Goal: Task Accomplishment & Management: Manage account settings

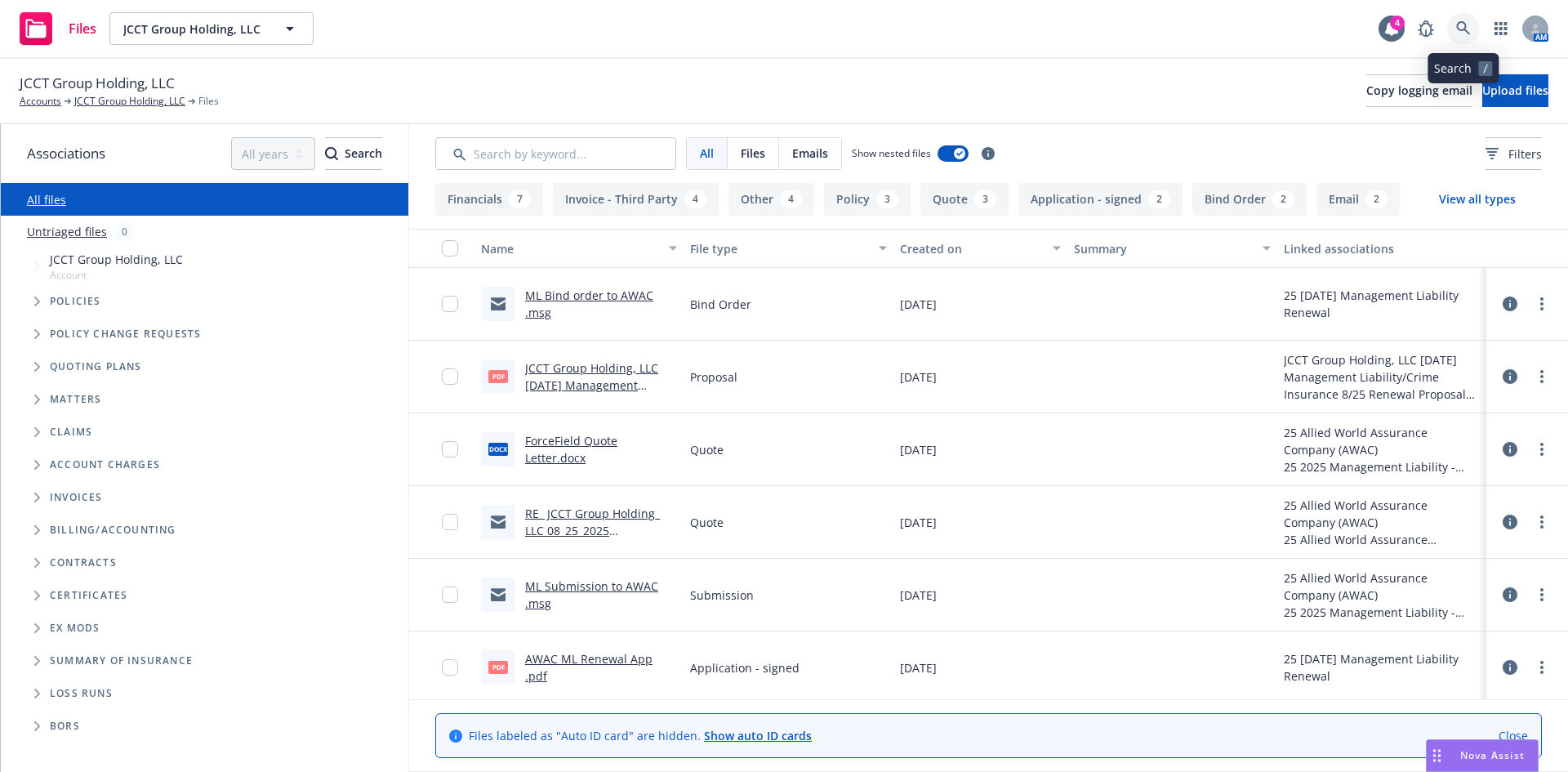
click at [1462, 28] on icon at bounding box center [1463, 28] width 14 height 14
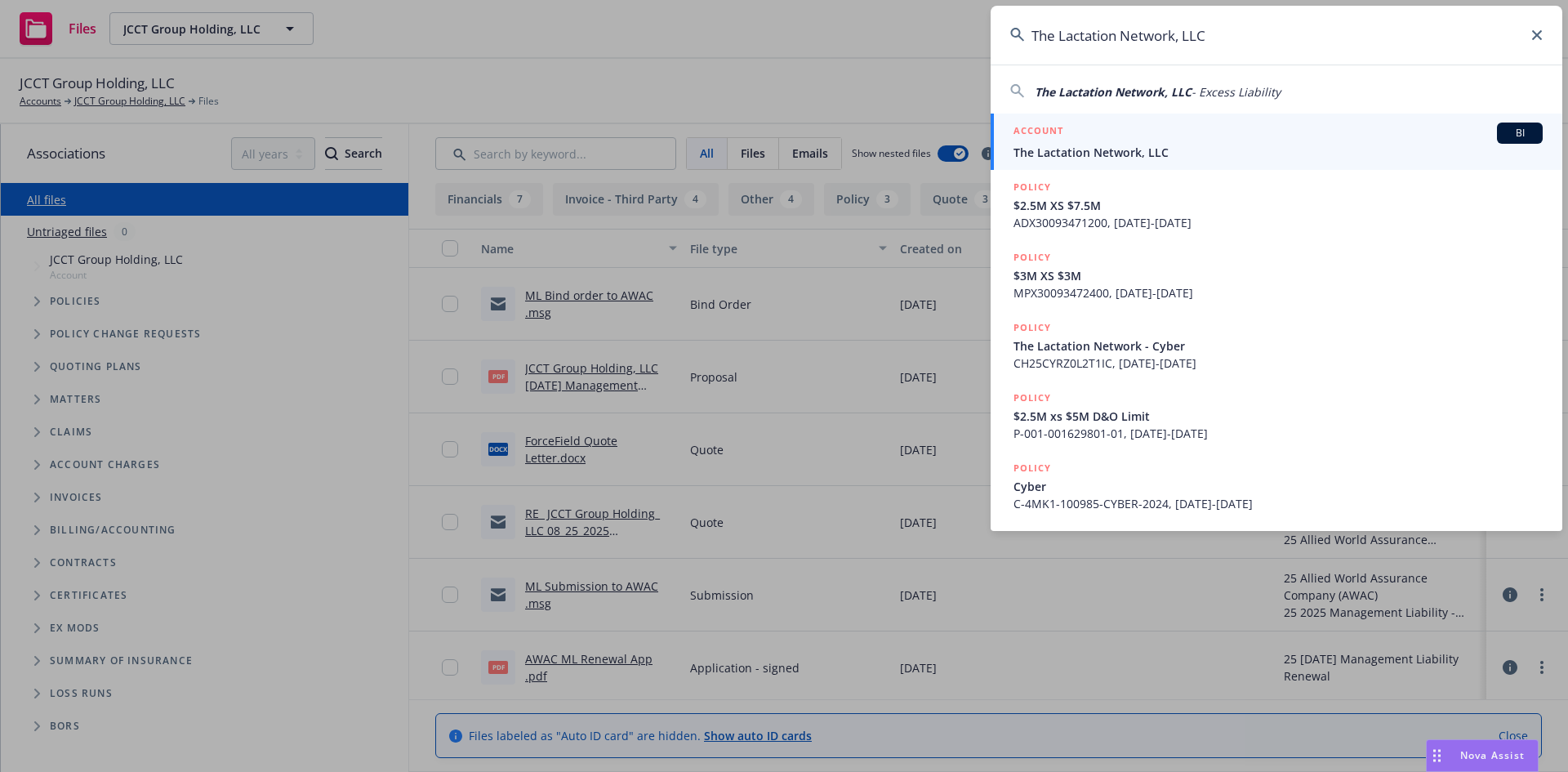
type input "The Lactation Network, LLC"
click at [1129, 142] on div "ACCOUNT BI" at bounding box center [1277, 133] width 529 height 21
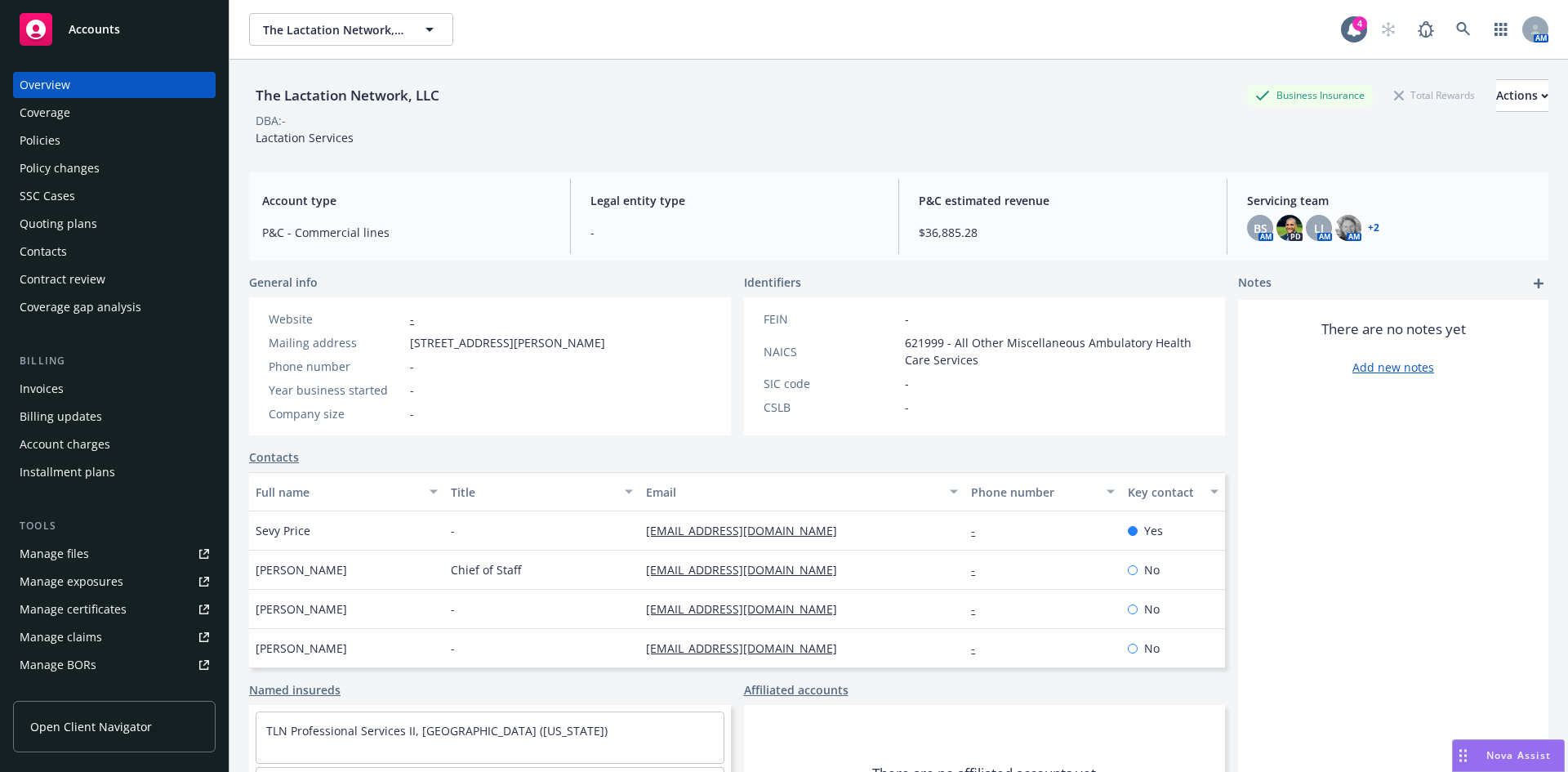
click at [39, 141] on div "Policies" at bounding box center [40, 141] width 41 height 27
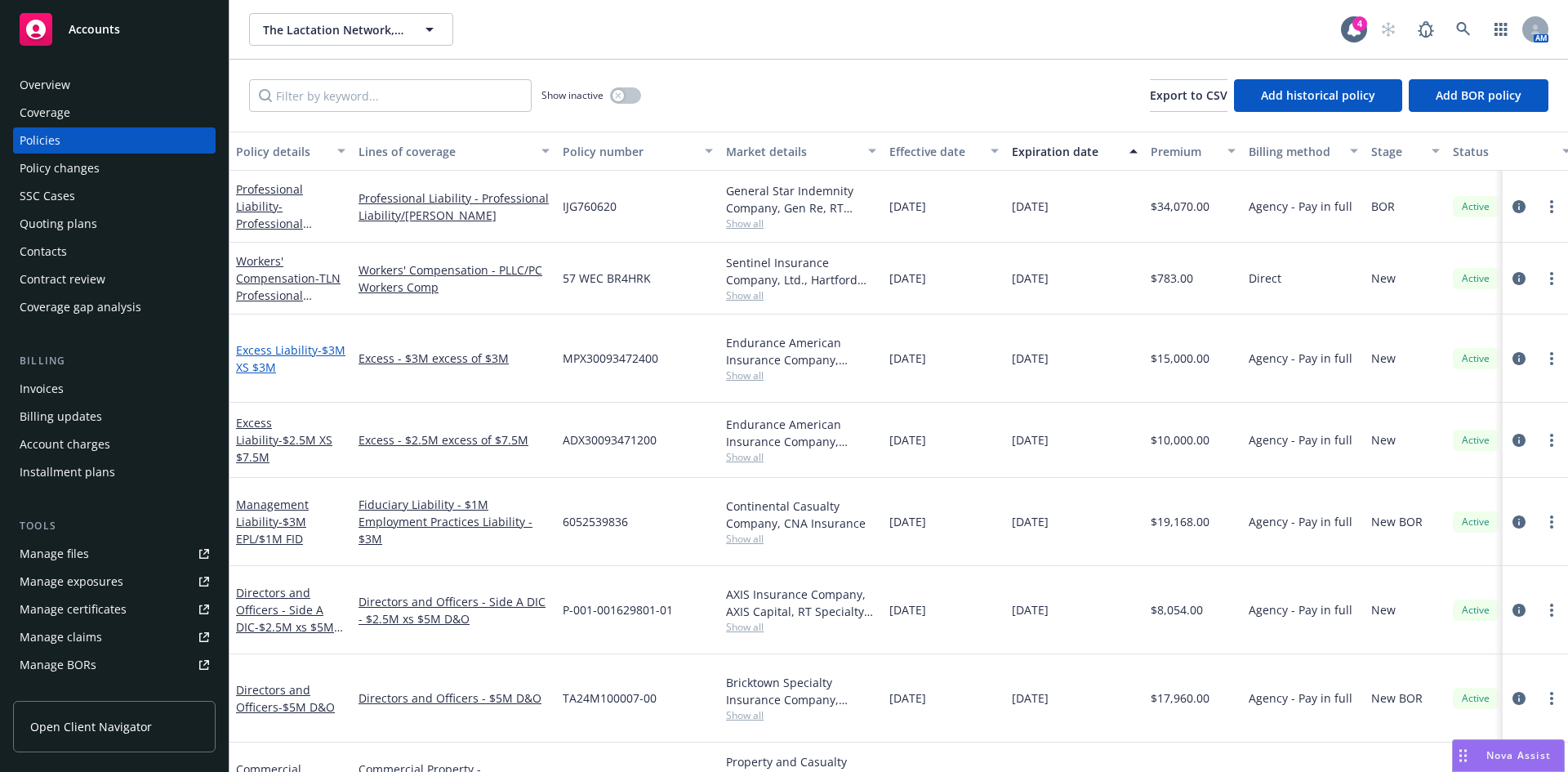
click at [265, 353] on span "- $3M XS $3M" at bounding box center [291, 358] width 109 height 32
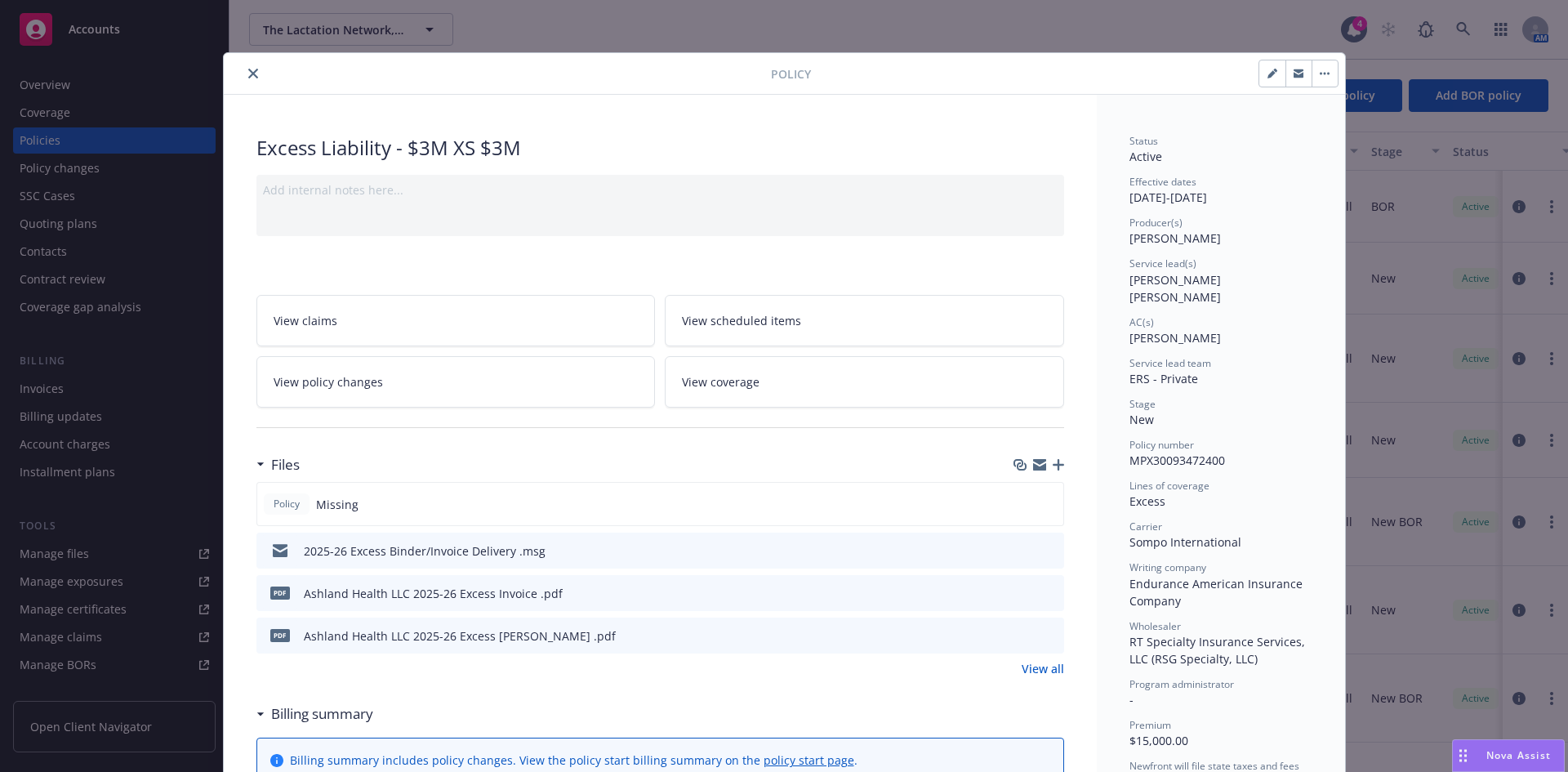
click at [1045, 632] on icon "preview file" at bounding box center [1048, 634] width 14 height 11
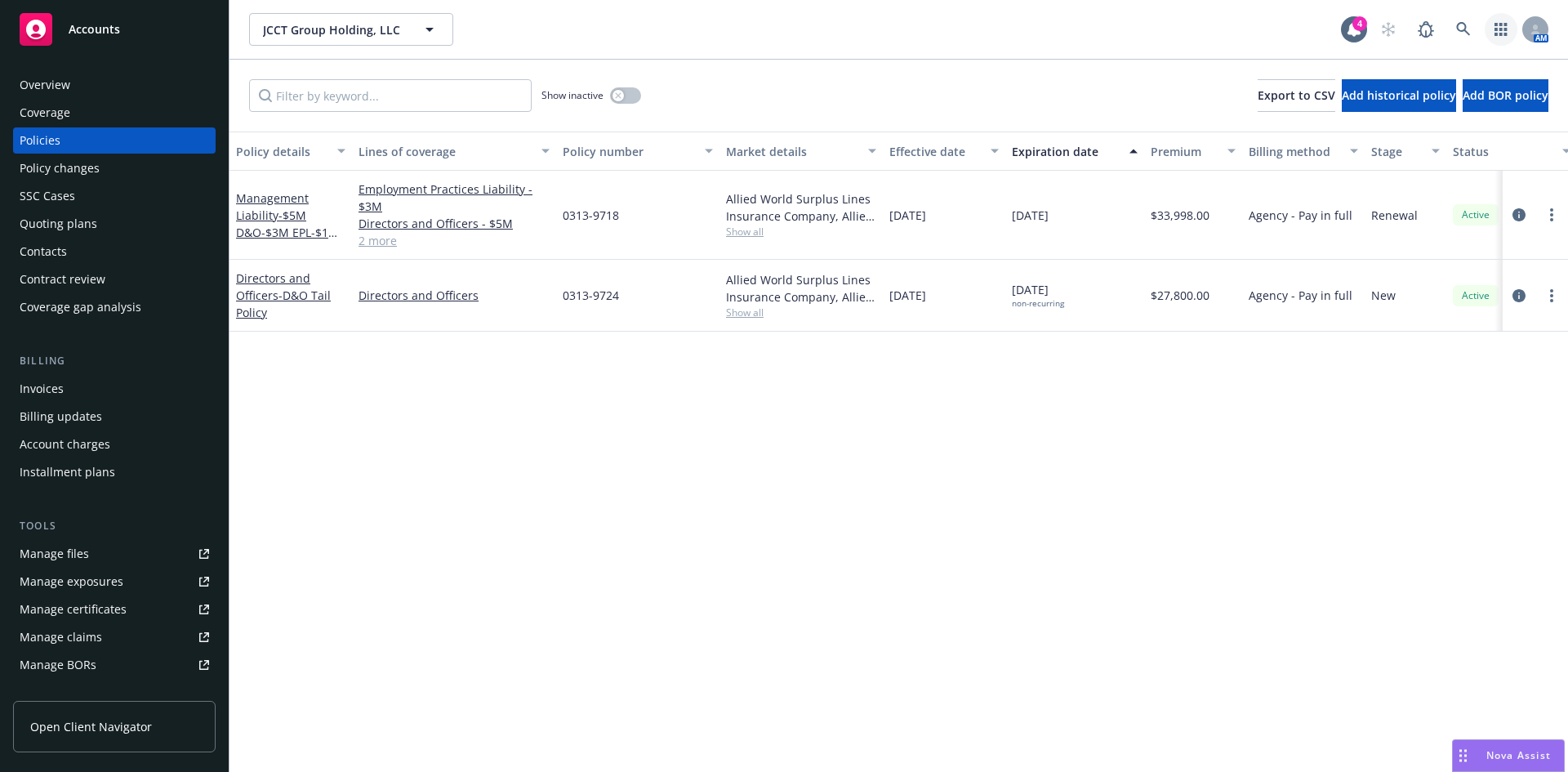
click at [1485, 24] on link "button" at bounding box center [1501, 29] width 32 height 32
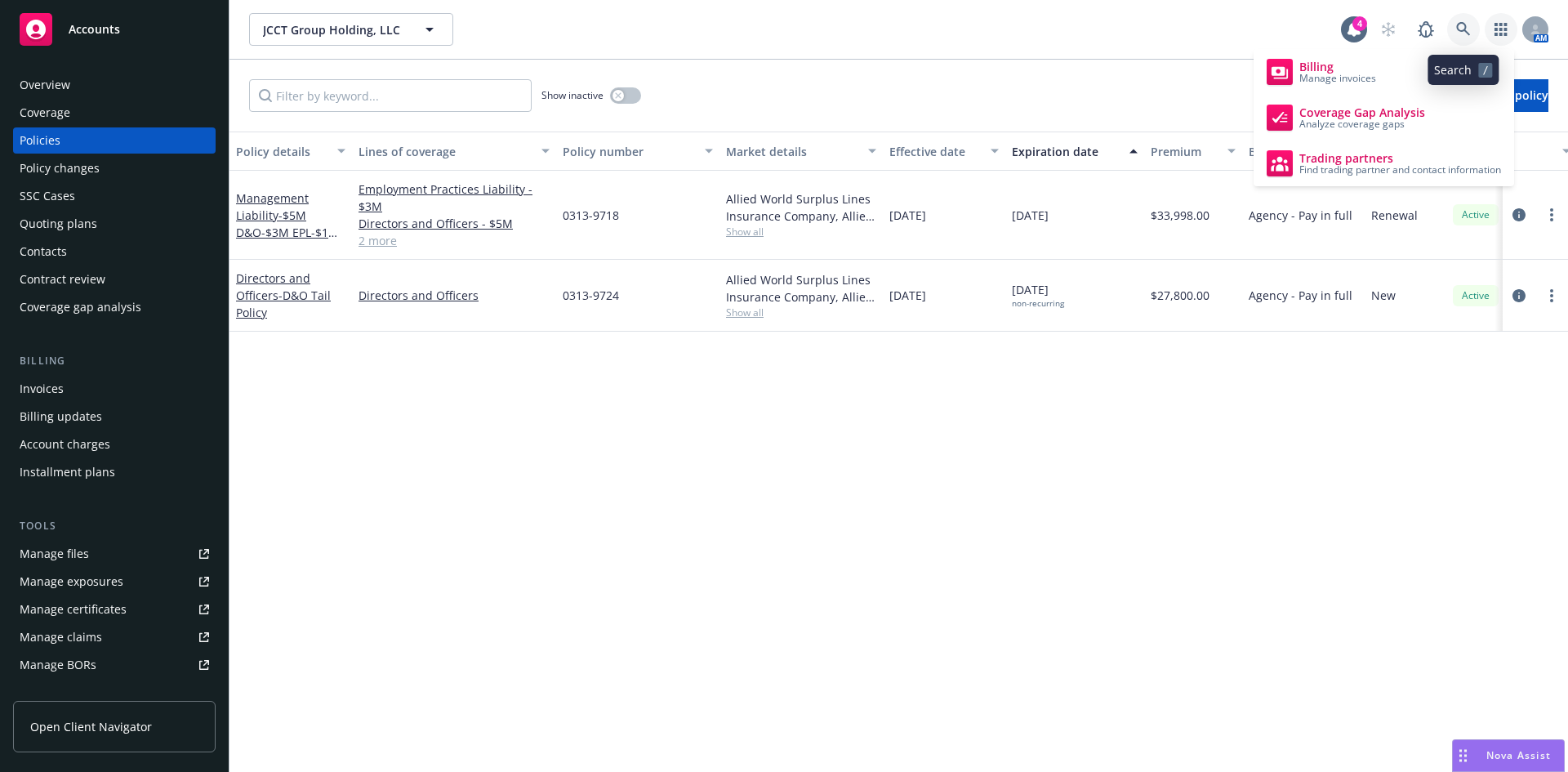
click at [1462, 32] on icon at bounding box center [1463, 28] width 14 height 14
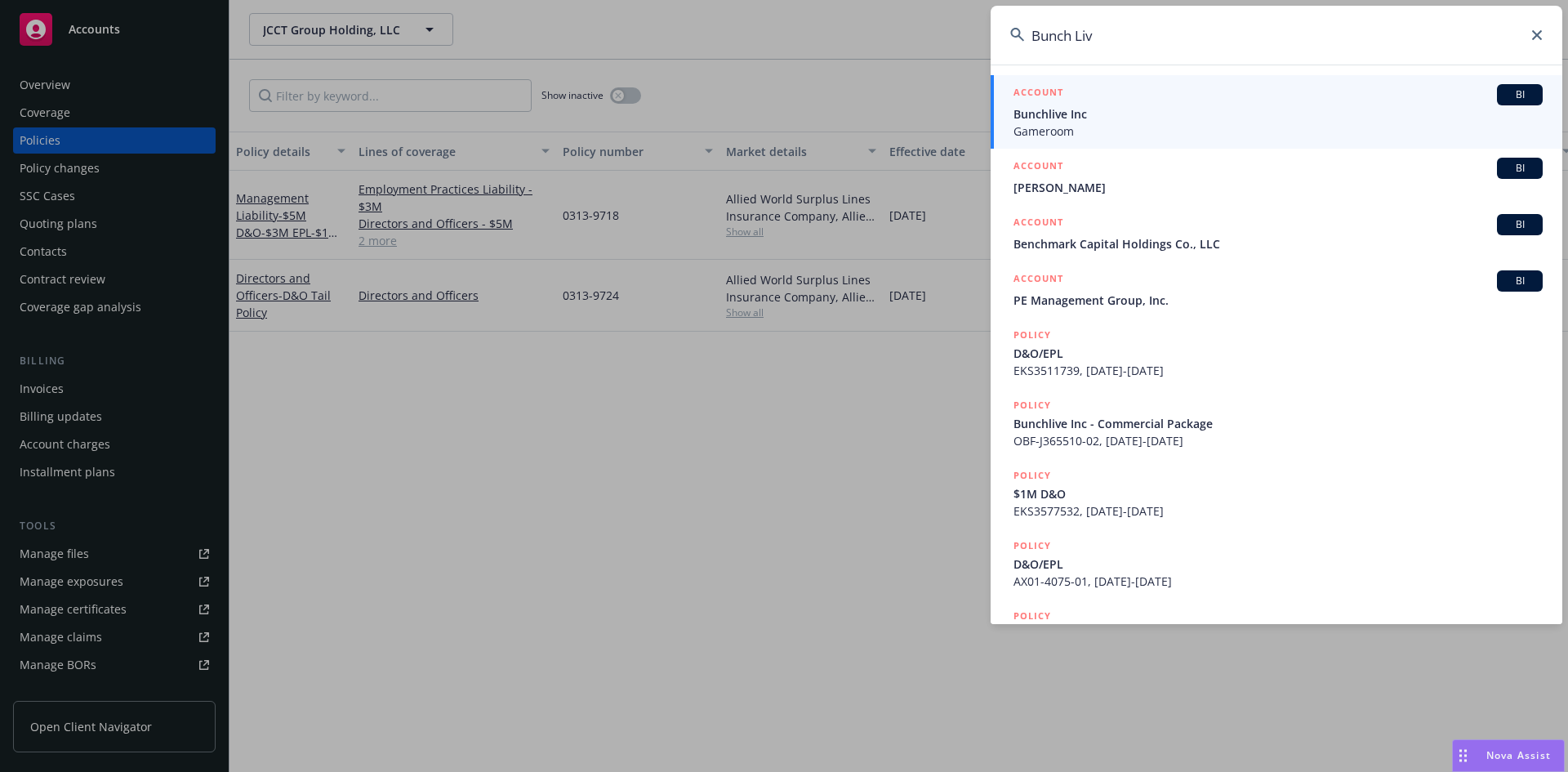
type input "Bunch Liv"
click at [1064, 112] on span "Bunchlive Inc" at bounding box center [1277, 114] width 529 height 17
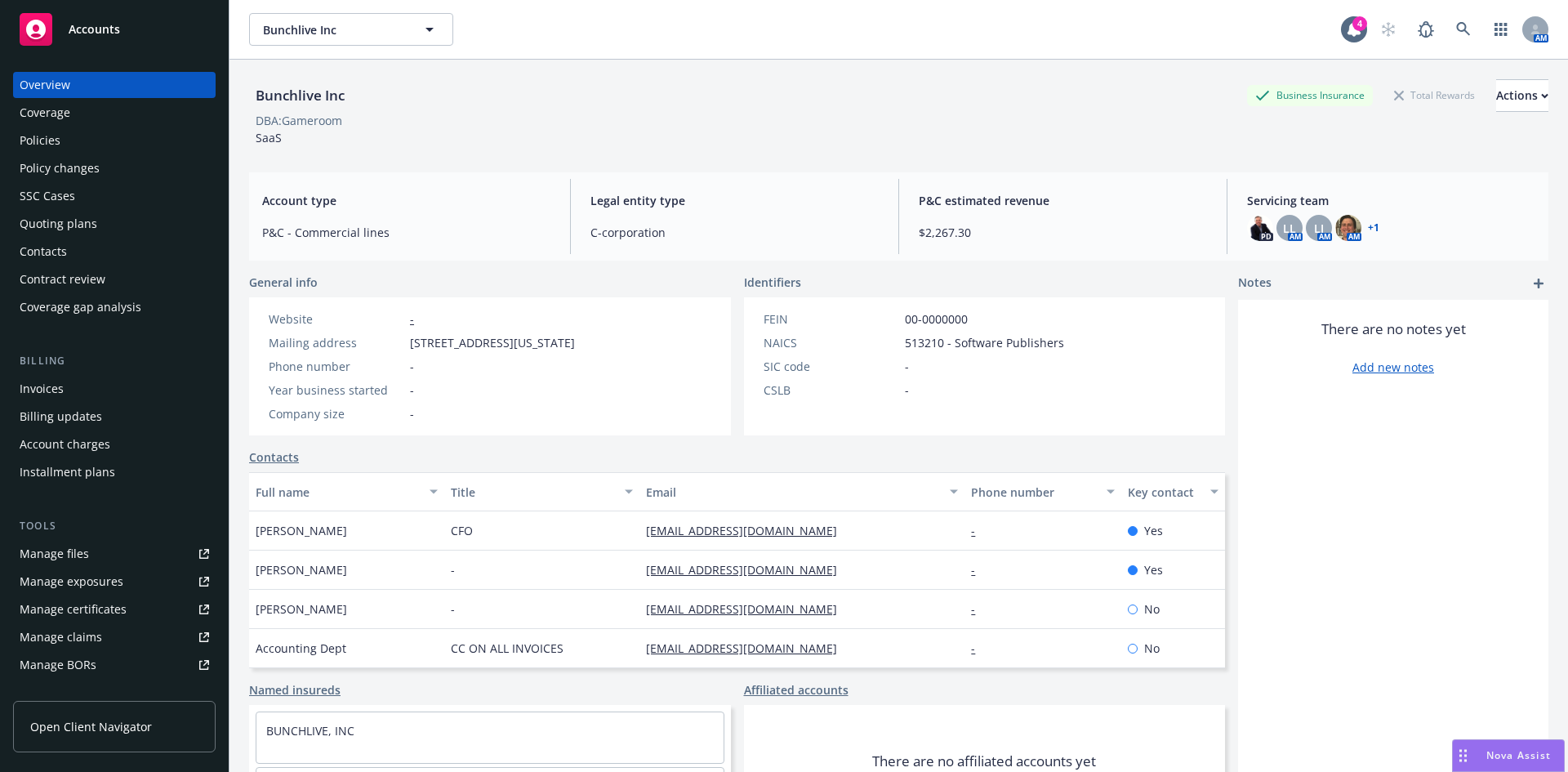
click at [48, 142] on div "Policies" at bounding box center [40, 141] width 41 height 27
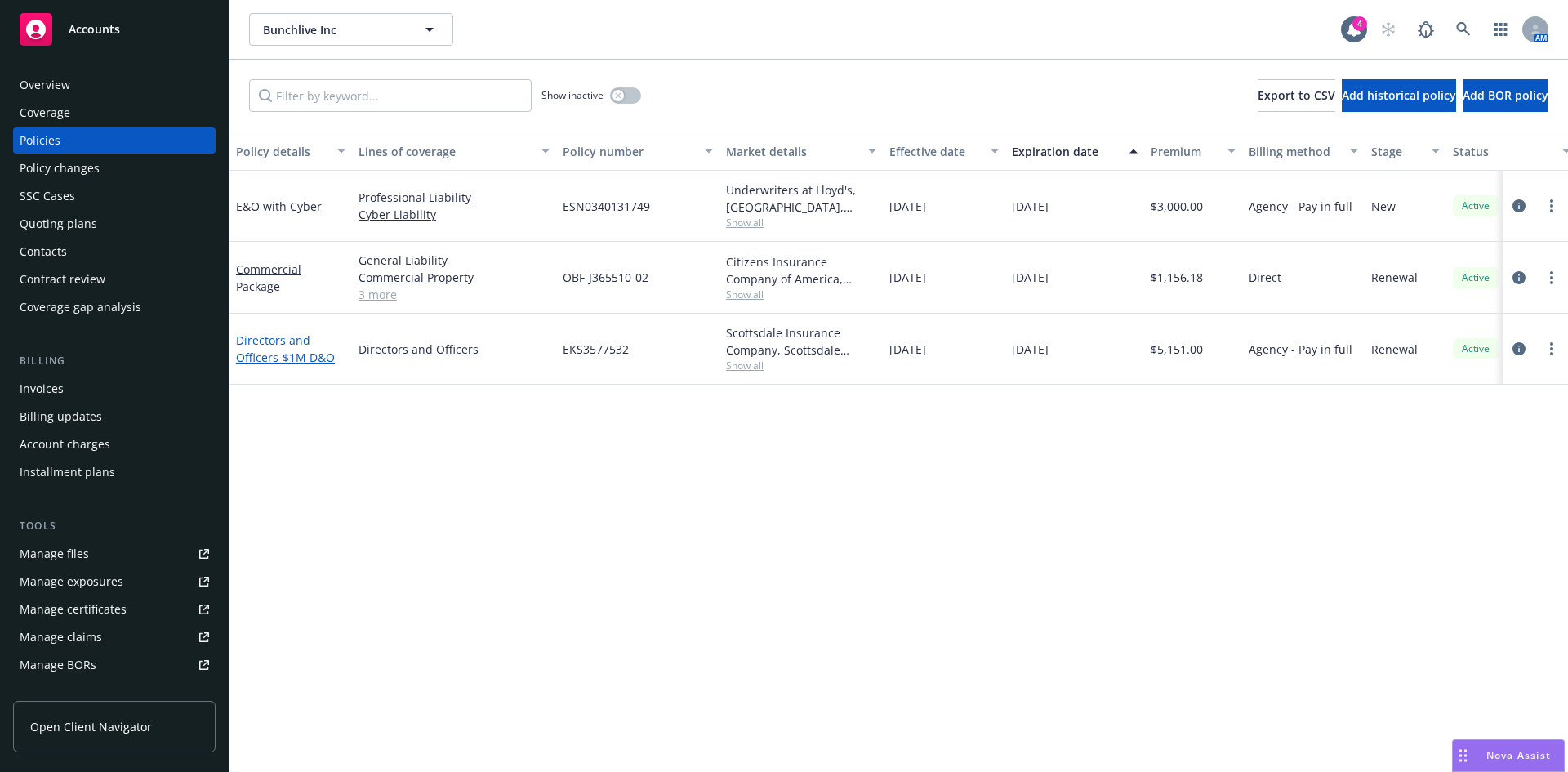
click at [262, 350] on link "Directors and Officers - $1M D&O" at bounding box center [286, 348] width 99 height 32
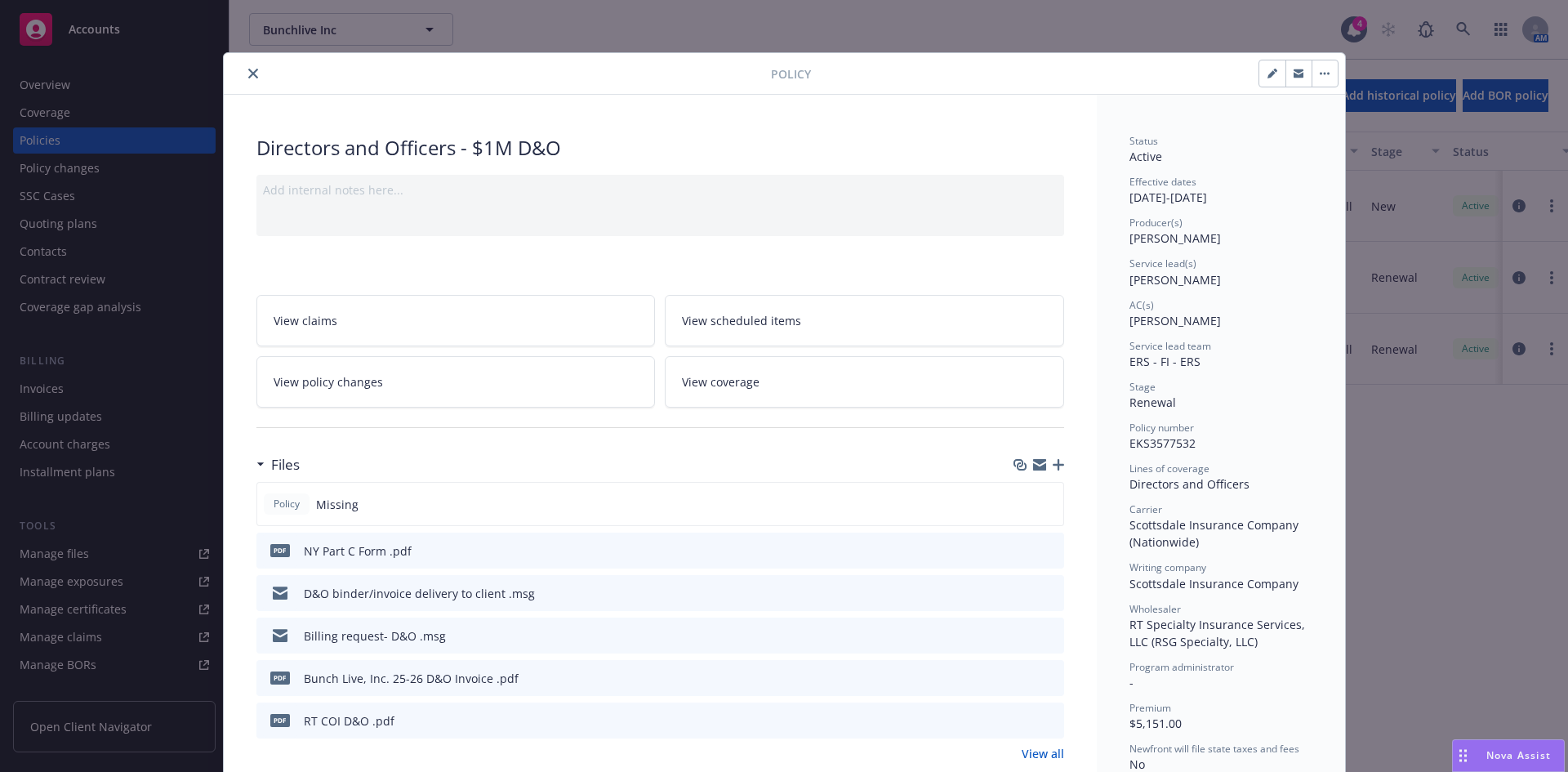
click at [1052, 466] on icon "button" at bounding box center [1058, 464] width 11 height 11
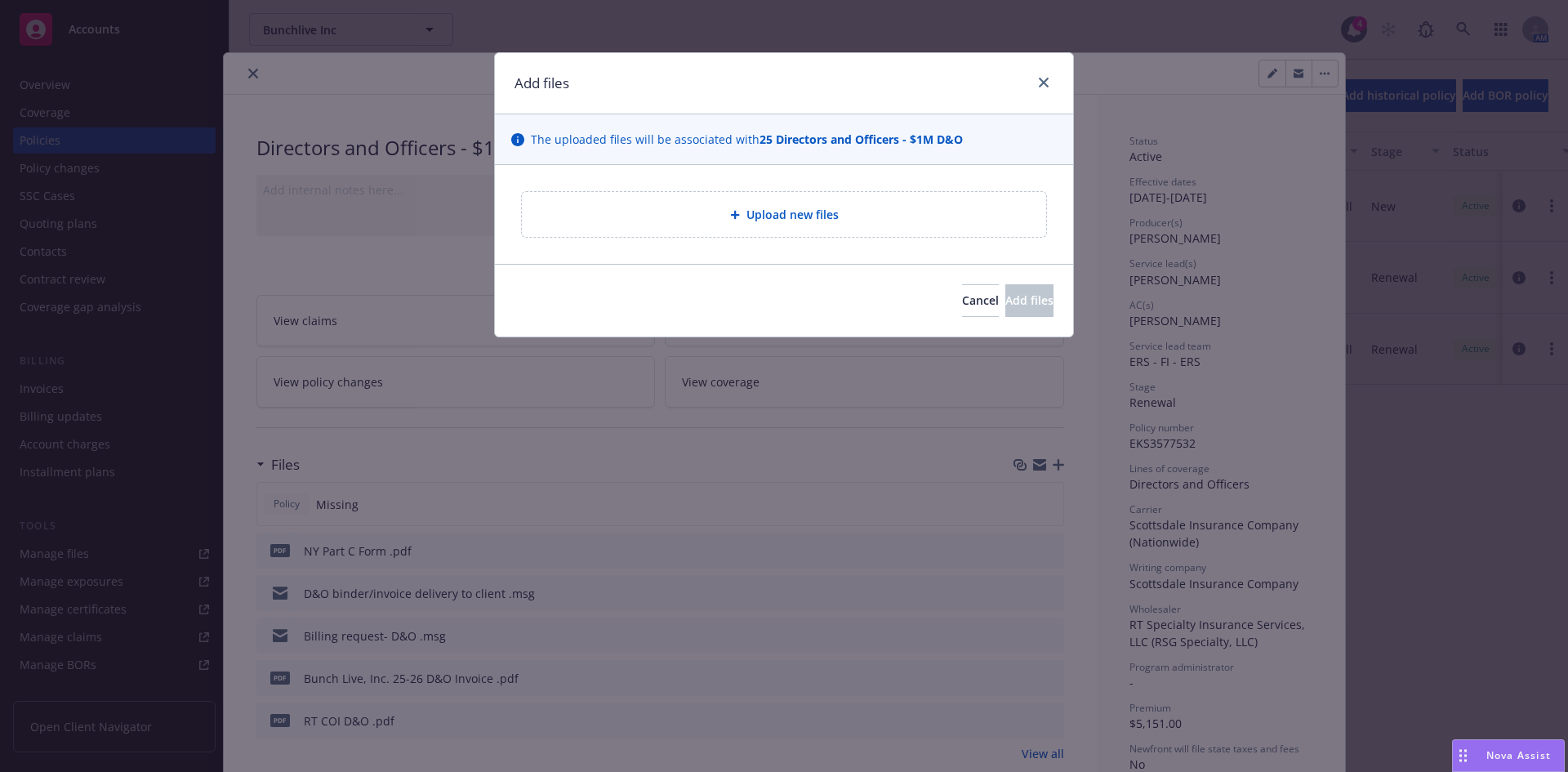
type textarea "x"
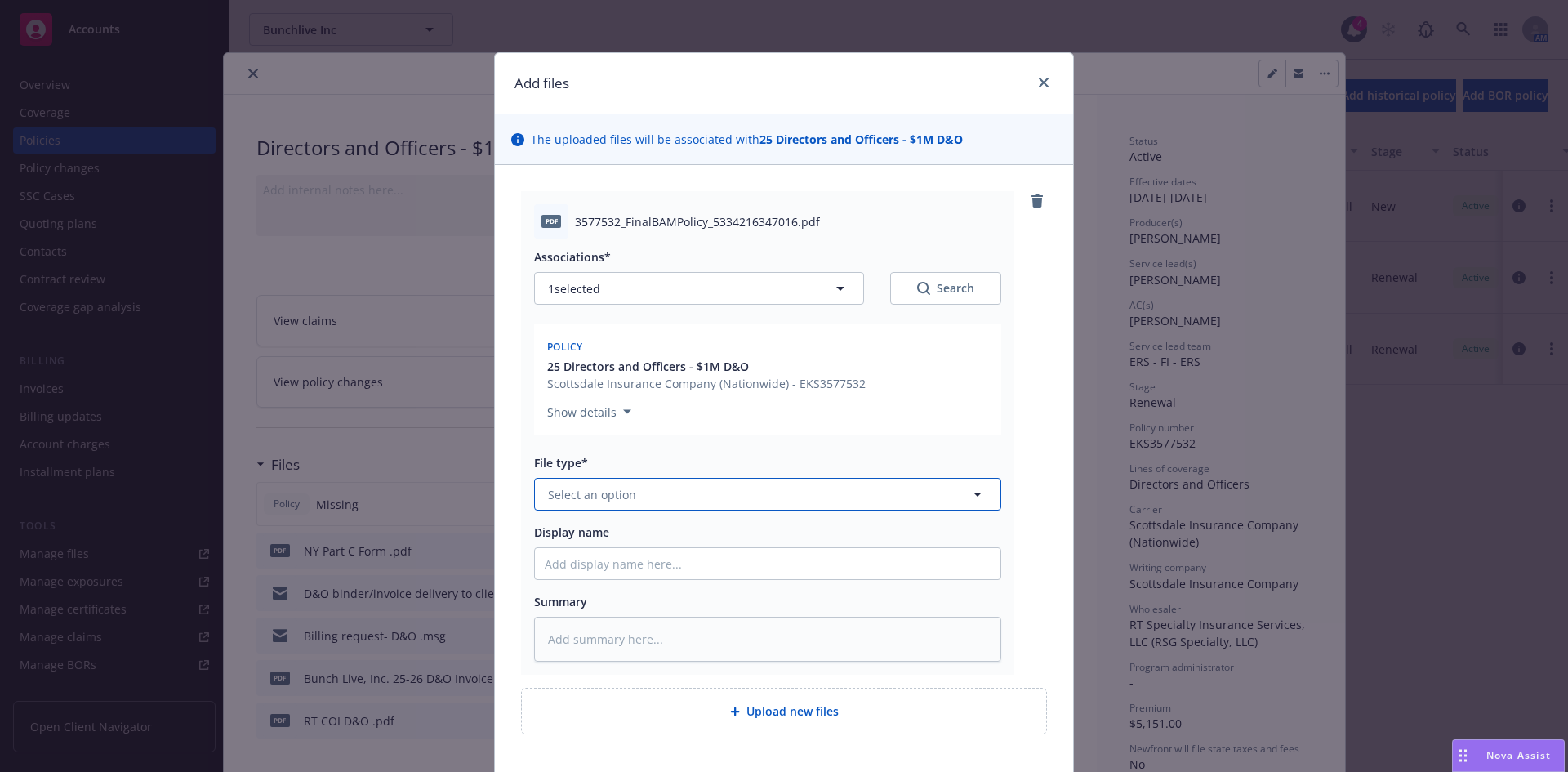
click at [596, 497] on span "Select an option" at bounding box center [592, 495] width 88 height 17
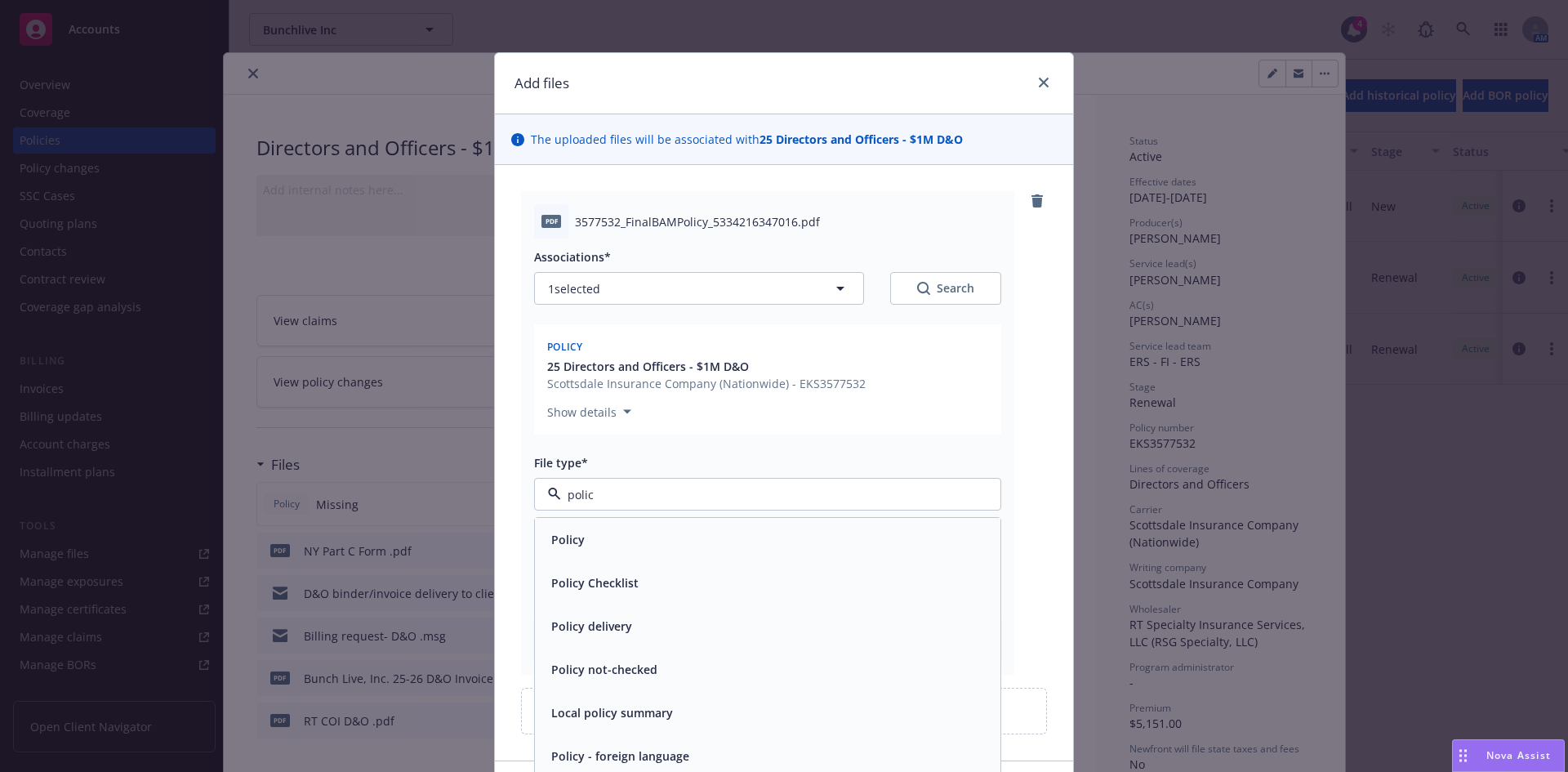
type input "policy"
click at [596, 545] on div "Policy" at bounding box center [768, 539] width 446 height 24
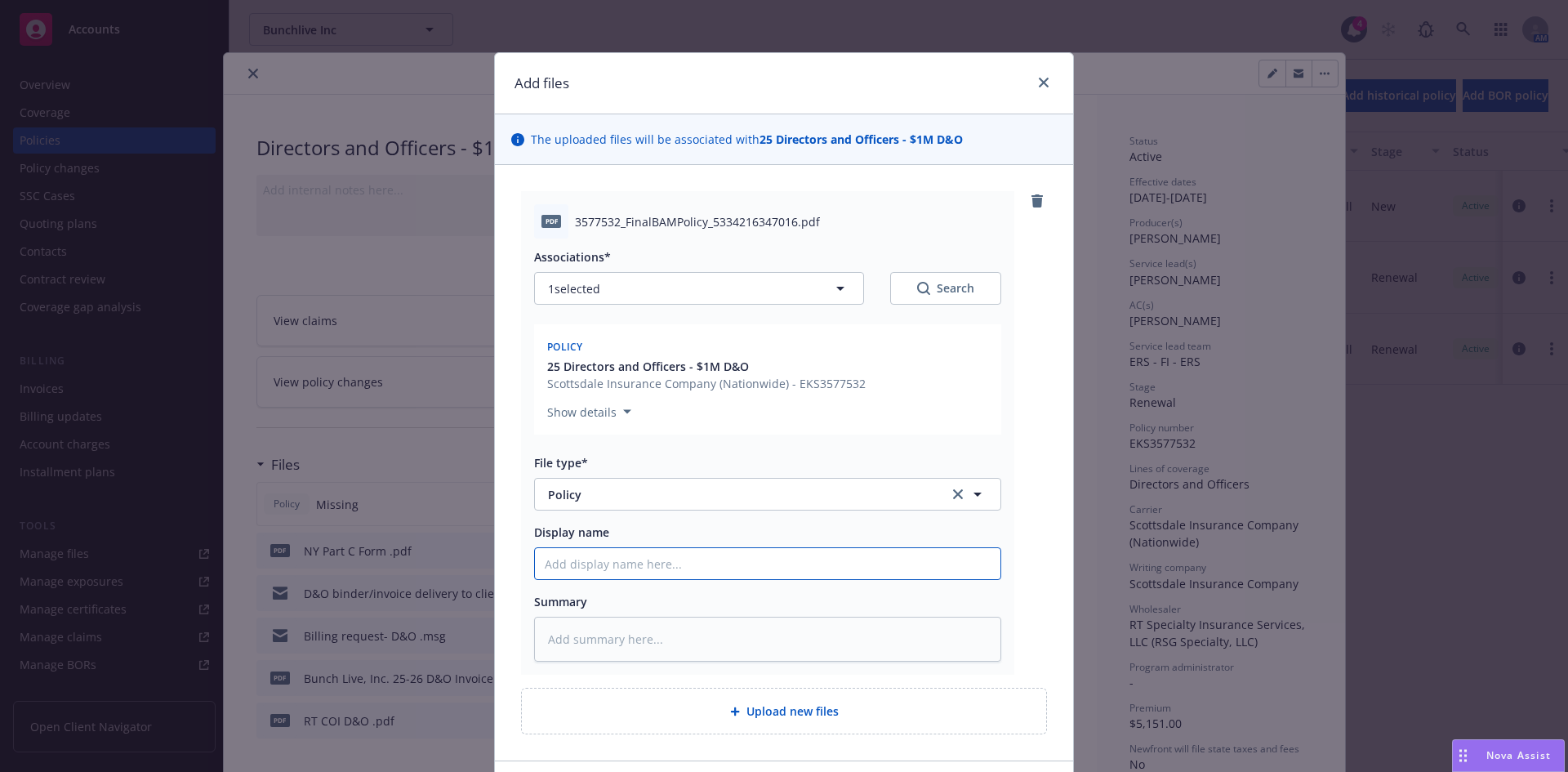
click at [566, 569] on input "Display name" at bounding box center [767, 563] width 465 height 31
paste input "Bunch Liv"
type textarea "x"
type input "Bunch Live, Inc. 25-26 D&O Invoice"
type textarea "x"
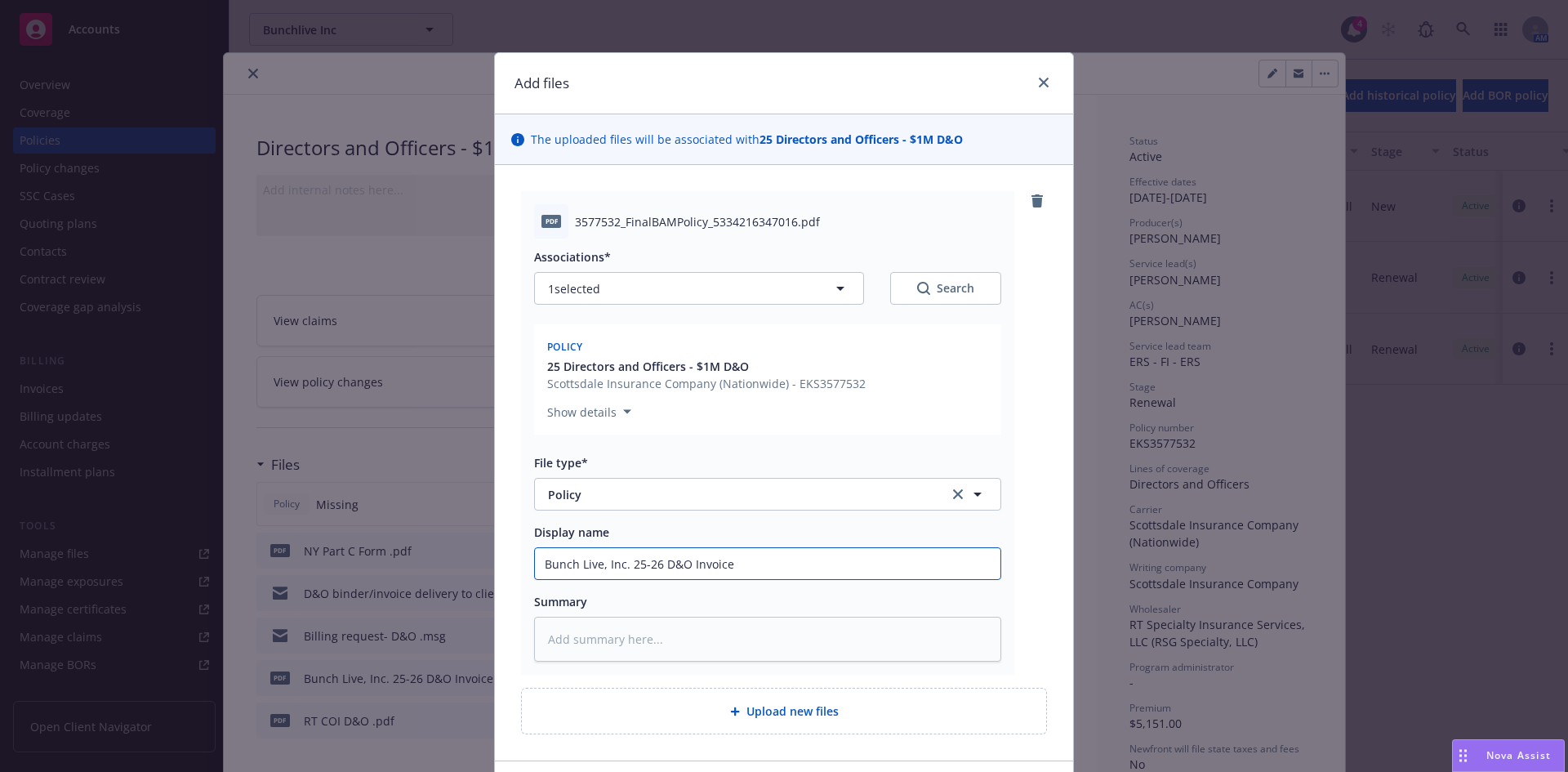
type input "Bunch Live, Inc. 25-26 D&O Invoice"
type textarea "x"
type input "Bunch Live, Inc. 25-26 D&O Invoic"
type textarea "x"
type input "Bunch Live, Inc. 25-26 D&O Invoi"
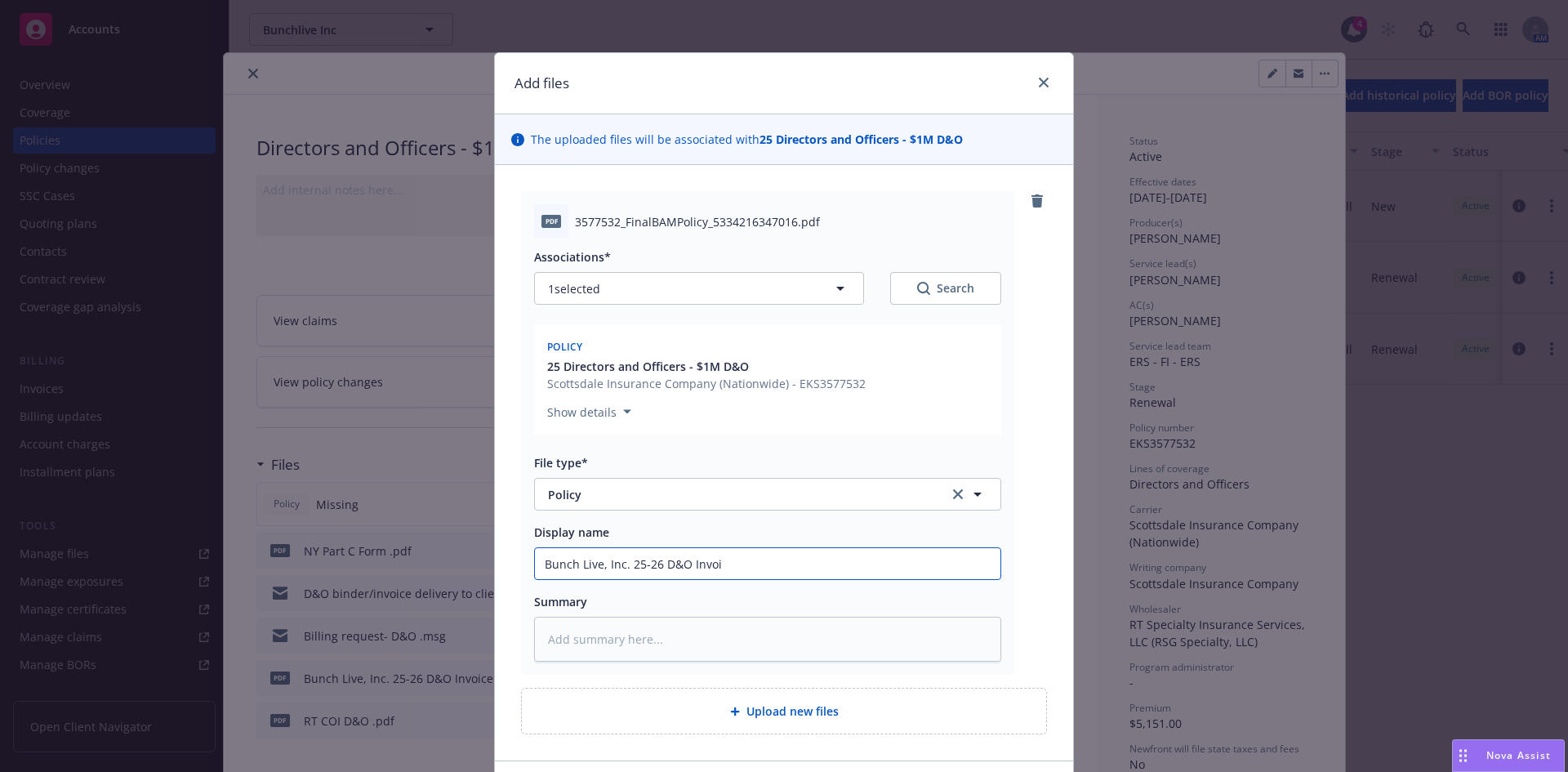
type textarea "x"
type input "Bunch Live, Inc. 25-26 D&O Invo"
type textarea "x"
type input "Bunch Live, Inc. 25-26 D&O Inv"
type textarea "x"
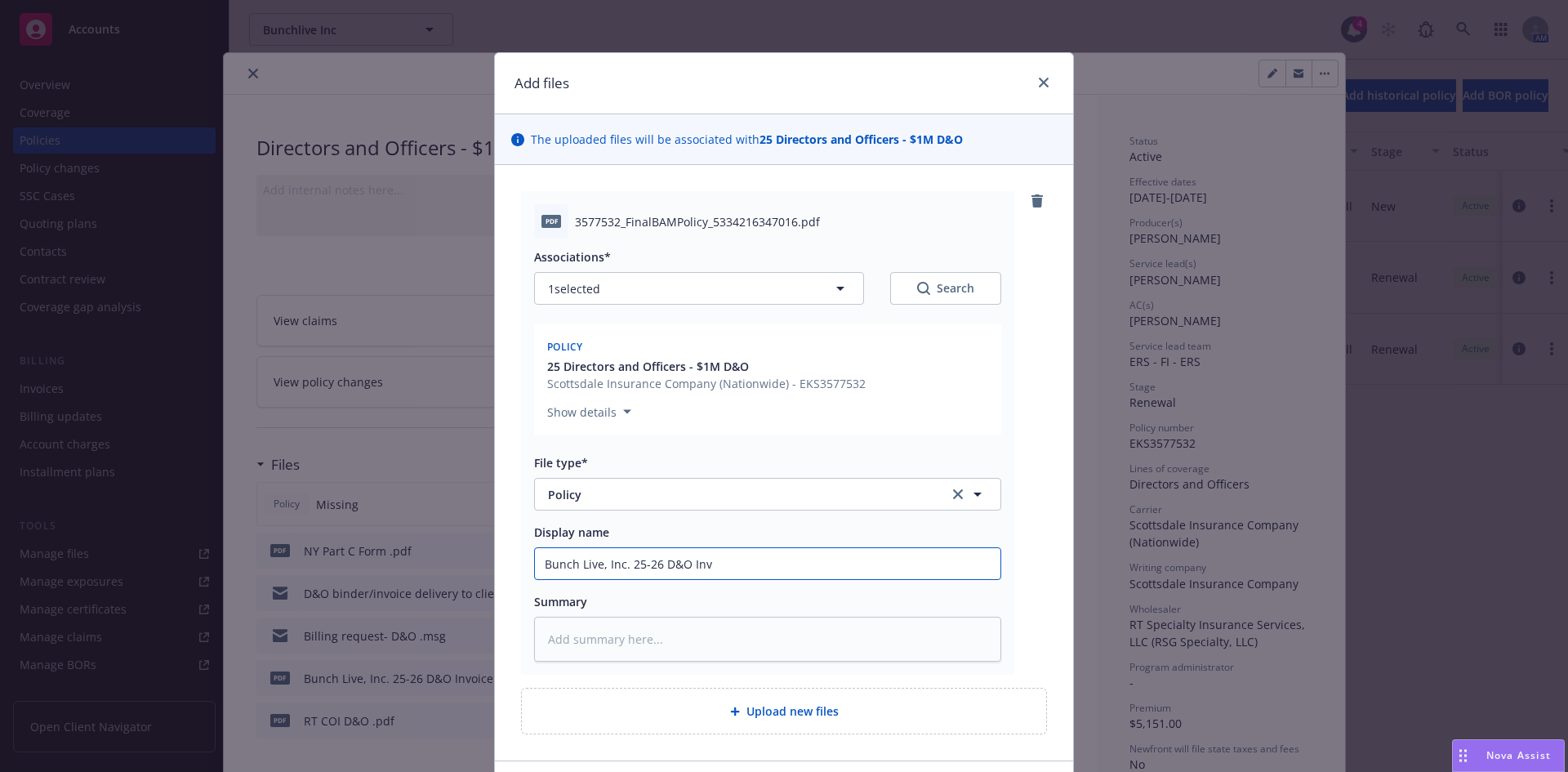
type input "Bunch Live, Inc. 25-26 D&O In"
type textarea "x"
type input "Bunch Live, Inc. 25-26 D&O I"
type textarea "x"
type input "Bunch Live, Inc. 25-26 D&O"
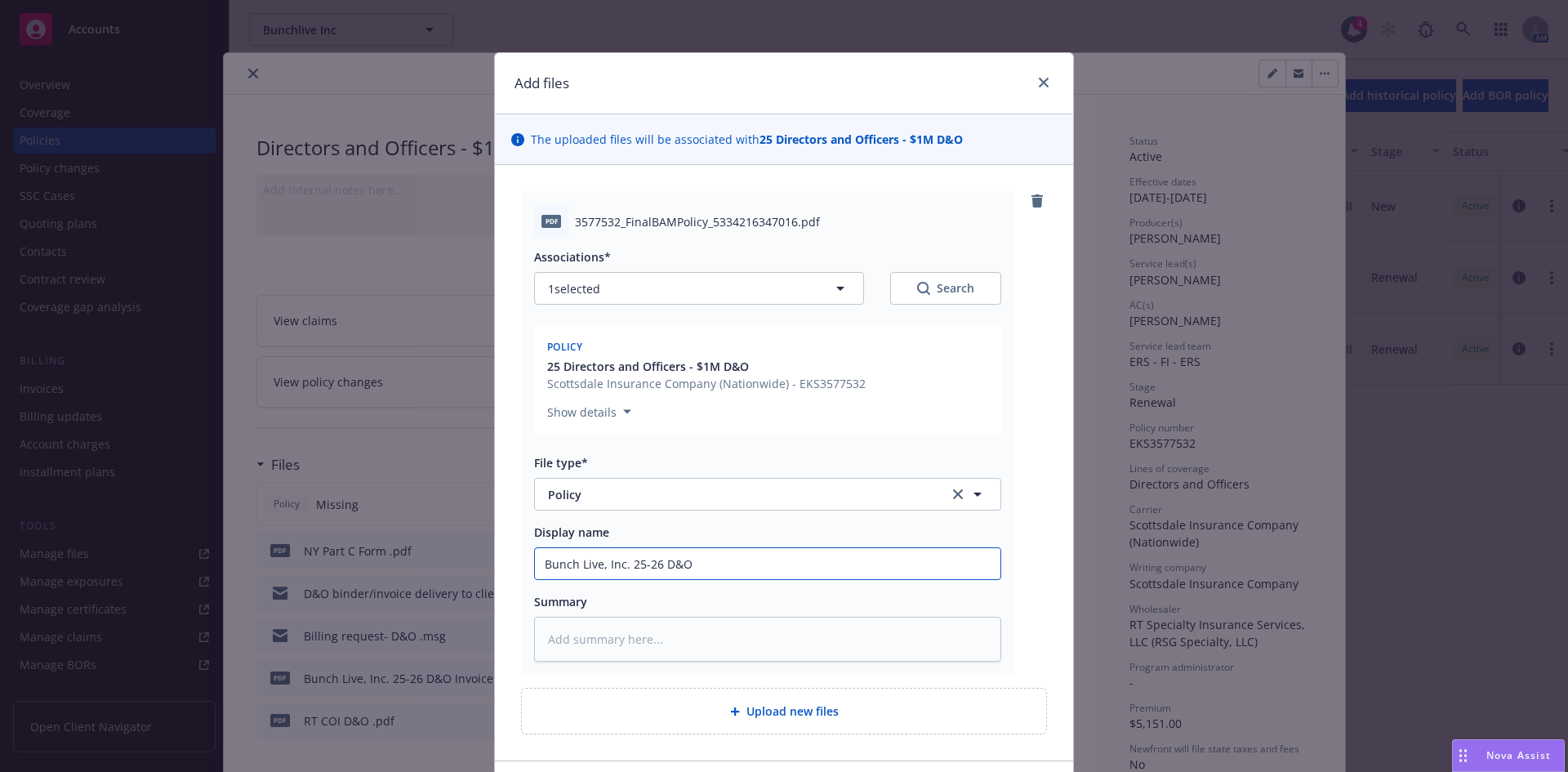
type textarea "x"
type input "Bunch Live, Inc. 25-26 D&O {"
type textarea "x"
type input "Bunch Live, Inc. 25-26 D&O {p"
type textarea "x"
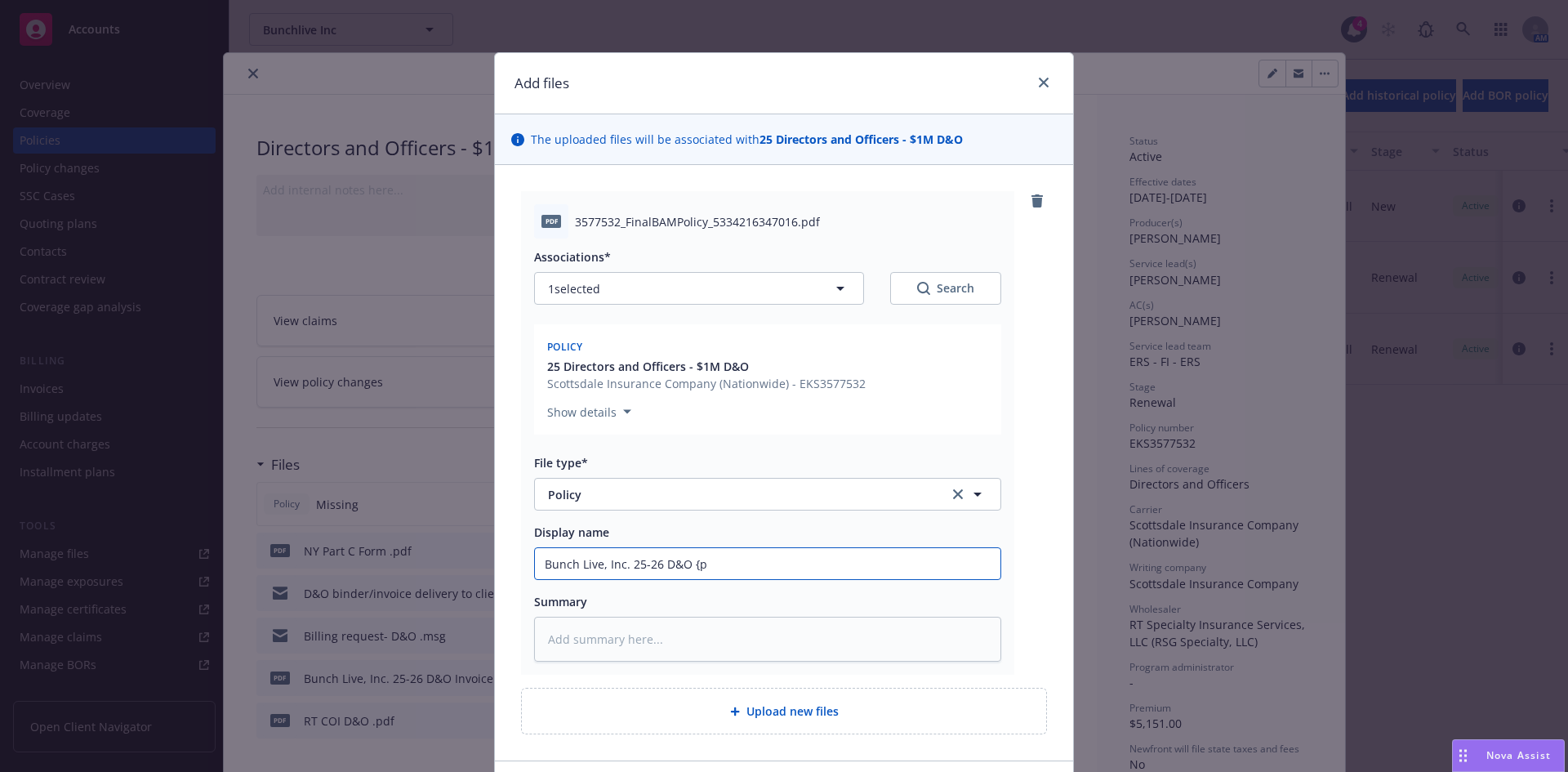
type input "Bunch Live, Inc. 25-26 D&O {po"
type textarea "x"
type input "Bunch Live, Inc. 25-26 D&O {pol"
type textarea "x"
type input "Bunch Live, Inc. 25-26 D&O {polic"
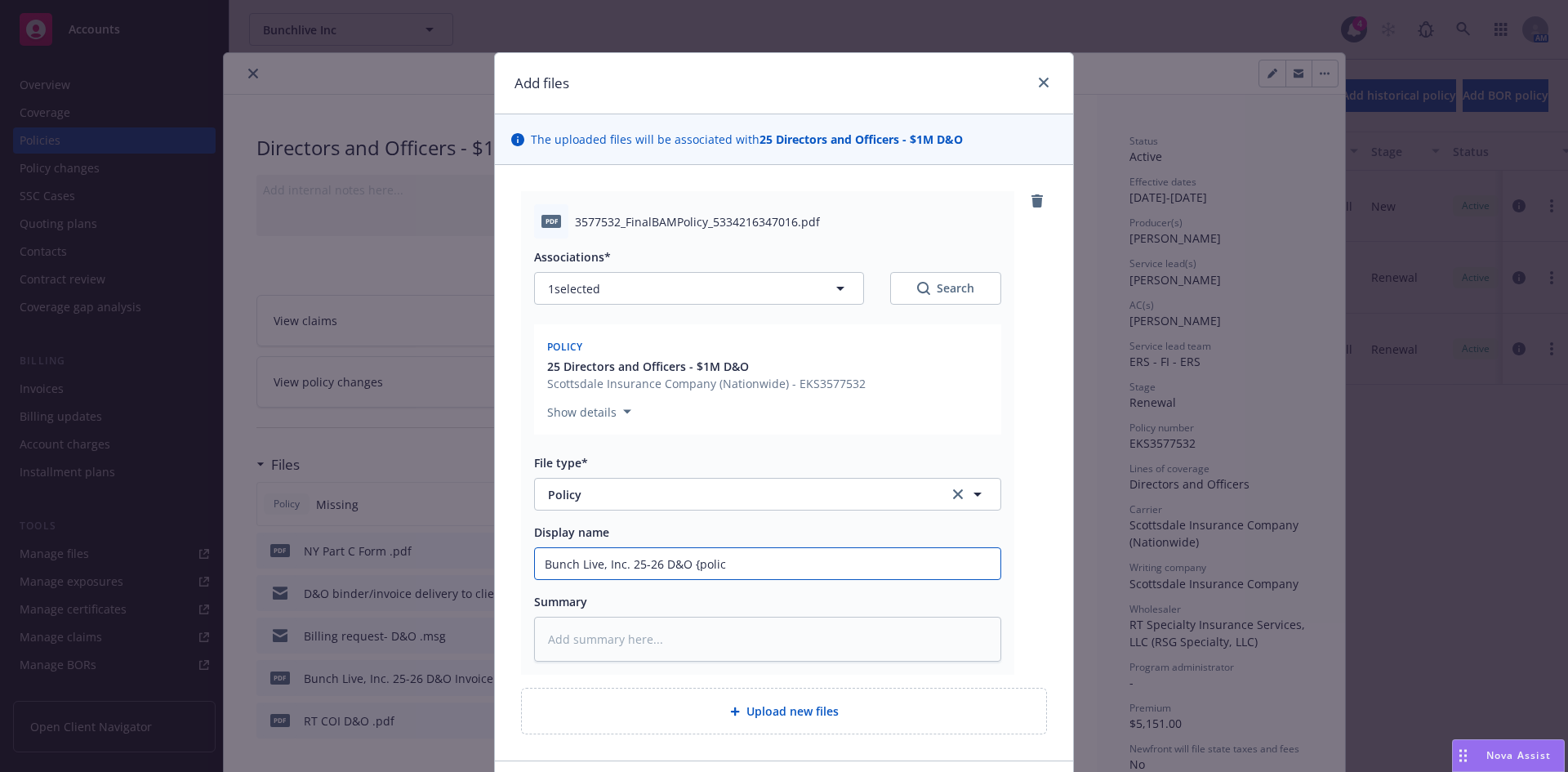
type textarea "x"
type input "Bunch Live, Inc. 25-26 D&O {policy"
type textarea "x"
type input "Bunch Live, Inc. 25-26 D&O {policy"
type textarea "x"
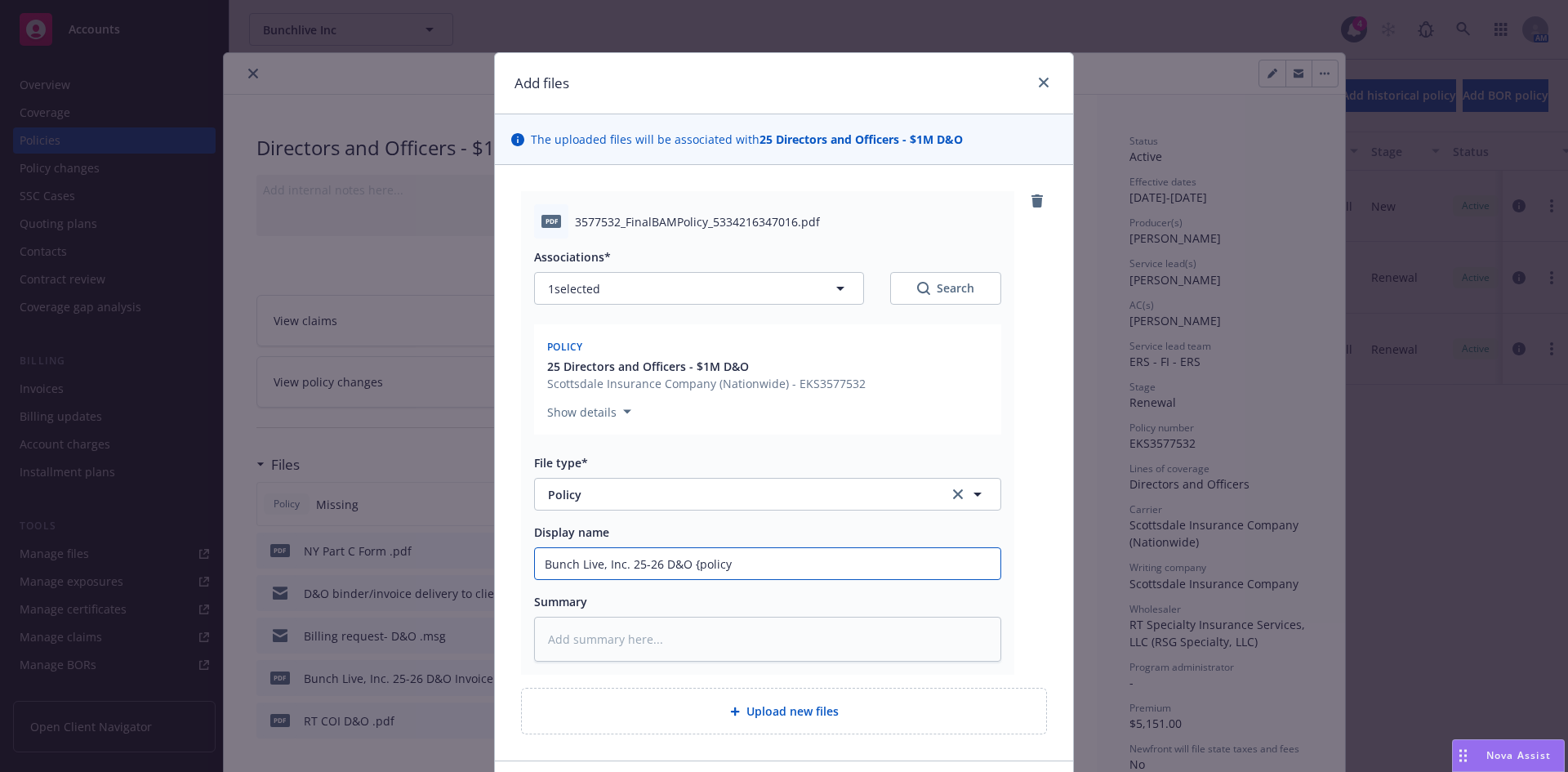
type input "Bunch Live, Inc. 25-26 D&O {policy"
type textarea "x"
type input "Bunch Live, Inc. 25-26 D&O {polic"
type textarea "x"
type input "Bunch Live, Inc. 25-26 D&O {poli"
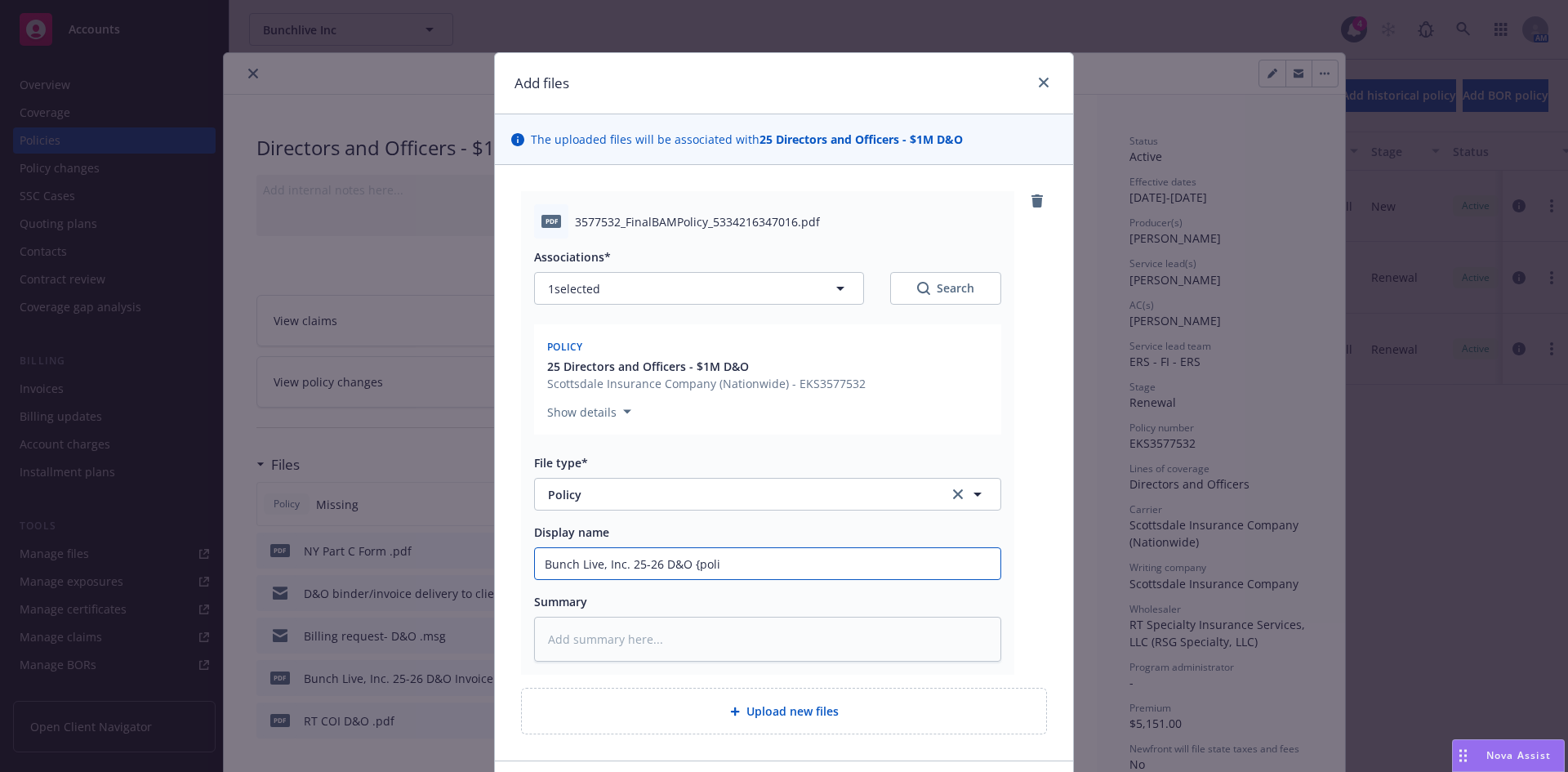
type textarea "x"
type input "Bunch Live, Inc. 25-26 D&O {pol"
type textarea "x"
type input "Bunch Live, Inc. 25-26 D&O {po"
type textarea "x"
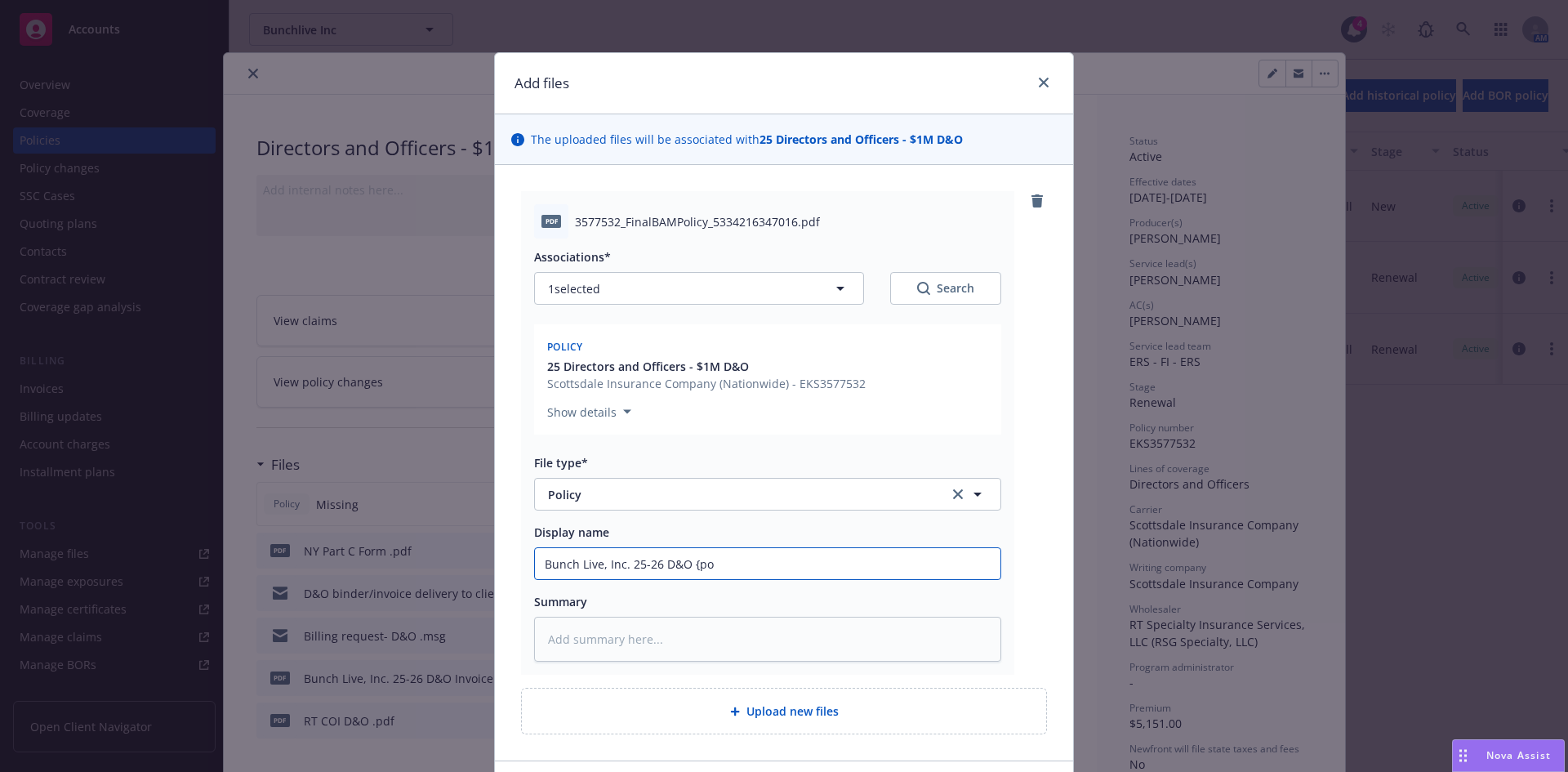
type input "Bunch Live, Inc. 25-26 D&O {p"
type textarea "x"
type input "Bunch Live, Inc. 25-26 D&O {"
type textarea "x"
type input "Bunch Live, Inc. 25-26 D&O"
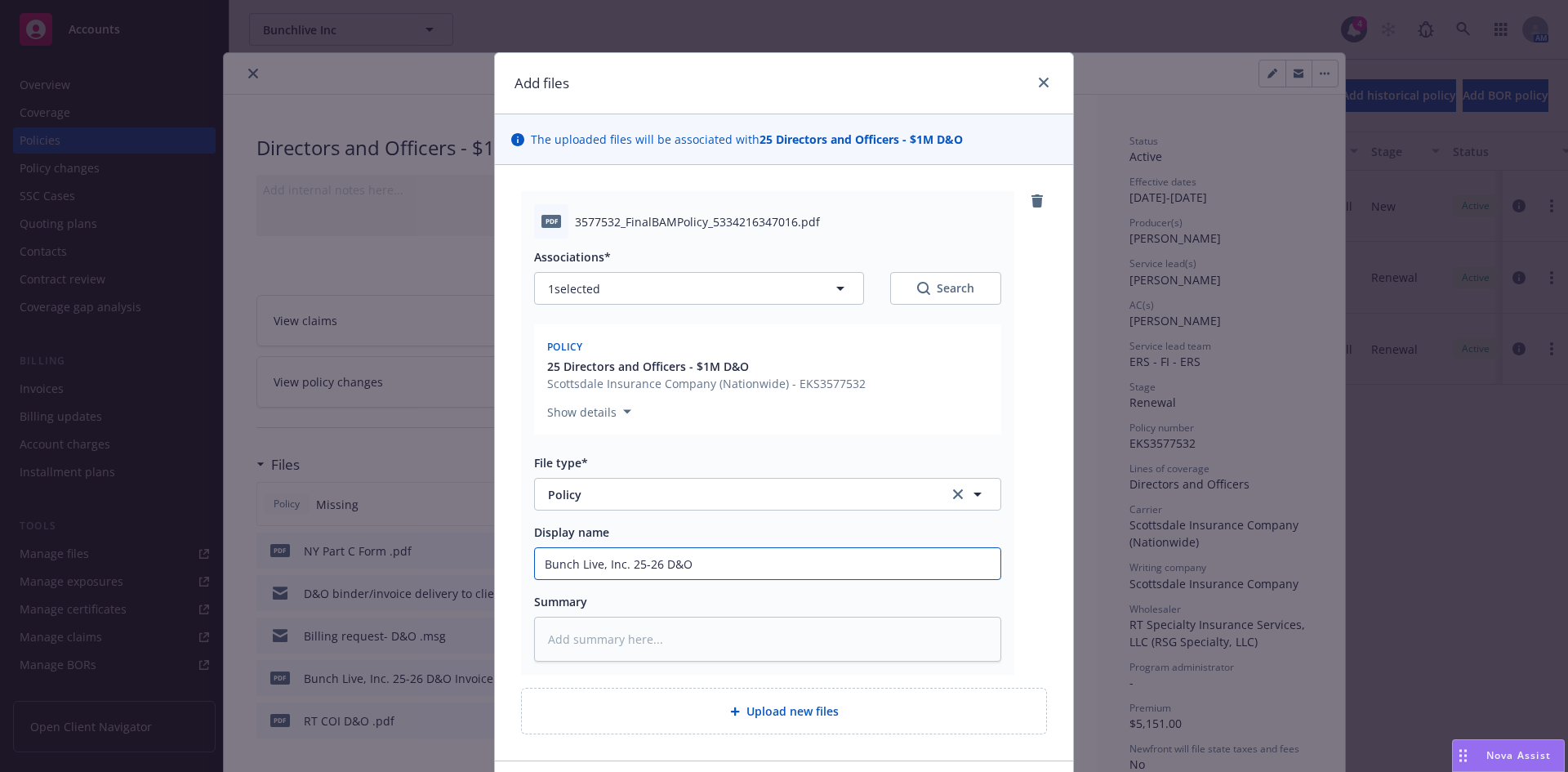
type textarea "x"
type input "Bunch Live, Inc. 25-26 D&O P"
type textarea "x"
type input "Bunch Live, Inc. 25-26 D&O Po"
type textarea "x"
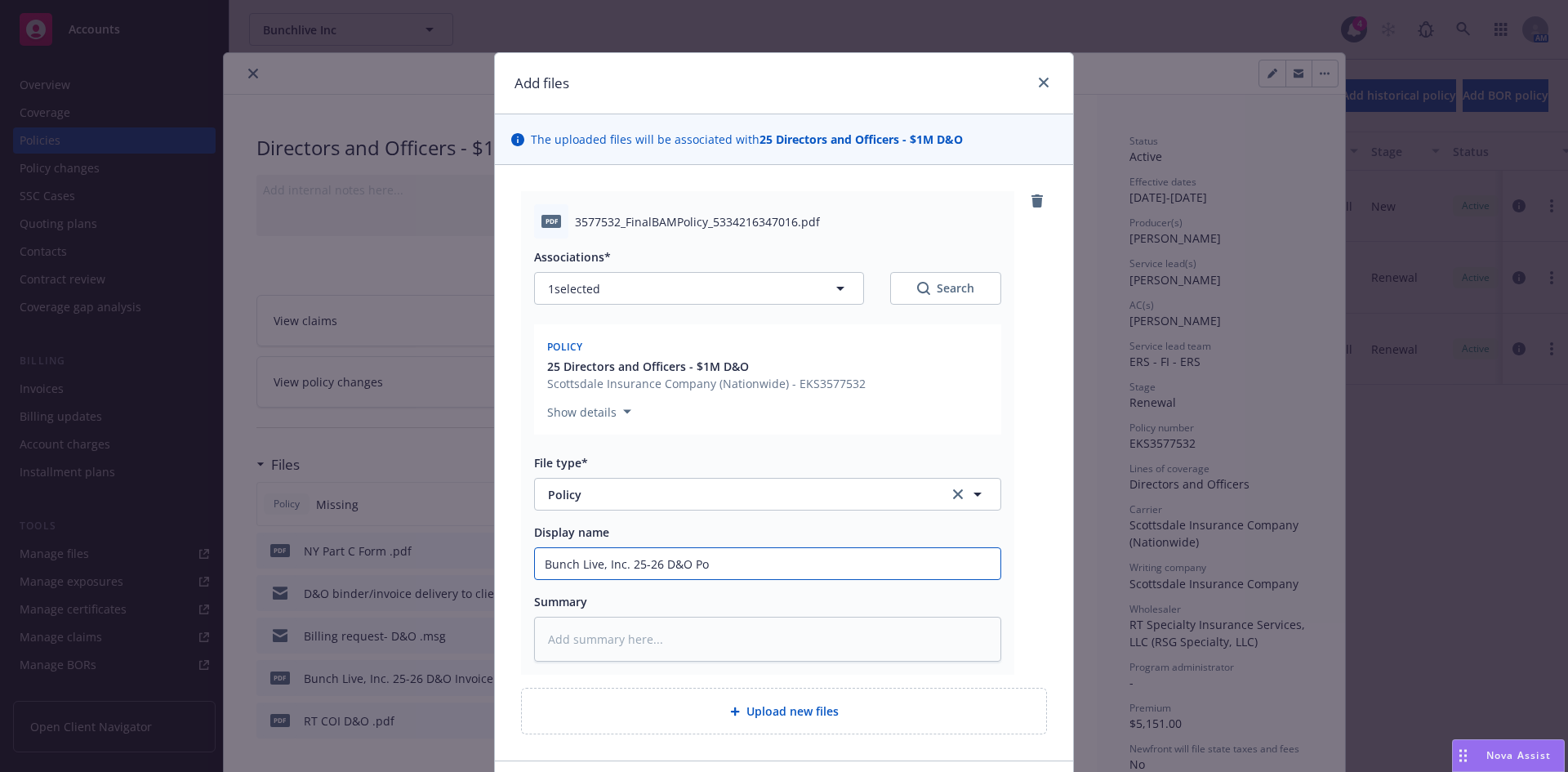
type input "Bunch Live, Inc. 25-26 D&O Pol"
type textarea "x"
type input "Bunch Live, Inc. 25-26 D&O Poli"
type textarea "x"
type input "Bunch Live, Inc. 25-26 D&O Polic"
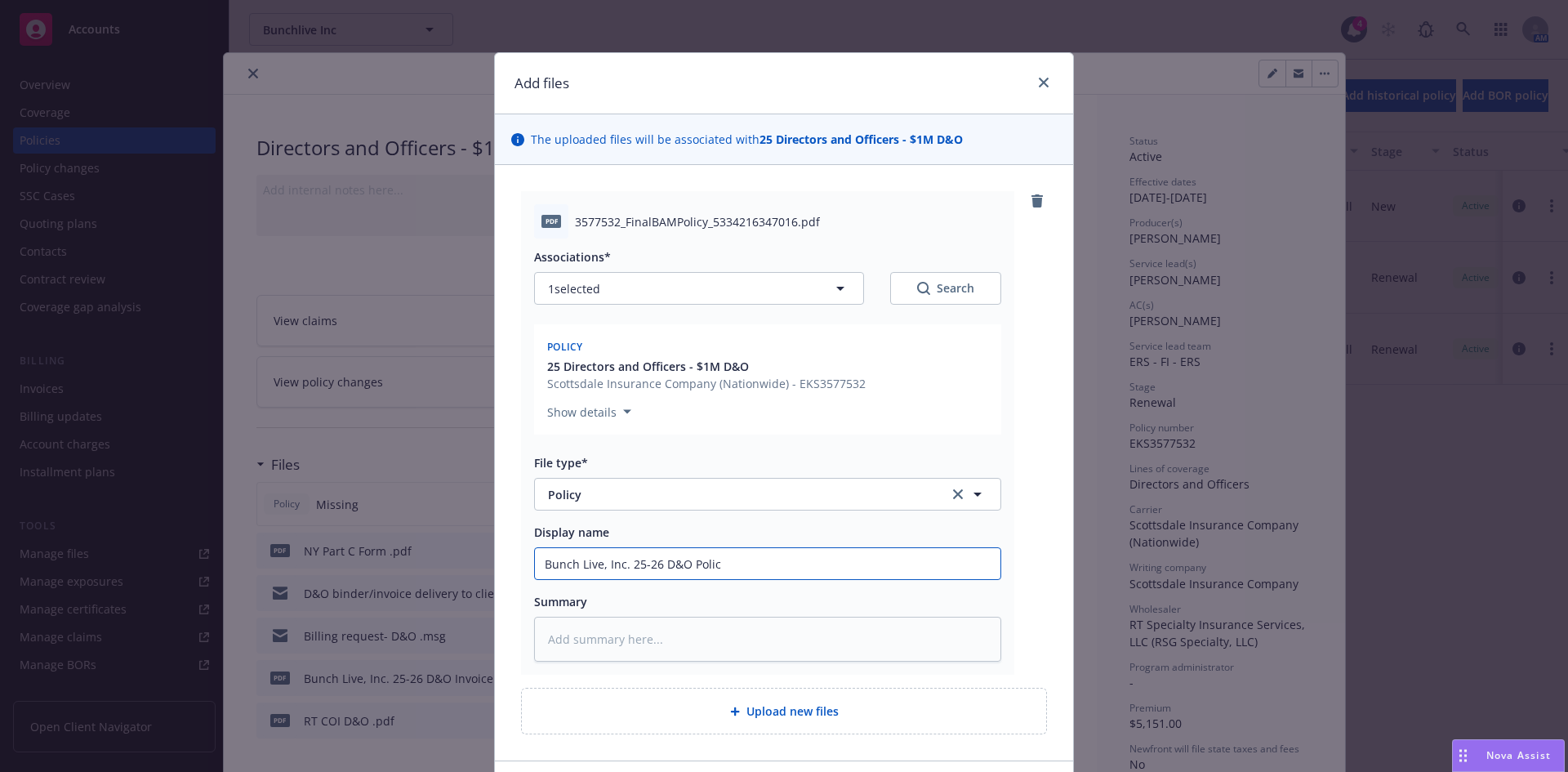
type textarea "x"
type input "Bunch Live, Inc. 25-26 D&O Policy"
type textarea "x"
type input "Bunch Live, Inc. 25-26 D&O Policy"
type textarea "x"
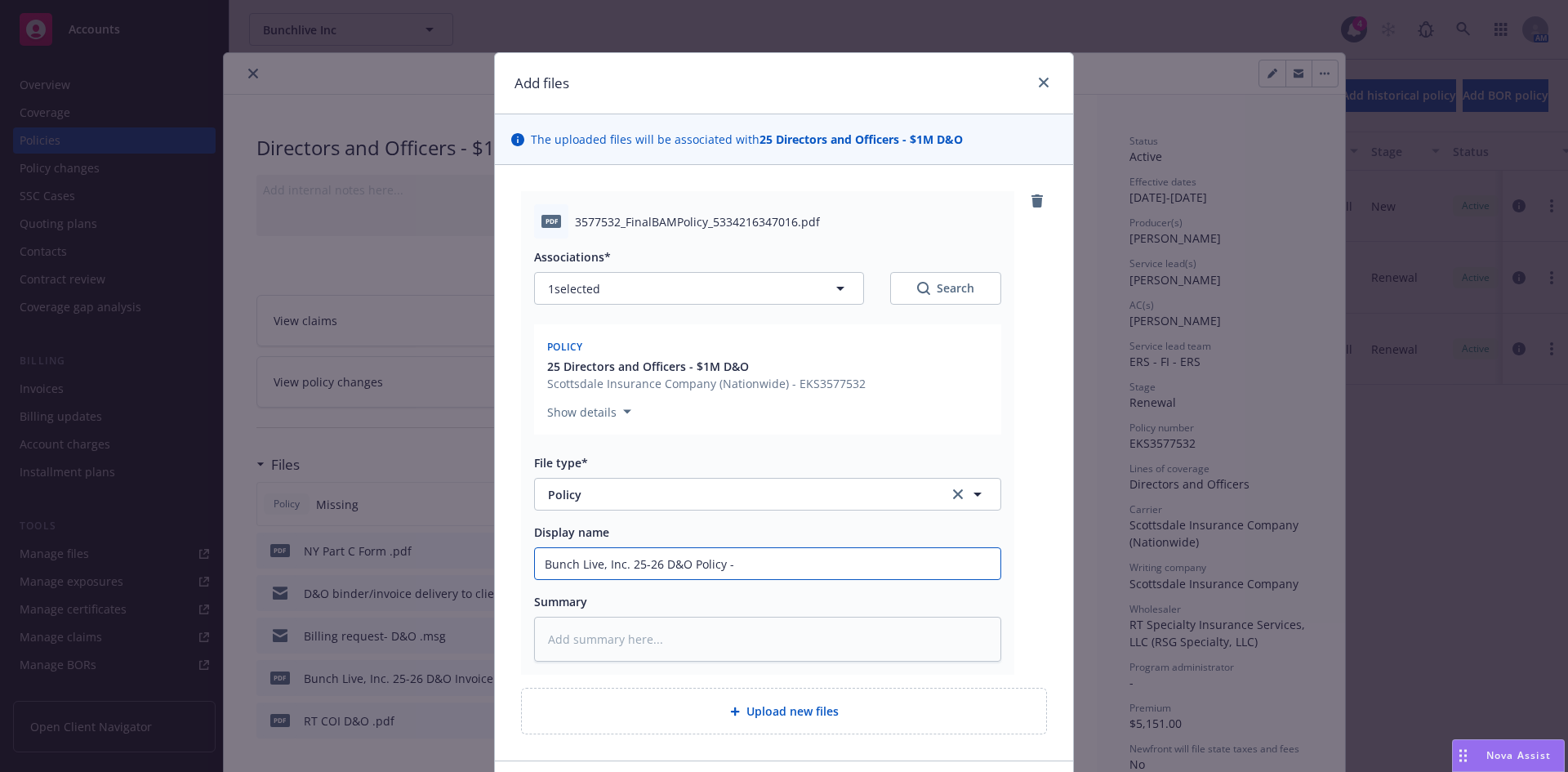
type input "Bunch Live, Inc. 25-26 D&O Policy -"
type textarea "x"
type input "Bunch Live, Inc. 25-26 D&O Policy - U"
type textarea "x"
type input "Bunch Live, Inc. 25-26 D&O Policy - Un"
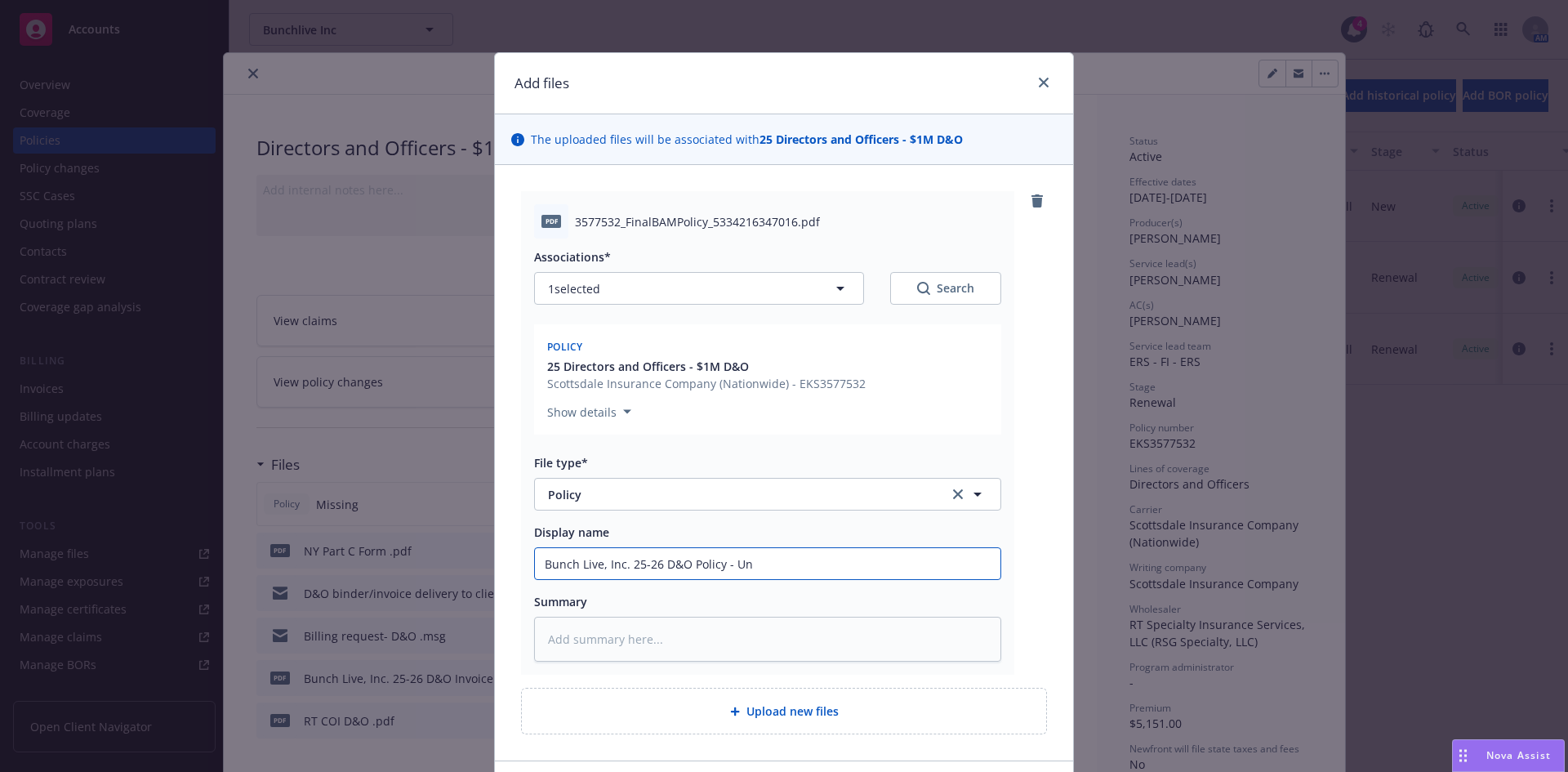
type textarea "x"
type input "Bunch Live, Inc. 25-26 D&O Policy - Uns"
type textarea "x"
type input "Bunch Live, Inc. 25-26 D&O Policy - Unst"
type textarea "x"
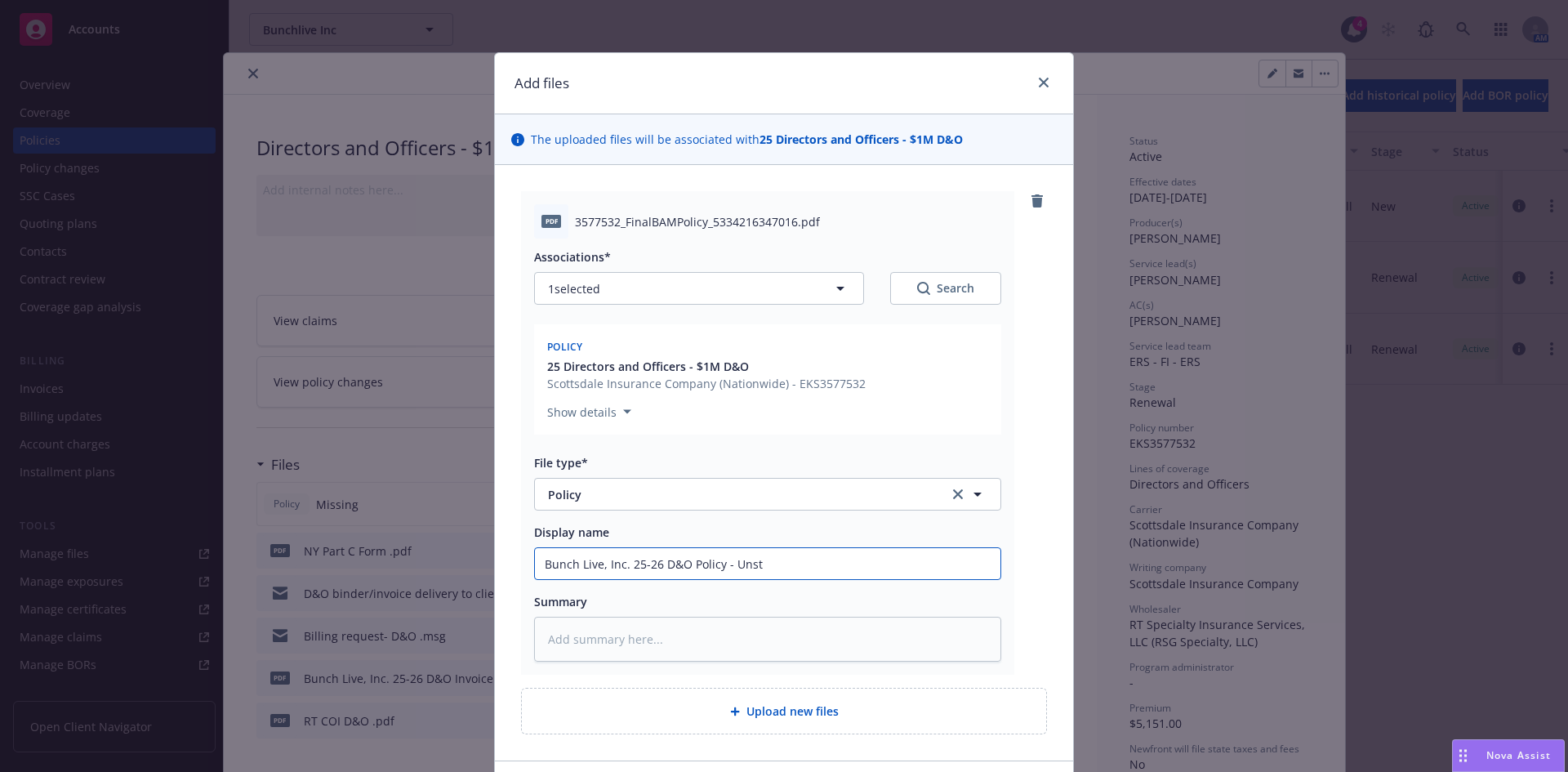
type input "Bunch Live, Inc. 25-26 D&O Policy - Unsta"
type textarea "x"
type input "Bunch Live, Inc. 25-26 D&O Policy - Unstam"
type textarea "x"
type input "Bunch Live, Inc. 25-26 D&O Policy - Unstamp"
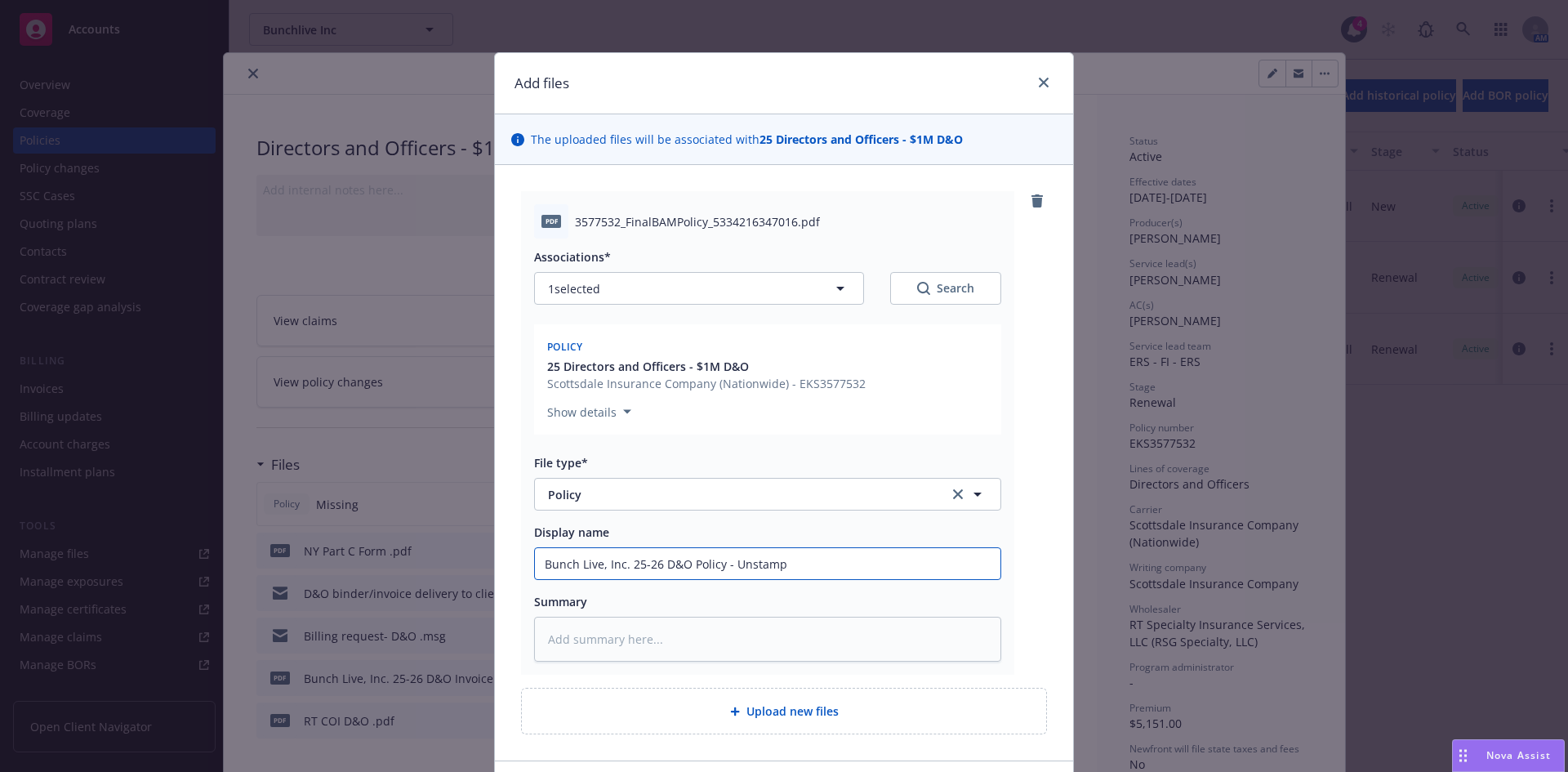
type textarea "x"
type input "Bunch Live, Inc. 25-26 D&O Policy - Unstampe"
type textarea "x"
type input "Bunch Live, Inc. 25-26 D&O Policy - Unstamped"
type textarea "x"
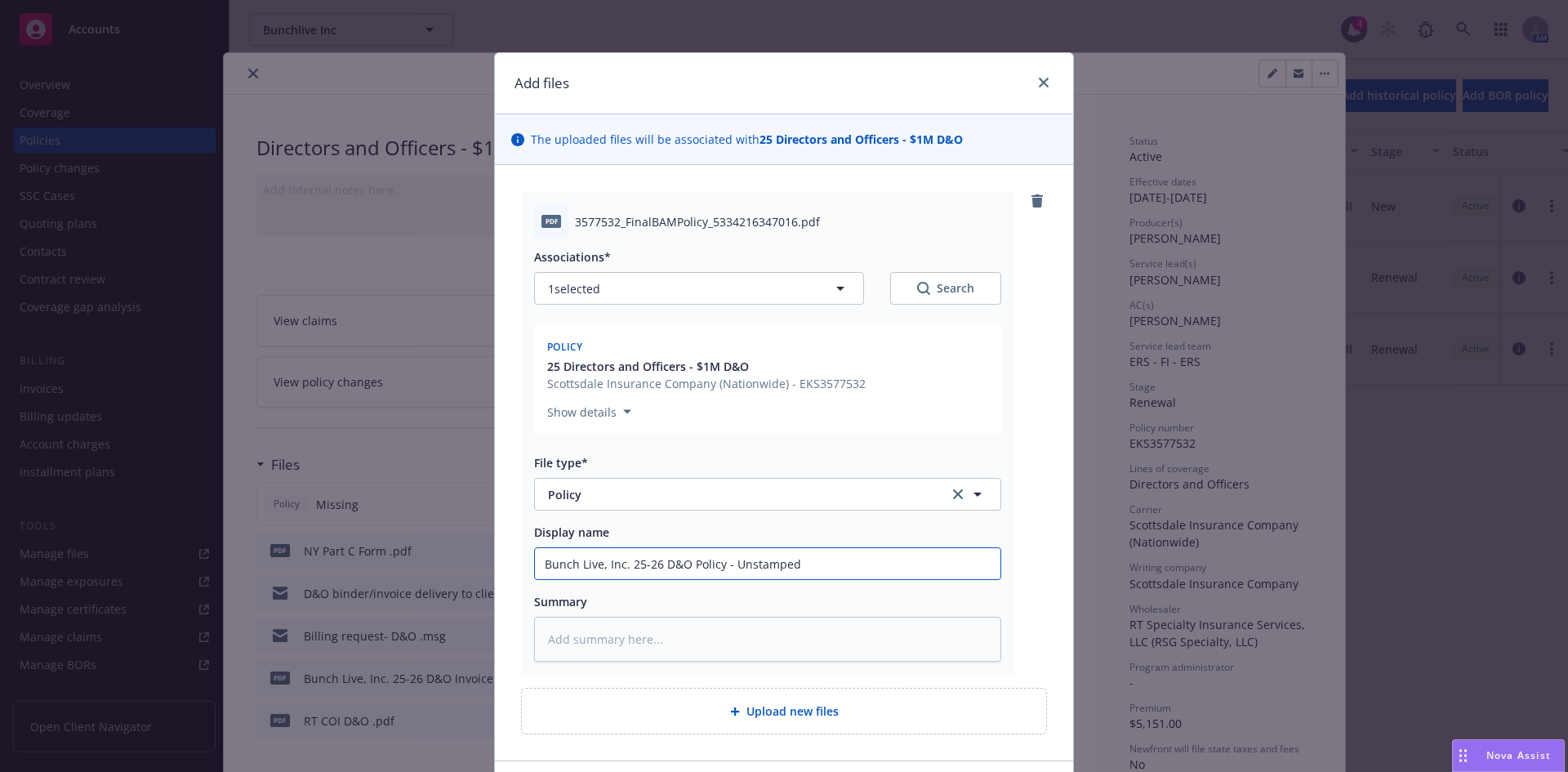
type input "Bunch Live, Inc. 25-26 D&O Policy - Unstamped"
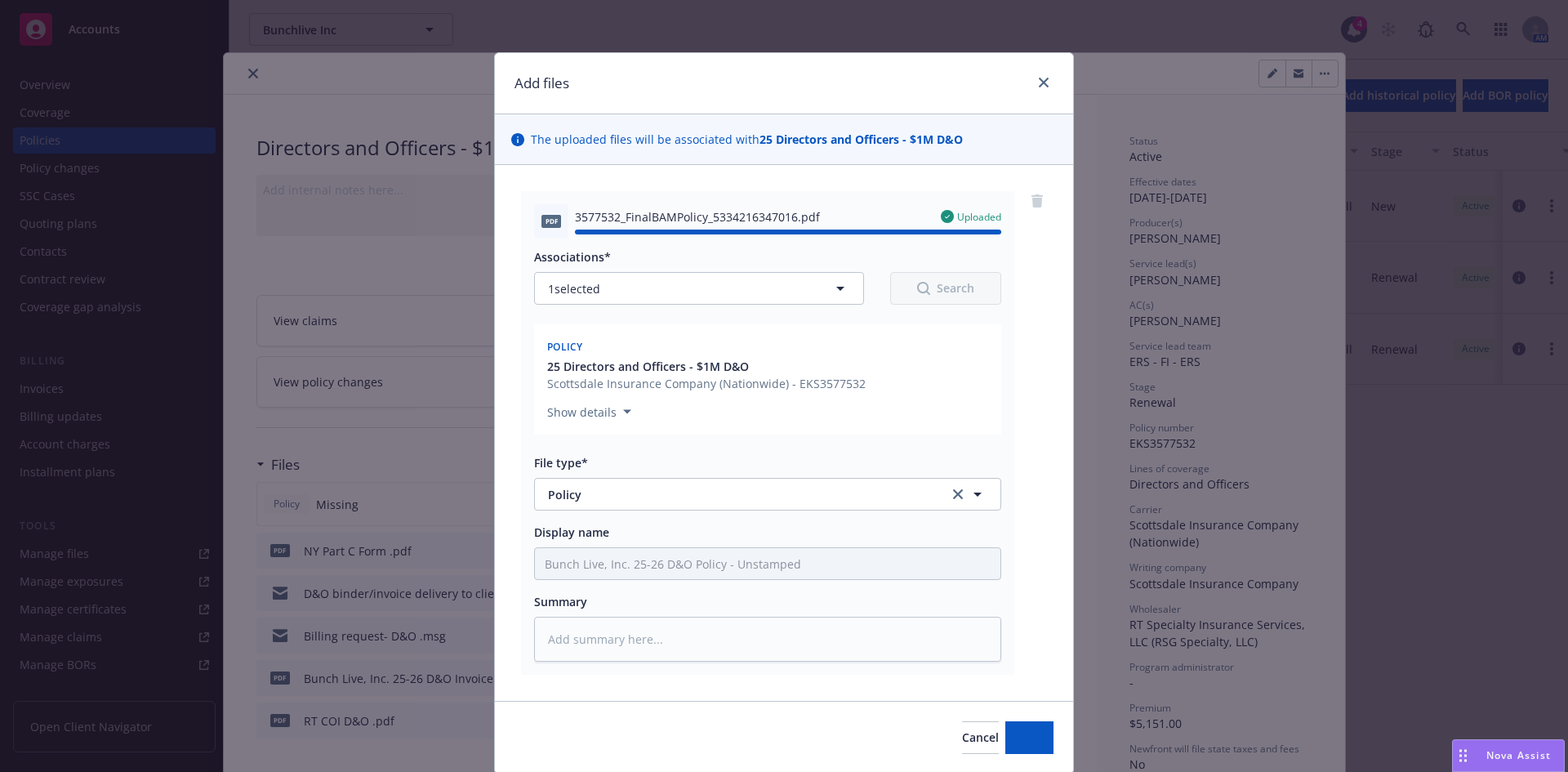
type textarea "x"
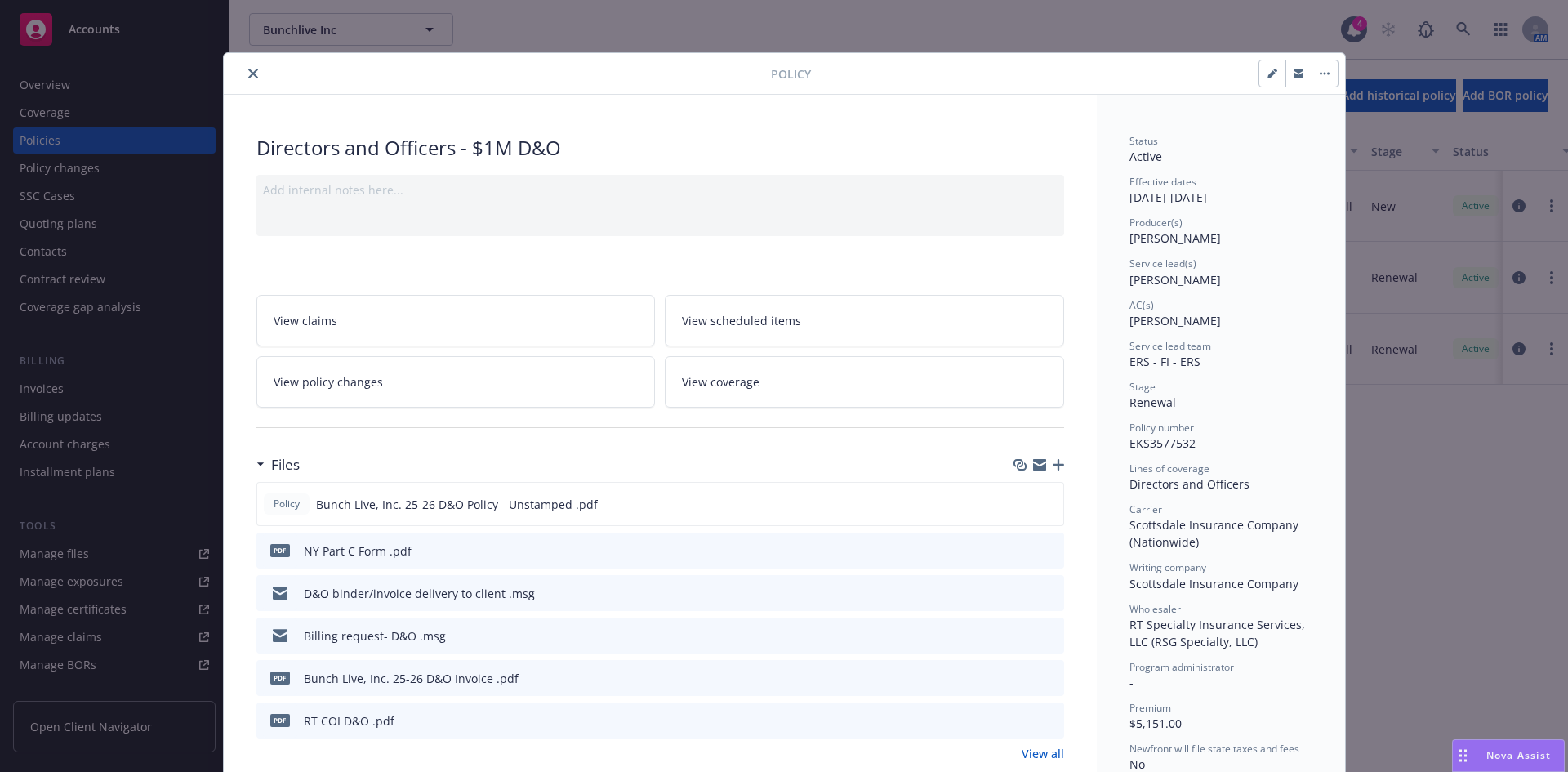
click at [243, 72] on button "close" at bounding box center [253, 73] width 20 height 20
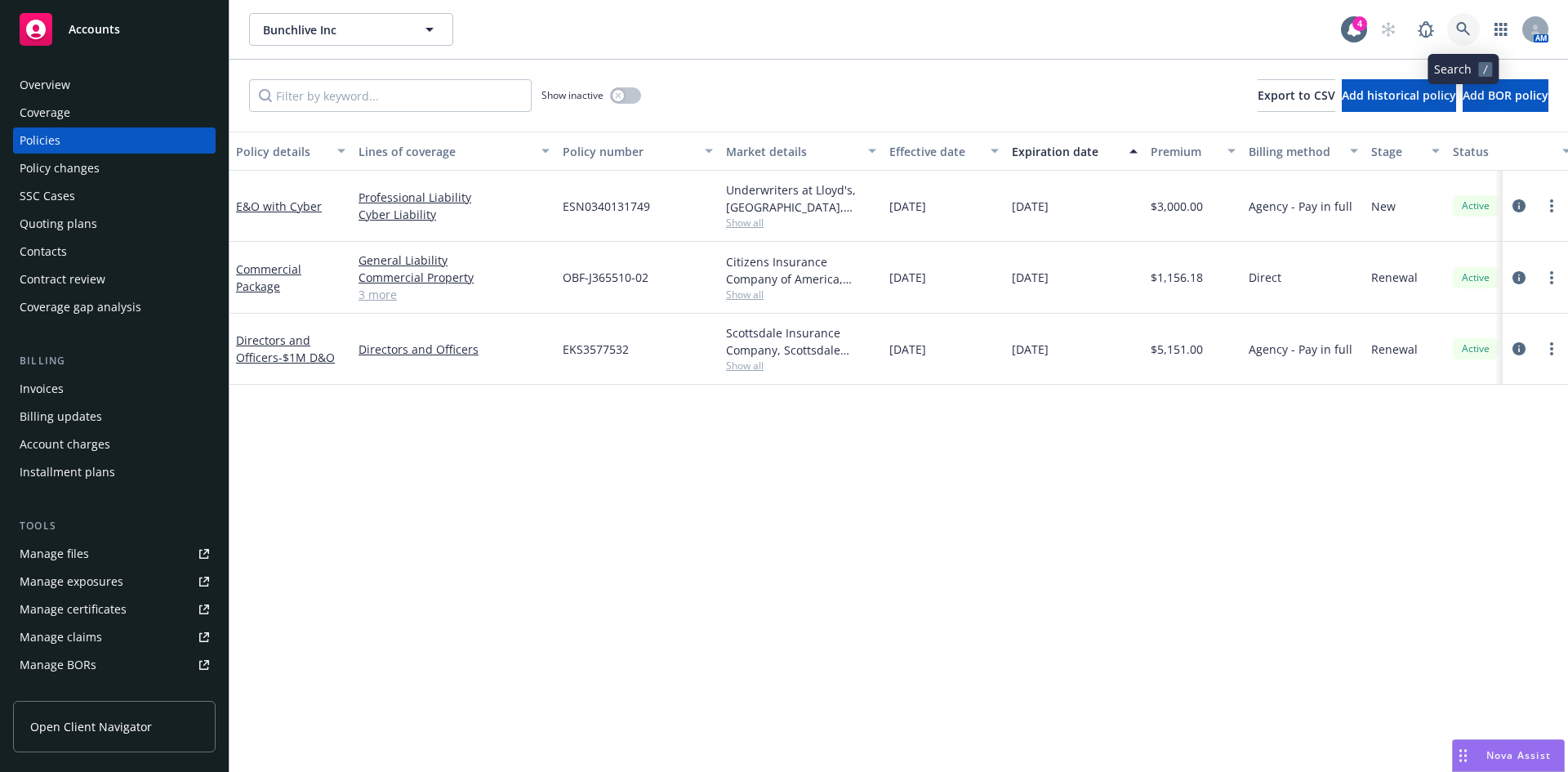
click at [1461, 33] on icon at bounding box center [1463, 28] width 14 height 14
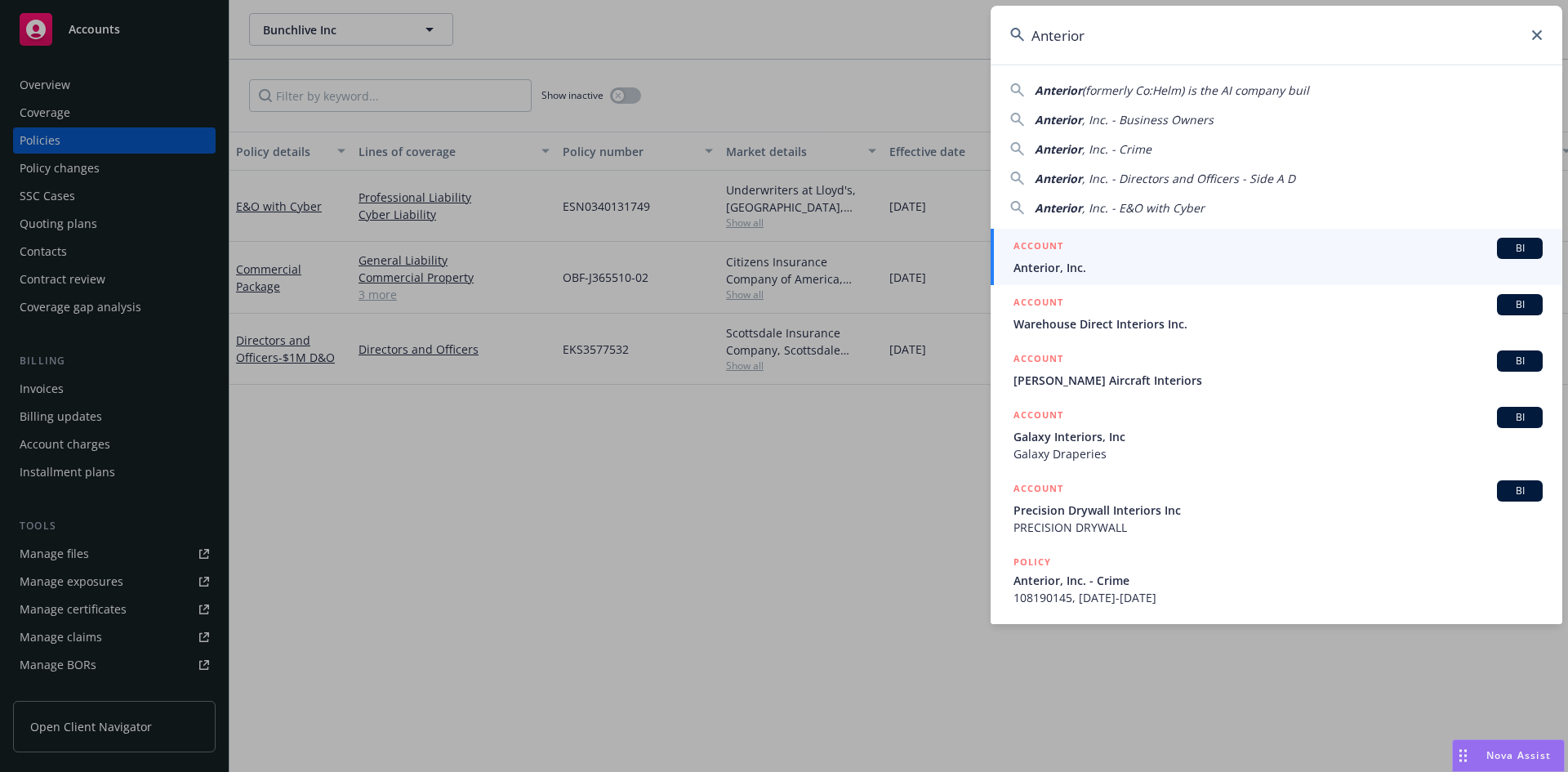
type input "Anterior"
click at [1103, 248] on div "ACCOUNT BI" at bounding box center [1277, 248] width 529 height 21
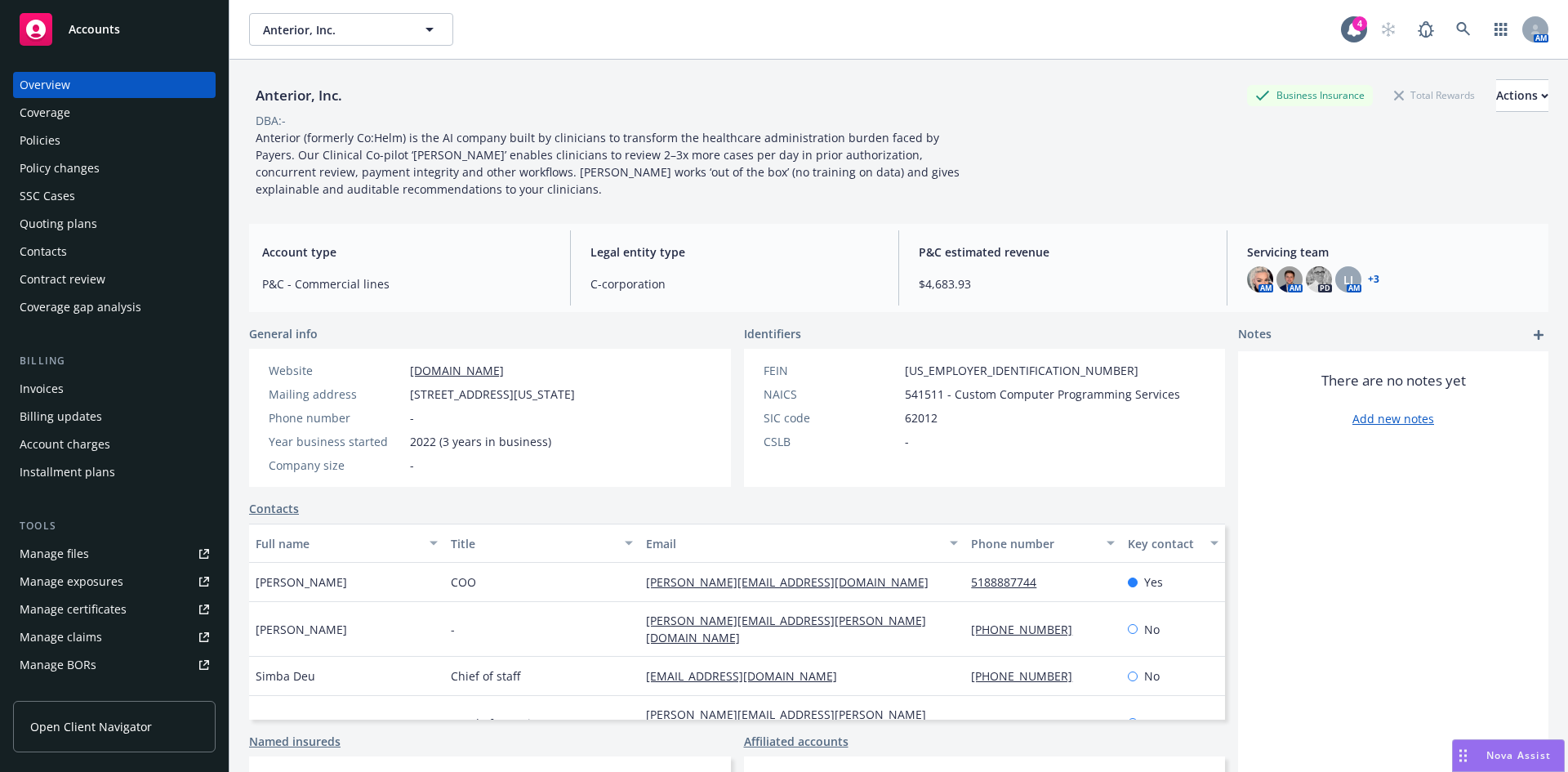
click at [50, 136] on div "Policies" at bounding box center [40, 141] width 41 height 27
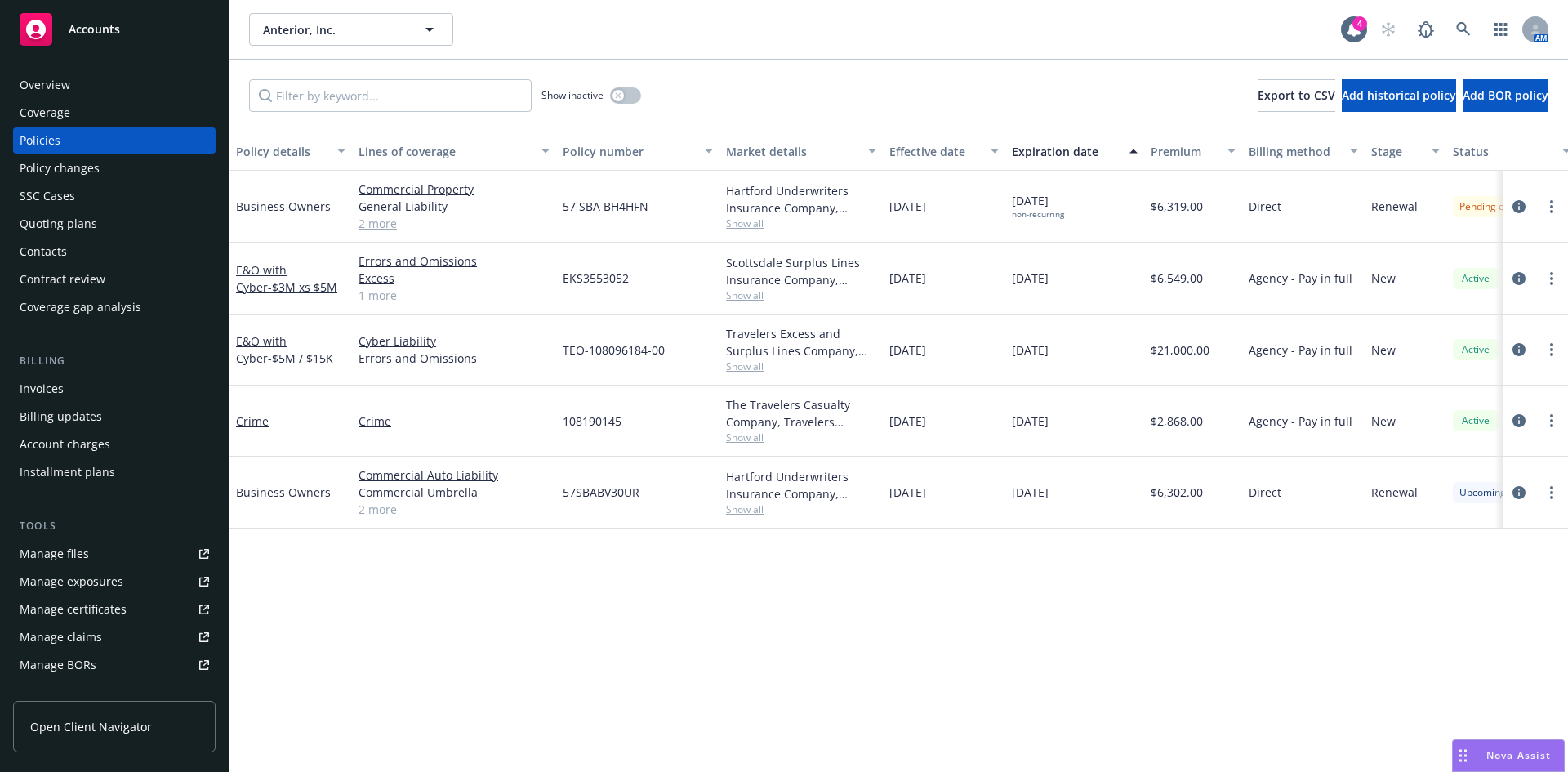
click at [72, 169] on div "Policy changes" at bounding box center [60, 168] width 80 height 27
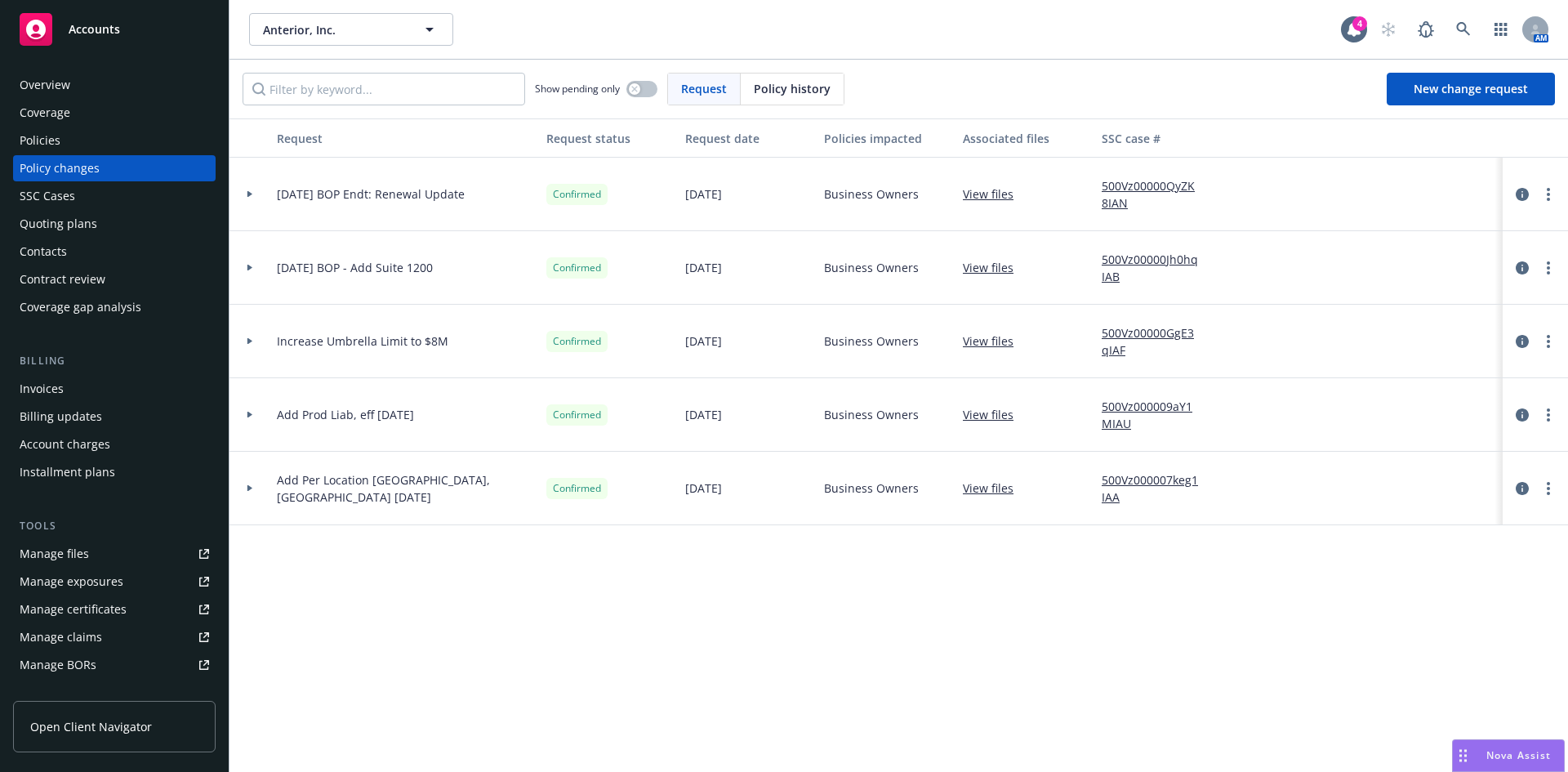
click at [1470, 72] on div "Show pending only Request Policy history New change request" at bounding box center [898, 89] width 1338 height 59
click at [1470, 85] on span "New change request" at bounding box center [1471, 88] width 114 height 15
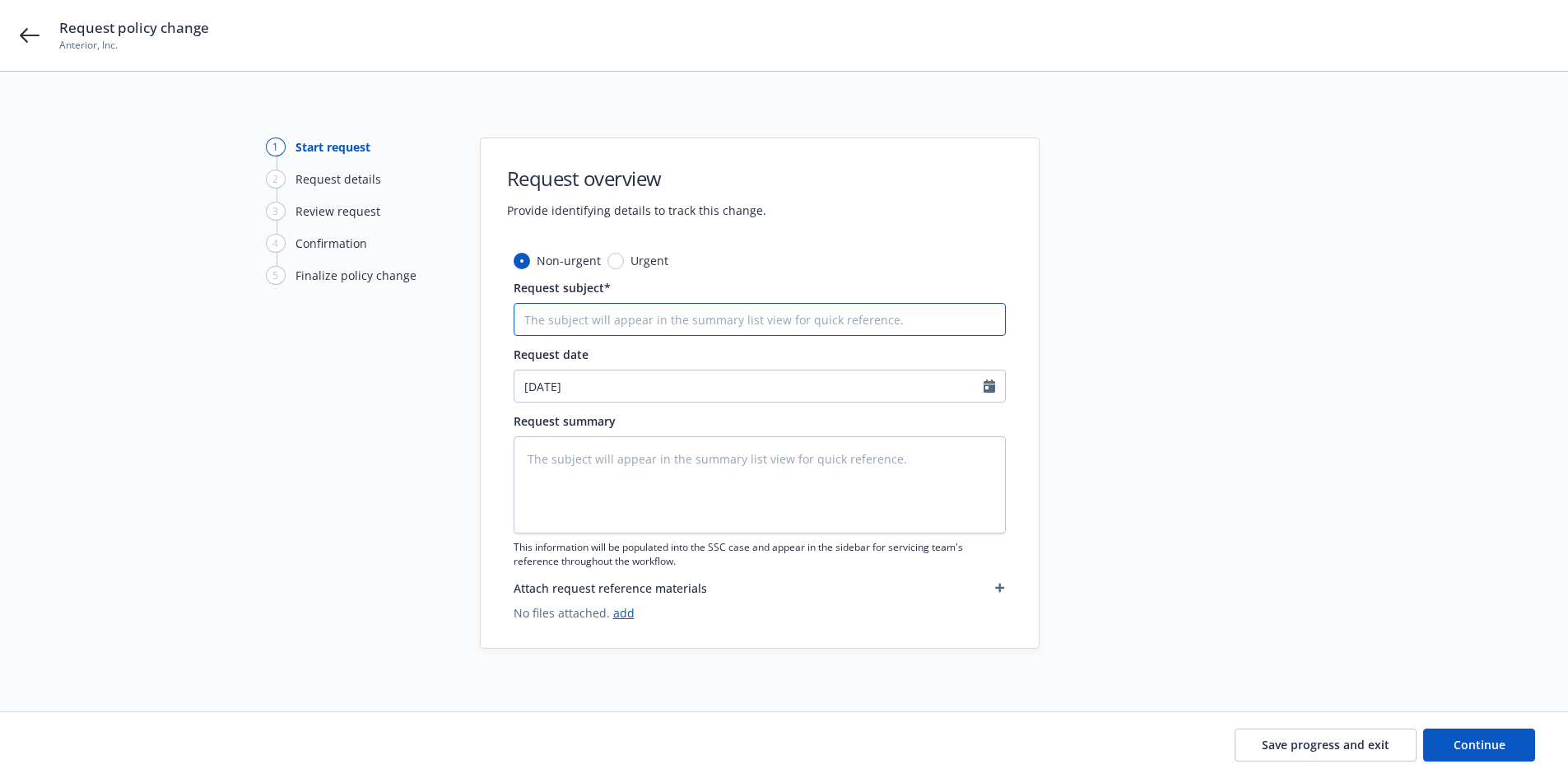
click at [626, 314] on input "Request subject*" at bounding box center [760, 319] width 492 height 33
click at [591, 313] on input "Request subject*" at bounding box center [760, 319] width 492 height 33
paste input "ADL00294-001"
type textarea "x"
type input "ADL00294-001"
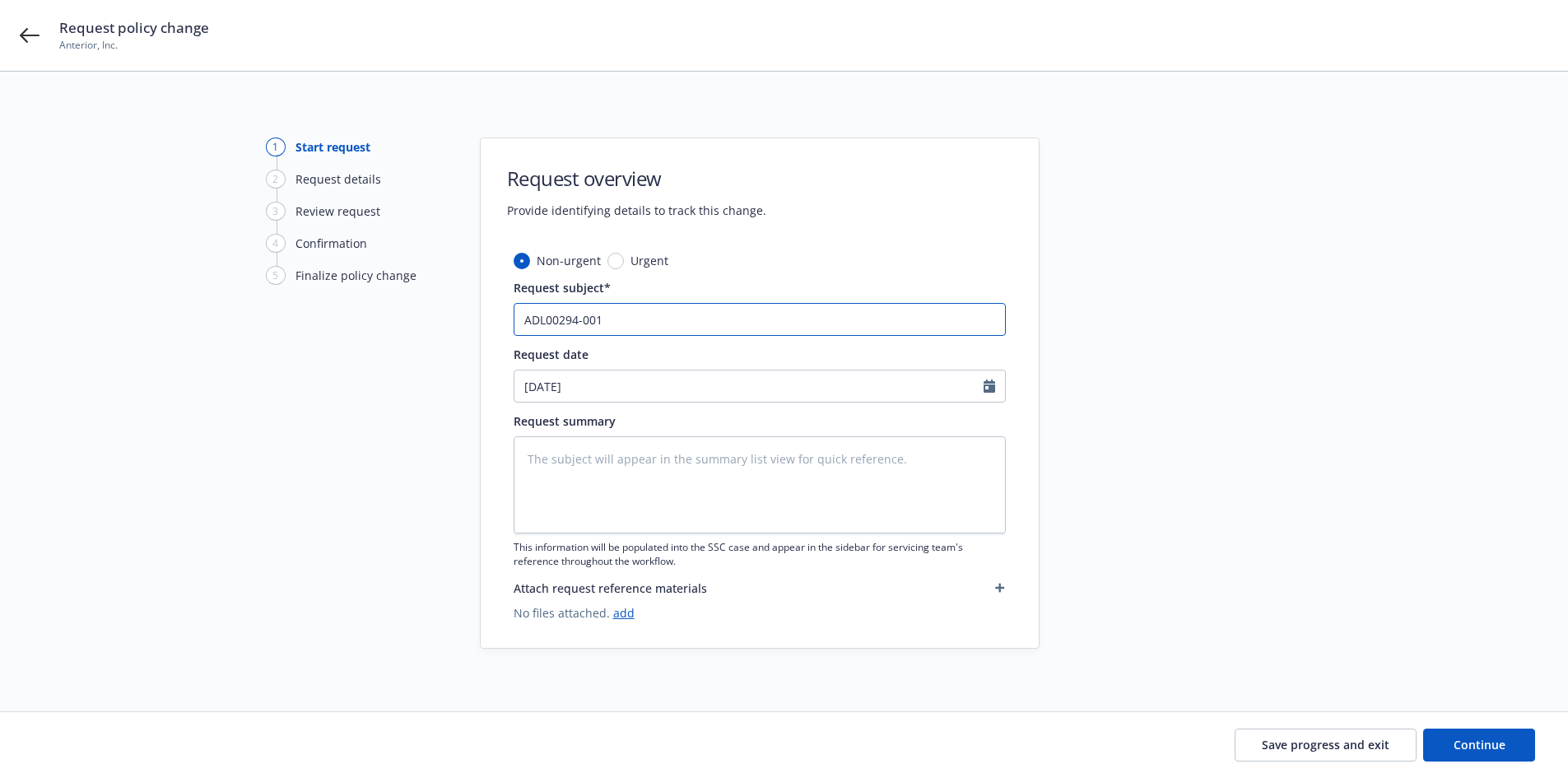
type textarea "x"
type input "ADL00294-001"
type textarea "x"
type input "ADL00294-001 E"
type textarea "x"
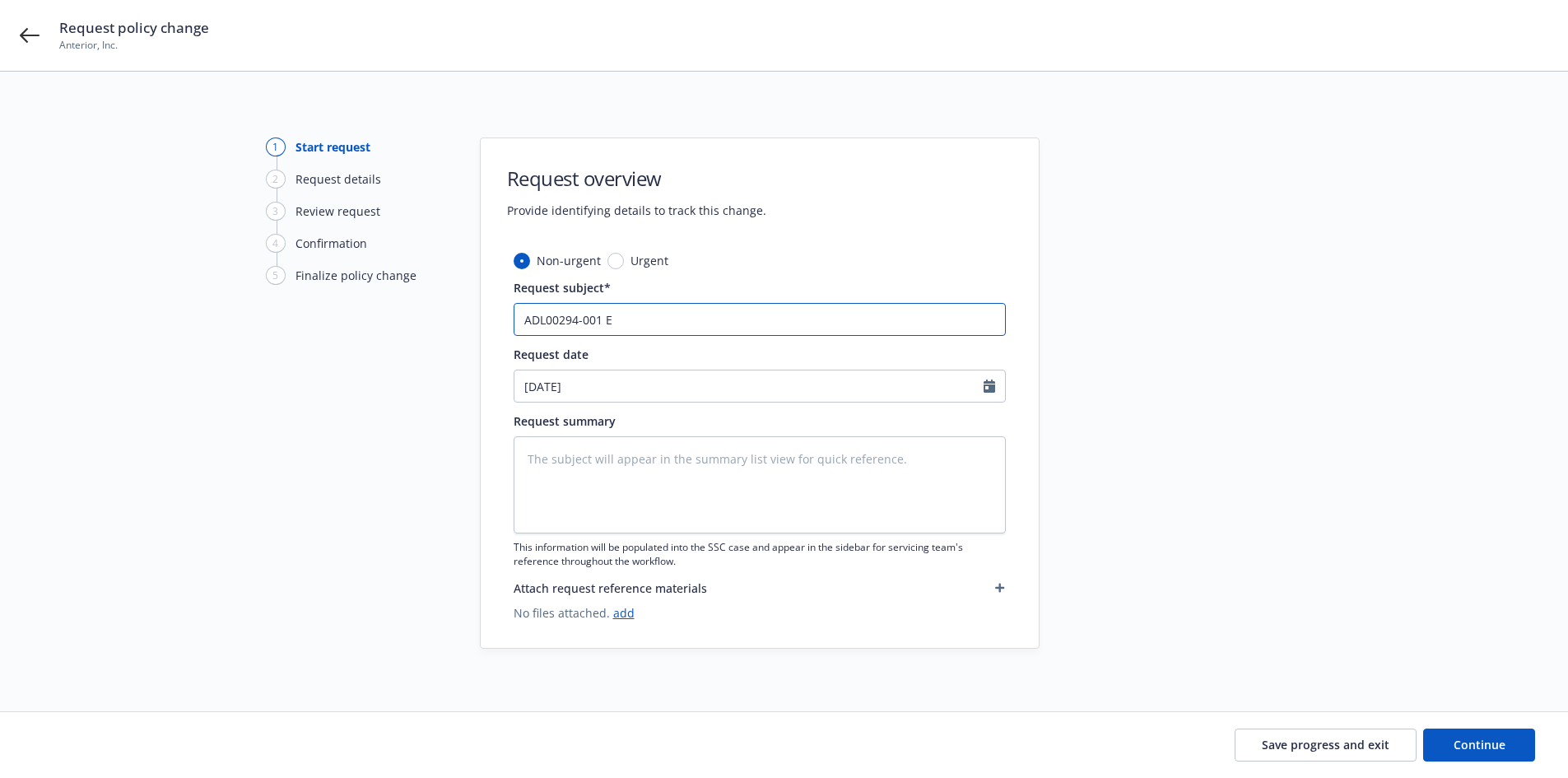
type input "ADL00294-001 Ex"
type textarea "x"
type input "ADL00294-001 Ext"
type textarea "x"
type input "ADL00294-001 Exte"
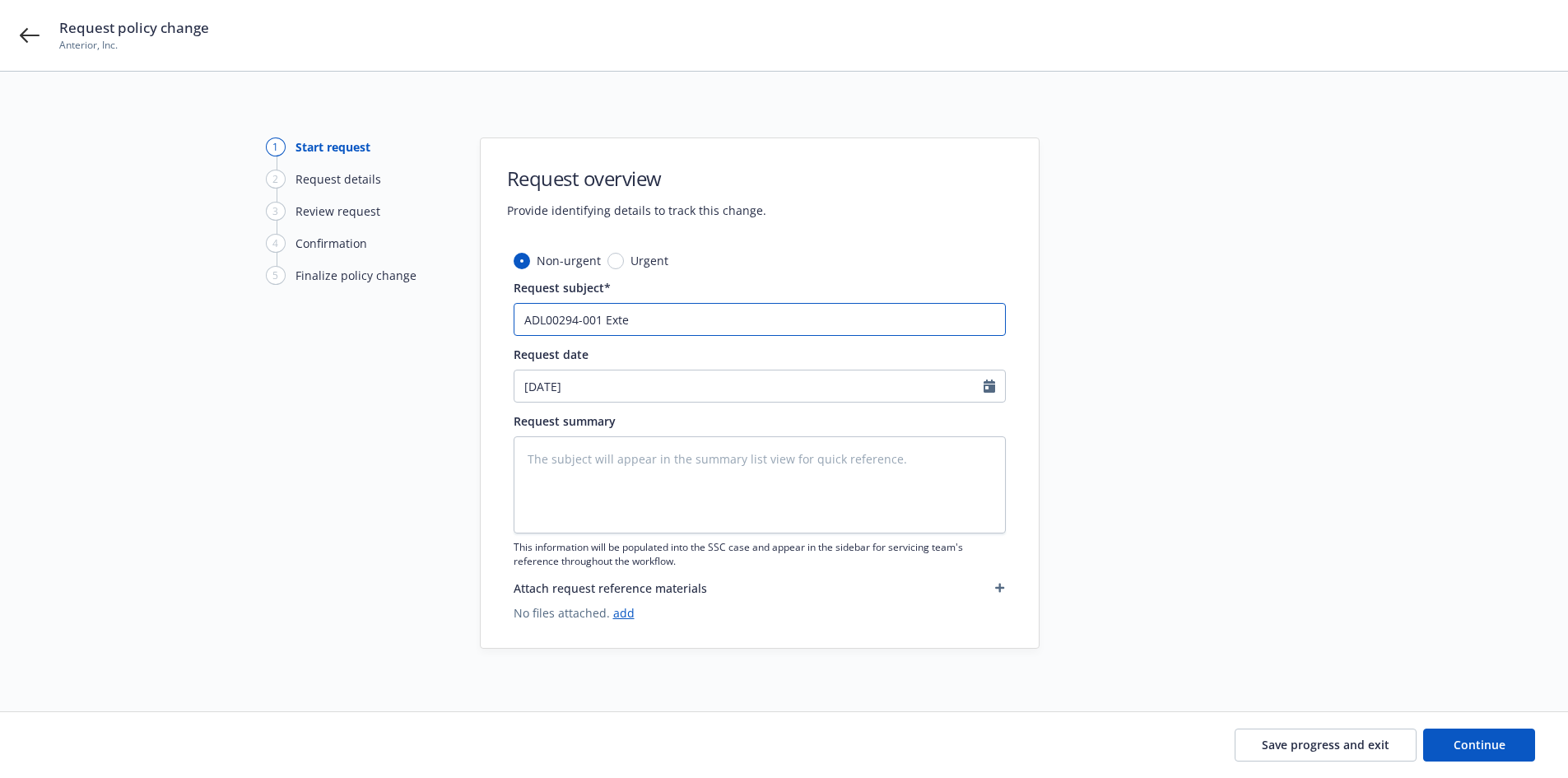
type textarea "x"
type input "ADL00294-001 Exten"
type textarea "x"
type input "ADL00294-001 Extens"
type textarea "x"
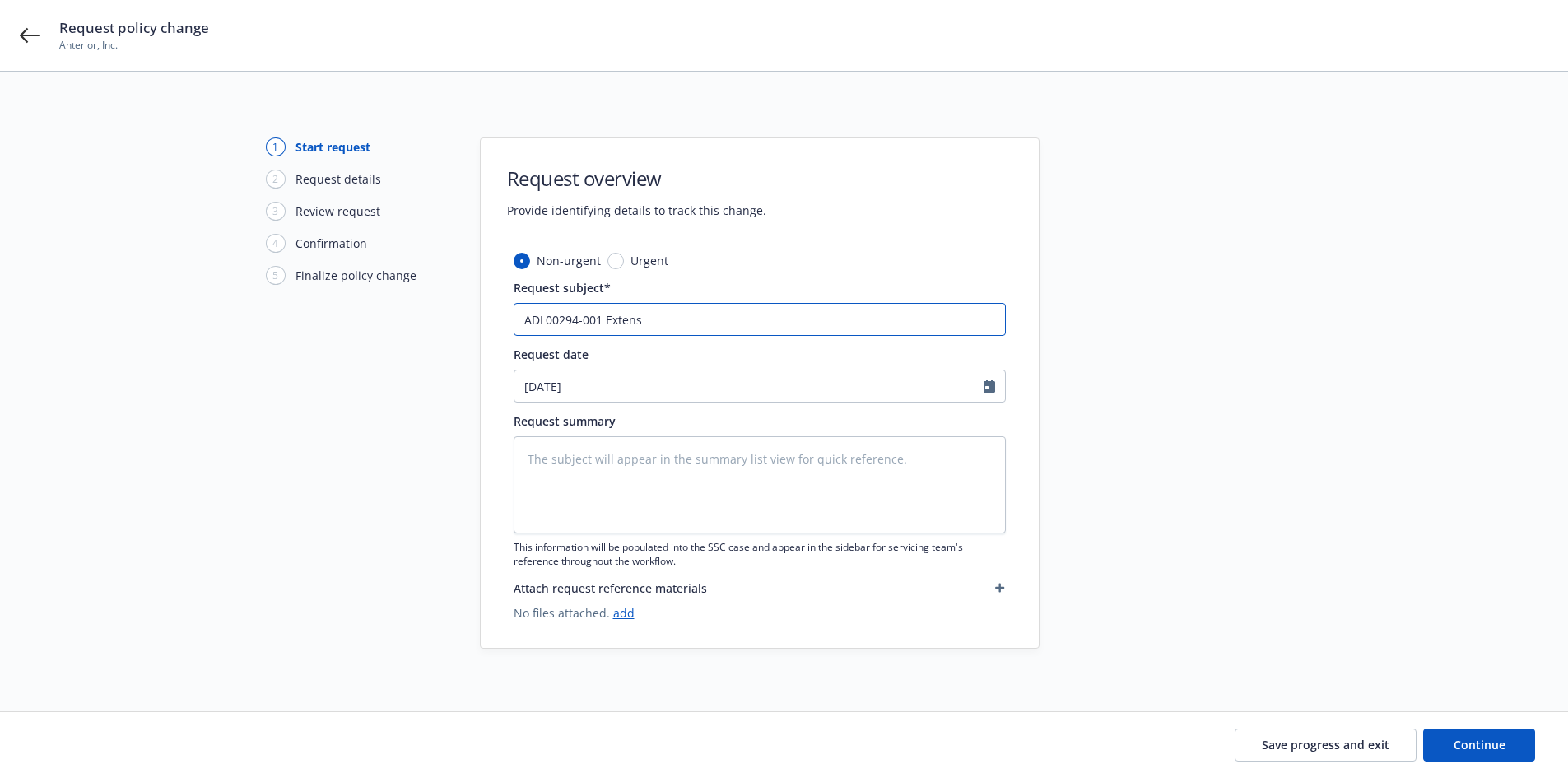
type input "ADL00294-001 Extensi"
type textarea "x"
type input "ADL00294-001 Extensio"
type textarea "x"
type input "ADL00294-001 Extension"
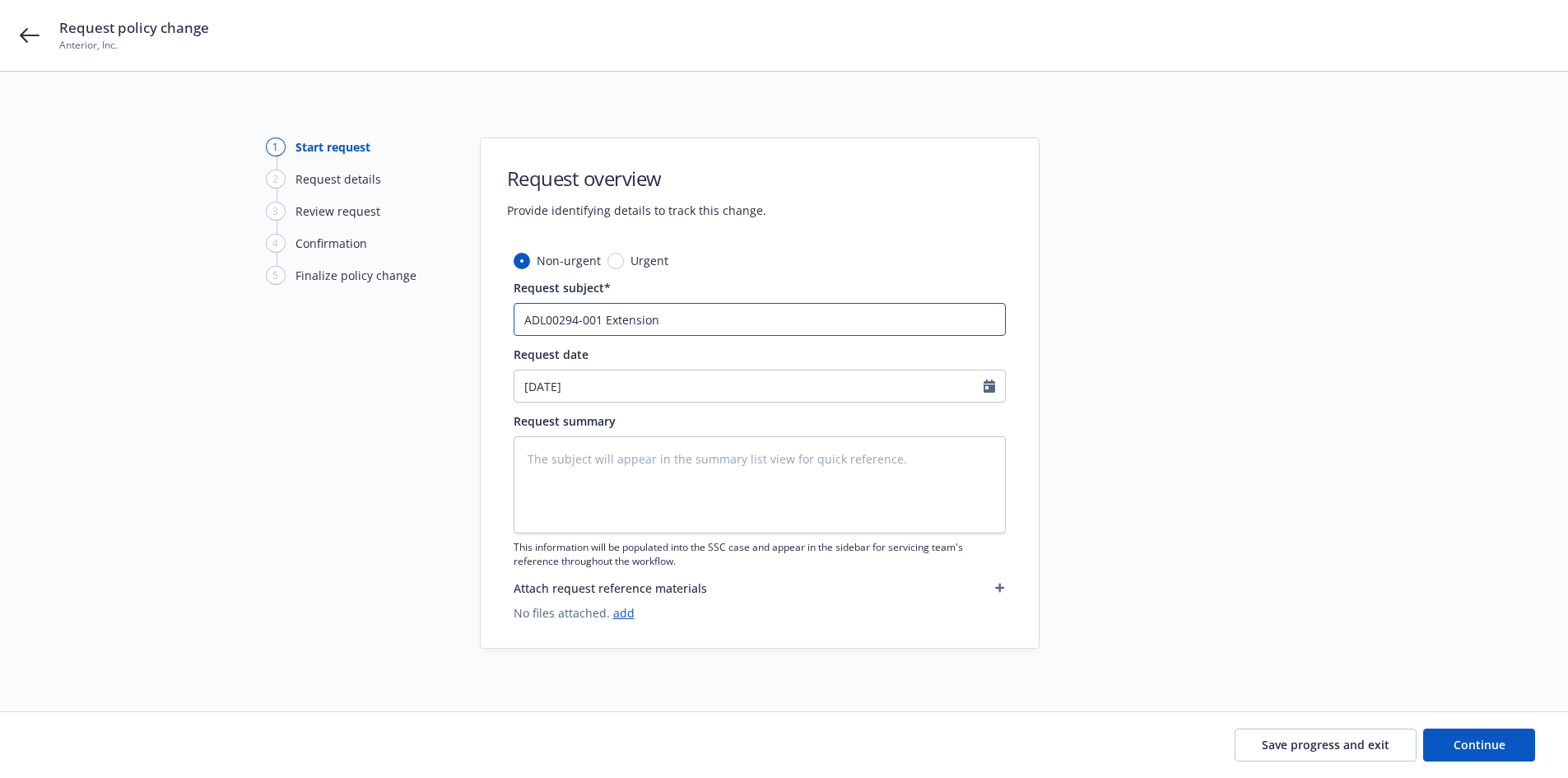
click at [581, 321] on input "ADL00294-001 Extension" at bounding box center [760, 319] width 492 height 33
click at [688, 312] on input "ADL00294-001 Extension" at bounding box center [760, 319] width 492 height 33
type textarea "x"
type input "ADL00294-001 Extension t"
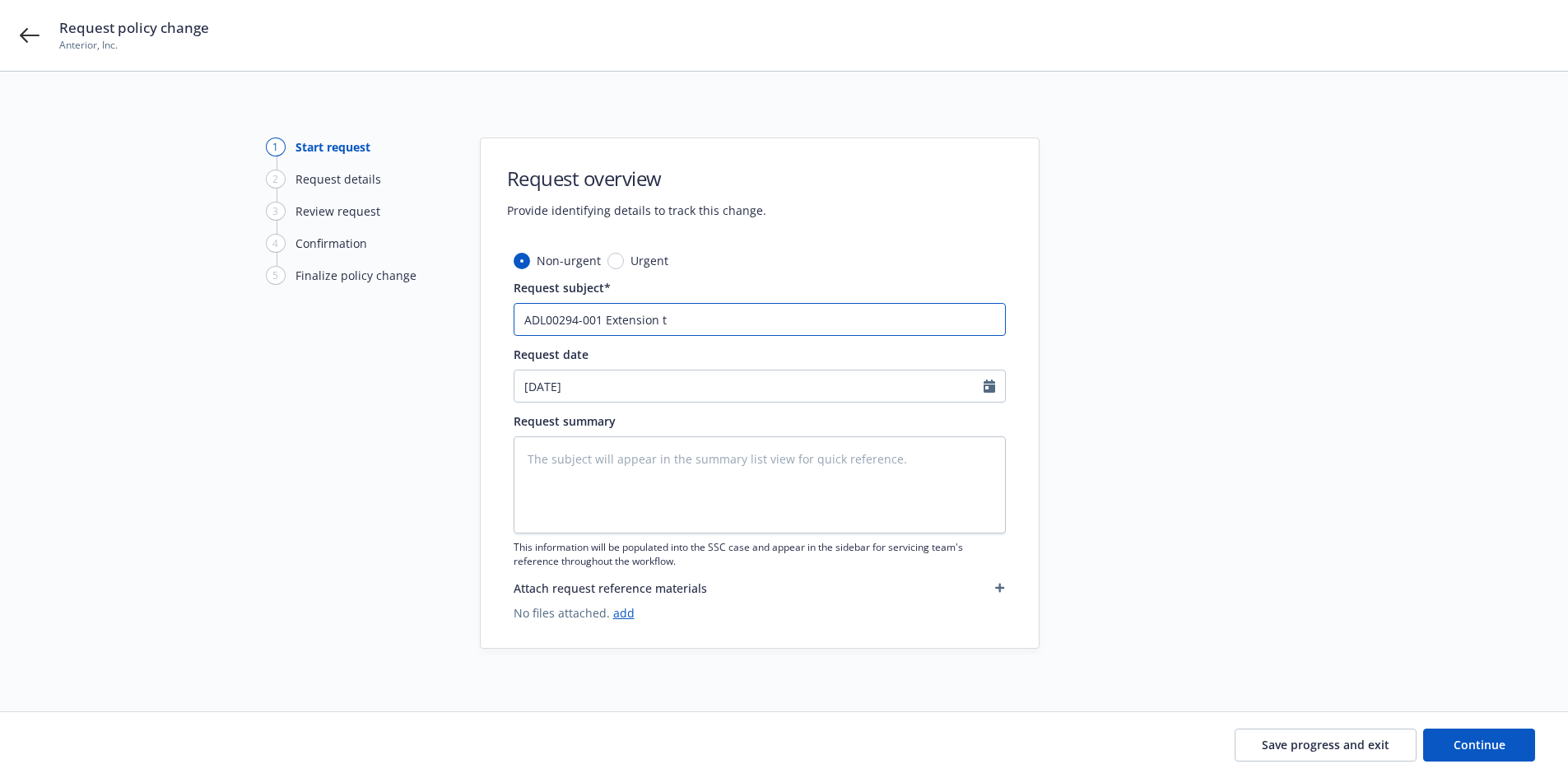
type textarea "x"
type input "ADL00294-001 Extension to"
type textarea "x"
type input "ADL00294-001 Extension to"
type textarea "x"
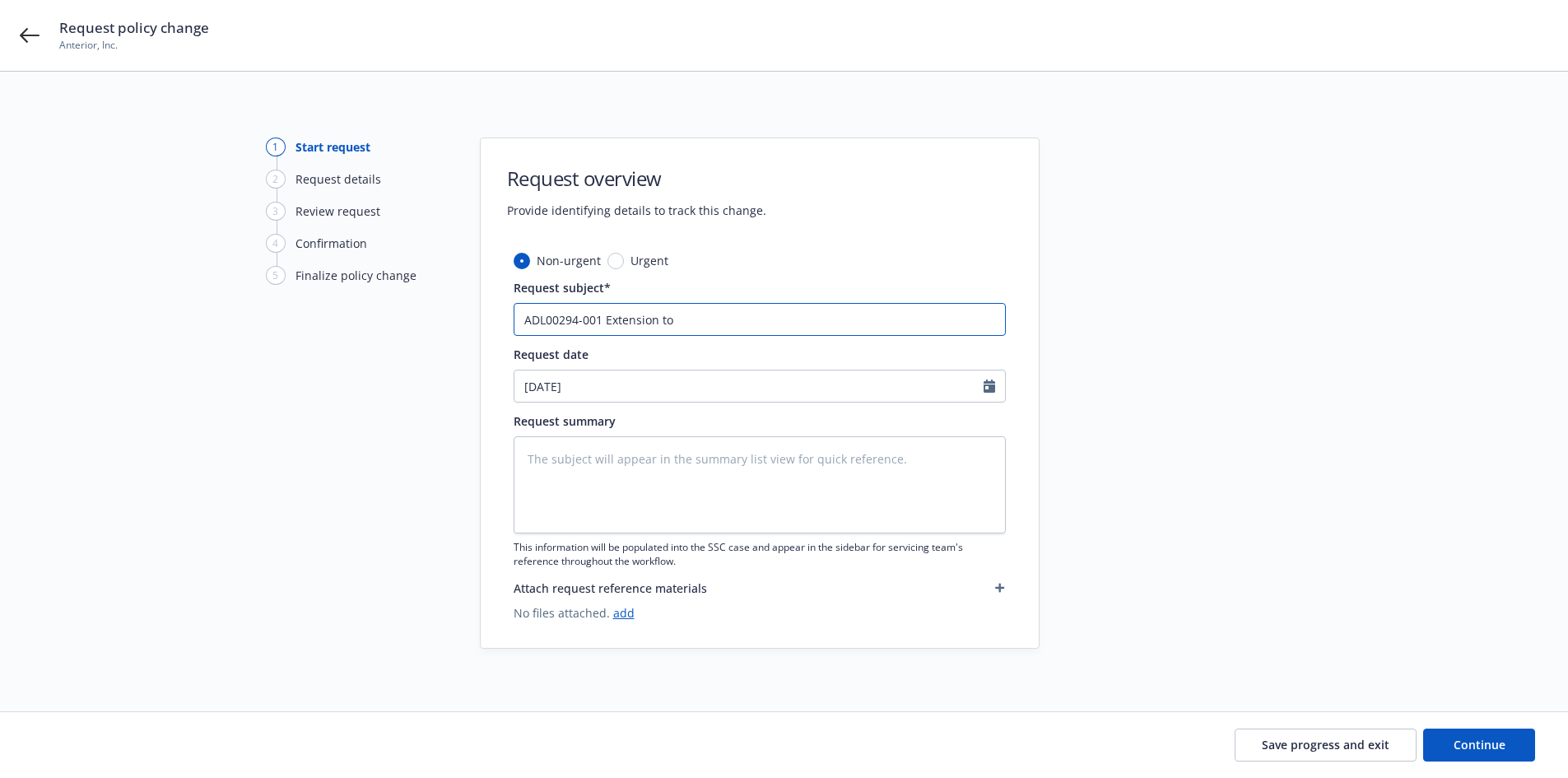
type input "ADL00294-001 Extension to 8"
type textarea "x"
type input "ADL00294-001 Extension to 8/"
type textarea "x"
type input "ADL00294-001 Extension to 8/3"
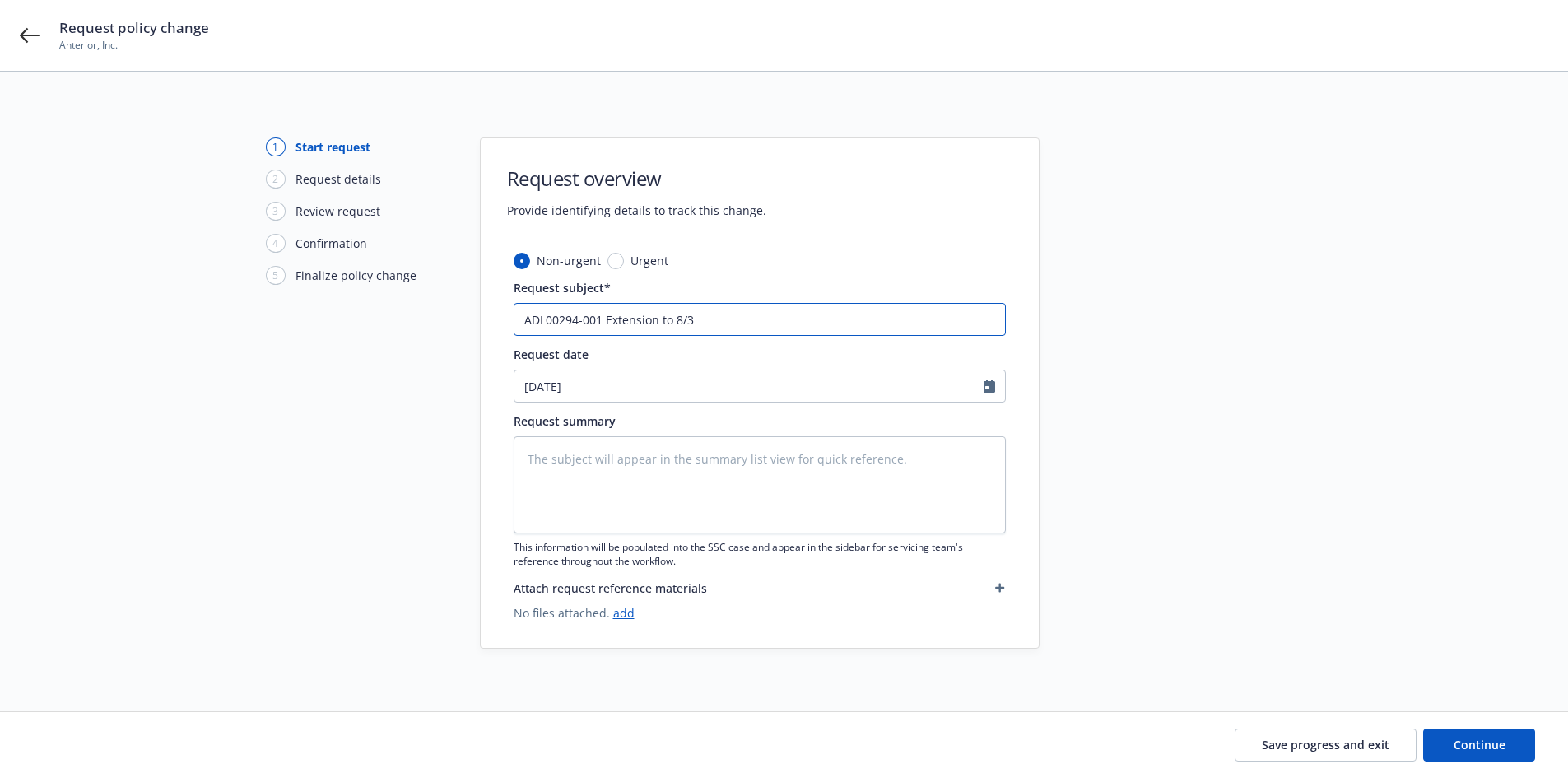
type textarea "x"
type input "ADL00294-001 Extension to 8/30"
type textarea "x"
type input "ADL00294-001 Extension to 8/30/"
type textarea "x"
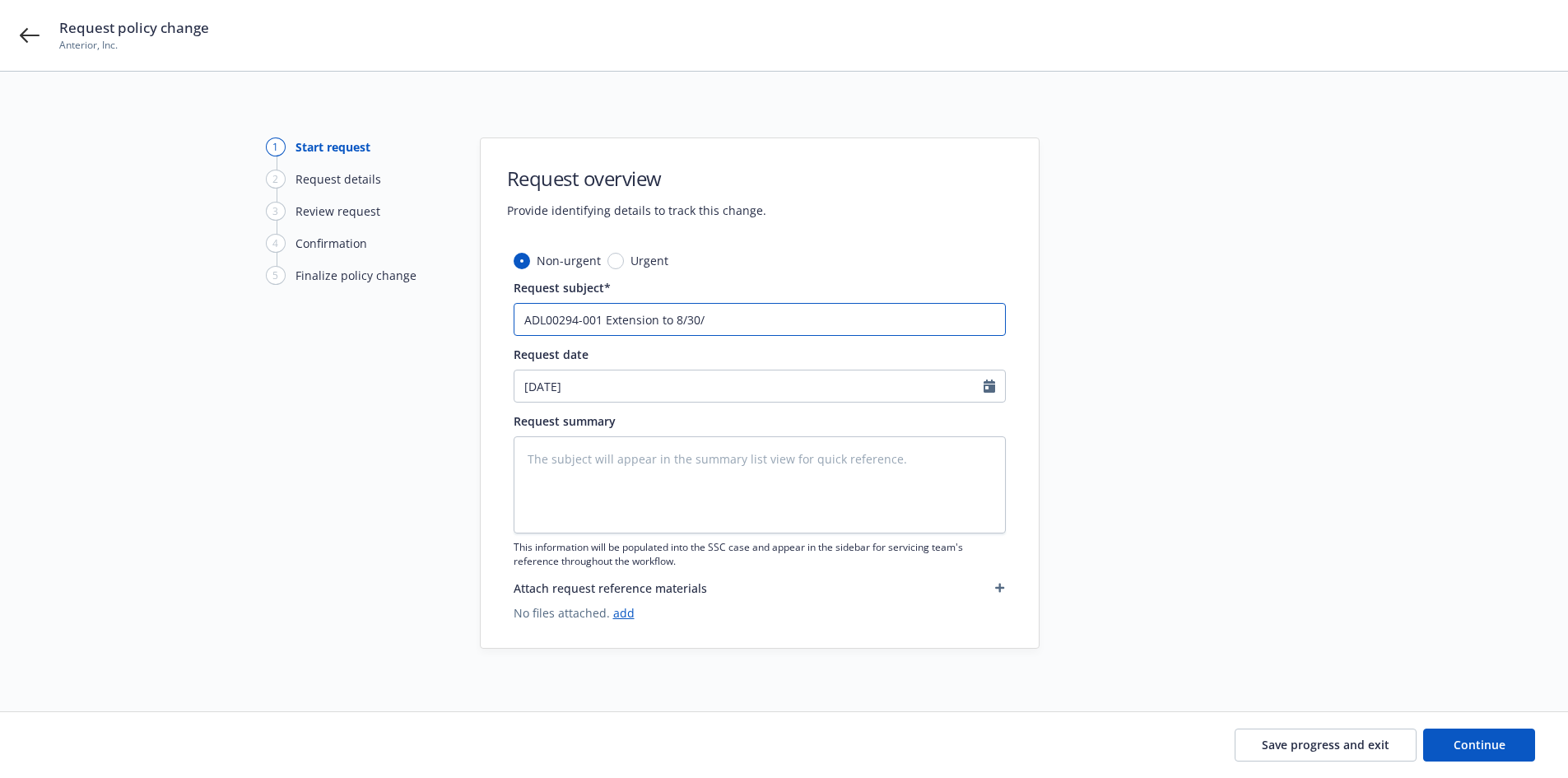
type input "ADL00294-001 Extension to 8/30/2"
type textarea "x"
click at [695, 328] on input "ADL00294-001 Extension to 8/30/25" at bounding box center [760, 319] width 492 height 33
click at [695, 326] on input "ADL00294-001 Extension to 8/30/25" at bounding box center [760, 319] width 492 height 33
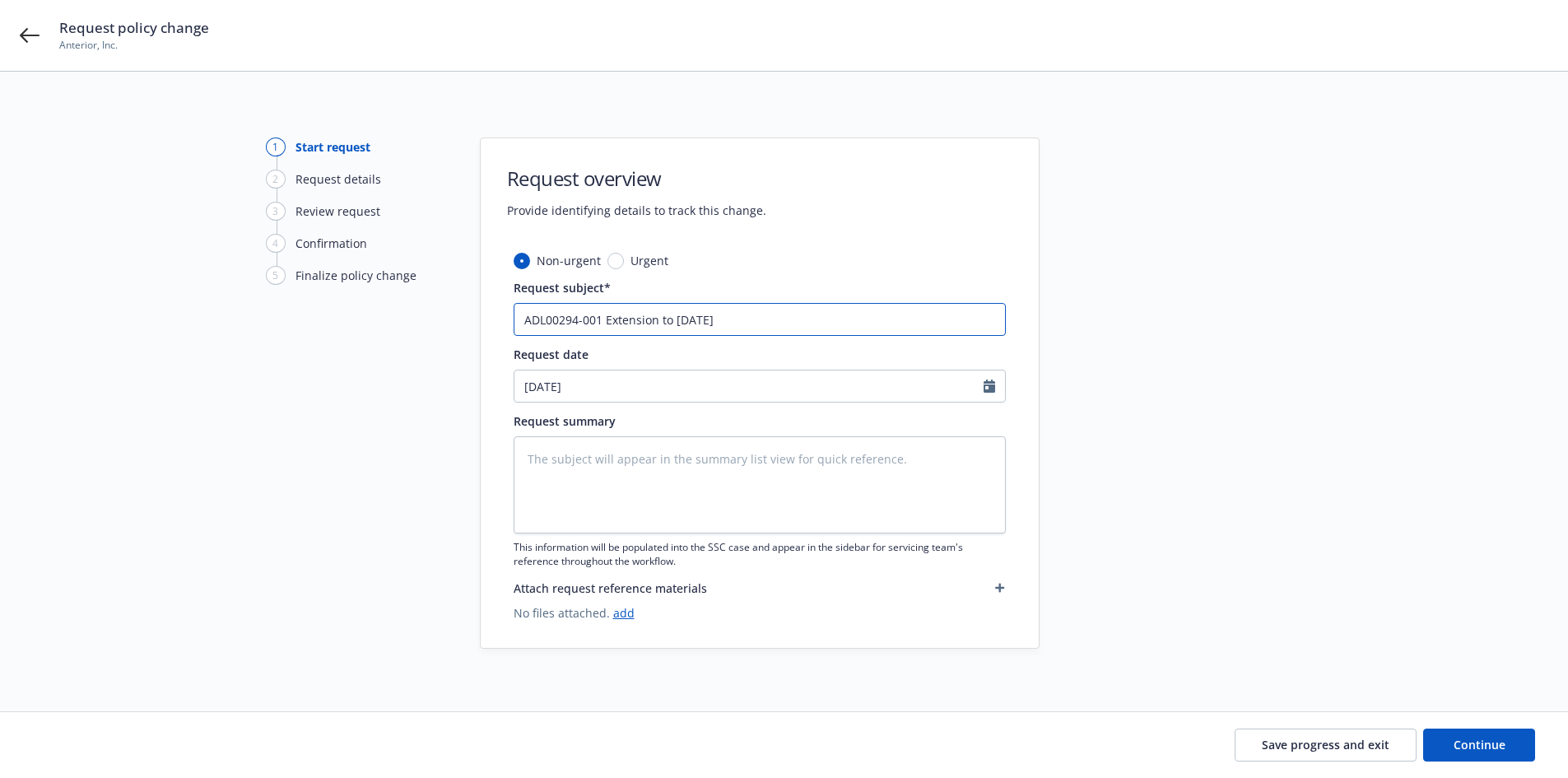
type input "ADL00294-001 Extension to 8/30/25"
click at [671, 484] on textarea at bounding box center [760, 484] width 492 height 97
paste textarea "ADL00294-001 Extension to 8/30/25"
type textarea "x"
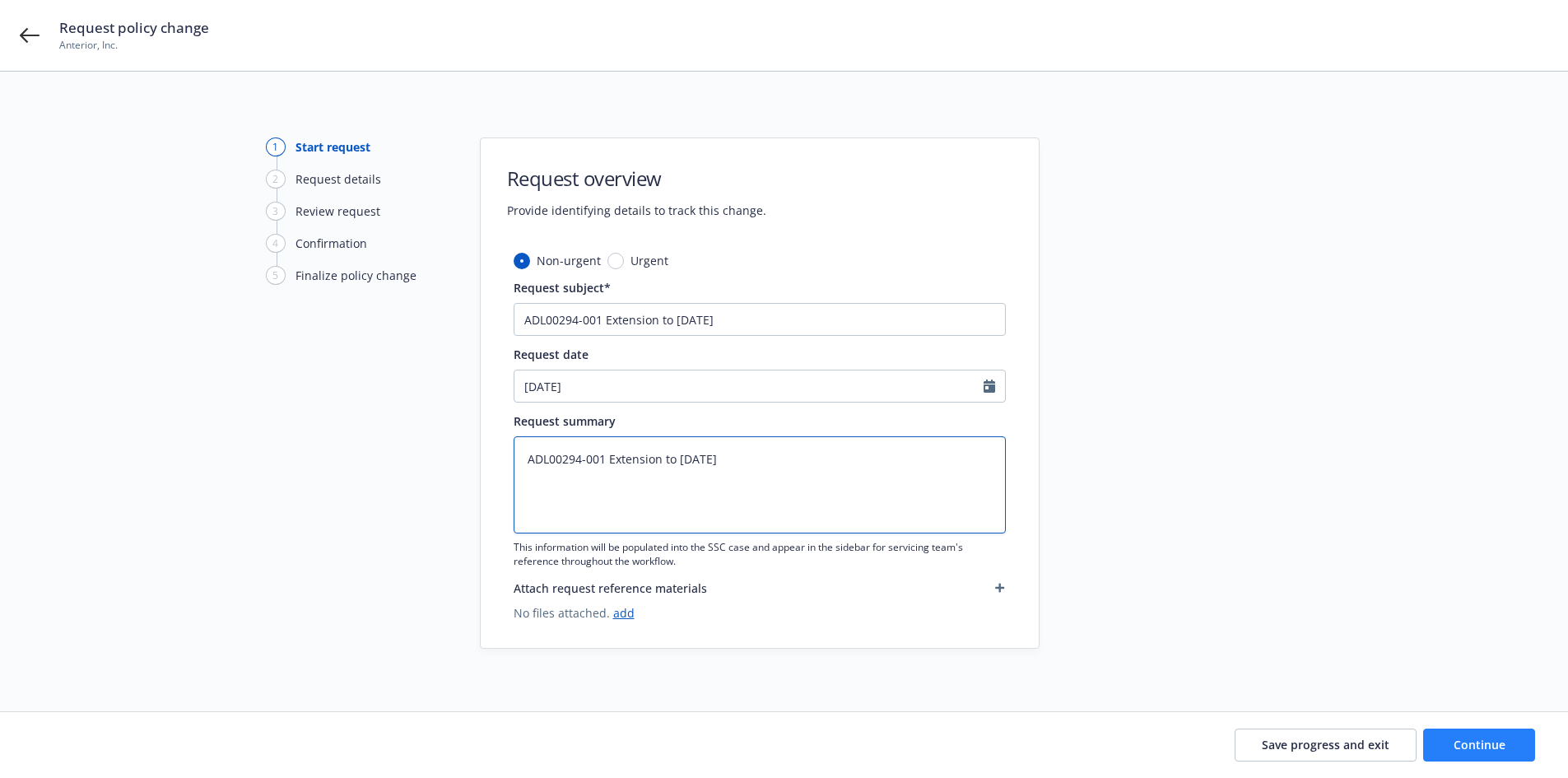
type textarea "ADL00294-001 Extension to 8/30/25"
click at [1495, 741] on span "Continue" at bounding box center [1480, 745] width 52 height 15
type textarea "x"
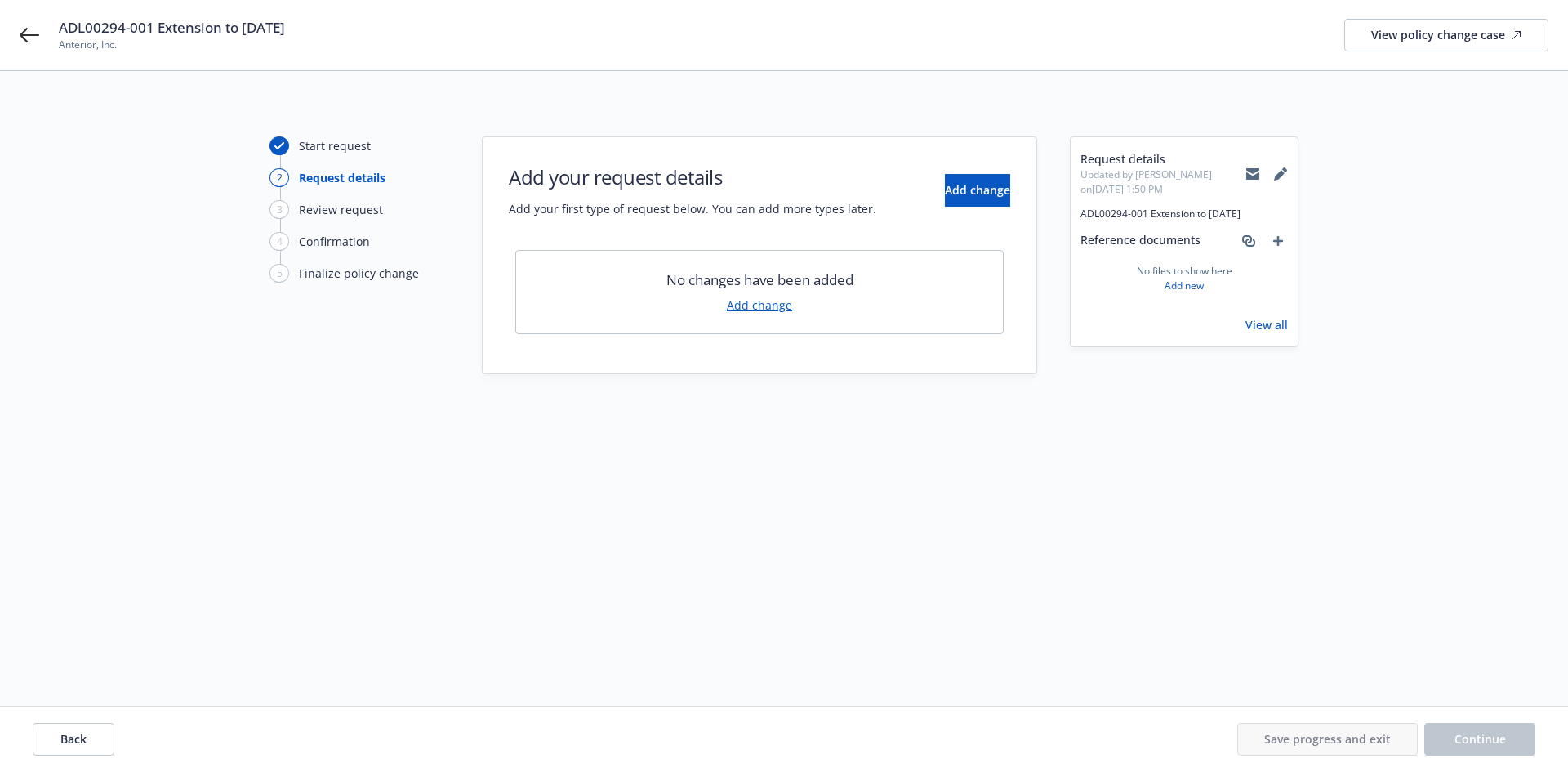
click at [746, 306] on link "Add change" at bounding box center [759, 305] width 66 height 17
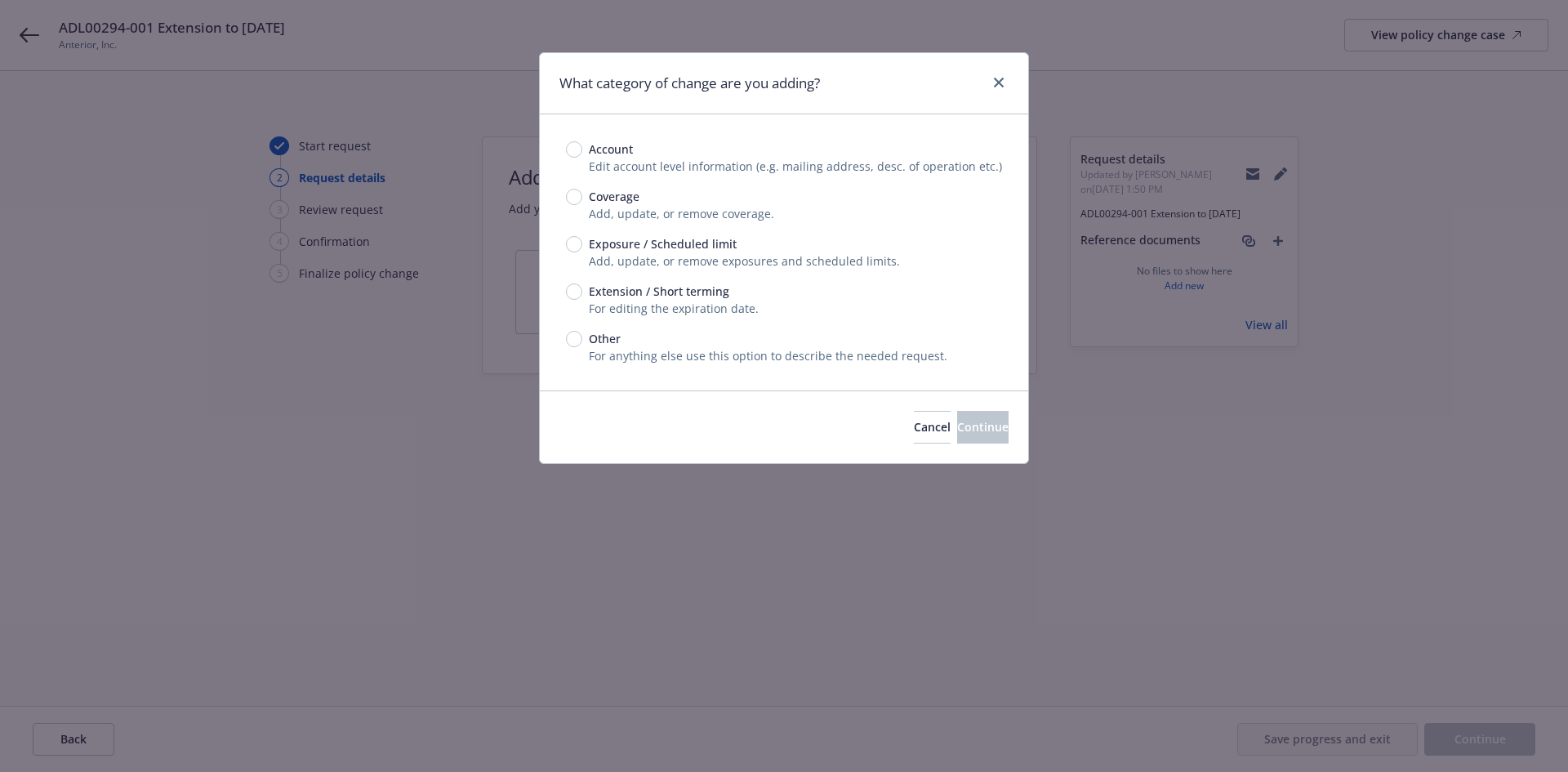
click at [578, 300] on div "Extension / Short terming For editing the expiration date." at bounding box center [784, 300] width 436 height 34
click at [578, 294] on input "Extension / Short terming" at bounding box center [574, 291] width 16 height 16
radio input "true"
click at [1004, 437] on button "Continue" at bounding box center [983, 427] width 51 height 32
type textarea "x"
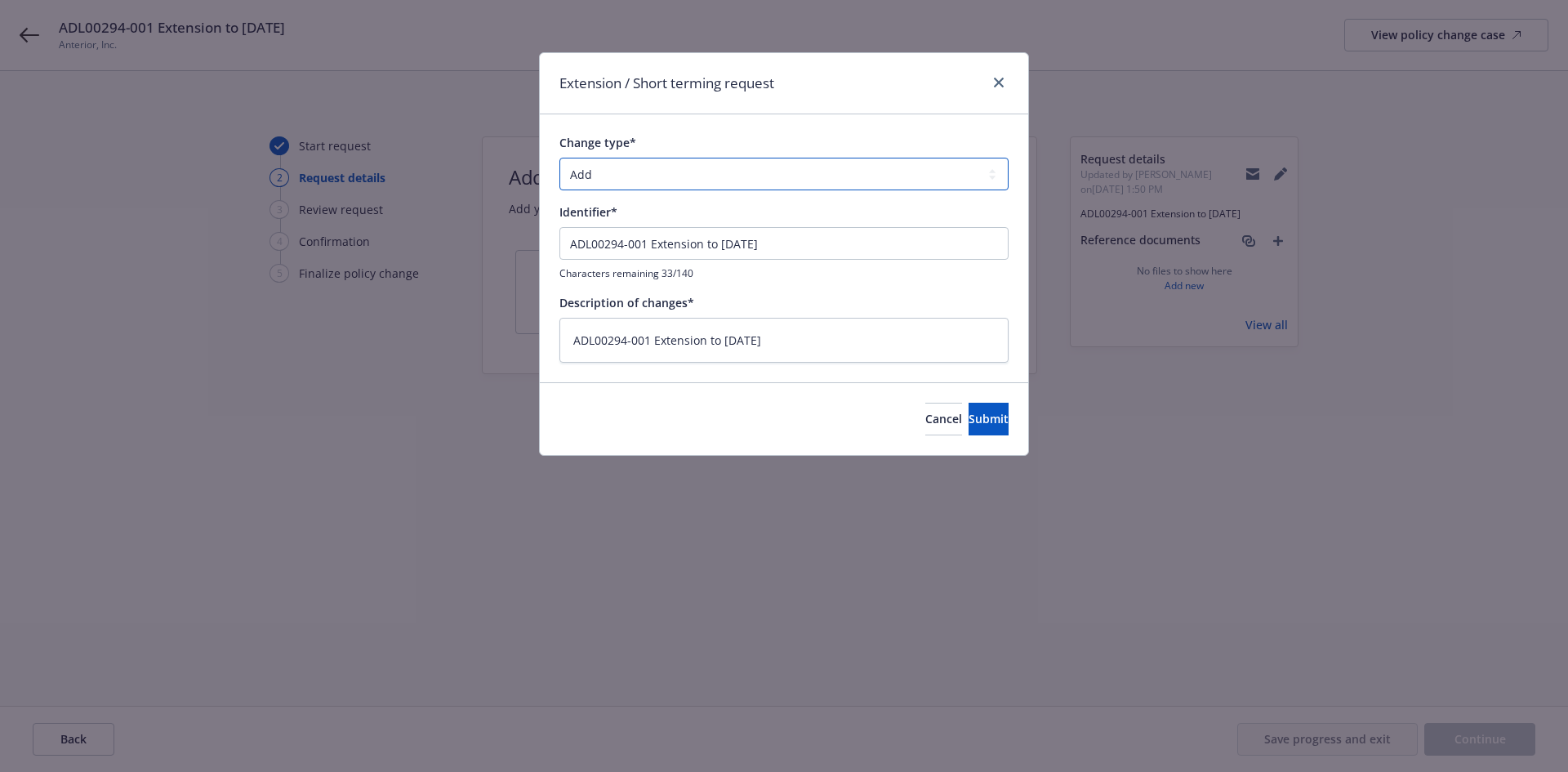
click at [602, 171] on select "Add Audit Change Remove" at bounding box center [784, 174] width 449 height 32
select select "CHANGE"
click at [559, 158] on select "Add Audit Change Remove" at bounding box center [784, 174] width 449 height 32
click at [969, 424] on span "Submit" at bounding box center [989, 419] width 40 height 15
type textarea "x"
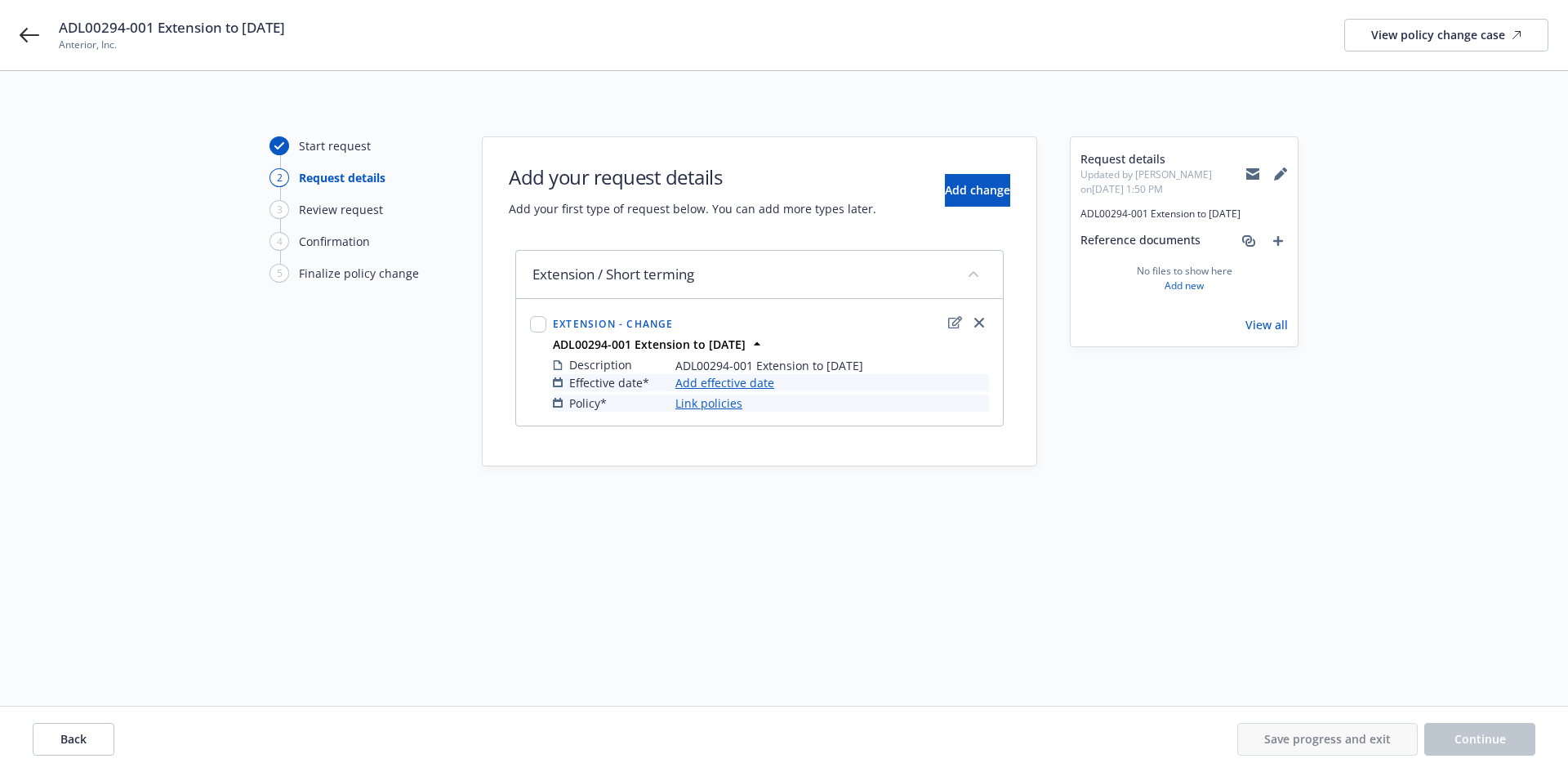
click at [709, 383] on link "Add effective date" at bounding box center [725, 383] width 99 height 17
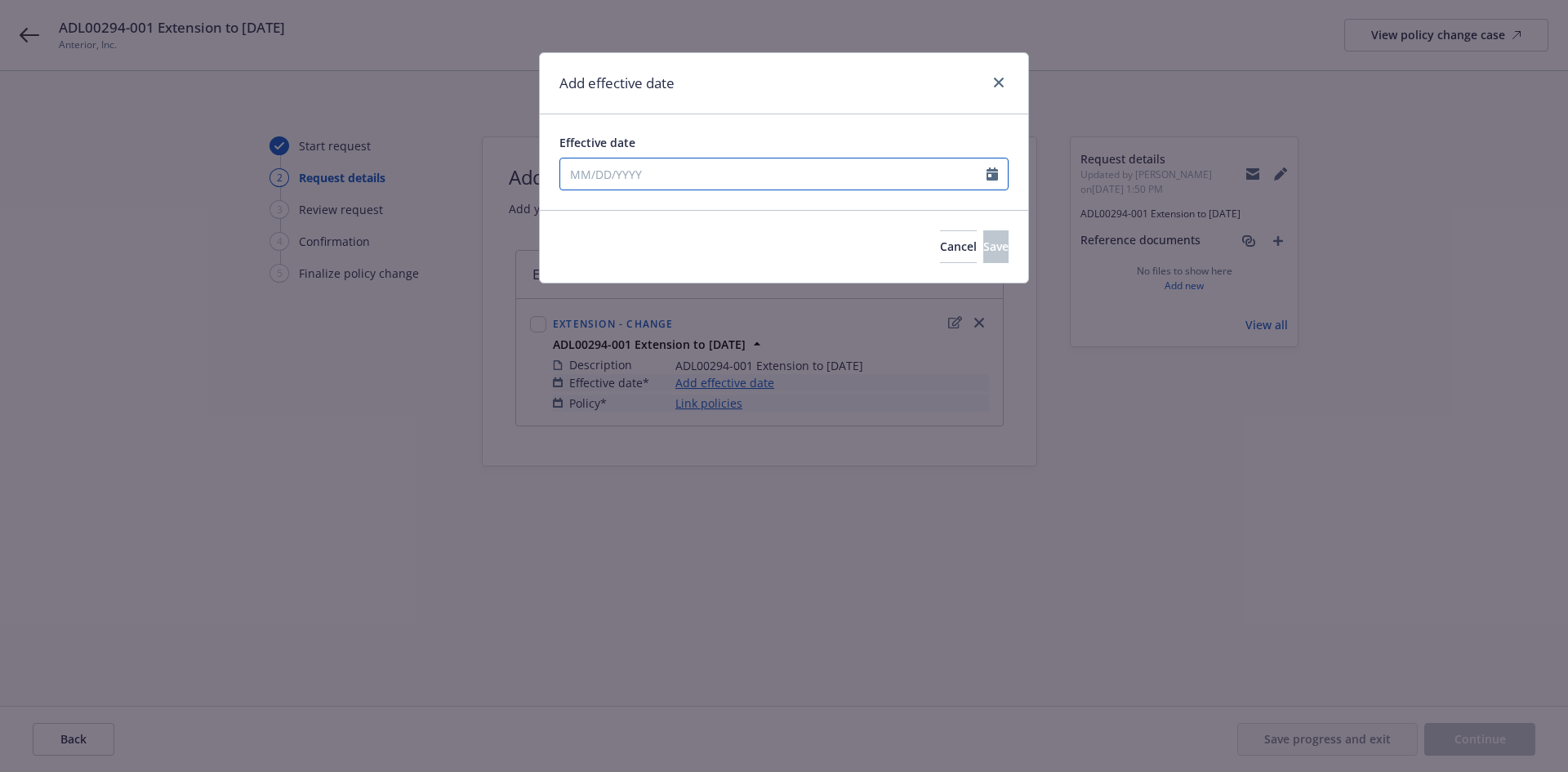
click at [638, 173] on input "Effective date" at bounding box center [773, 174] width 426 height 31
select select "8"
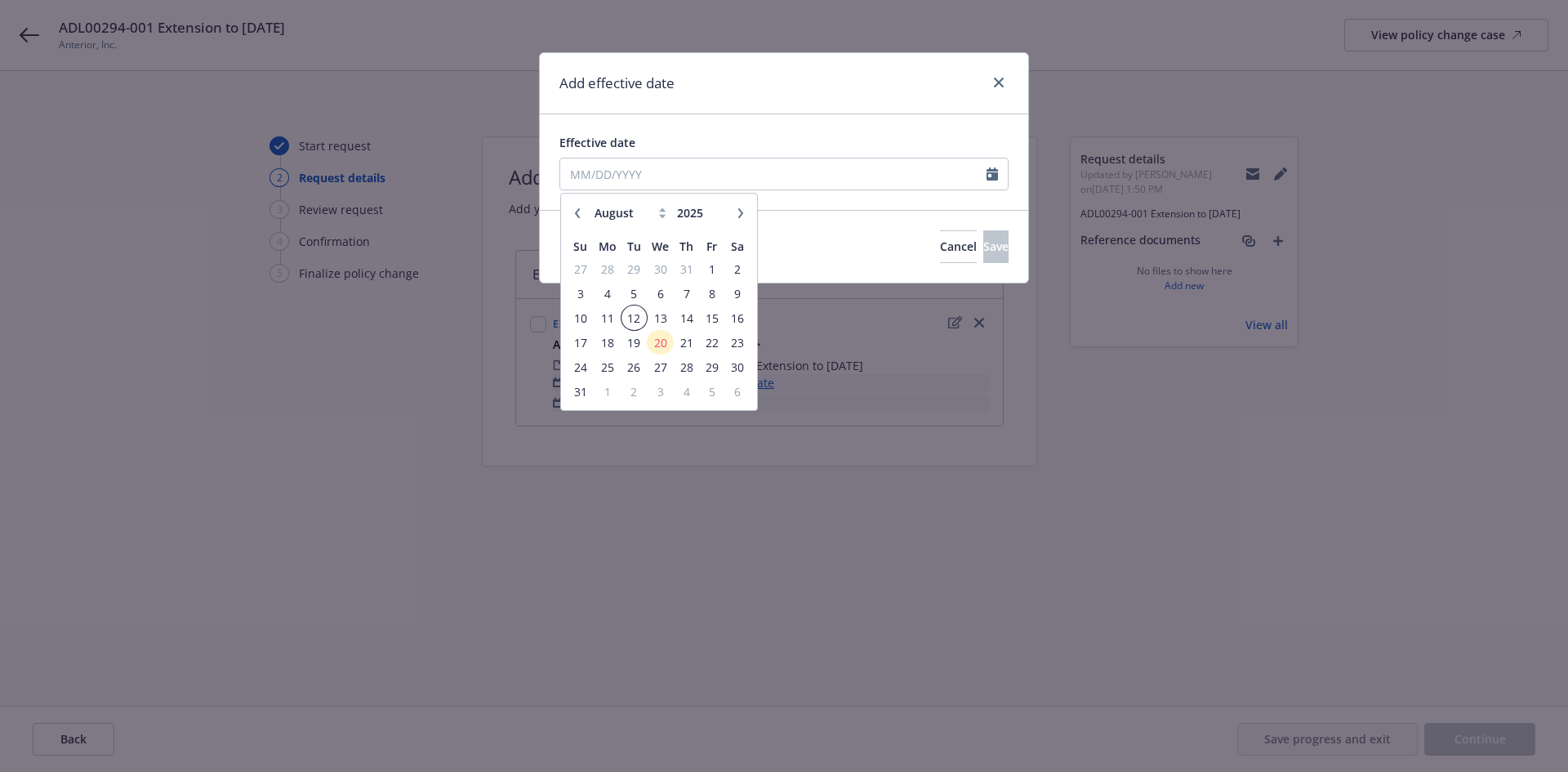
click at [639, 327] on span "12" at bounding box center [633, 317] width 22 height 20
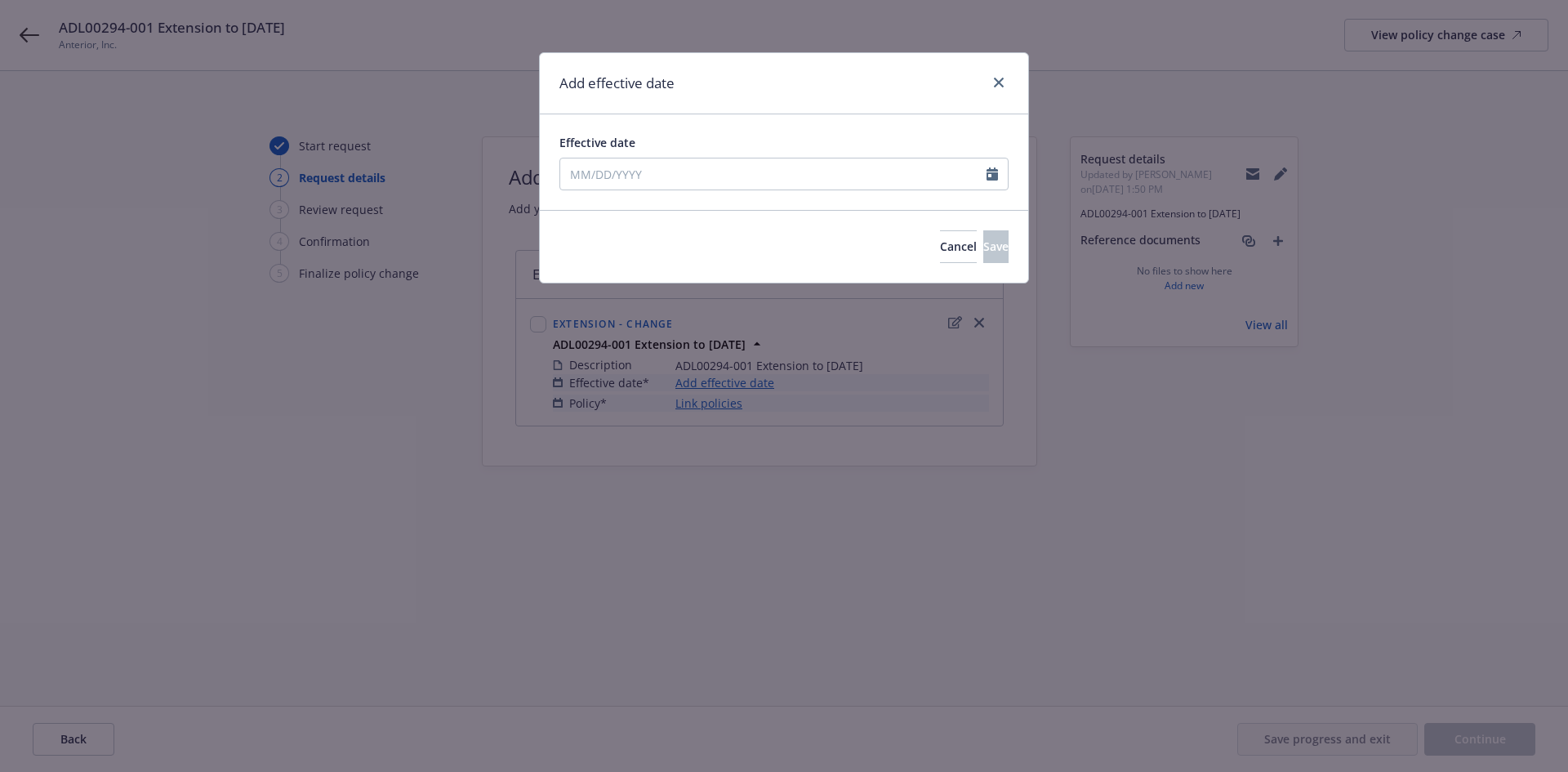
type input "08/12/2025"
click at [991, 237] on button "Save" at bounding box center [995, 247] width 26 height 32
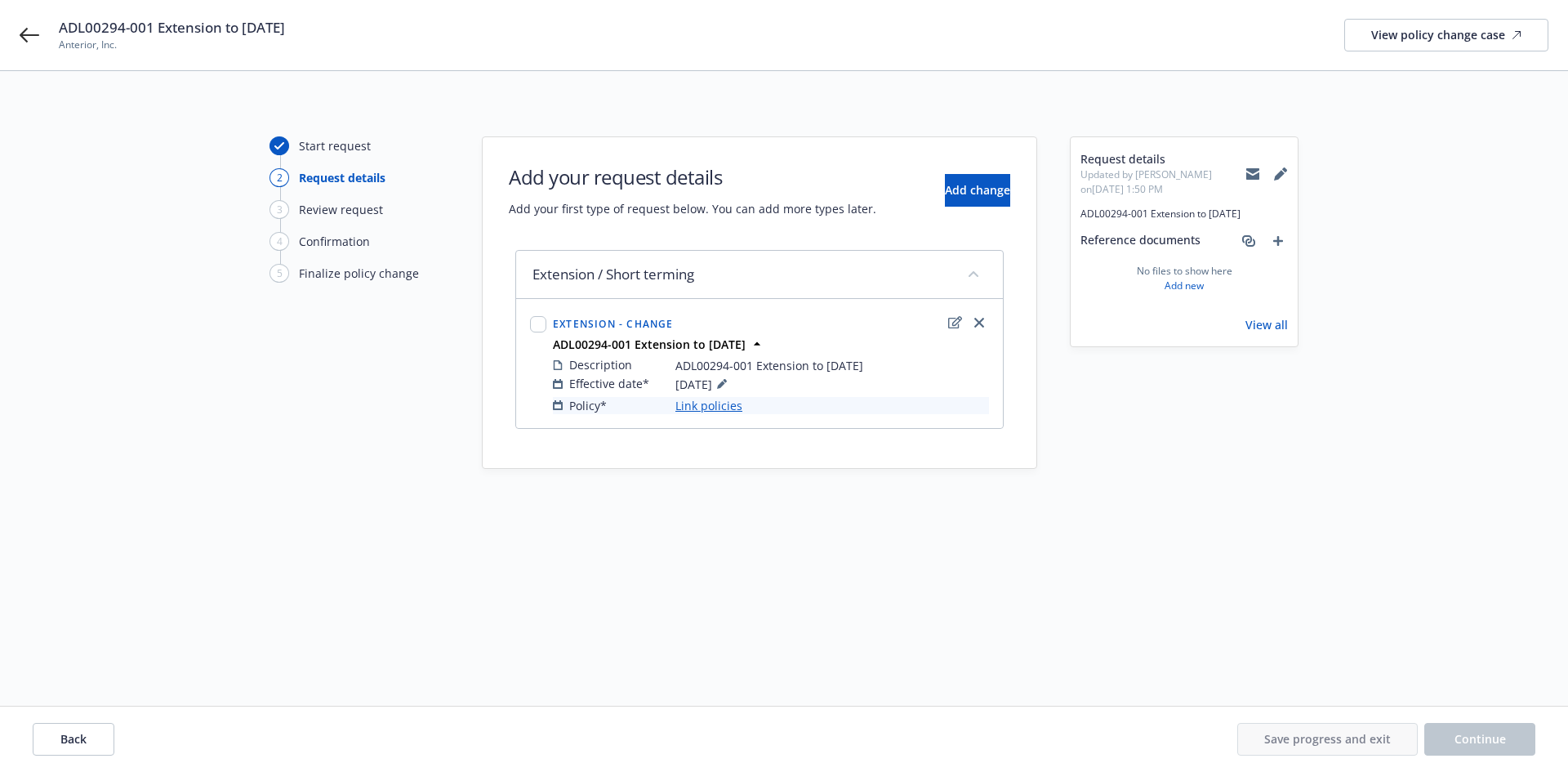
click at [706, 405] on link "Link policies" at bounding box center [708, 405] width 67 height 17
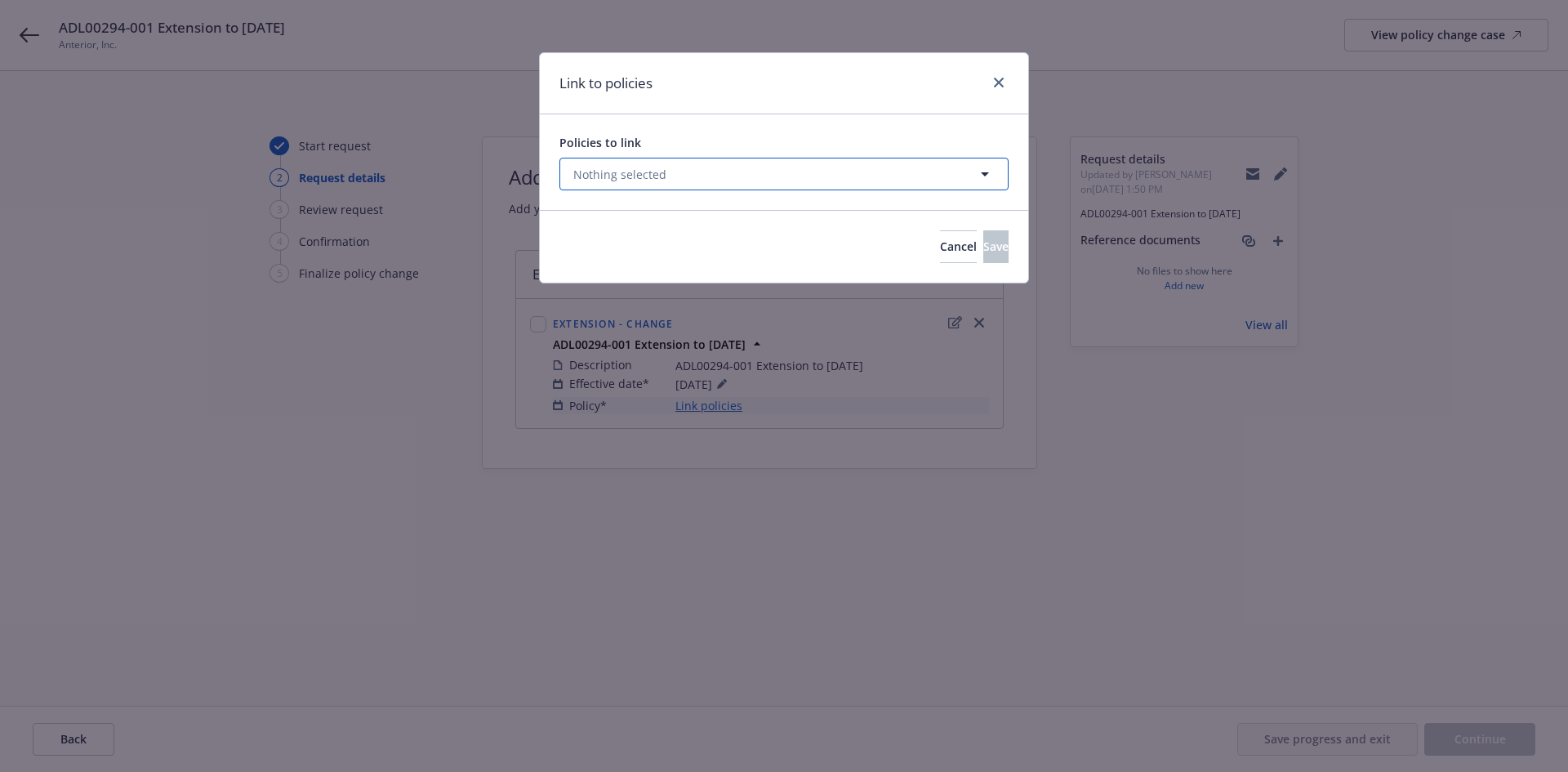
click at [694, 172] on button "Nothing selected" at bounding box center [784, 174] width 449 height 32
select select "ACTIVE"
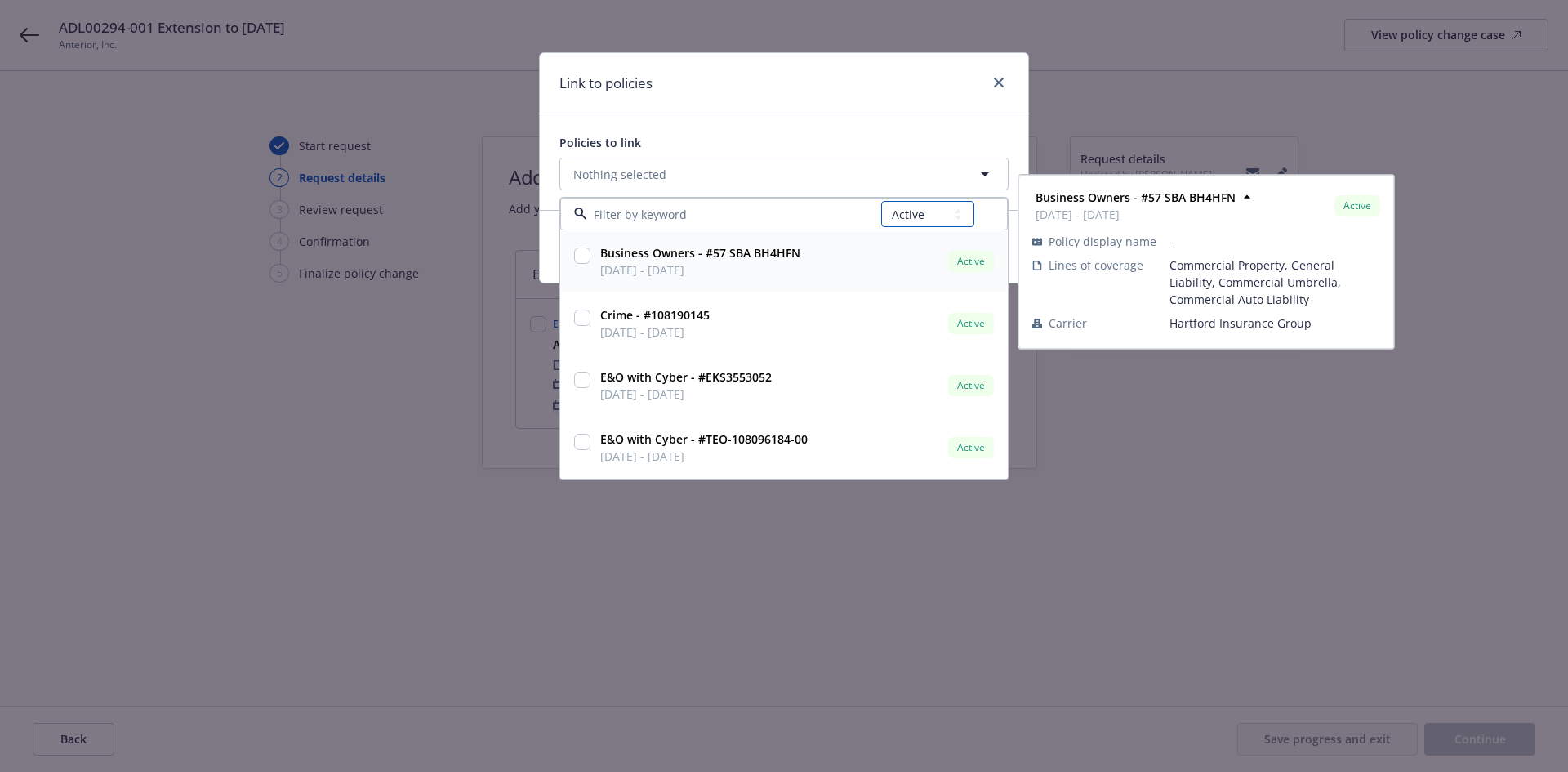
click at [927, 221] on select "All Active Upcoming Expired Cancelled" at bounding box center [928, 215] width 93 height 27
click at [918, 215] on select "All Active Upcoming Expired Cancelled" at bounding box center [928, 215] width 93 height 27
select select
click at [882, 201] on select "All Active Upcoming Expired Cancelled" at bounding box center [928, 215] width 93 height 27
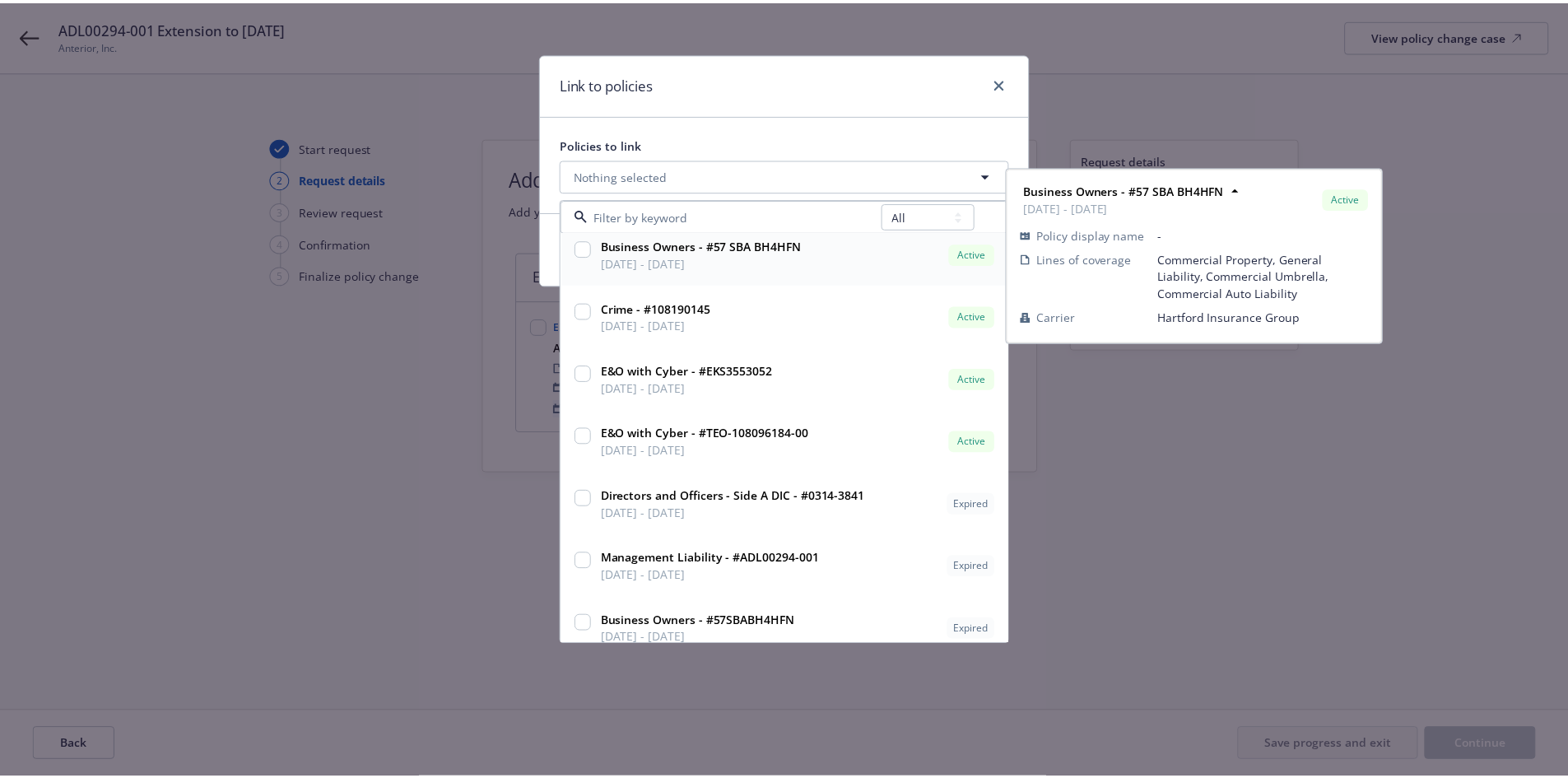
scroll to position [89, 0]
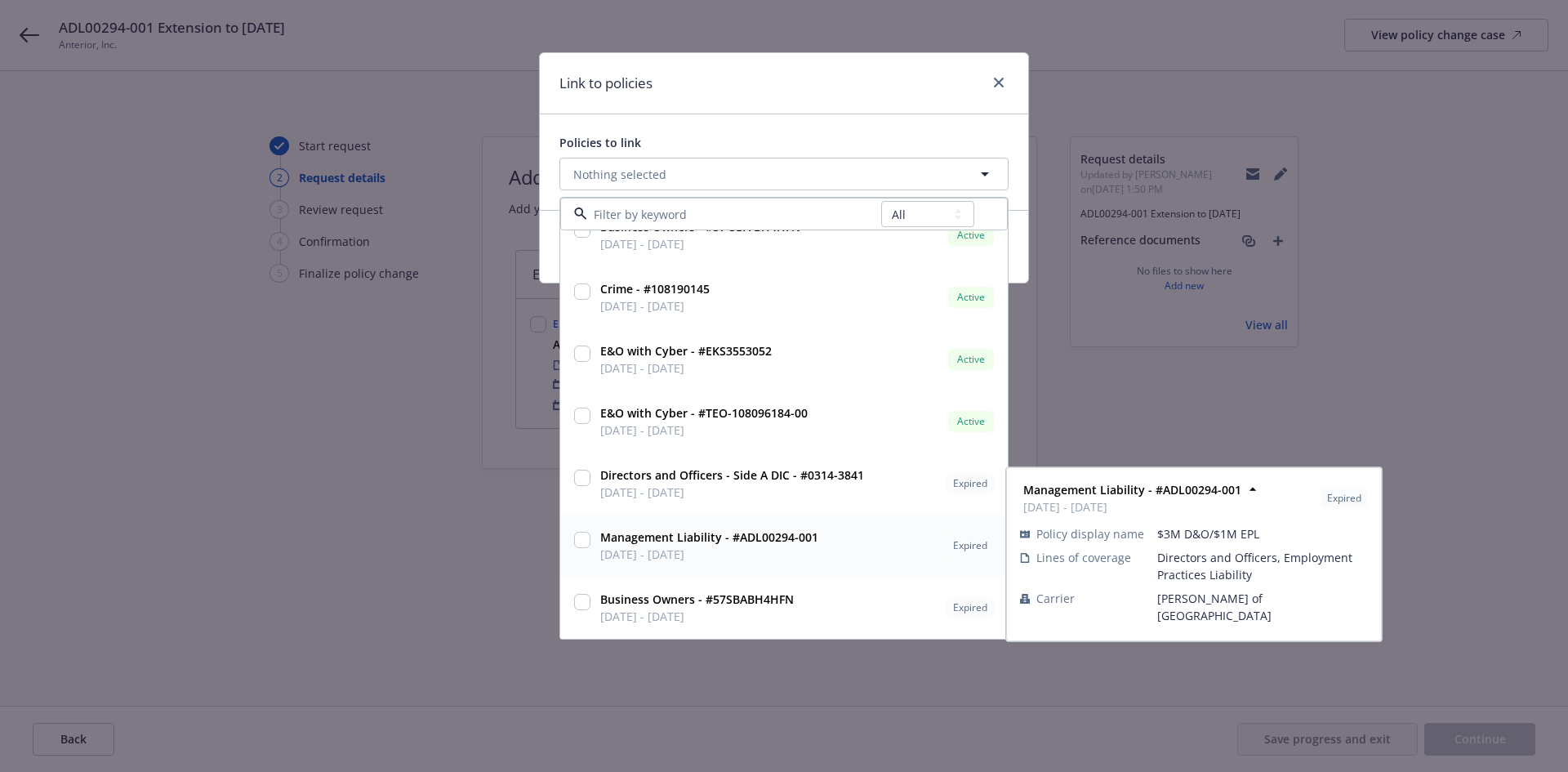
click at [577, 536] on input "checkbox" at bounding box center [582, 539] width 16 height 16
checkbox input "true"
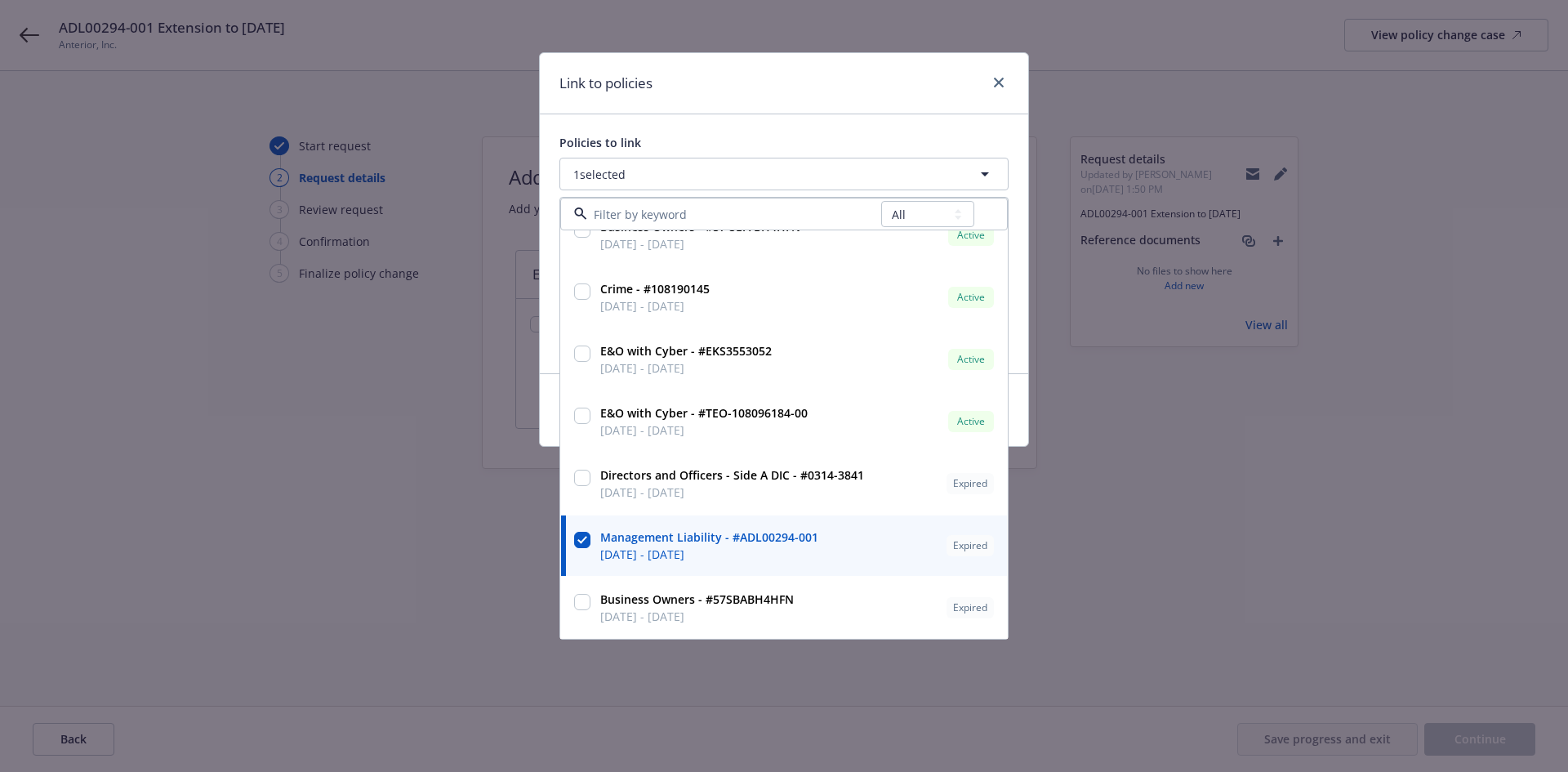
click at [732, 119] on div "Policies to link 1 selected All Active Upcoming Expired Cancelled Business Owne…" at bounding box center [784, 243] width 488 height 259
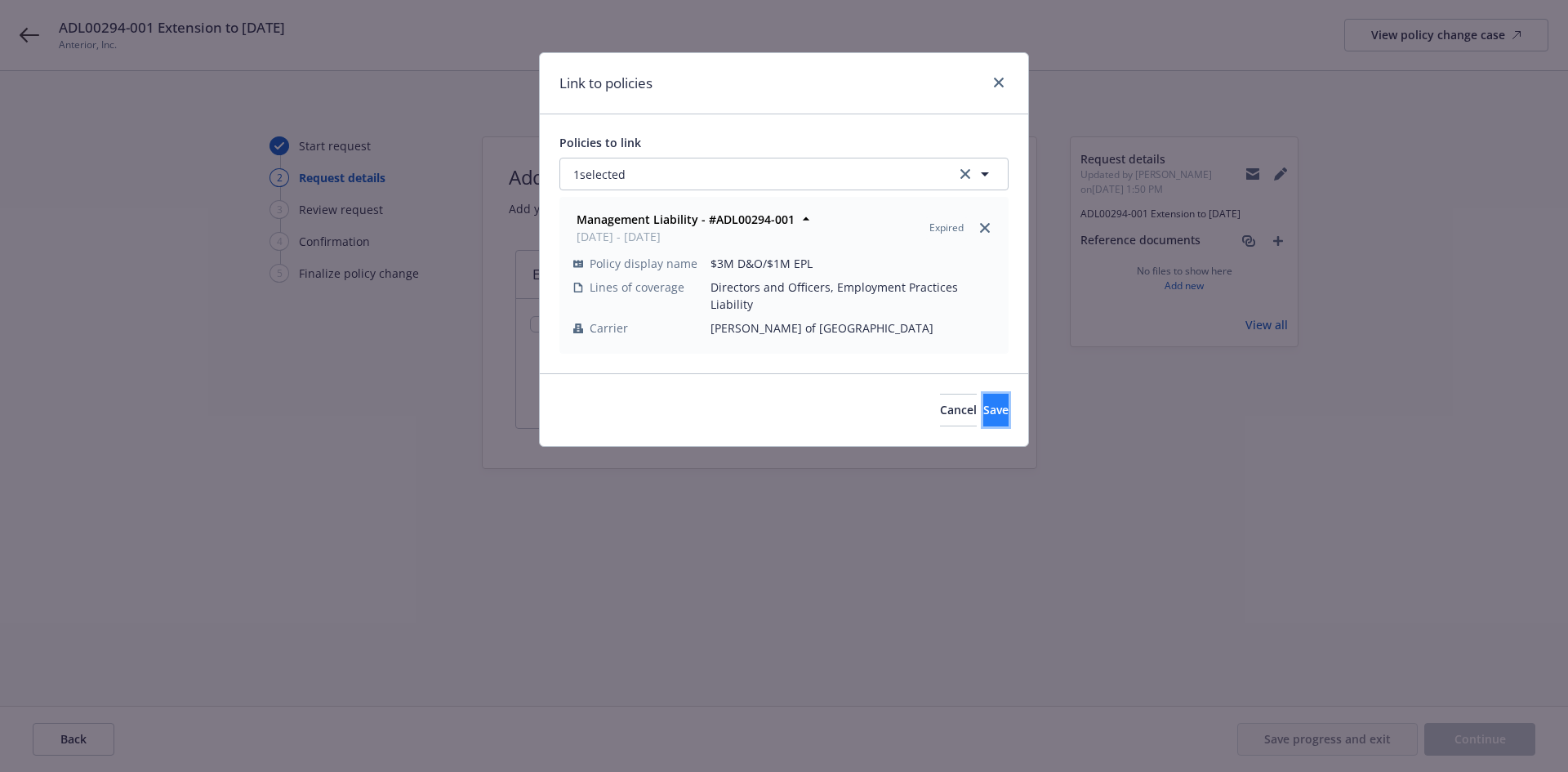
click at [983, 401] on button "Save" at bounding box center [995, 409] width 26 height 32
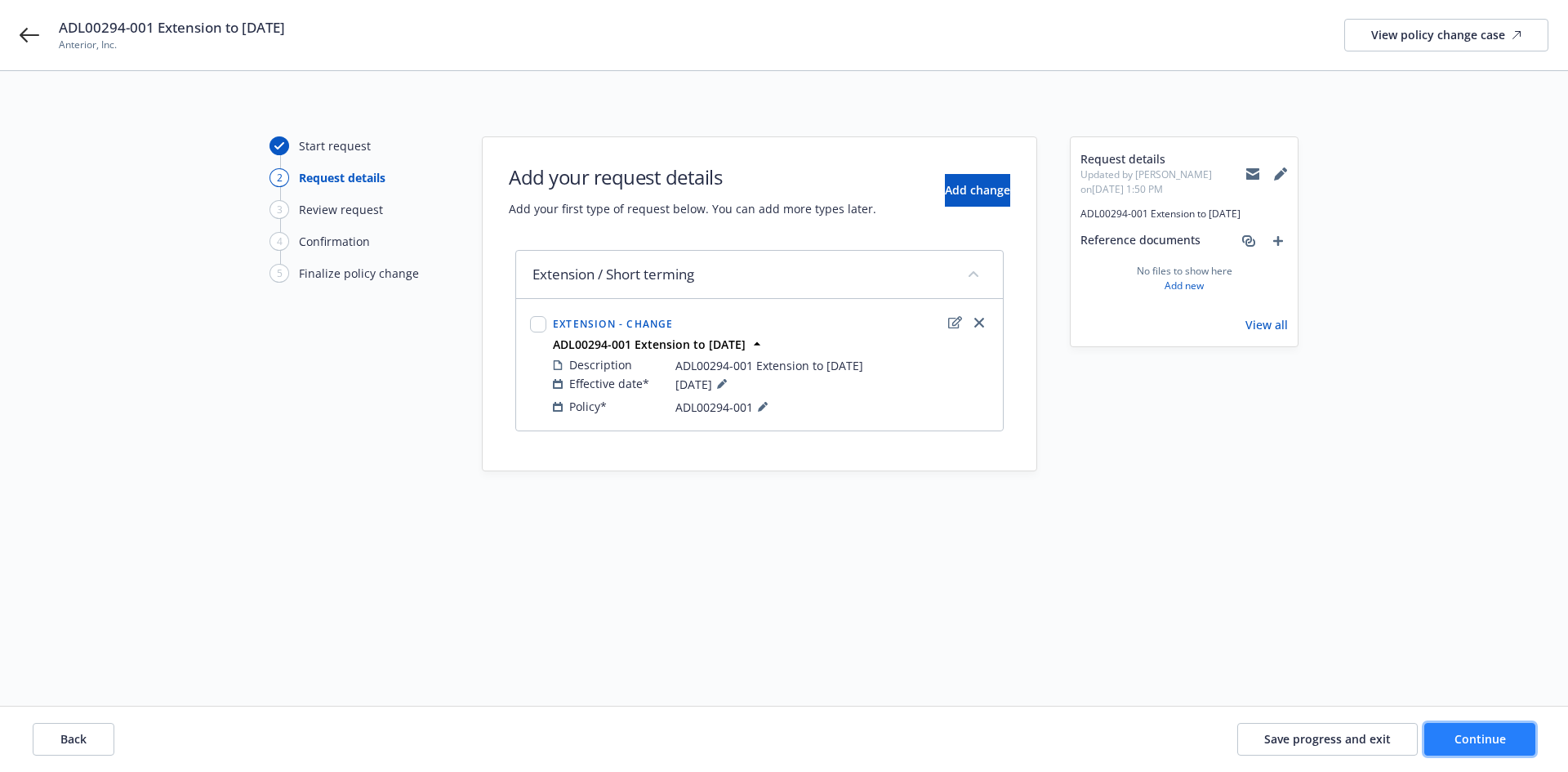
click at [1489, 746] on button "Continue" at bounding box center [1480, 739] width 111 height 32
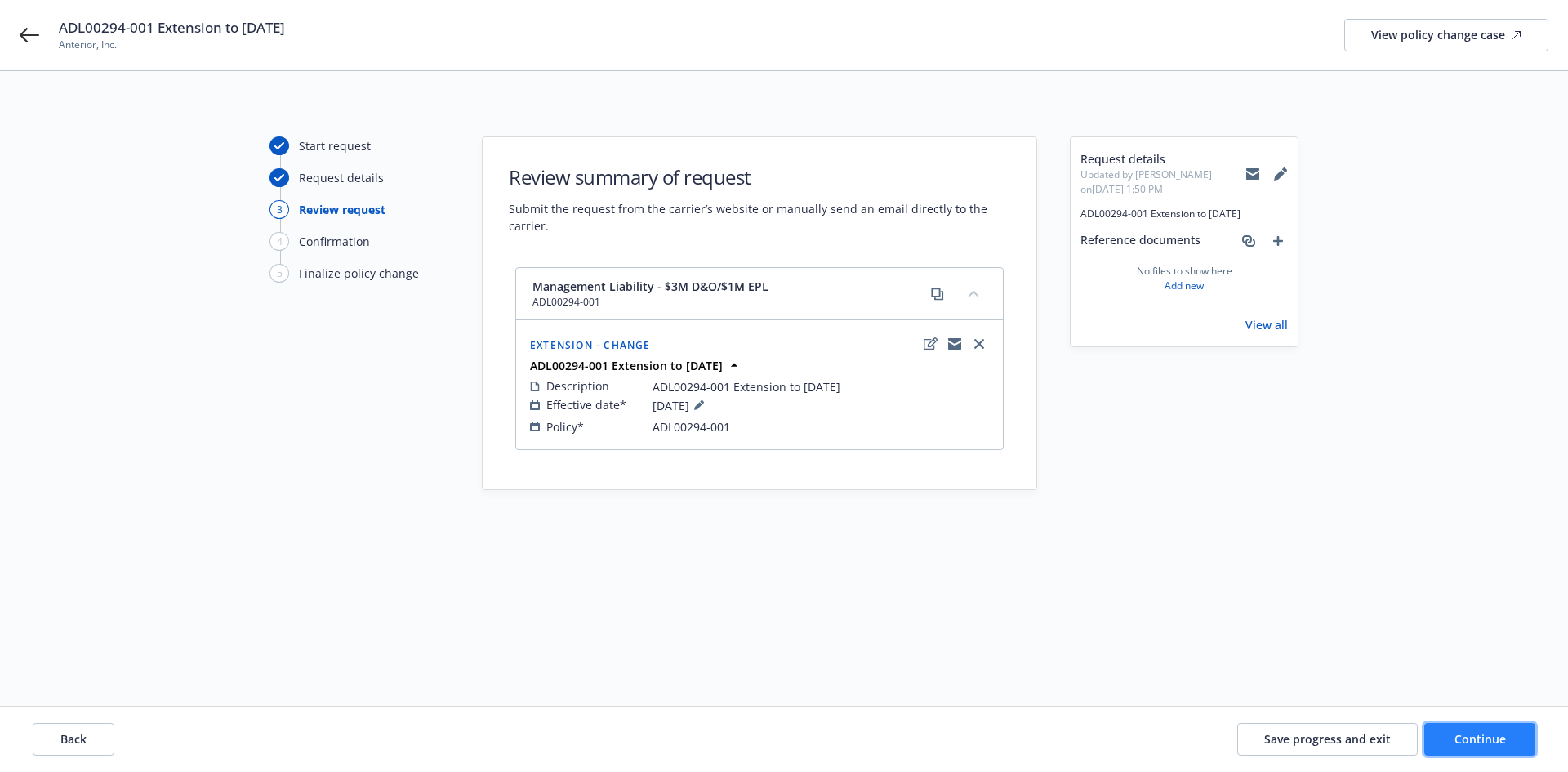
click at [1461, 738] on span "Continue" at bounding box center [1481, 739] width 51 height 15
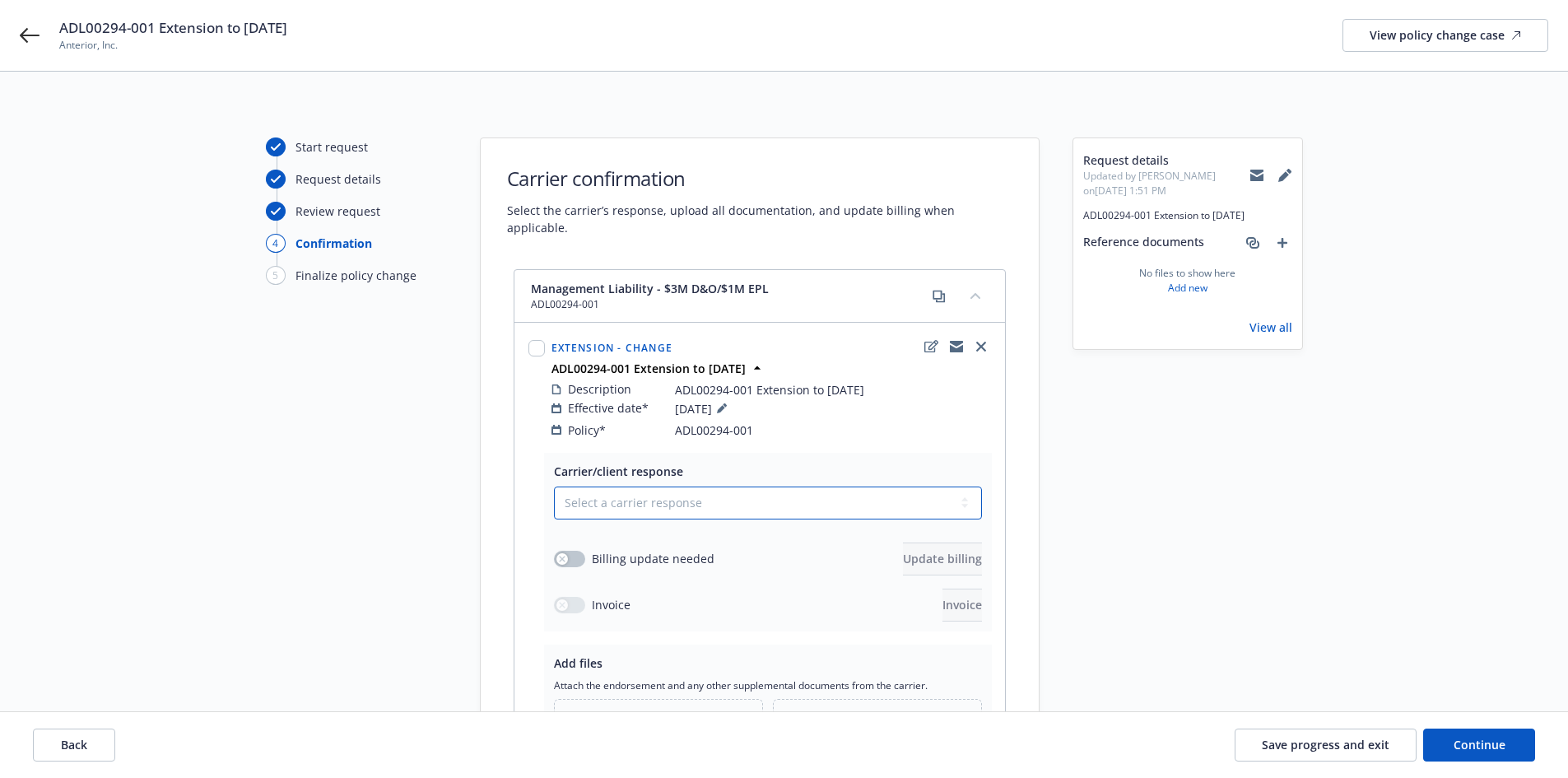
click at [726, 486] on select "Select a carrier response Accepted Accepted with revision No endorsement needed…" at bounding box center [768, 502] width 428 height 33
select select "ACCEPTED"
click at [554, 486] on select "Select a carrier response Accepted Accepted with revision No endorsement needed…" at bounding box center [768, 502] width 428 height 33
click at [575, 550] on button "button" at bounding box center [570, 558] width 32 height 16
click at [907, 550] on span "Update billing" at bounding box center [942, 558] width 79 height 15
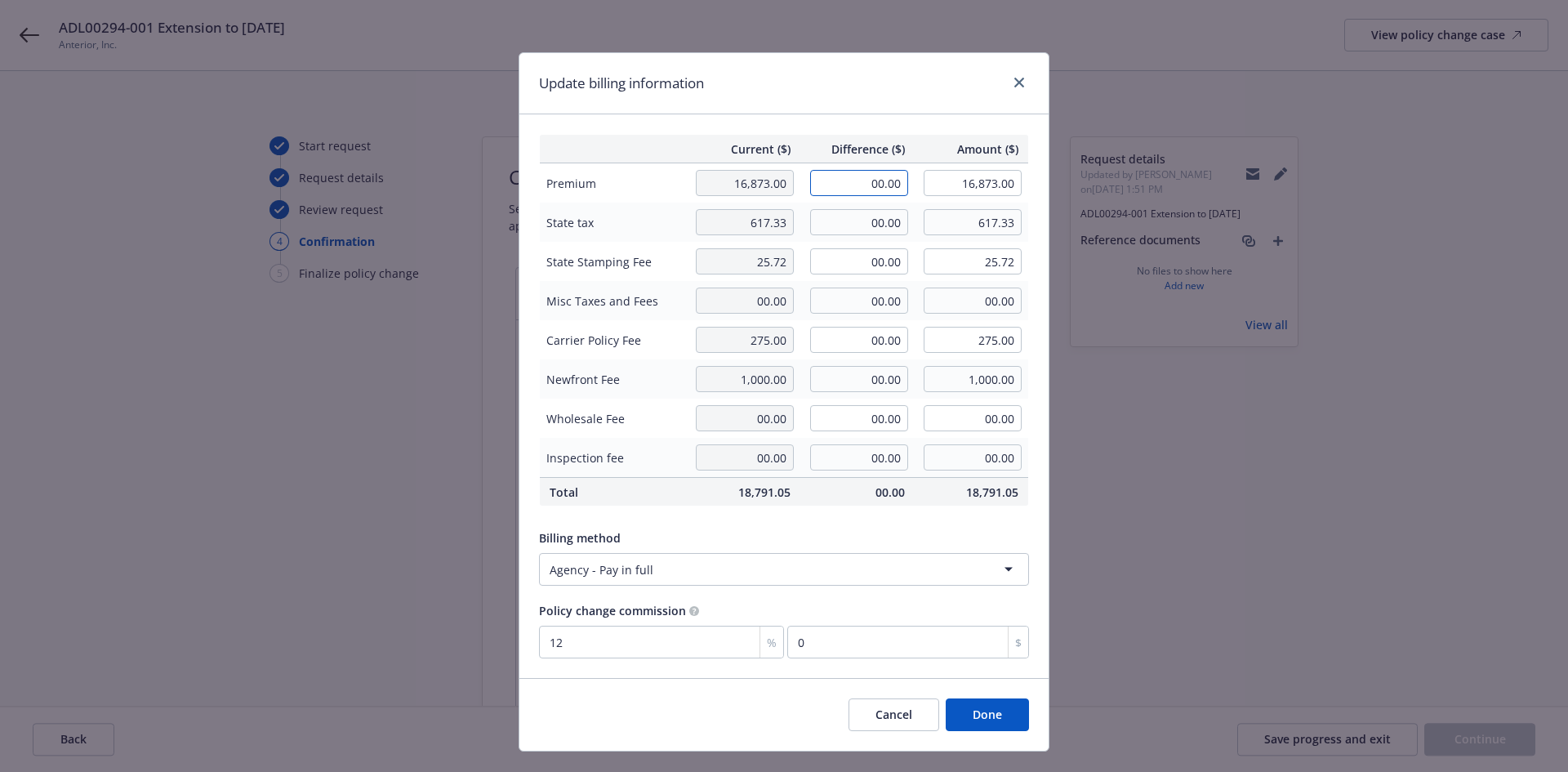
click at [855, 194] on input "00.00" at bounding box center [859, 183] width 98 height 27
type input "832.00"
type input "17,705.00"
type input "99.84"
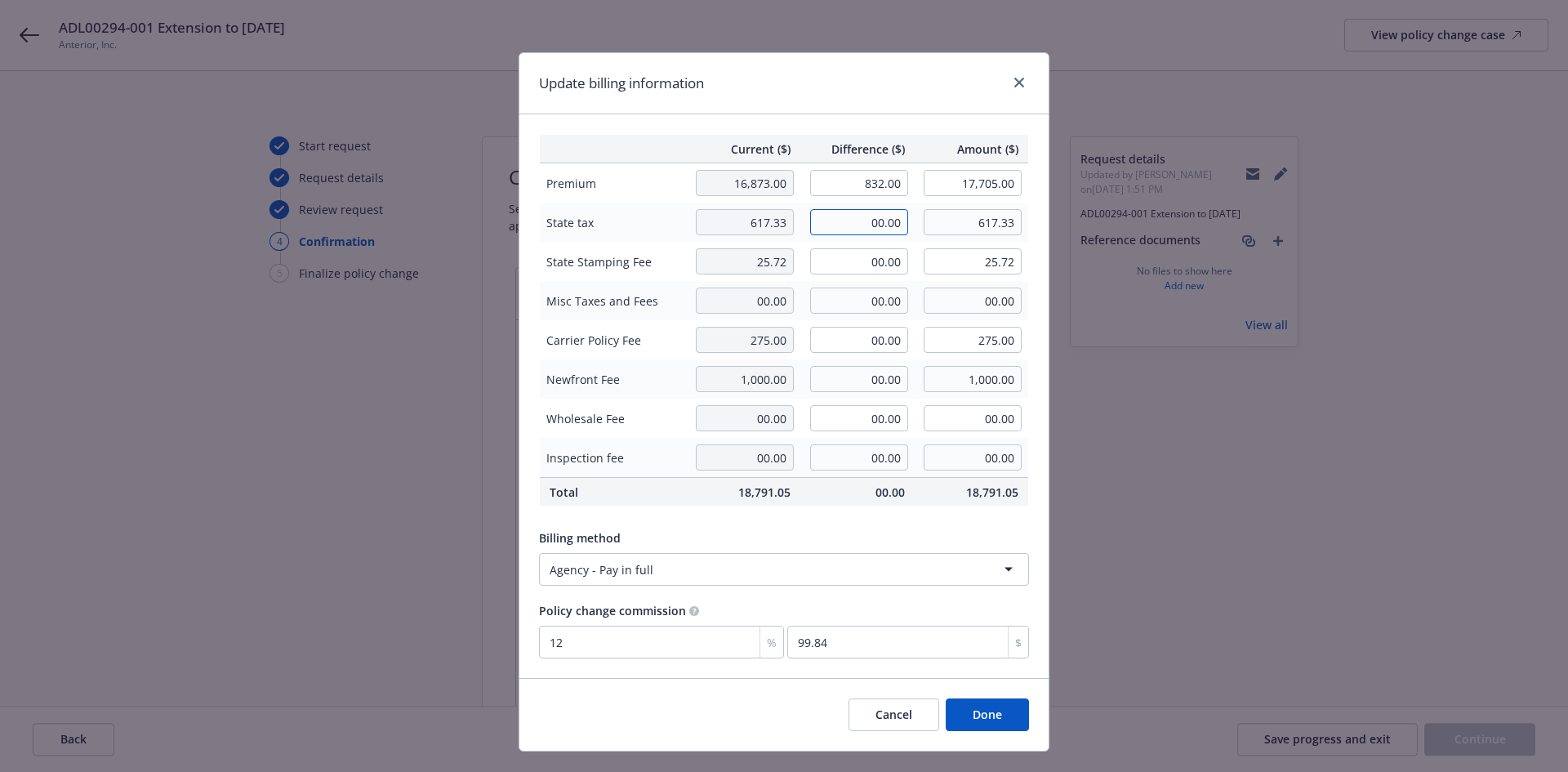
click at [870, 218] on input "00.00" at bounding box center [859, 222] width 98 height 27
type input "29.95"
type input "647.28"
click at [867, 265] on input "00.00" at bounding box center [859, 261] width 98 height 27
type input "1.25"
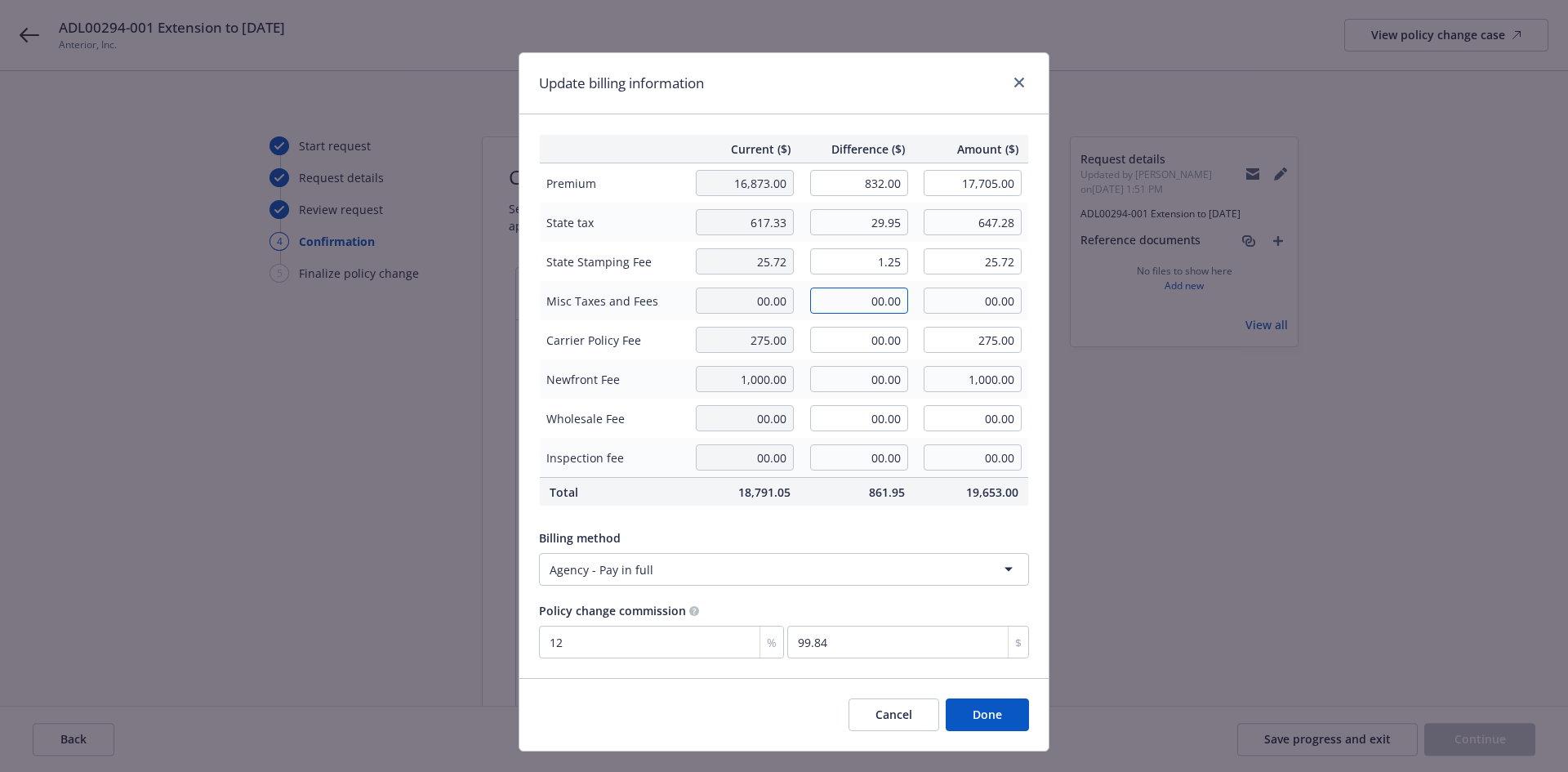
type input "26.97"
click at [871, 298] on input "00.00" at bounding box center [859, 301] width 98 height 27
click at [999, 708] on button "Done" at bounding box center [988, 714] width 84 height 32
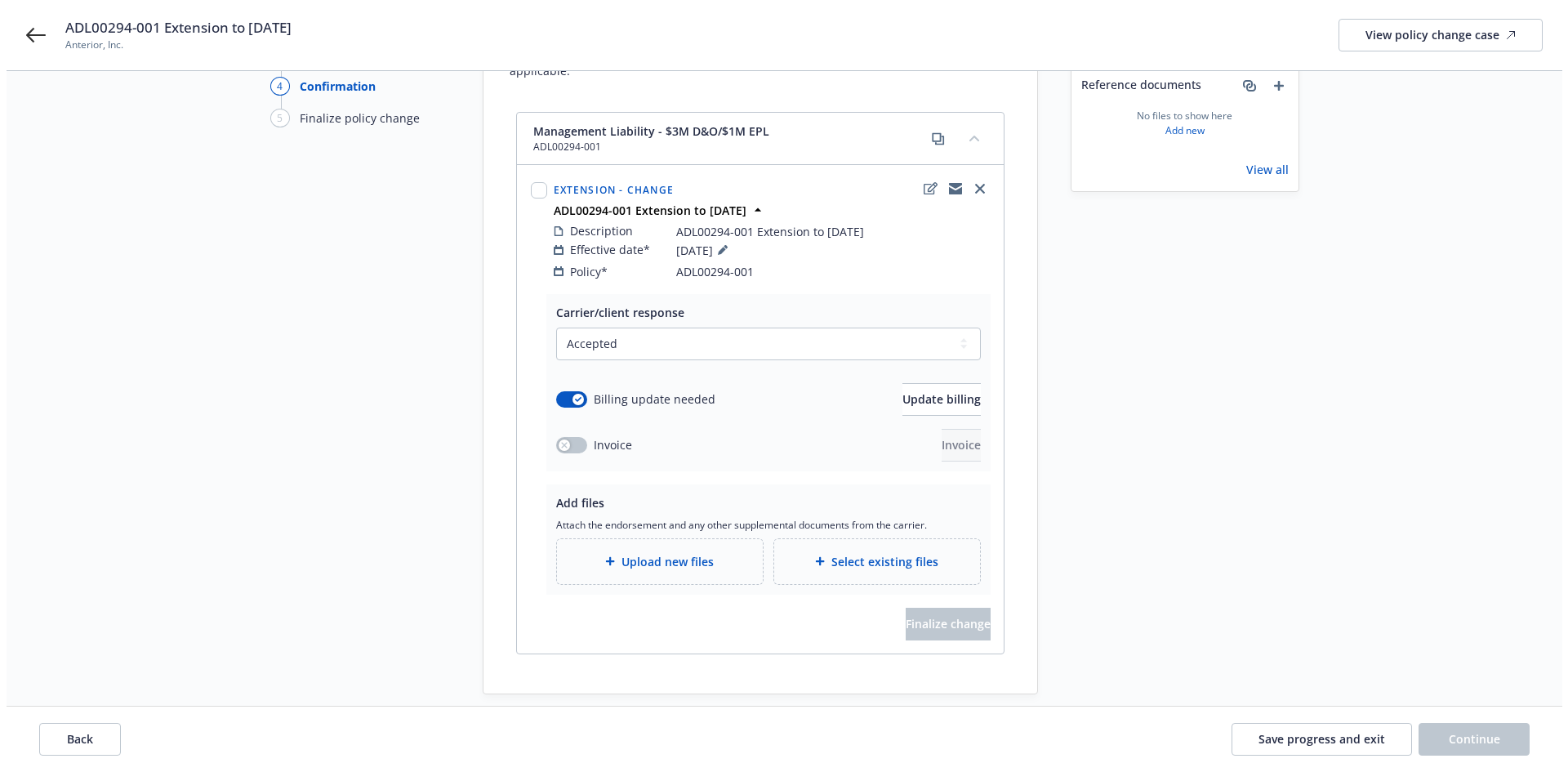
scroll to position [192, 0]
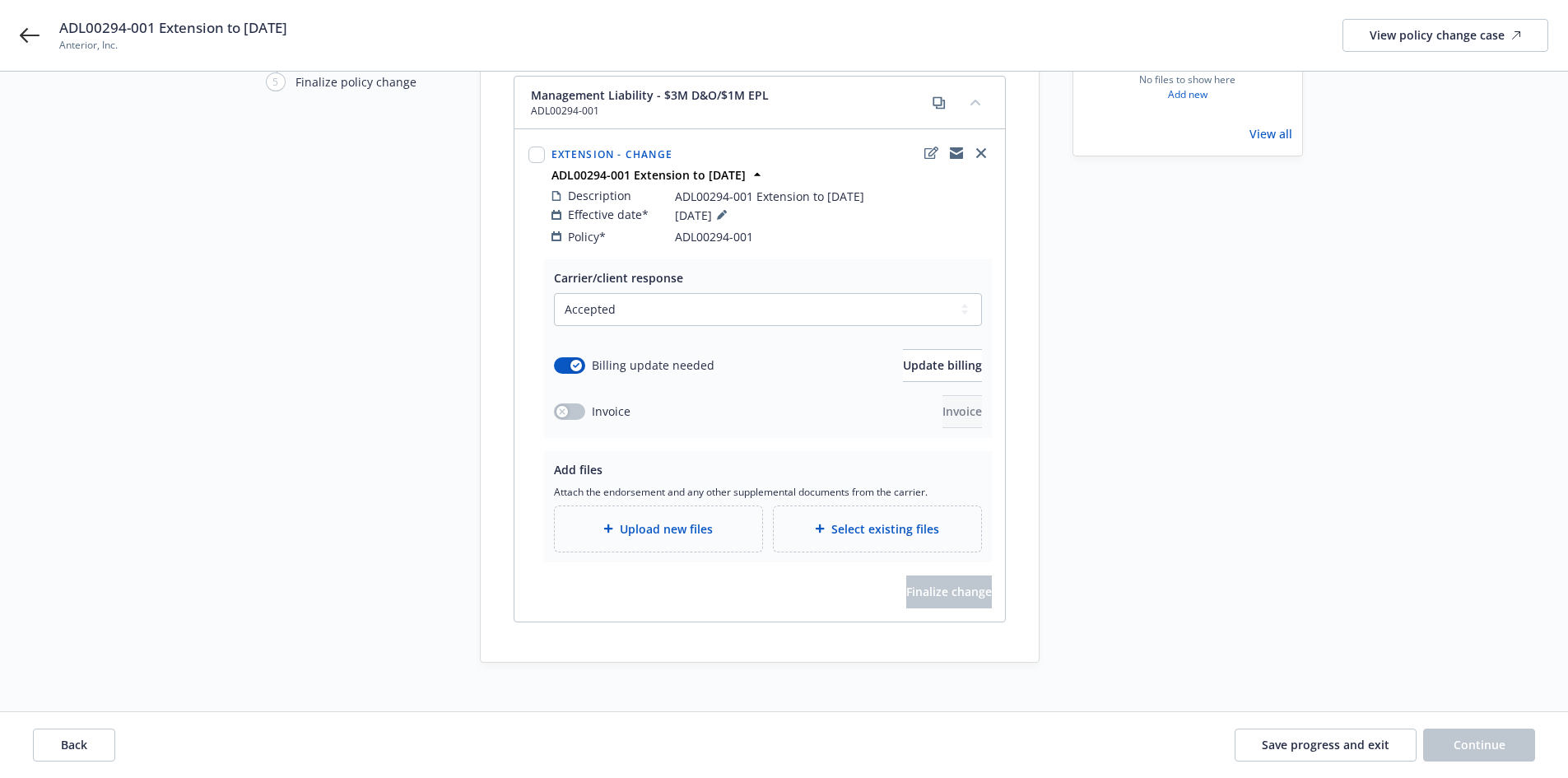
click at [639, 522] on div "Upload new files" at bounding box center [659, 528] width 208 height 45
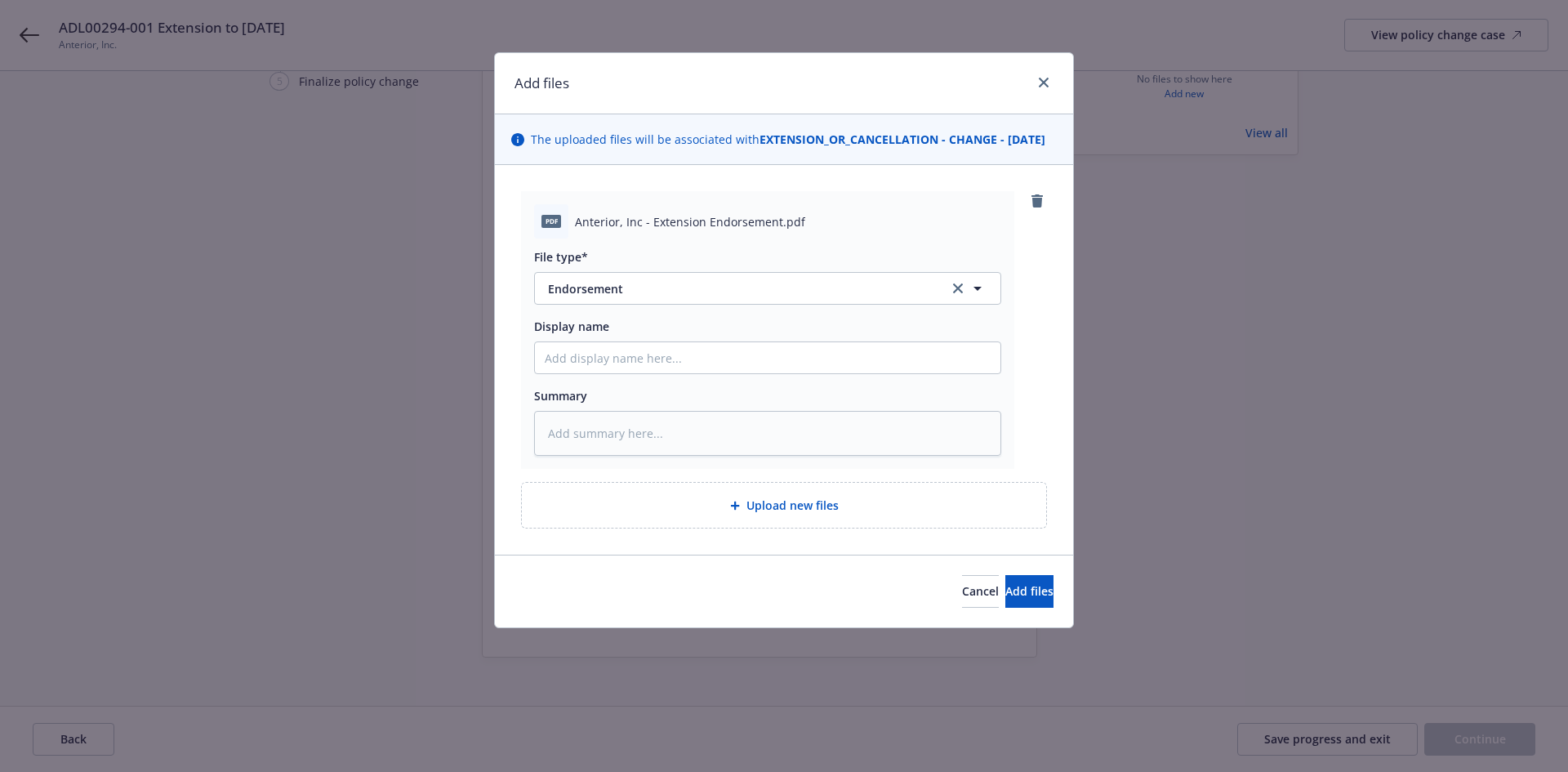
click at [527, 384] on div "pdf Anterior, Inc - Extension Endorsement.pdf File type* Endorsement Endorsemen…" at bounding box center [767, 330] width 493 height 277
click at [570, 373] on input "Display name" at bounding box center [767, 357] width 465 height 31
click at [575, 372] on input "Display name" at bounding box center [767, 357] width 465 height 31
paste input "Anterior, Inc."
type textarea "x"
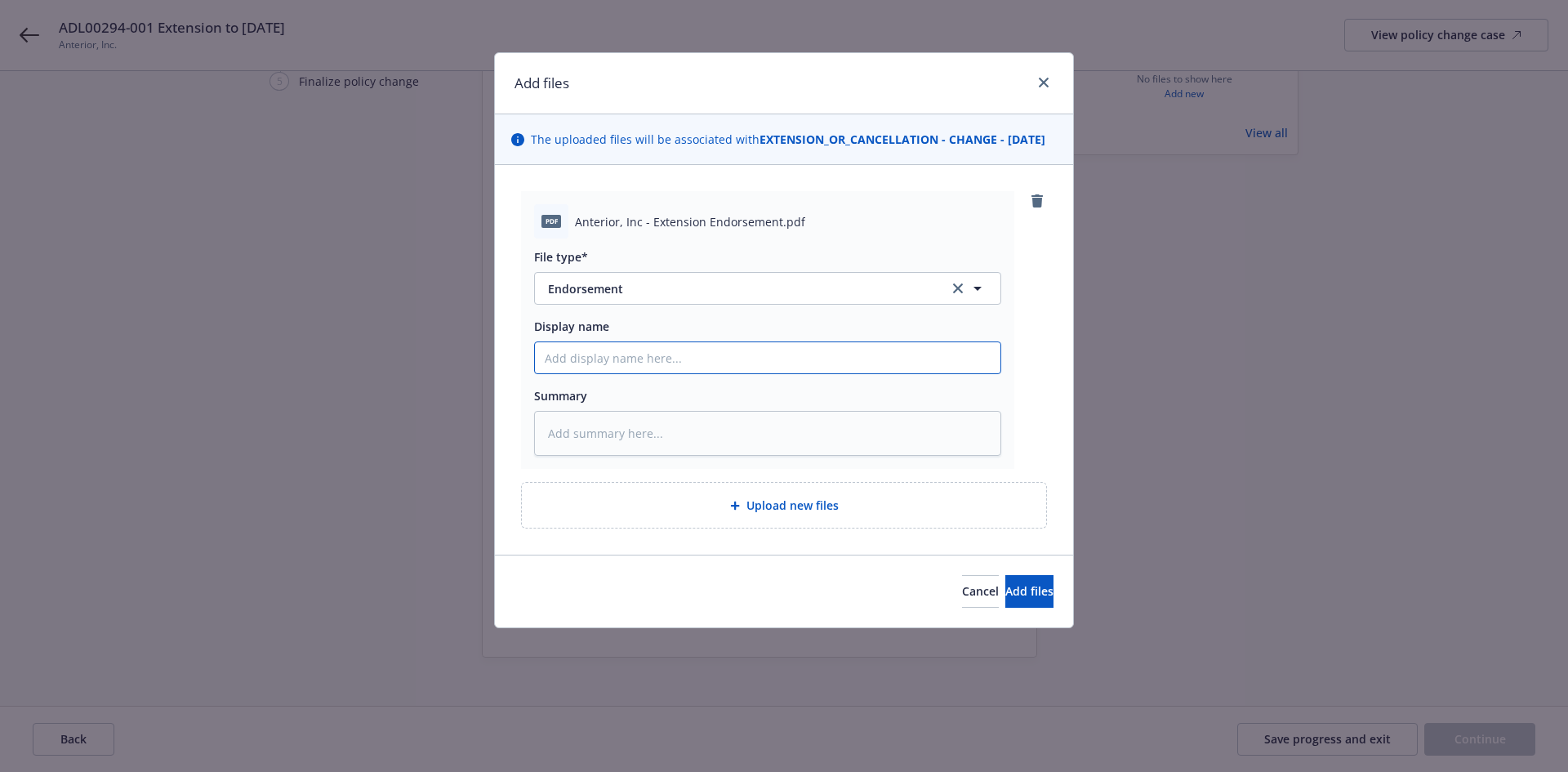
type input "Anterior, Inc."
type textarea "x"
type input "Anterior, Inc."
type textarea "x"
type input "Anterior, Inc. M"
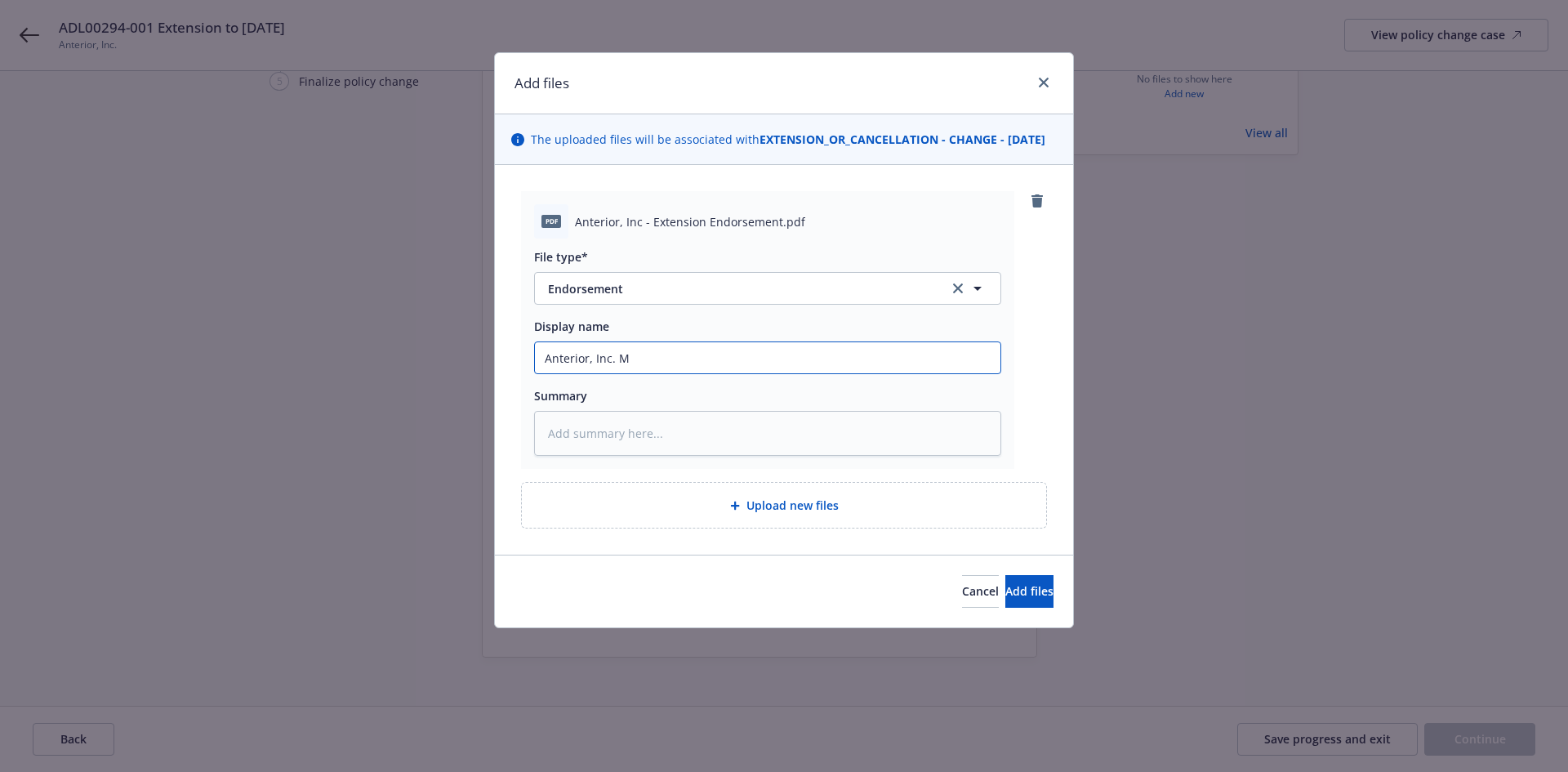
type textarea "x"
type input "Anterior, Inc. ML"
type textarea "x"
type input "Anterior, Inc. ML"
type textarea "x"
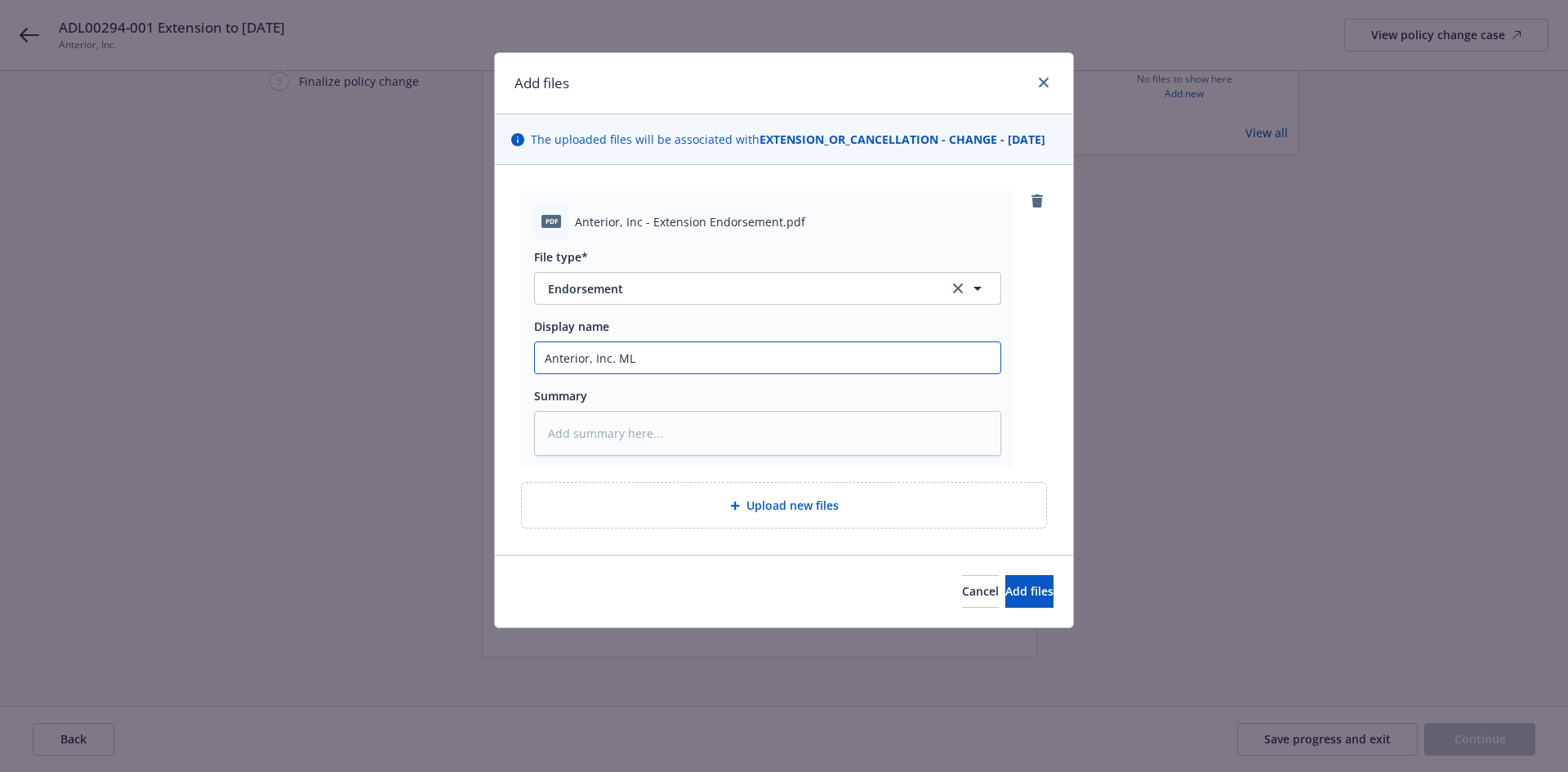
type input "Anterior, Inc. ML E"
type textarea "x"
type input "Anterior, Inc. ML Ex"
type textarea "x"
type input "Anterior, Inc. ML Ext"
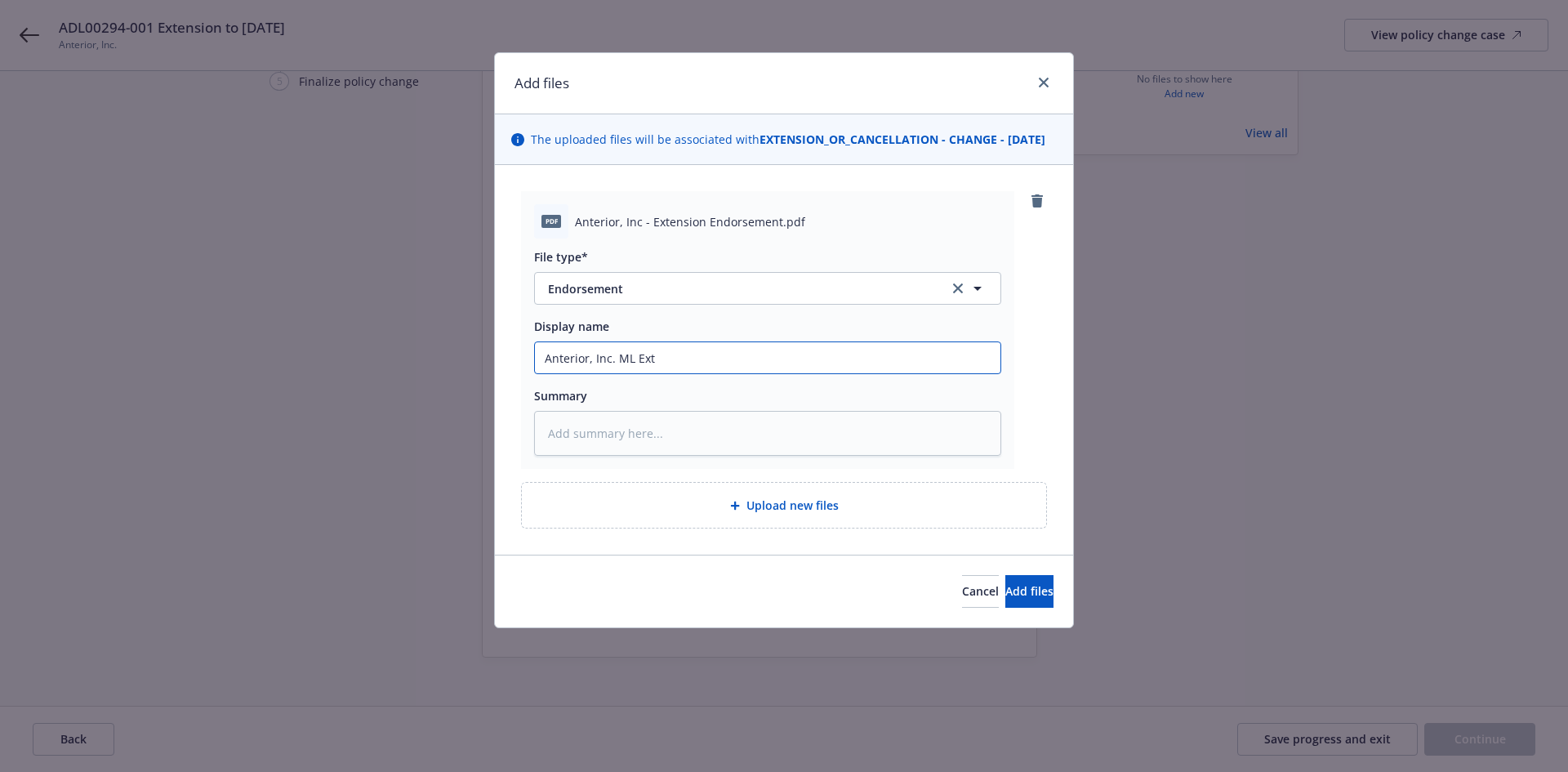
type textarea "x"
type input "Anterior, Inc. ML Exte"
type textarea "x"
type input "Anterior, Inc. ML Extens"
type textarea "x"
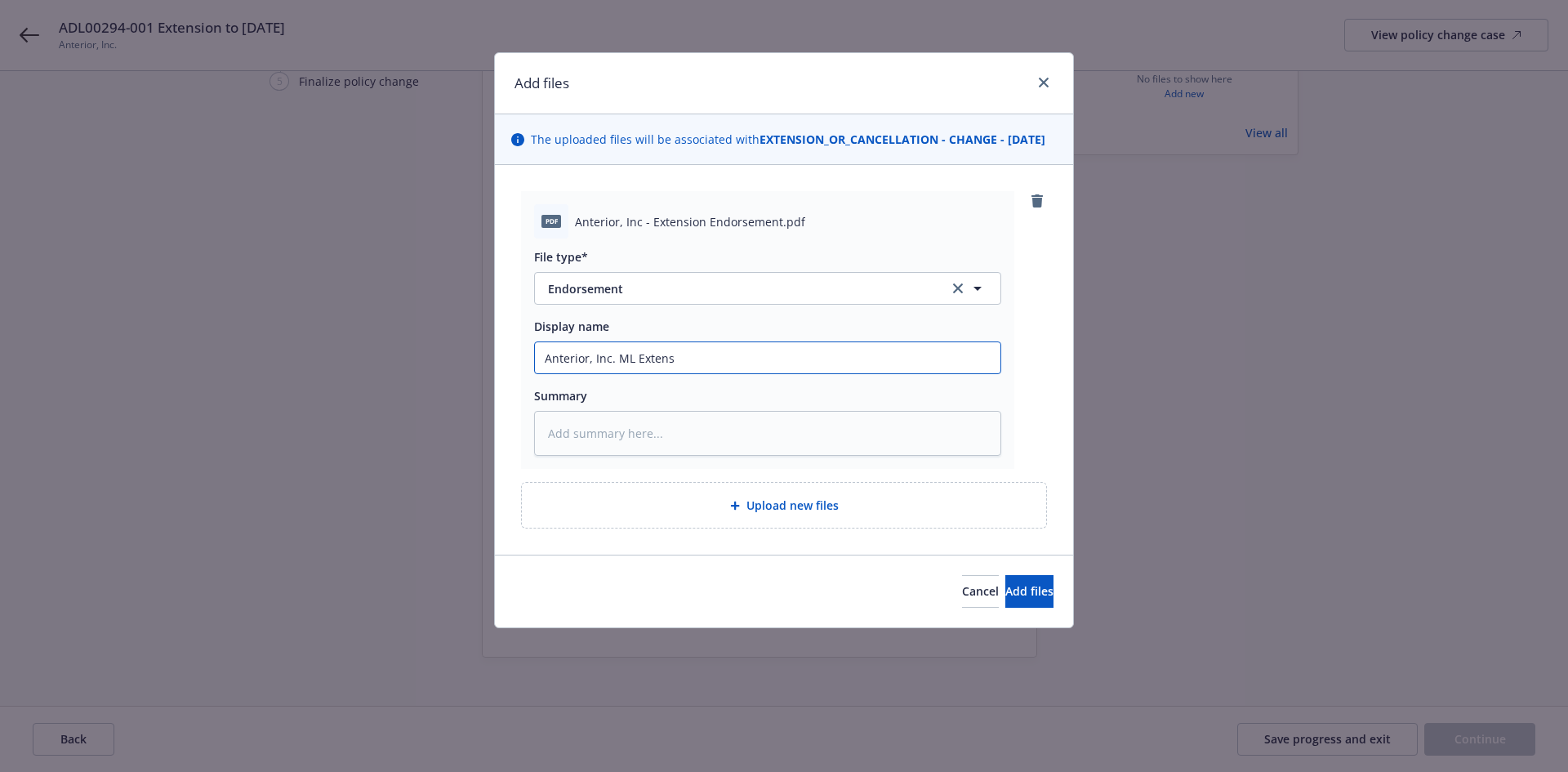
type input "Anterior, Inc. ML Extensi"
type textarea "x"
type input "Anterior, Inc. ML Extensio"
type textarea "x"
type input "Anterior, Inc. ML Extension"
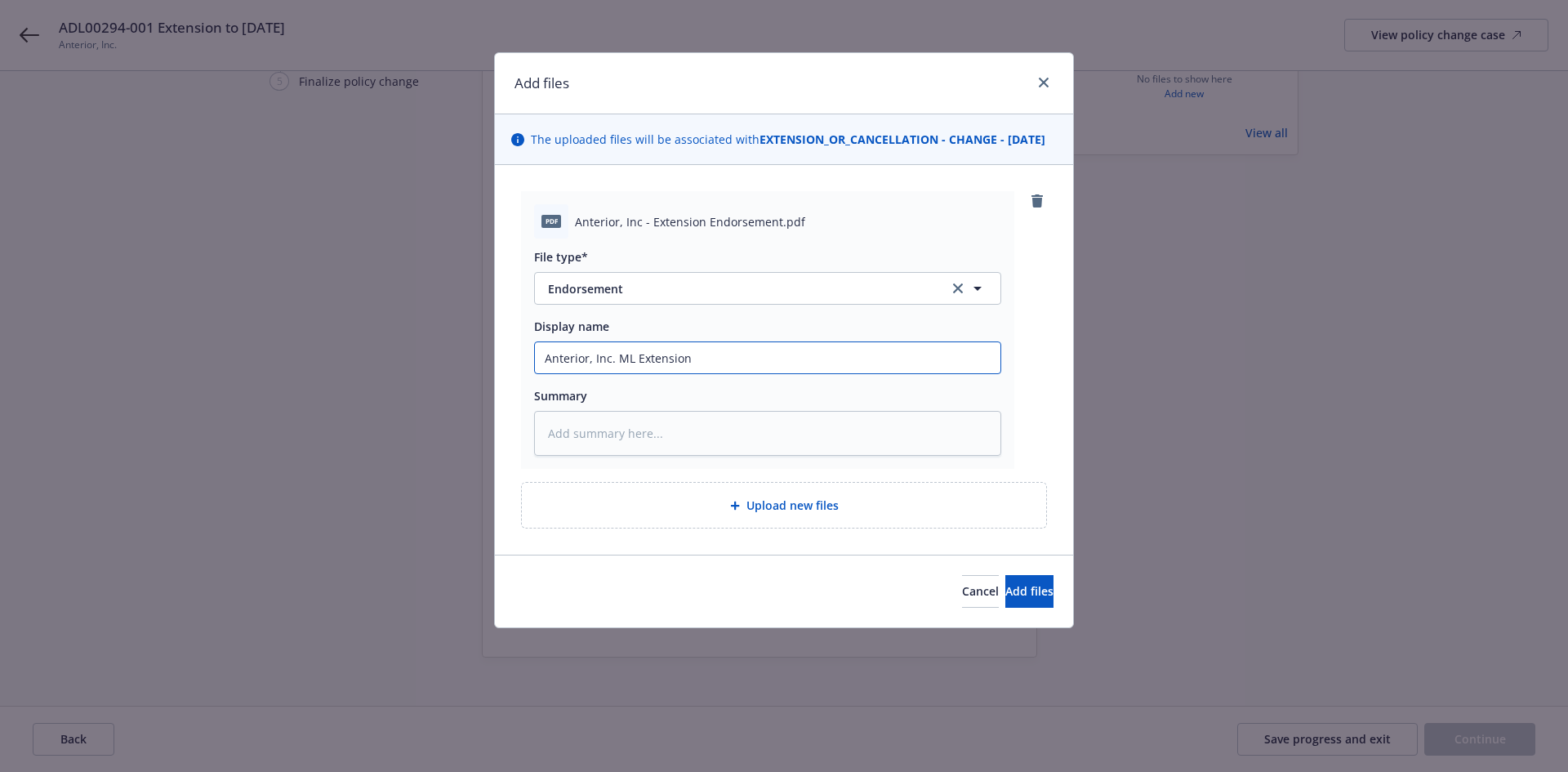
type textarea "x"
type input "Anterior, Inc. ML Extension"
type textarea "x"
type input "Anterior, Inc. ML Extension E"
type textarea "x"
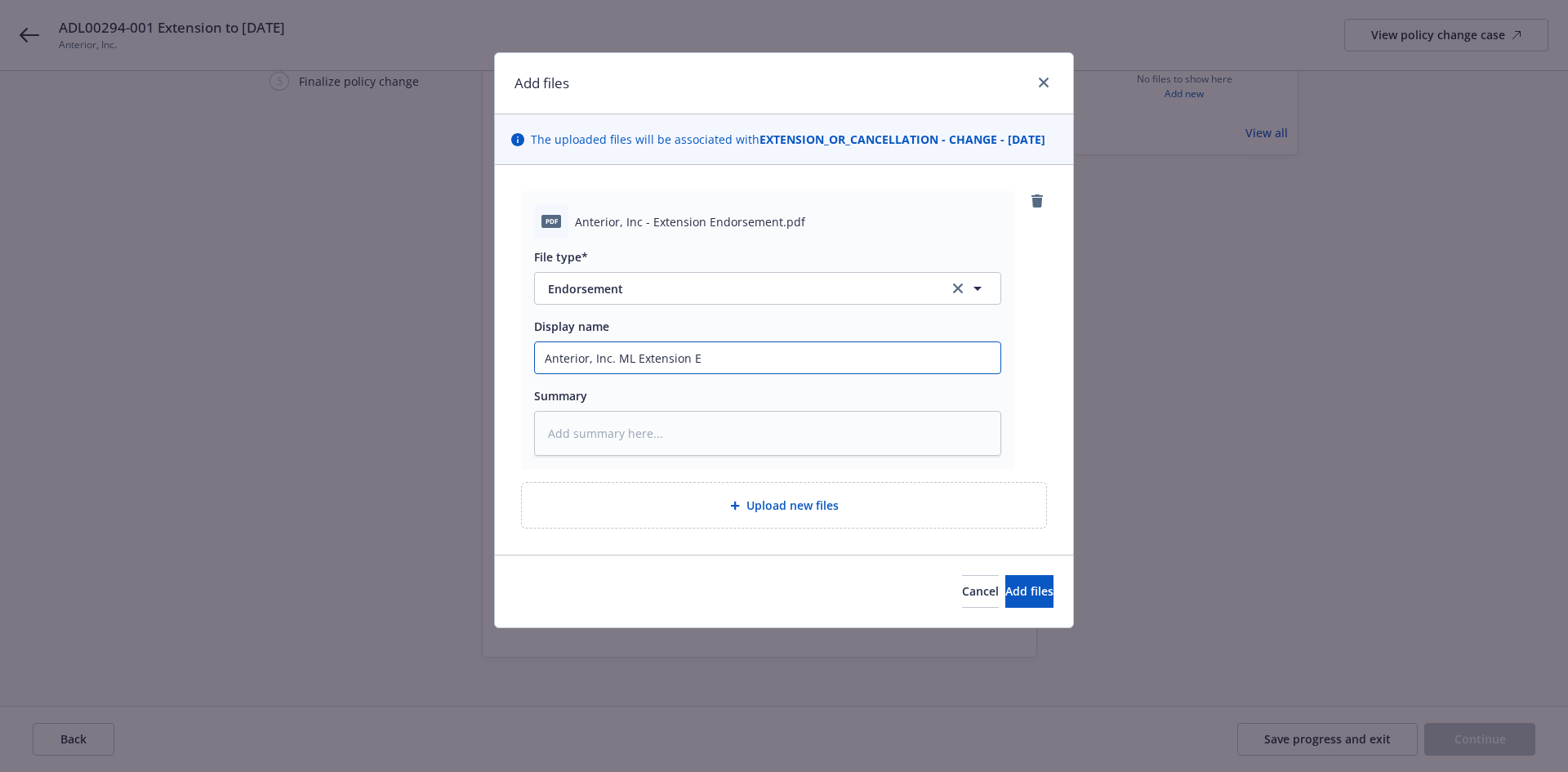
type input "Anterior, Inc. ML Extension En"
type textarea "x"
type input "Anterior, Inc. ML Extension Endo"
type textarea "x"
type input "Anterior, Inc. ML Extension Endor"
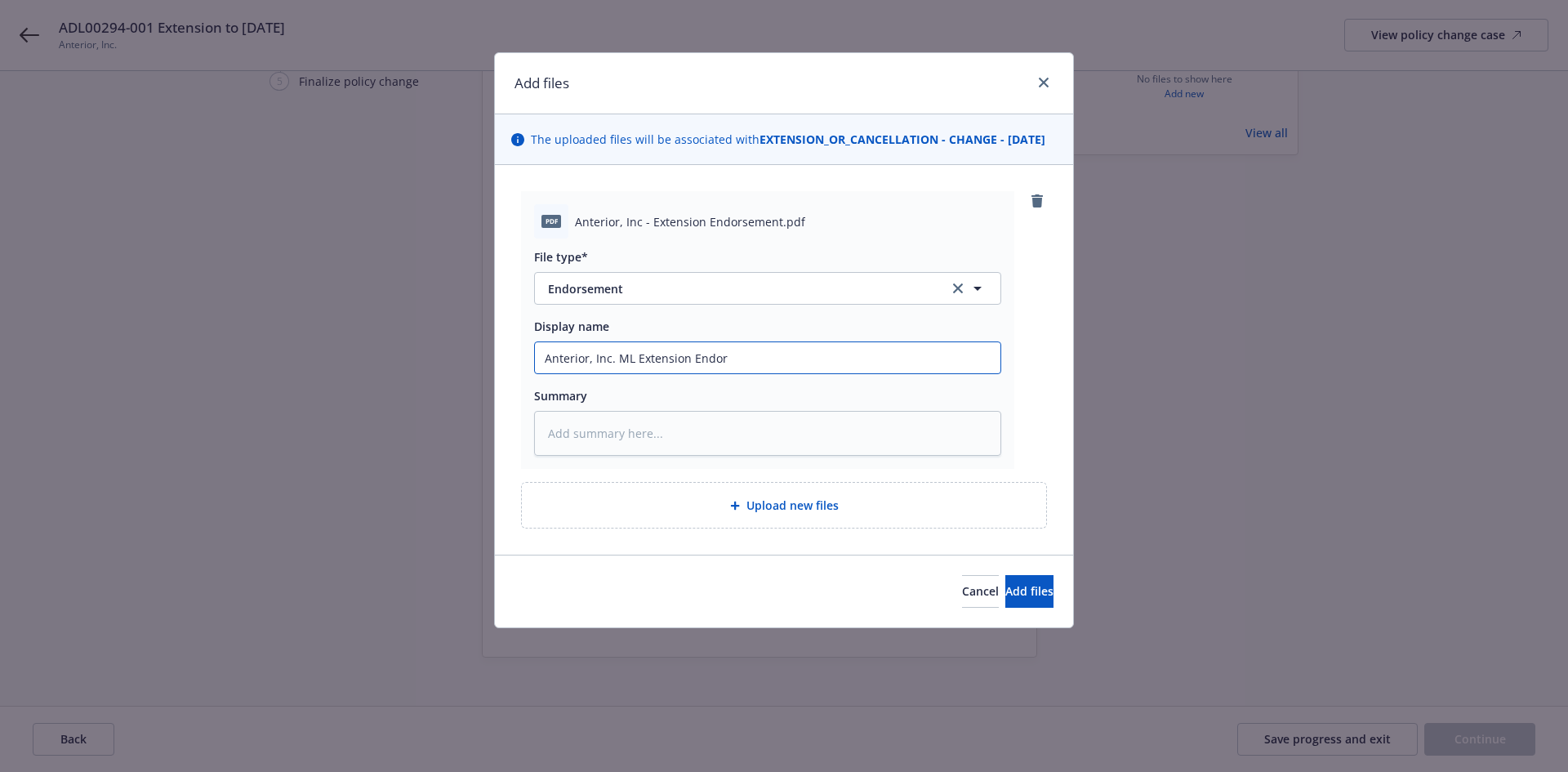
type textarea "x"
type input "Anterior, Inc. ML Extension Endors"
type textarea "x"
type input "Anterior, Inc. ML Extension Endorse"
type textarea "x"
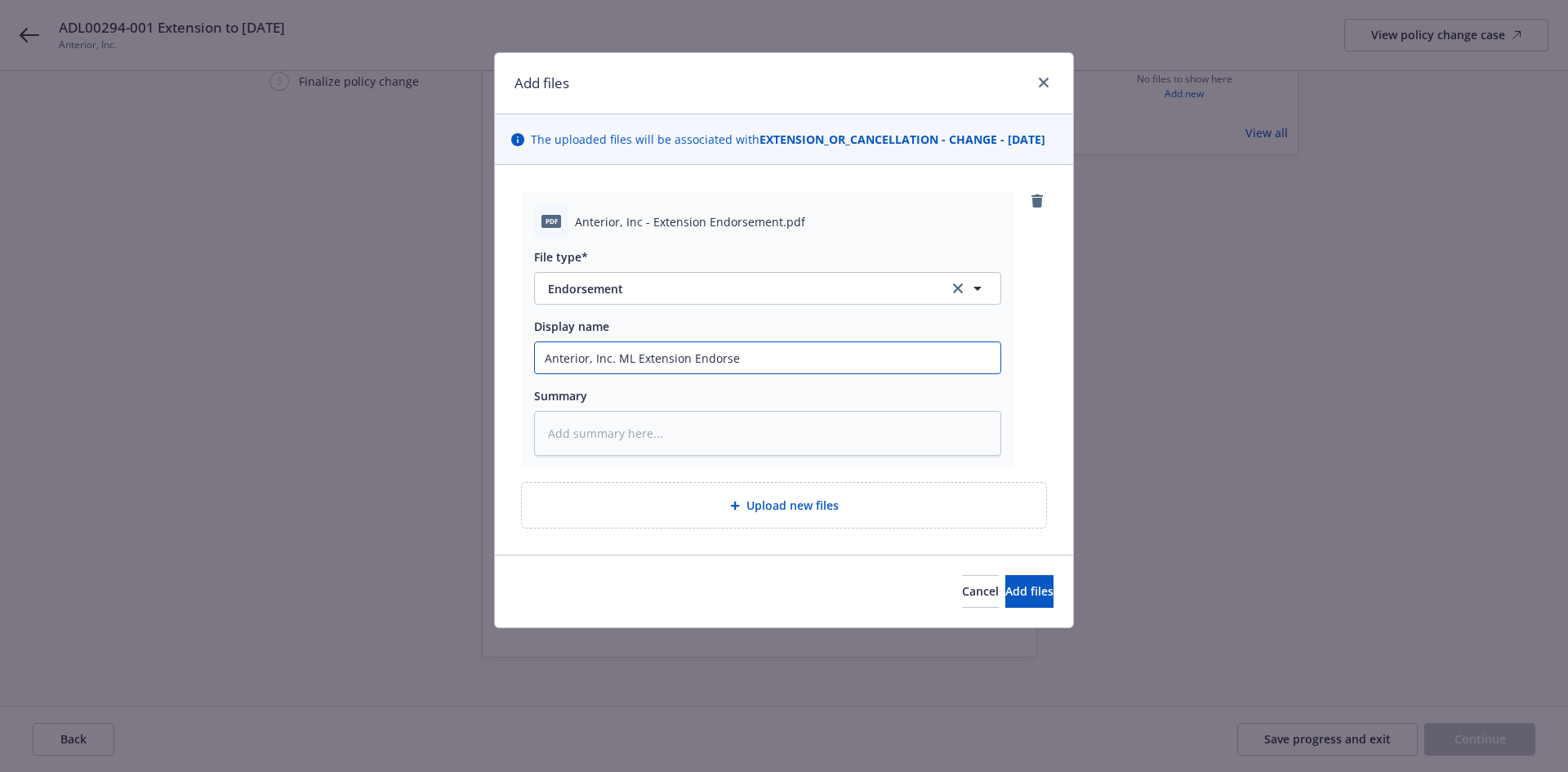
type input "Anterior, Inc. ML Extension Endorsem"
type textarea "x"
type input "Anterior, Inc. ML Extension Endorseme"
type textarea "x"
type input "Anterior, Inc. ML Extension Endorsemen"
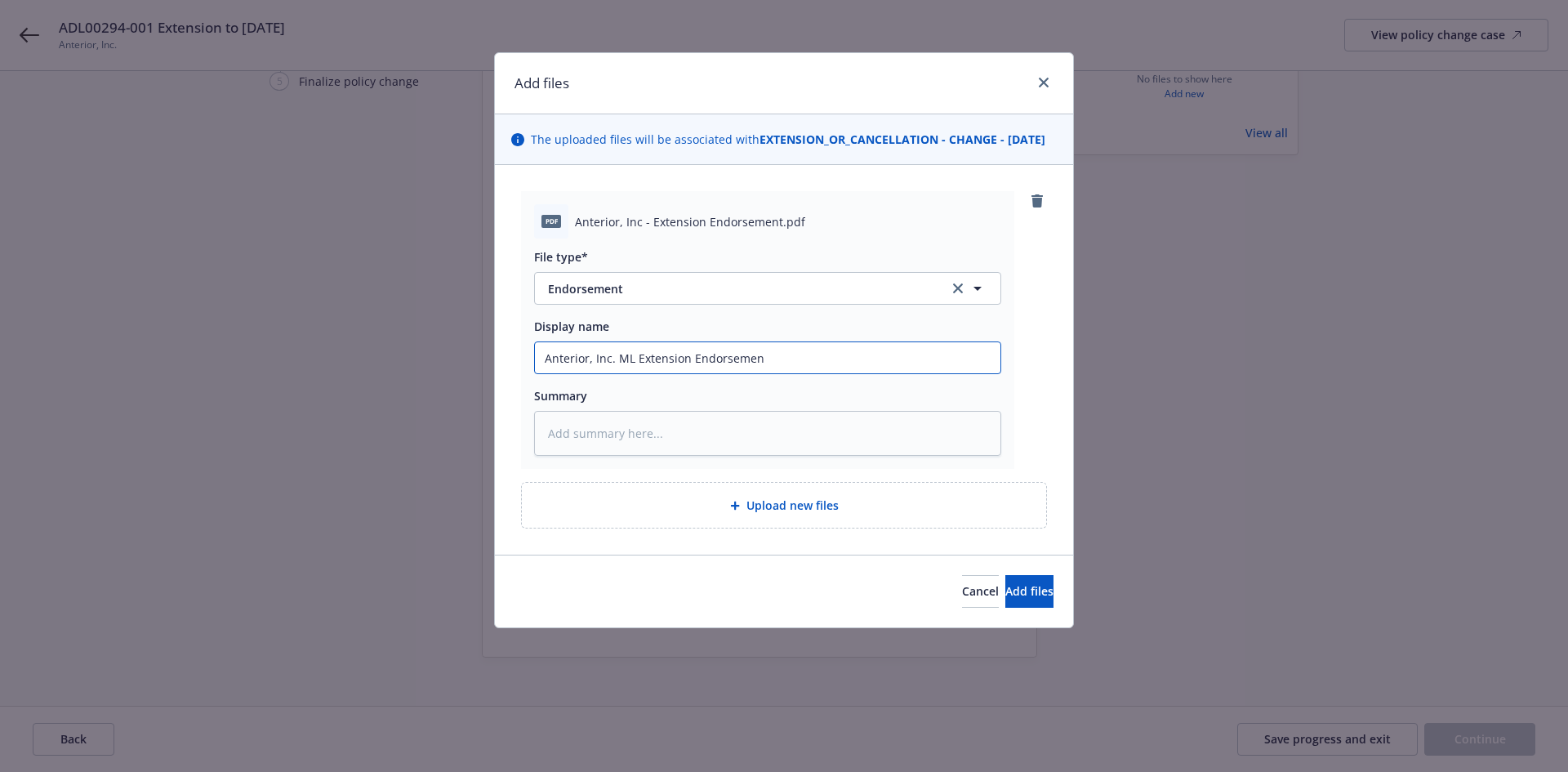
type textarea "x"
type input "Anterior, Inc. ML Extension Endorsement"
type textarea "x"
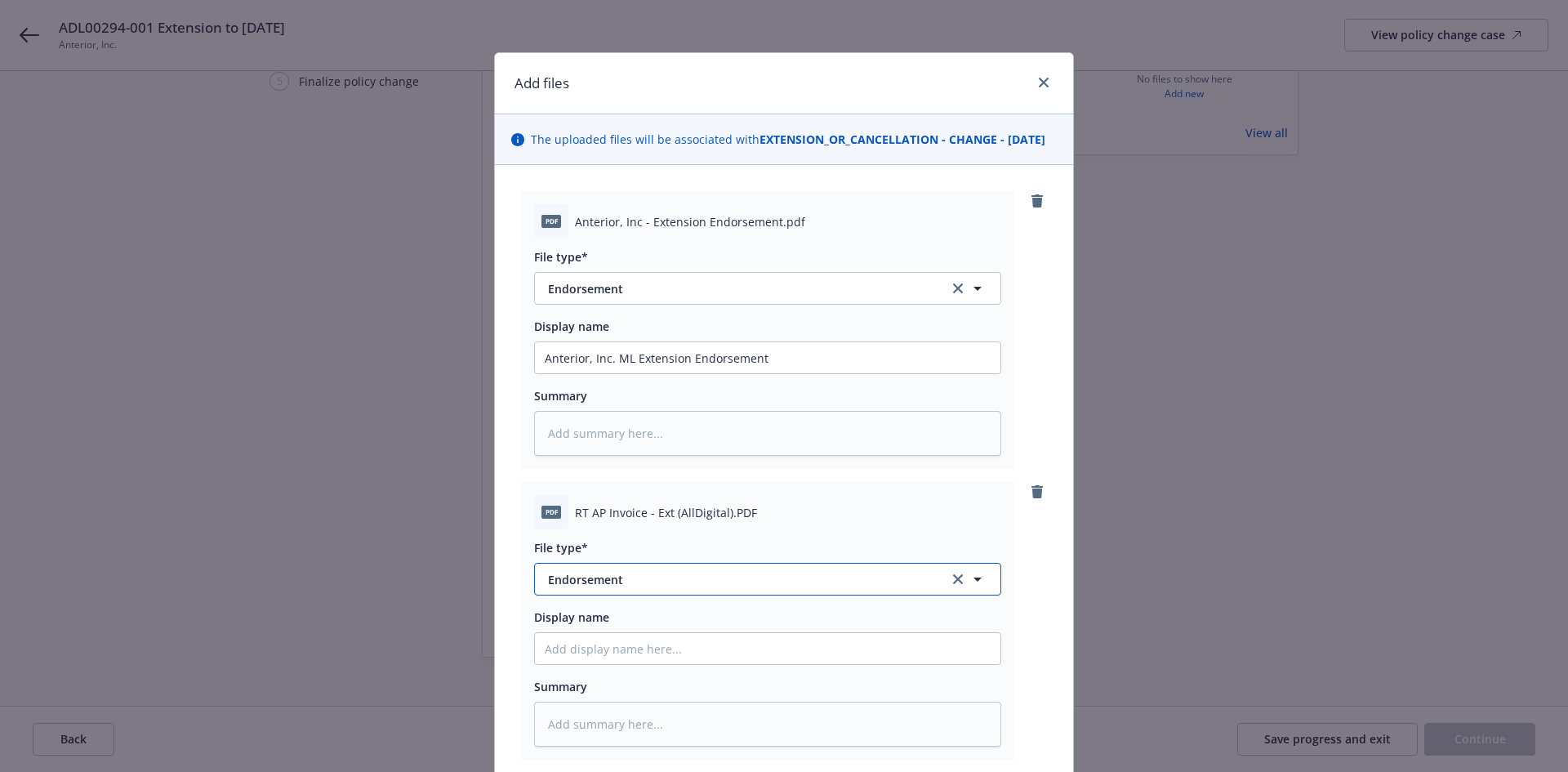
click at [629, 588] on span "Endorsement" at bounding box center [737, 579] width 378 height 17
click at [610, 542] on span "Invoice - Third Party" at bounding box center [607, 534] width 113 height 17
click at [563, 373] on input "Display name" at bounding box center [767, 357] width 465 height 31
click at [539, 373] on input "Extension Invoice- RT" at bounding box center [767, 357] width 465 height 31
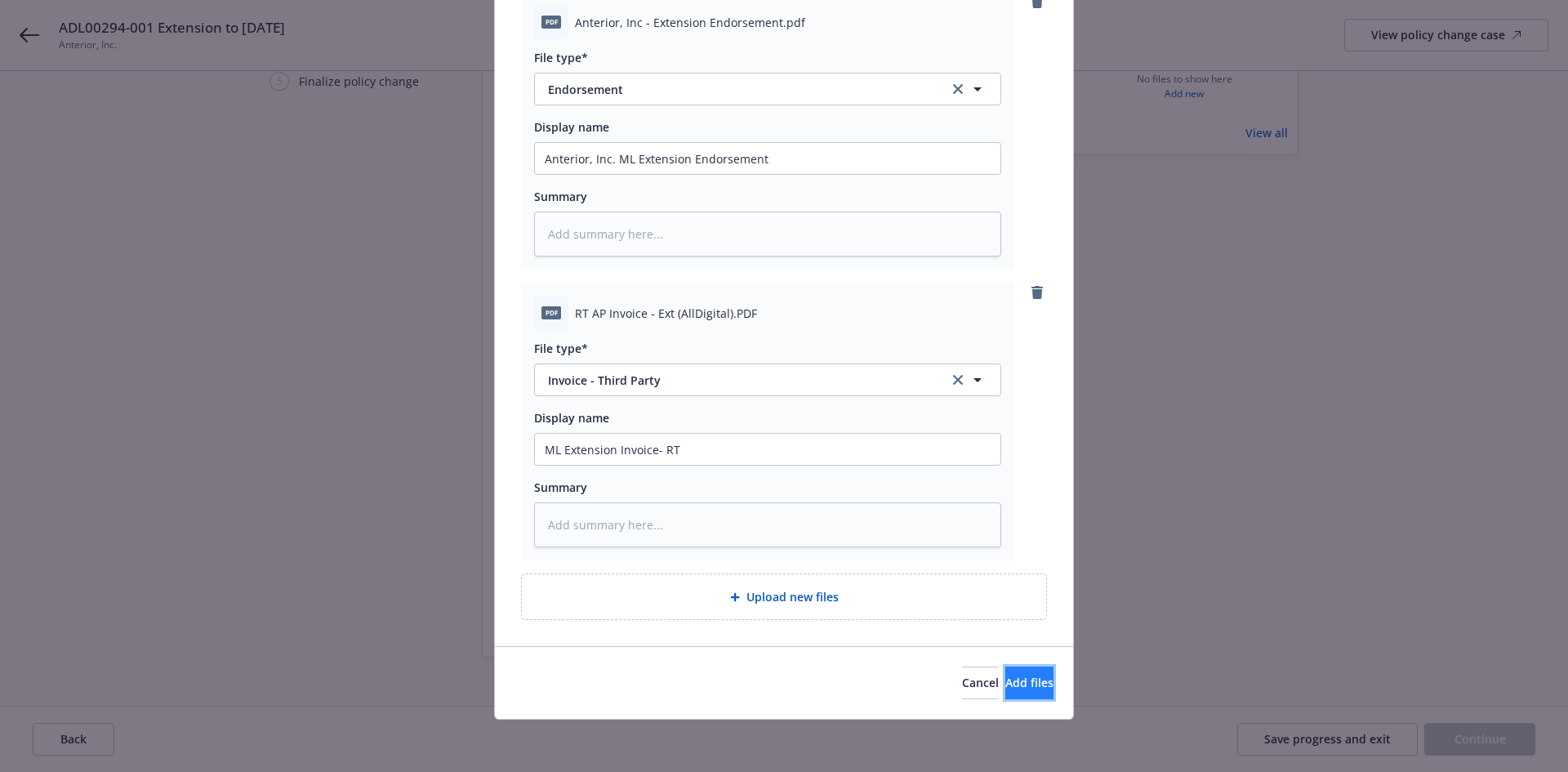
click at [1030, 684] on button "Add files" at bounding box center [1030, 683] width 48 height 32
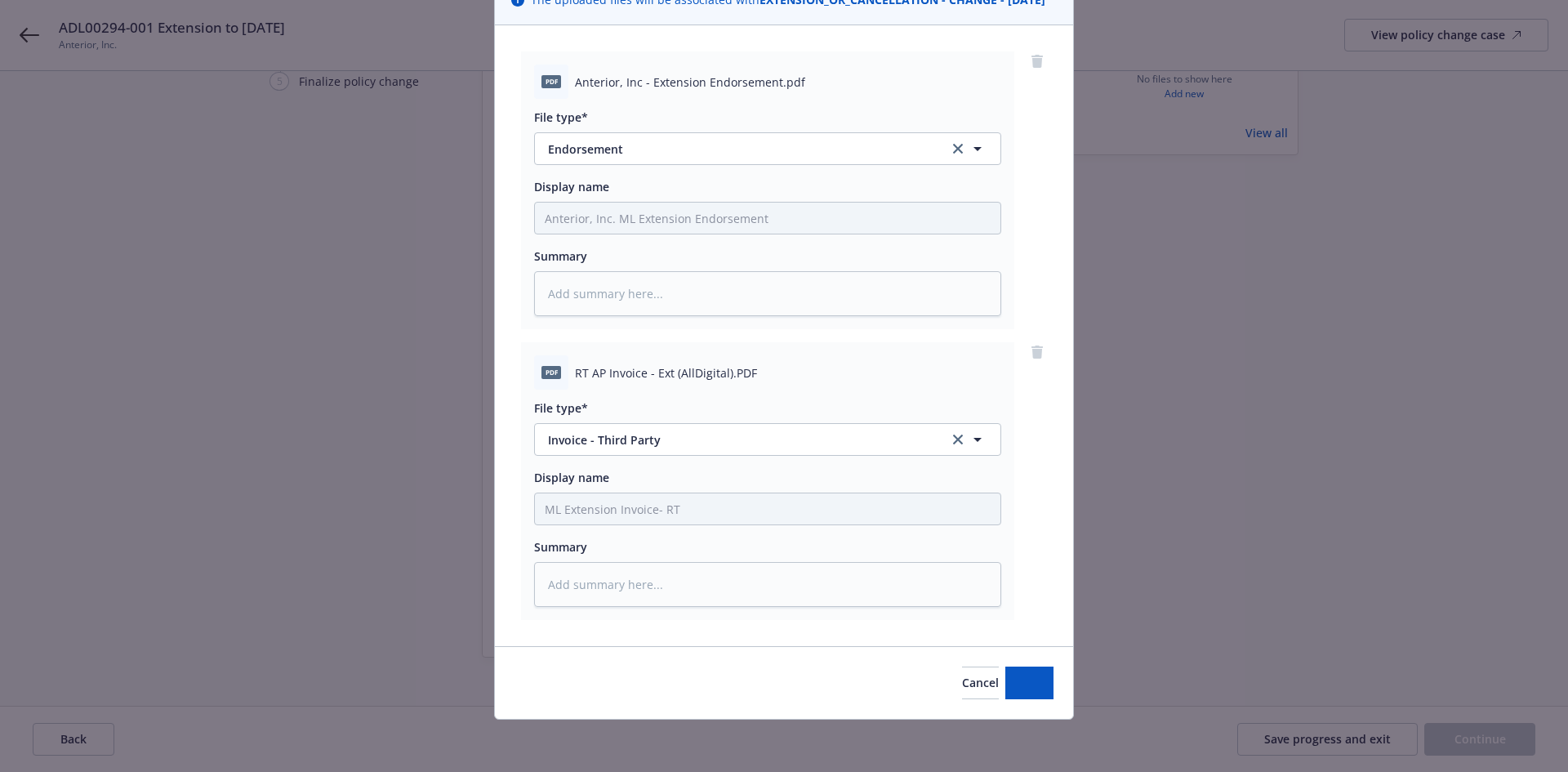
scroll to position [157, 0]
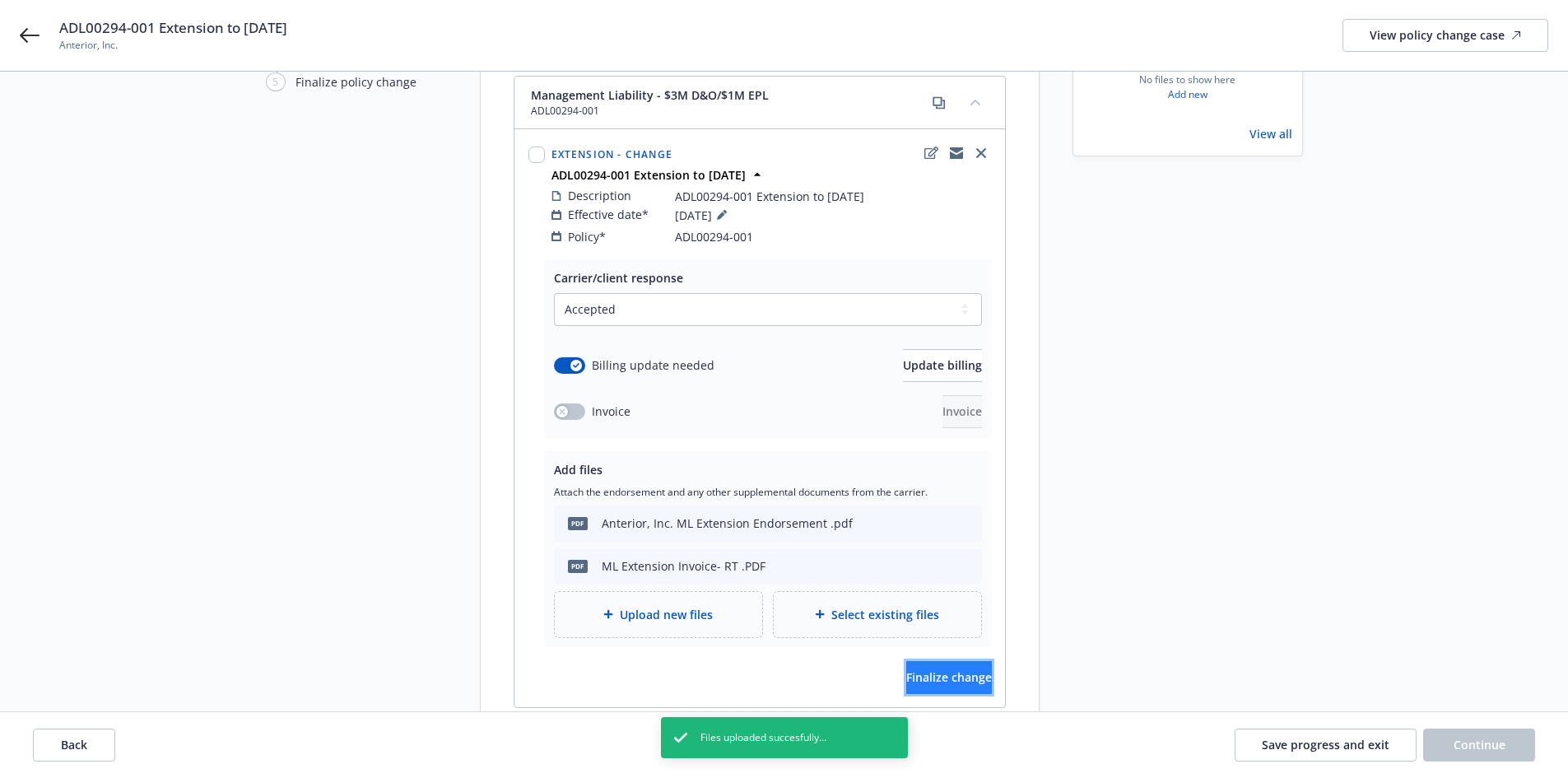
click at [939, 669] on span "Finalize change" at bounding box center [949, 677] width 85 height 15
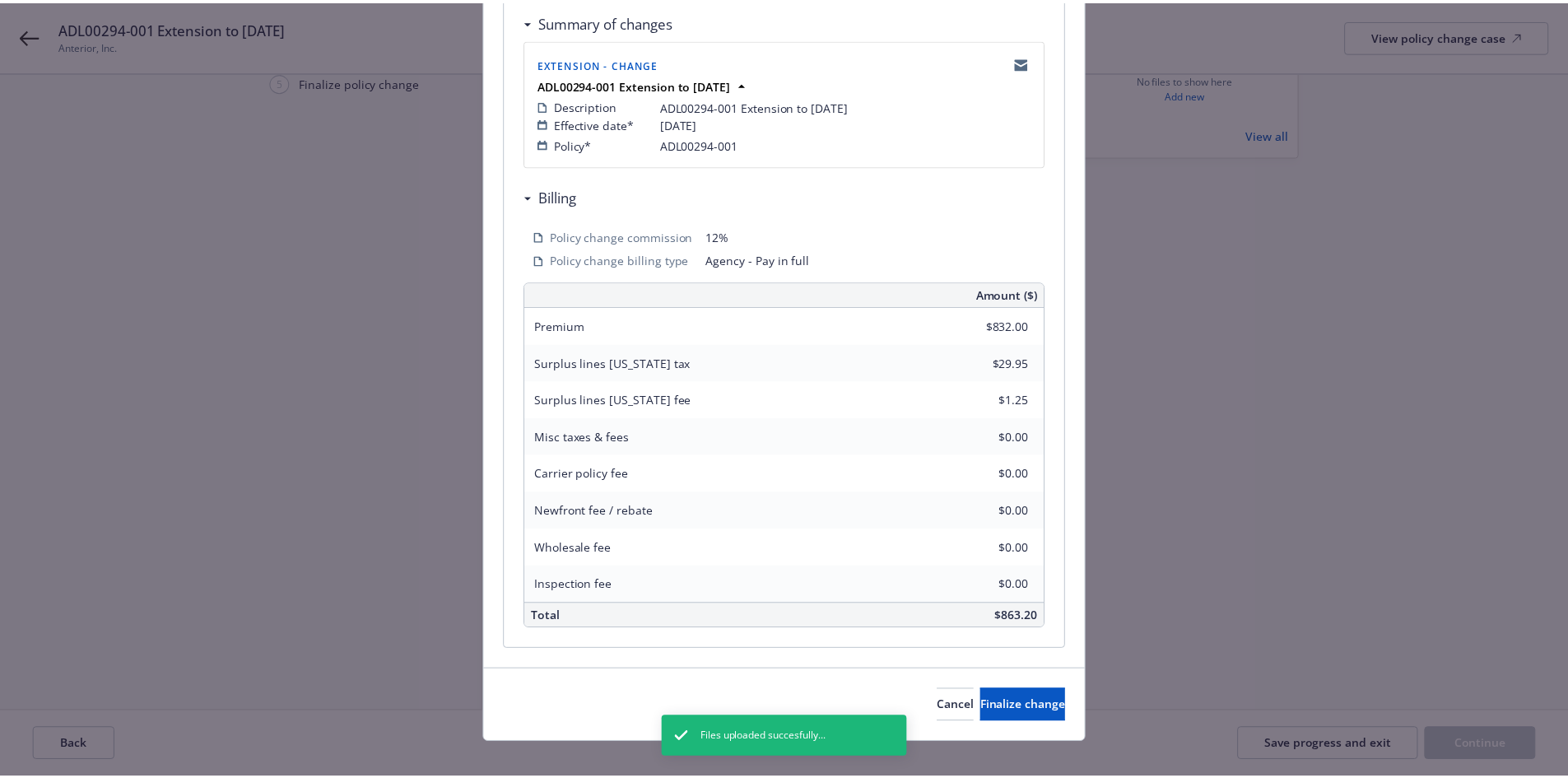
scroll to position [335, 0]
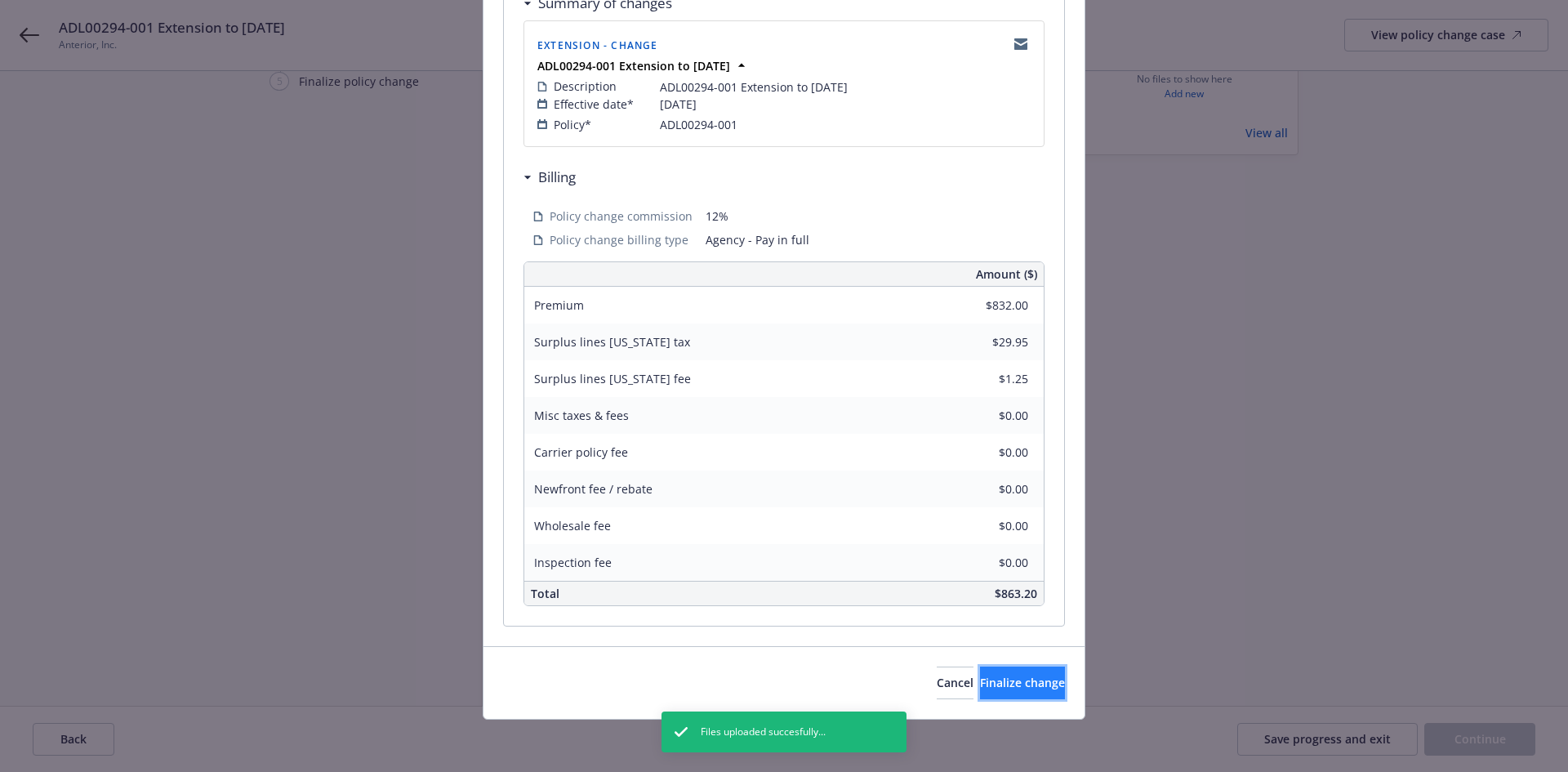
click at [1010, 687] on span "Finalize change" at bounding box center [1022, 682] width 85 height 15
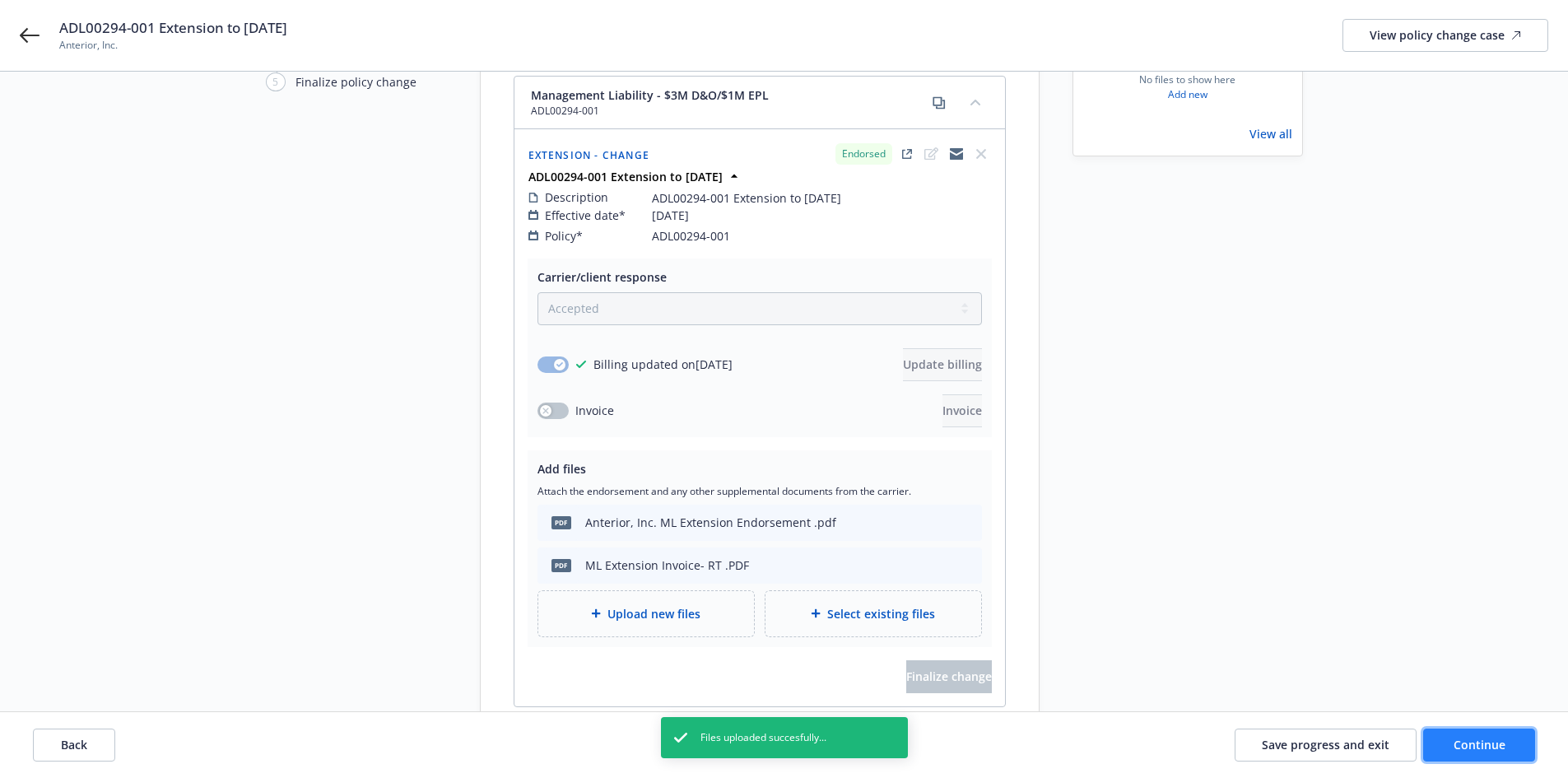
click at [1525, 747] on button "Continue" at bounding box center [1479, 745] width 112 height 33
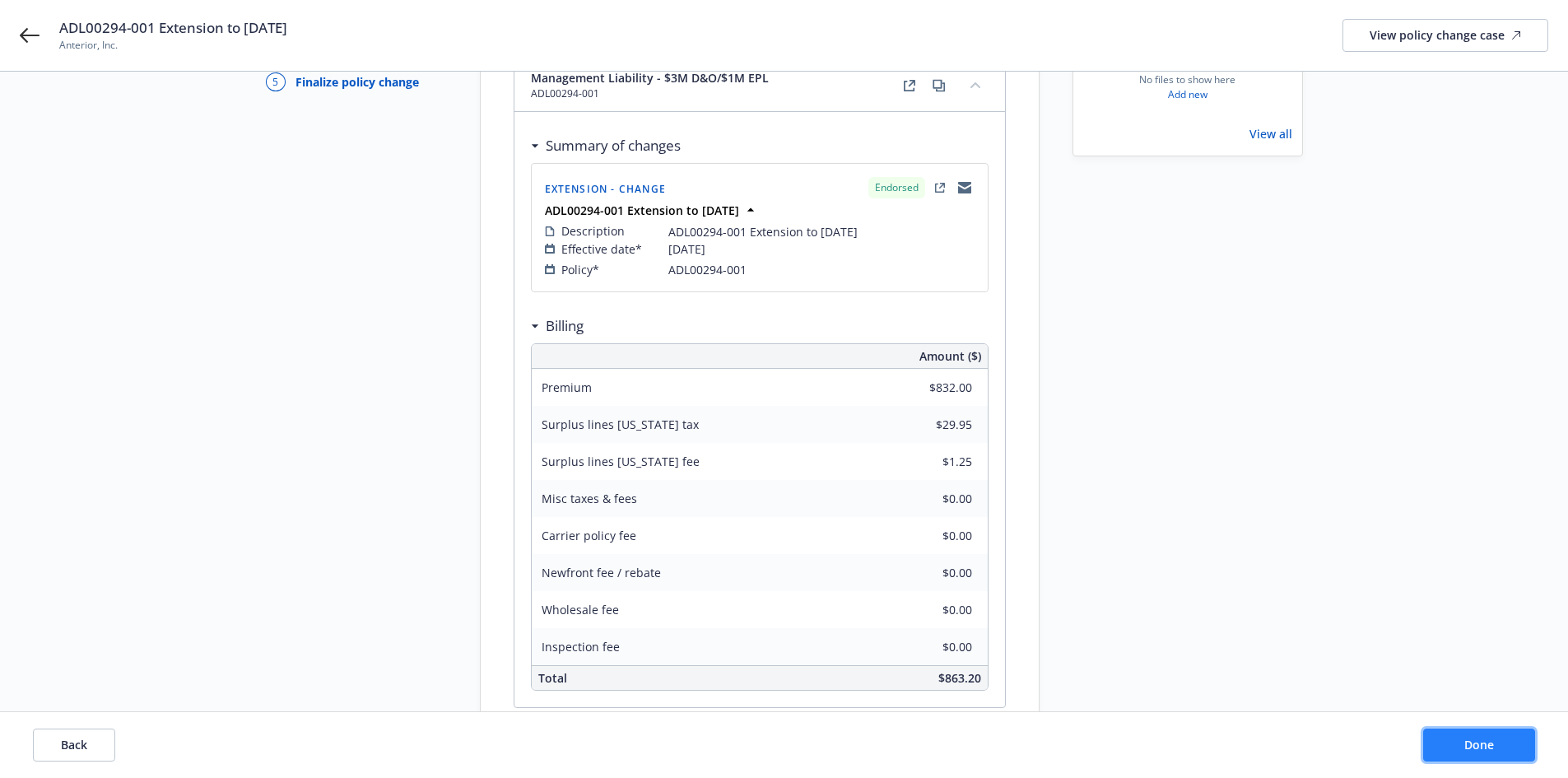
click at [1502, 746] on button "Done" at bounding box center [1479, 745] width 112 height 33
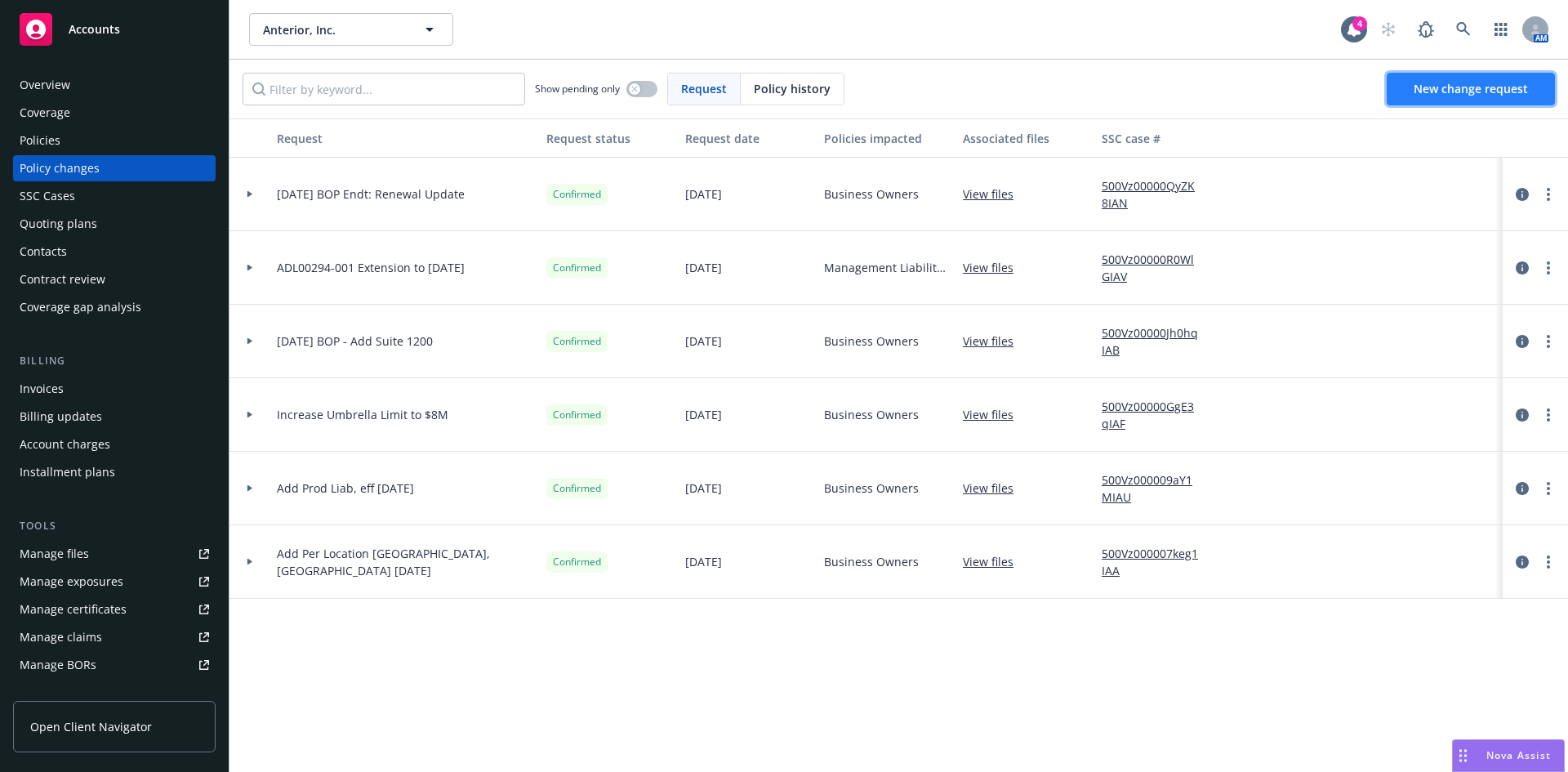
click at [1461, 96] on link "New change request" at bounding box center [1470, 89] width 168 height 32
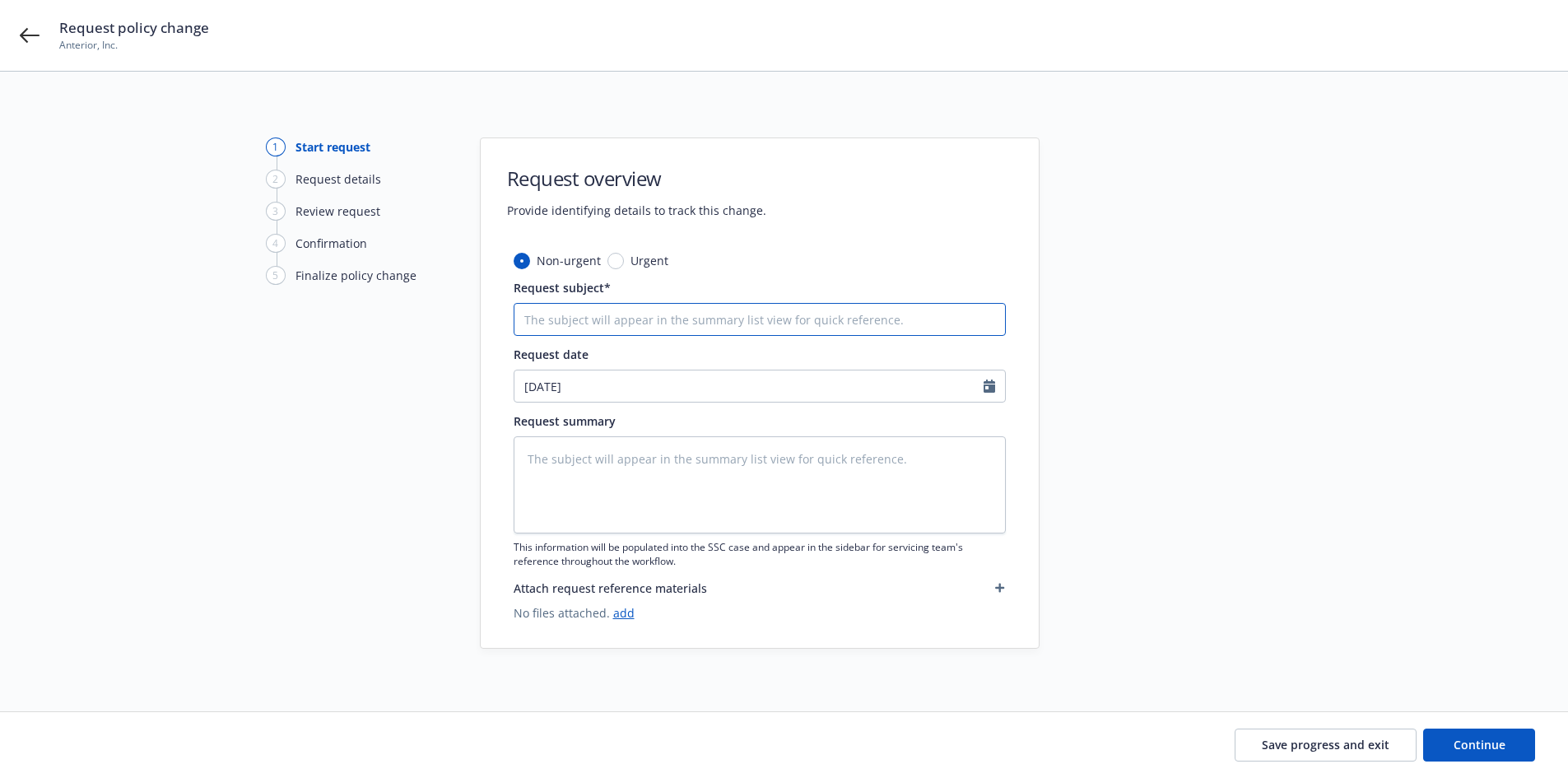
click at [638, 314] on input "Request subject*" at bounding box center [760, 319] width 492 height 33
click at [617, 330] on input "Request subject*" at bounding box center [760, 319] width 492 height 33
paste input "0314-3841"
click at [637, 324] on input "0314-3841 Extension Endorsement to 8/30/25" at bounding box center [760, 319] width 492 height 33
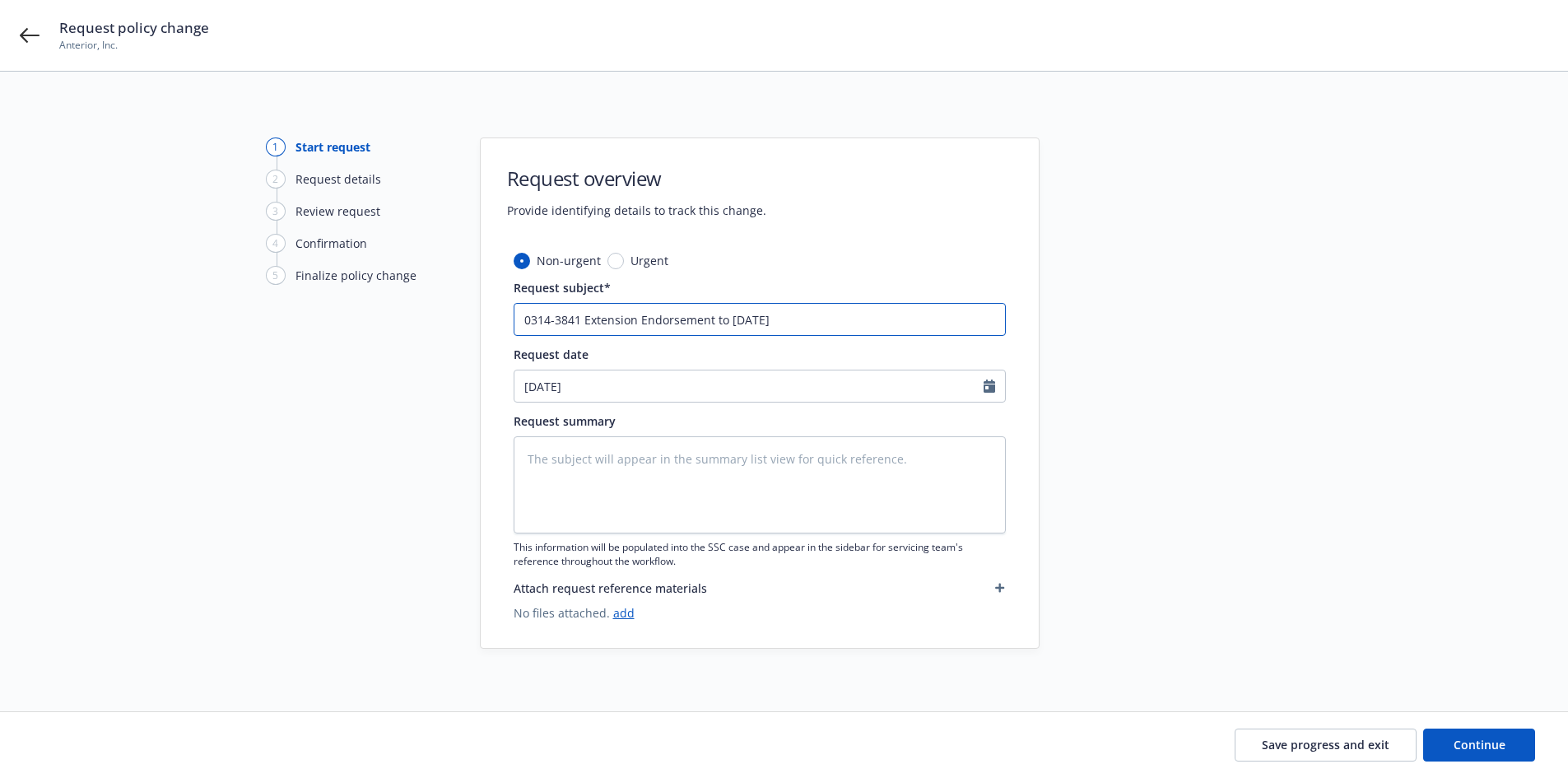
click at [637, 324] on input "0314-3841 Extension Endorsement to 8/30/25" at bounding box center [760, 319] width 492 height 33
click at [657, 456] on textarea at bounding box center [760, 484] width 492 height 97
paste textarea "0314-3841 Extension Endorsement to 8/30/25"
click at [1484, 744] on span "Continue" at bounding box center [1480, 745] width 52 height 15
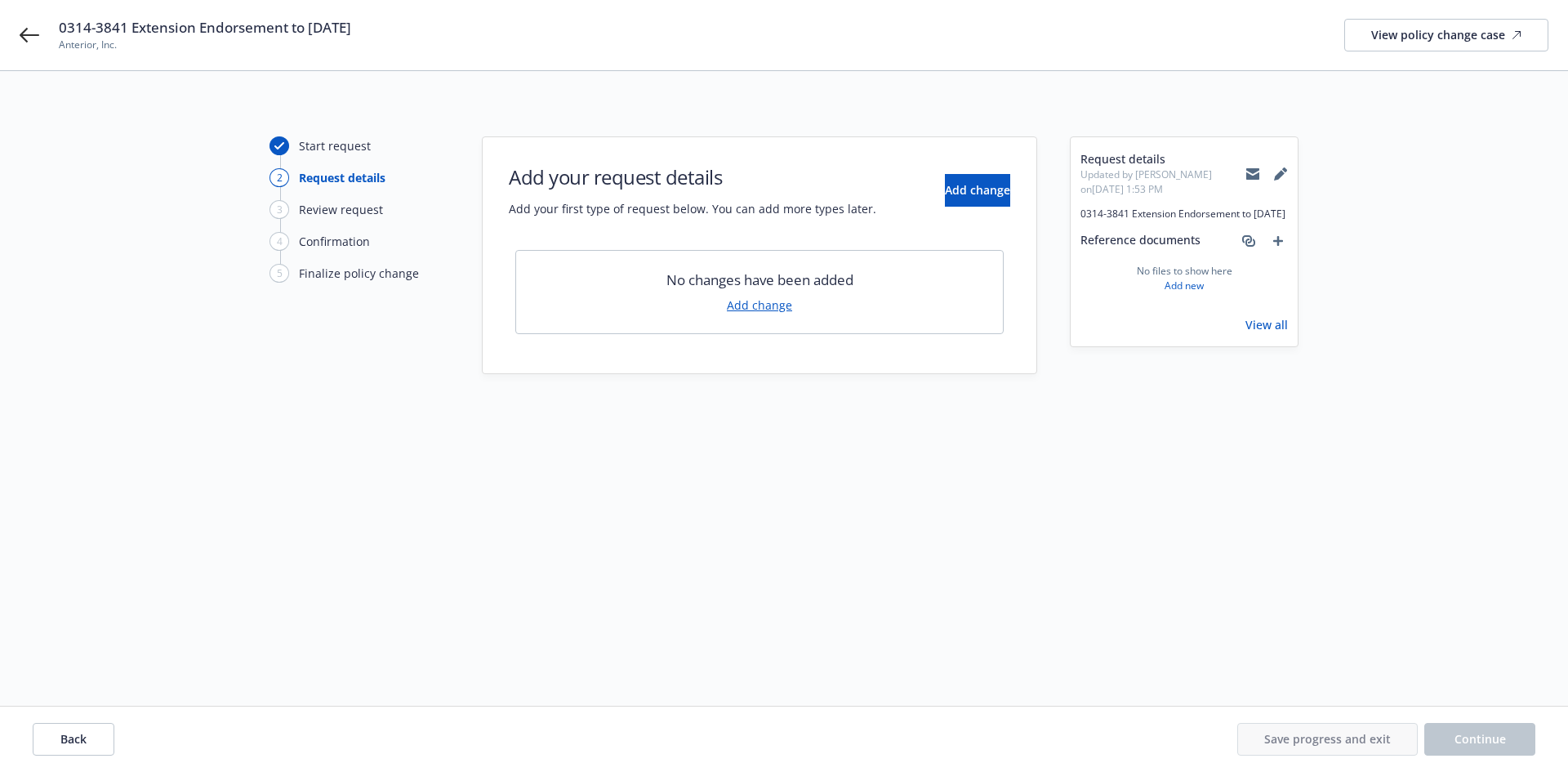
click at [753, 306] on link "Add change" at bounding box center [759, 305] width 66 height 17
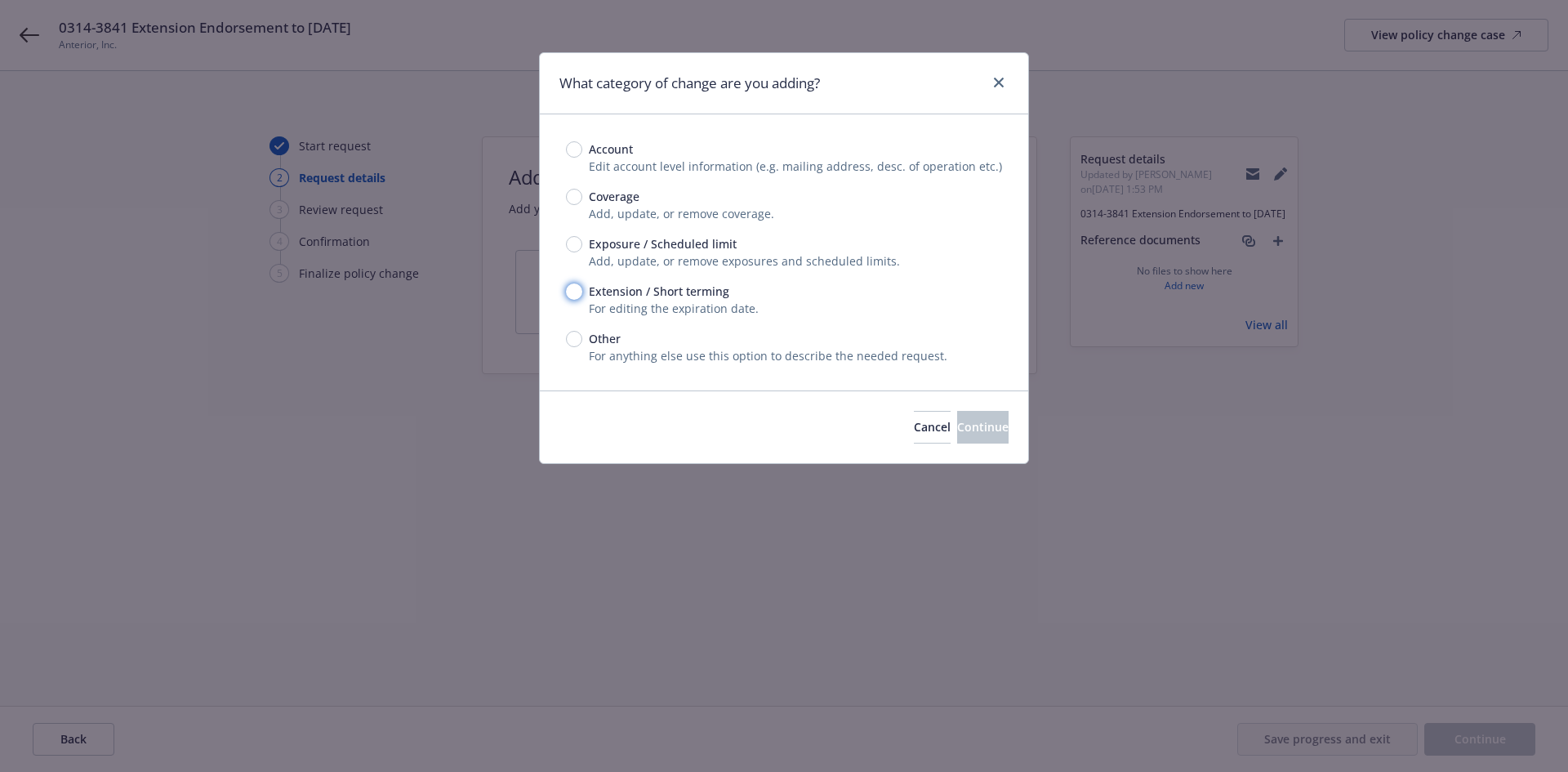
click at [570, 289] on input "Extension / Short terming" at bounding box center [574, 291] width 16 height 16
click at [989, 424] on button "Continue" at bounding box center [983, 427] width 51 height 32
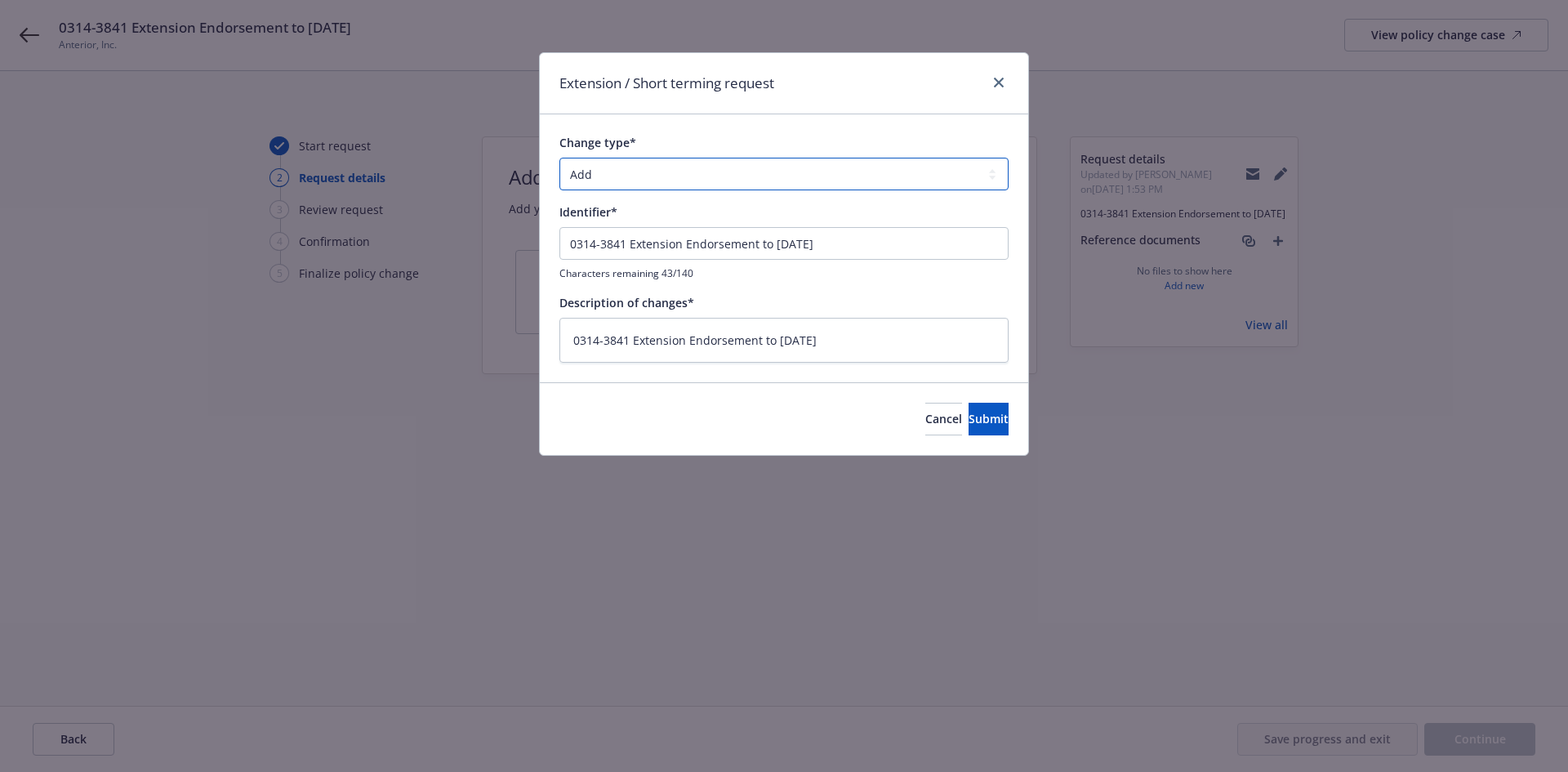
click at [819, 161] on select "Add Audit Change Remove" at bounding box center [784, 174] width 449 height 32
click at [559, 158] on select "Add Audit Change Remove" at bounding box center [784, 174] width 449 height 32
click at [978, 417] on span "Submit" at bounding box center [989, 419] width 40 height 15
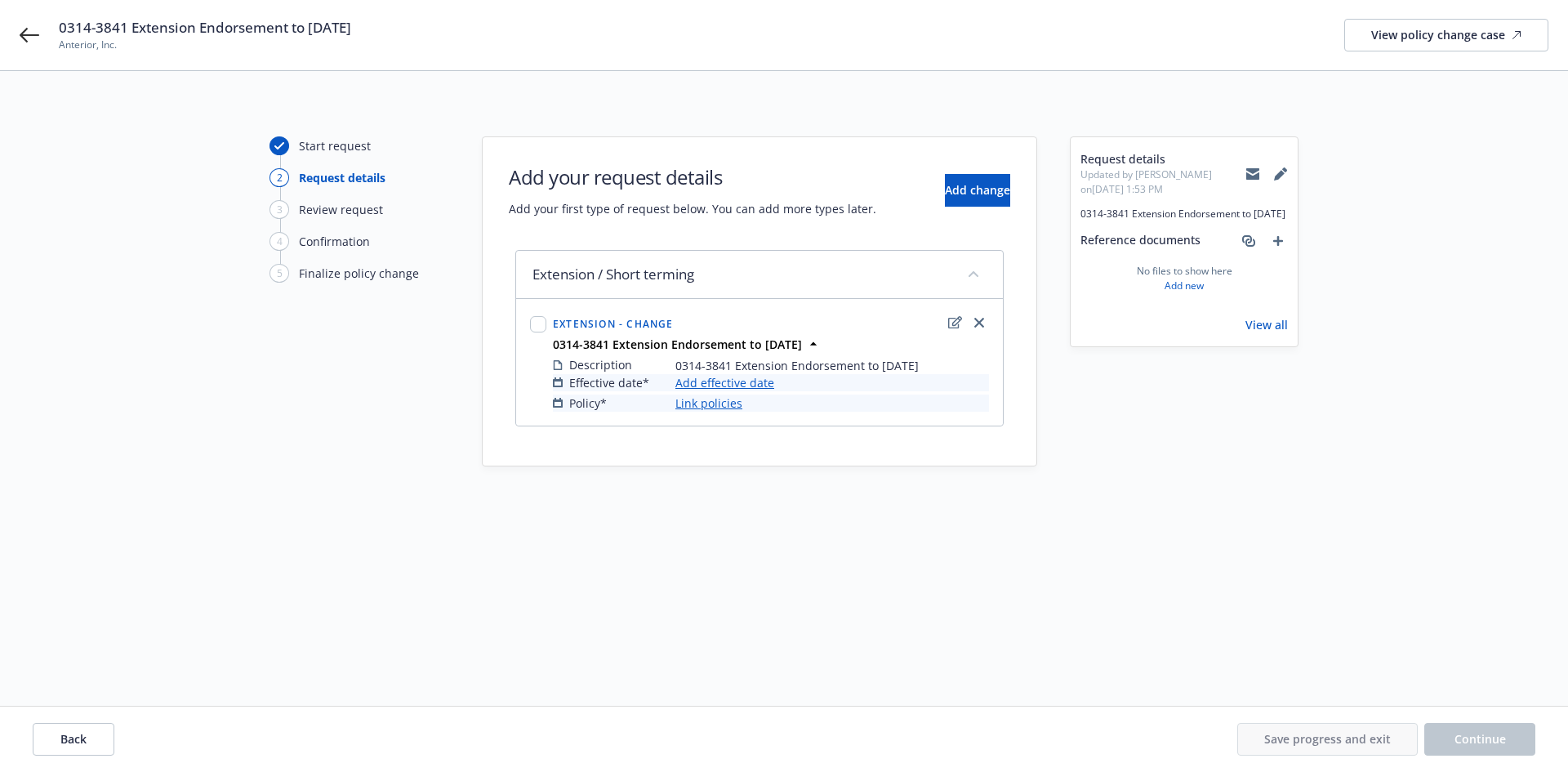
click at [758, 382] on link "Add effective date" at bounding box center [725, 383] width 99 height 17
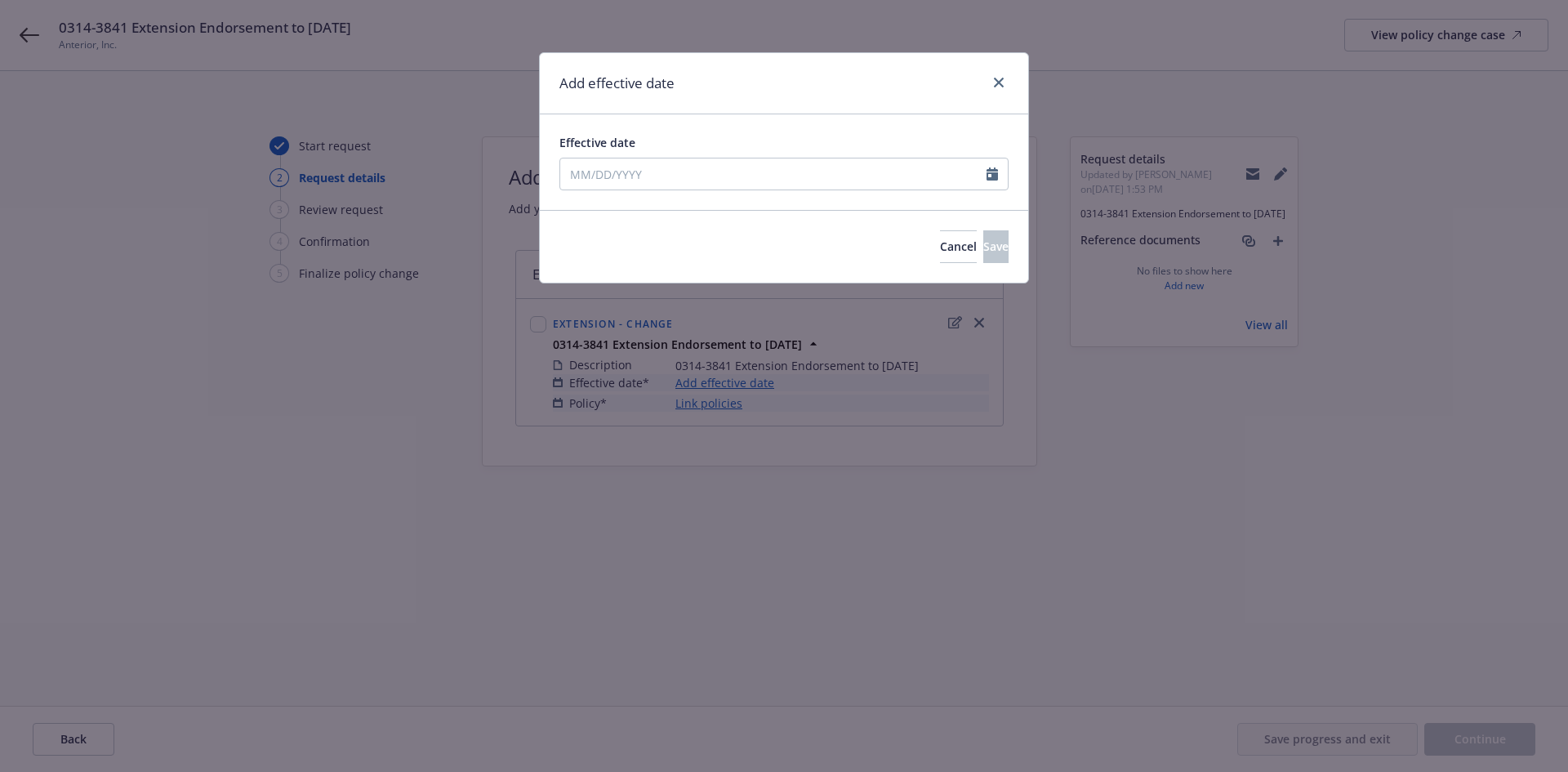
click at [665, 148] on div "Effective date" at bounding box center [784, 142] width 449 height 17
click at [656, 160] on input "Effective date" at bounding box center [773, 174] width 426 height 31
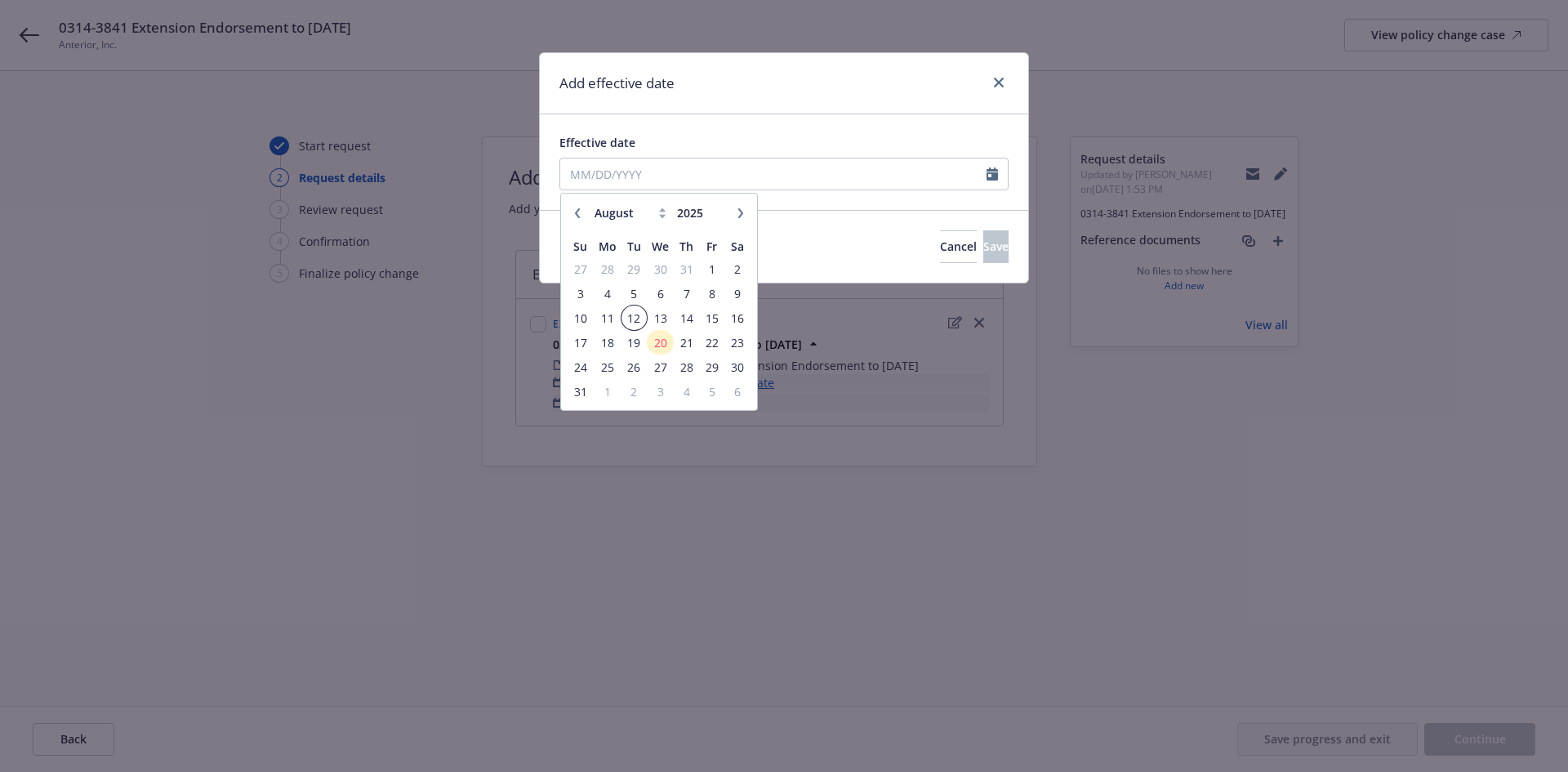
click at [637, 320] on span "12" at bounding box center [633, 317] width 22 height 20
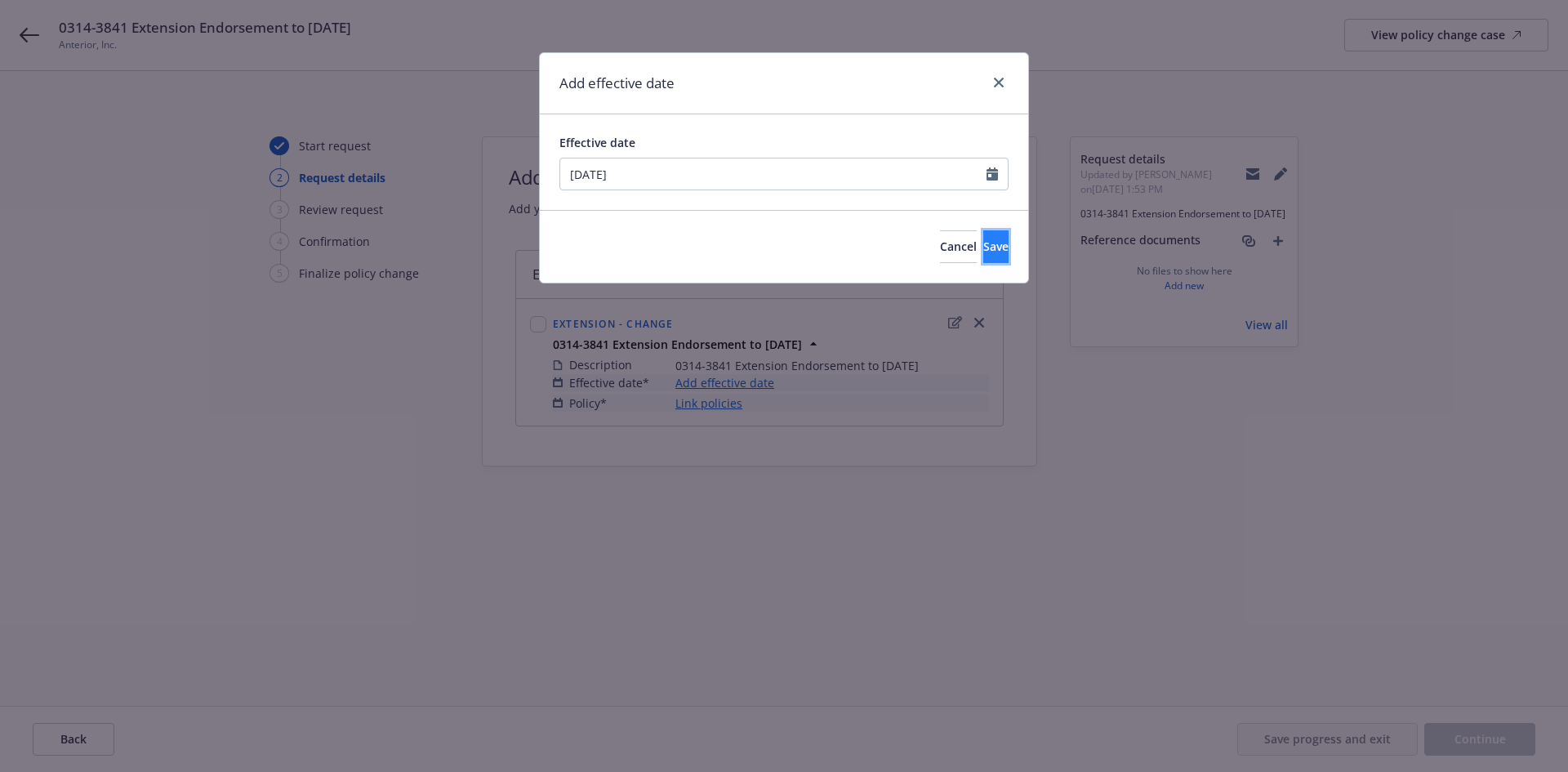
click at [994, 253] on button "Save" at bounding box center [995, 247] width 26 height 32
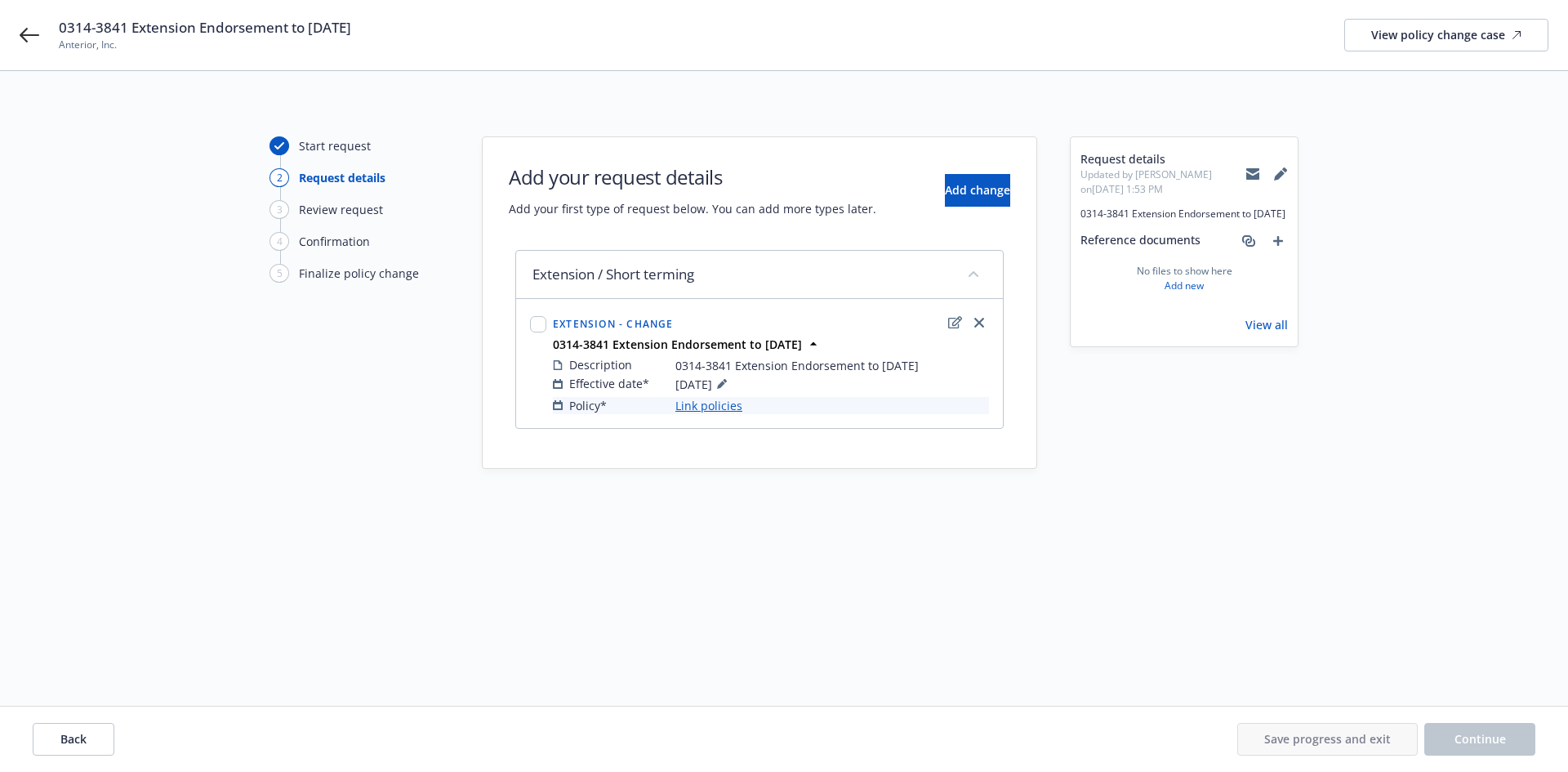
click at [695, 410] on link "Link policies" at bounding box center [708, 405] width 67 height 17
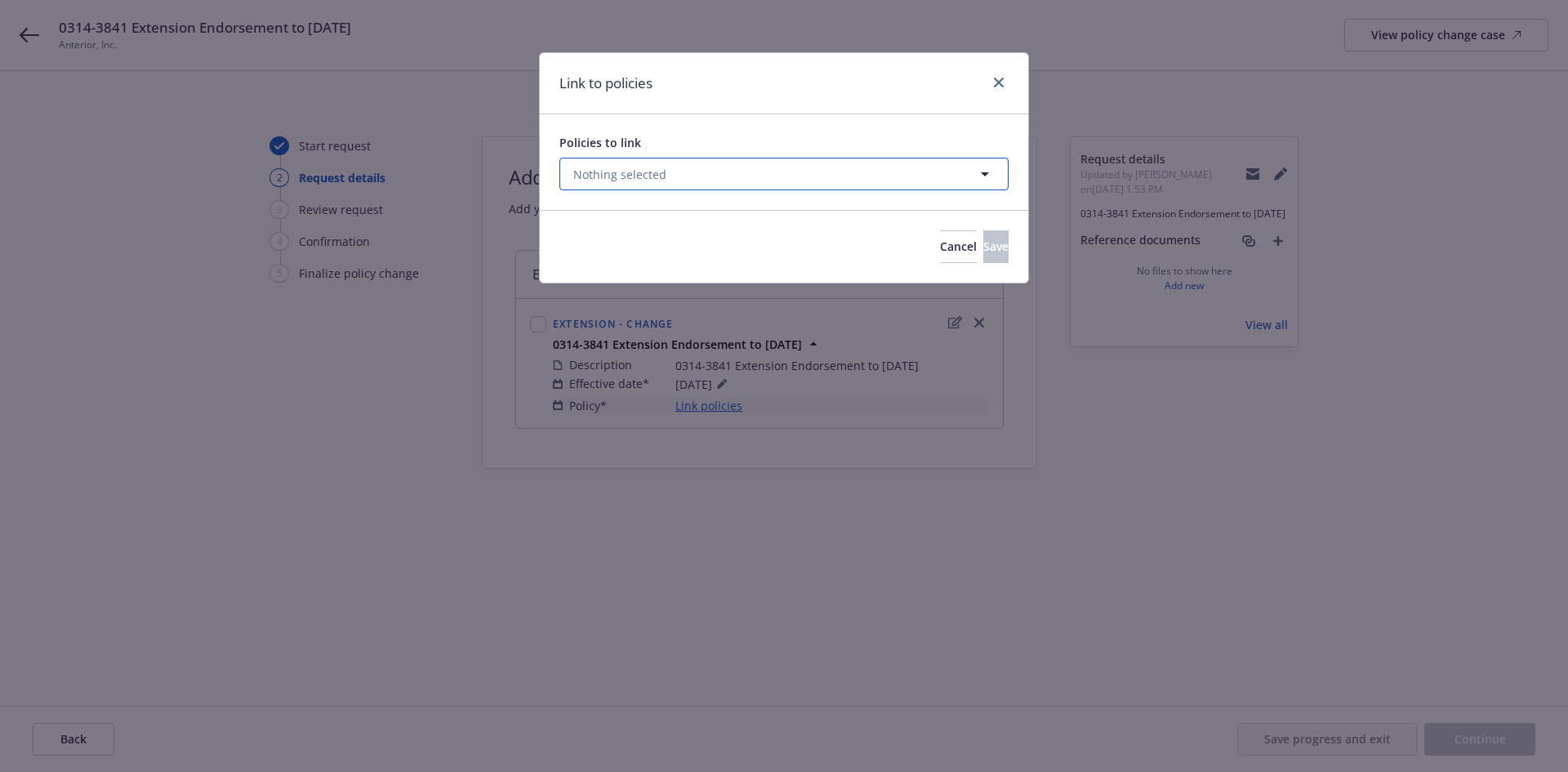
click at [699, 178] on button "Nothing selected" at bounding box center [784, 174] width 449 height 32
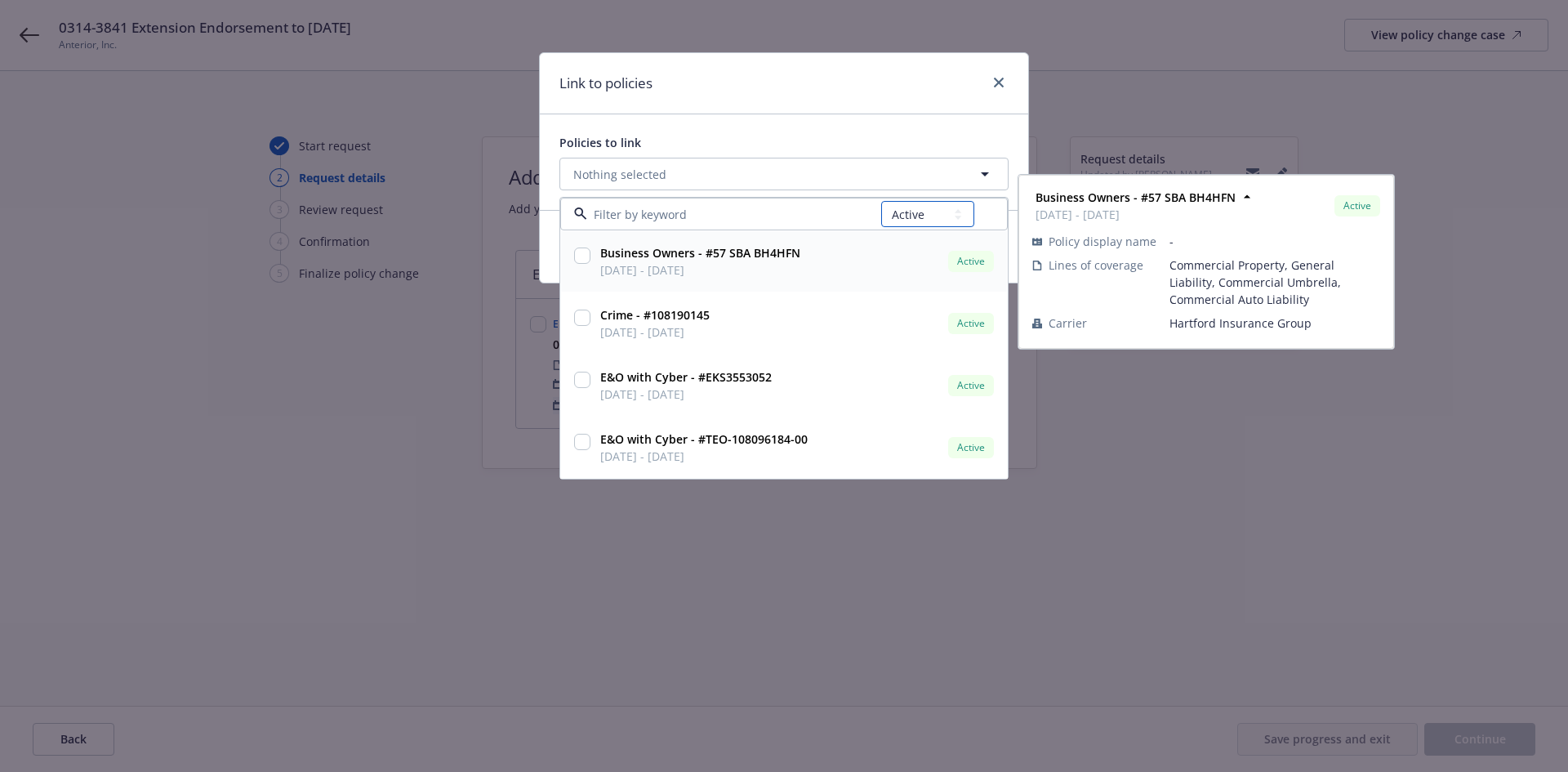
click at [926, 215] on select "All Active Upcoming Expired Cancelled" at bounding box center [928, 215] width 93 height 27
click at [882, 201] on select "All Active Upcoming Expired Cancelled" at bounding box center [928, 215] width 93 height 27
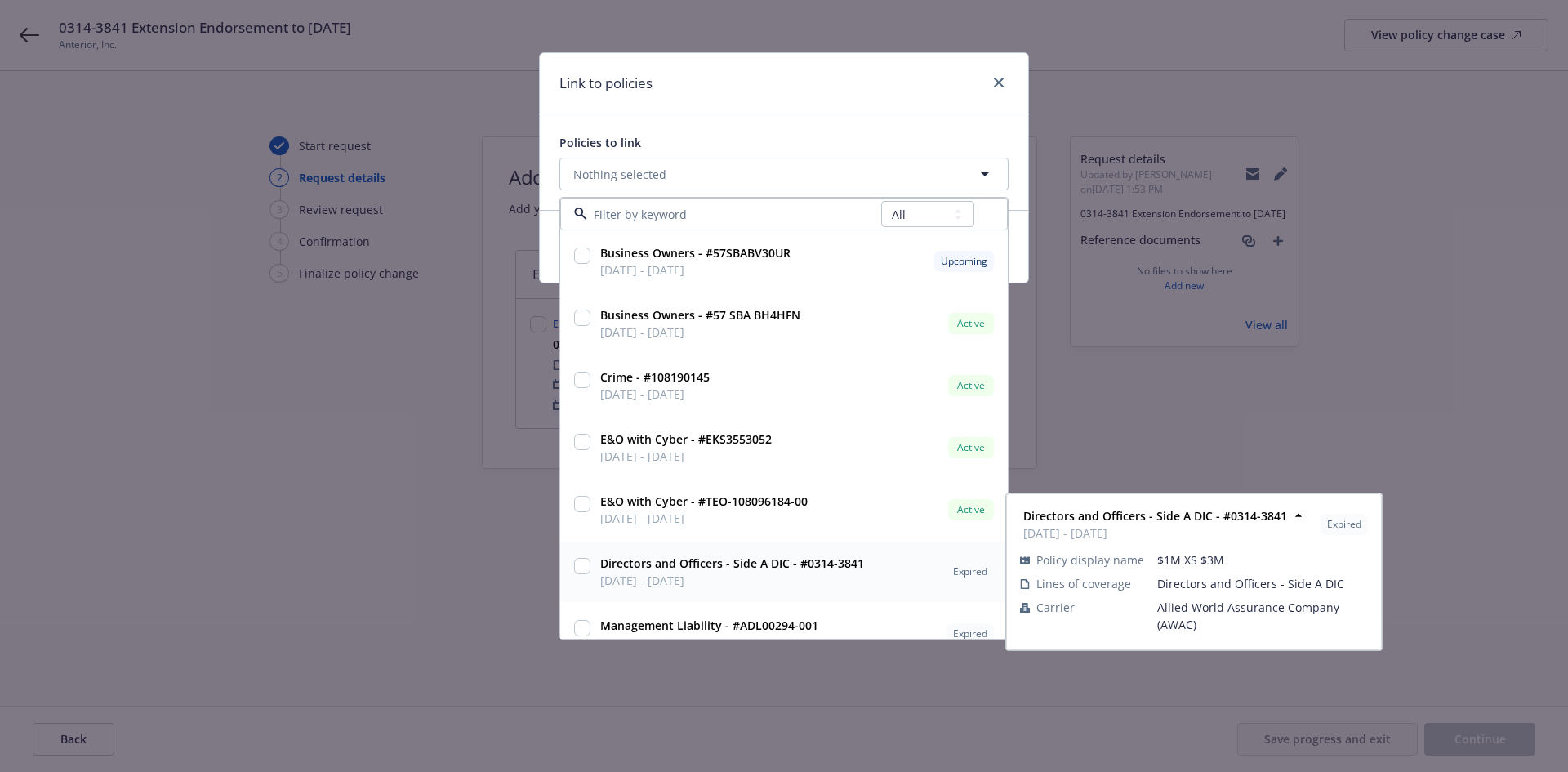
click at [577, 565] on input "checkbox" at bounding box center [582, 565] width 16 height 16
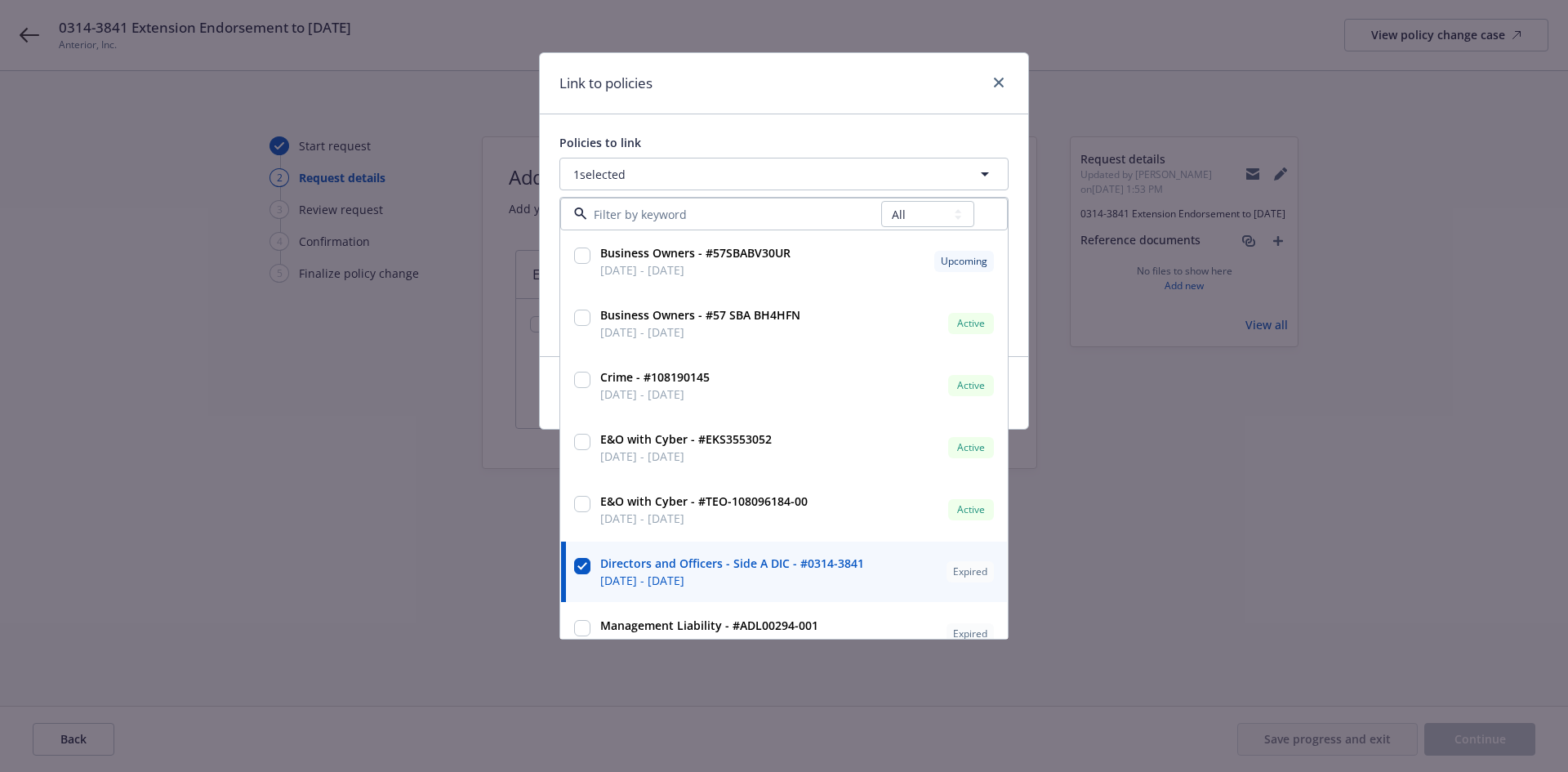
click at [784, 88] on div "Link to policies" at bounding box center [784, 84] width 488 height 61
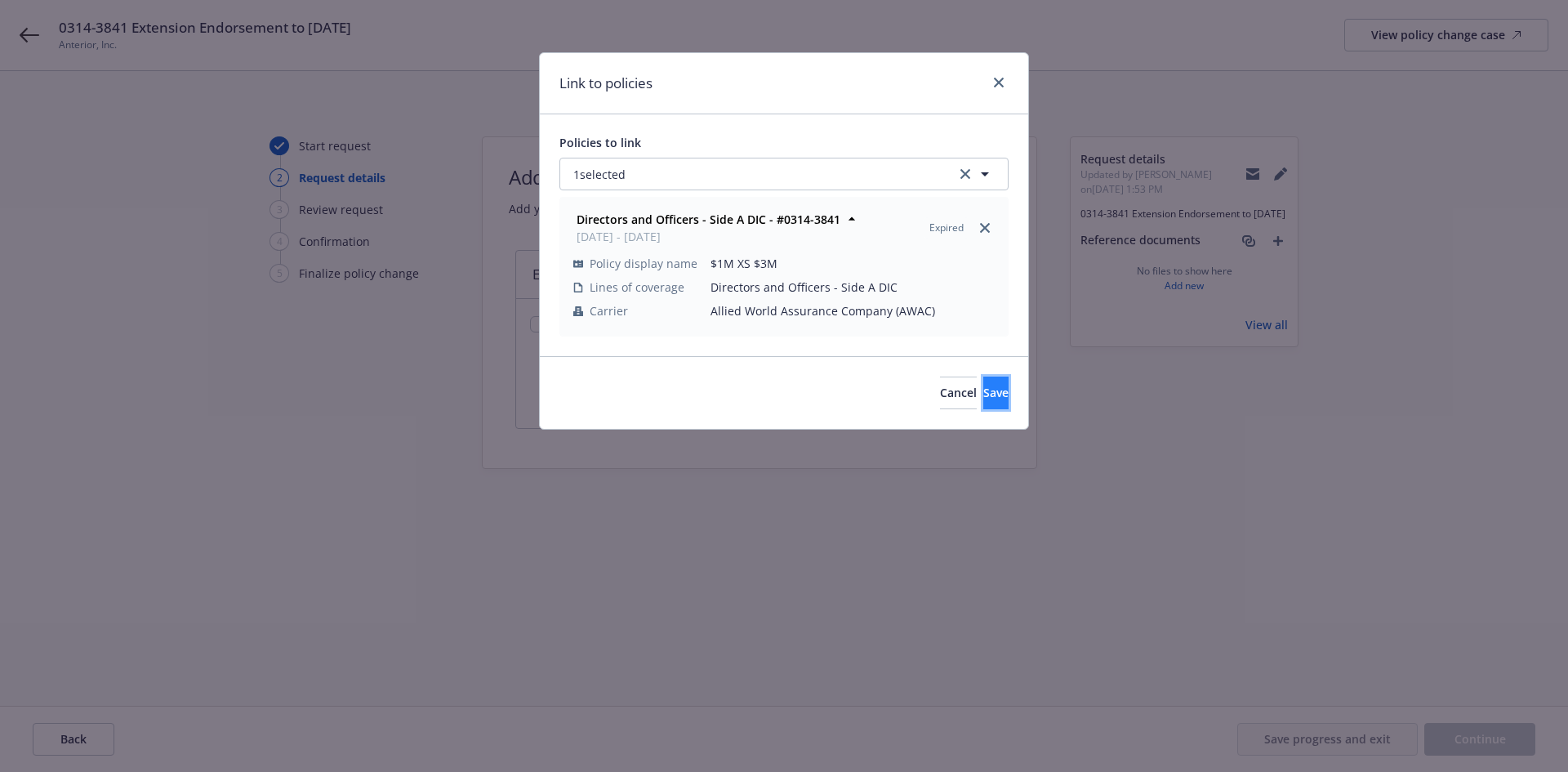
click at [983, 392] on span "Save" at bounding box center [995, 392] width 26 height 15
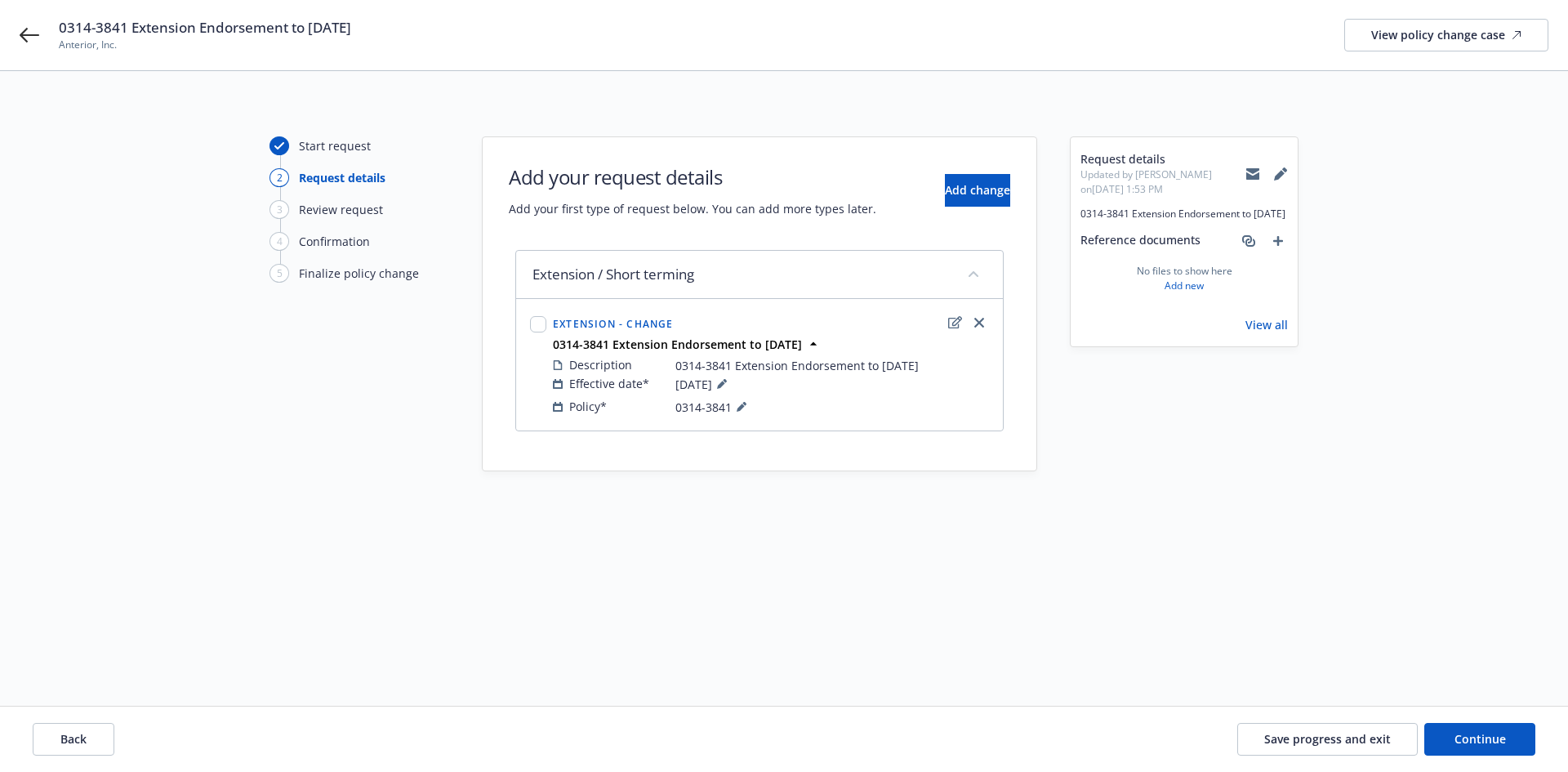
click at [1483, 716] on div "Back Save progress and exit Continue" at bounding box center [784, 739] width 1568 height 66
click at [1478, 735] on span "Continue" at bounding box center [1481, 739] width 51 height 15
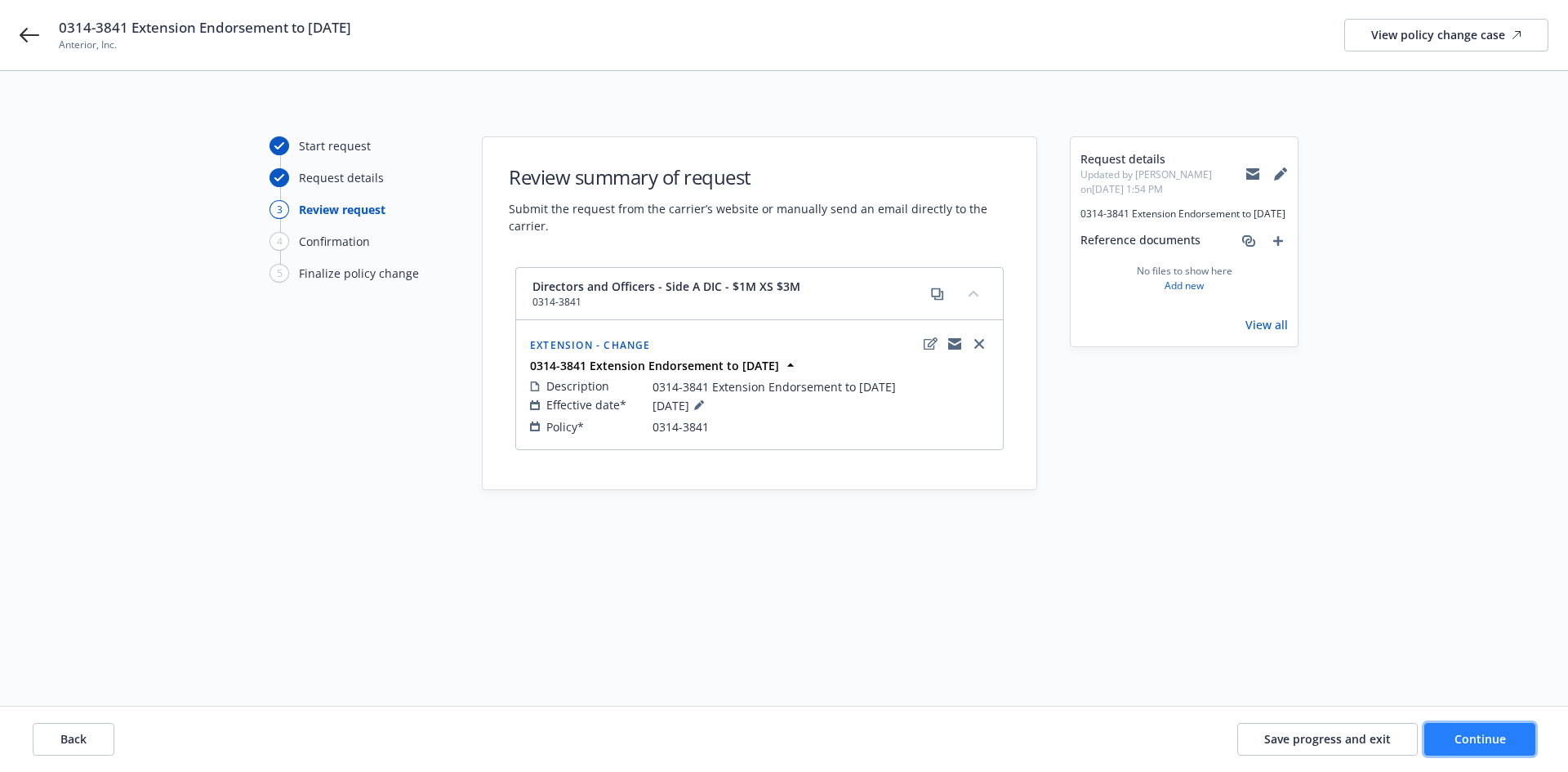
click at [1490, 732] on span "Continue" at bounding box center [1481, 739] width 51 height 15
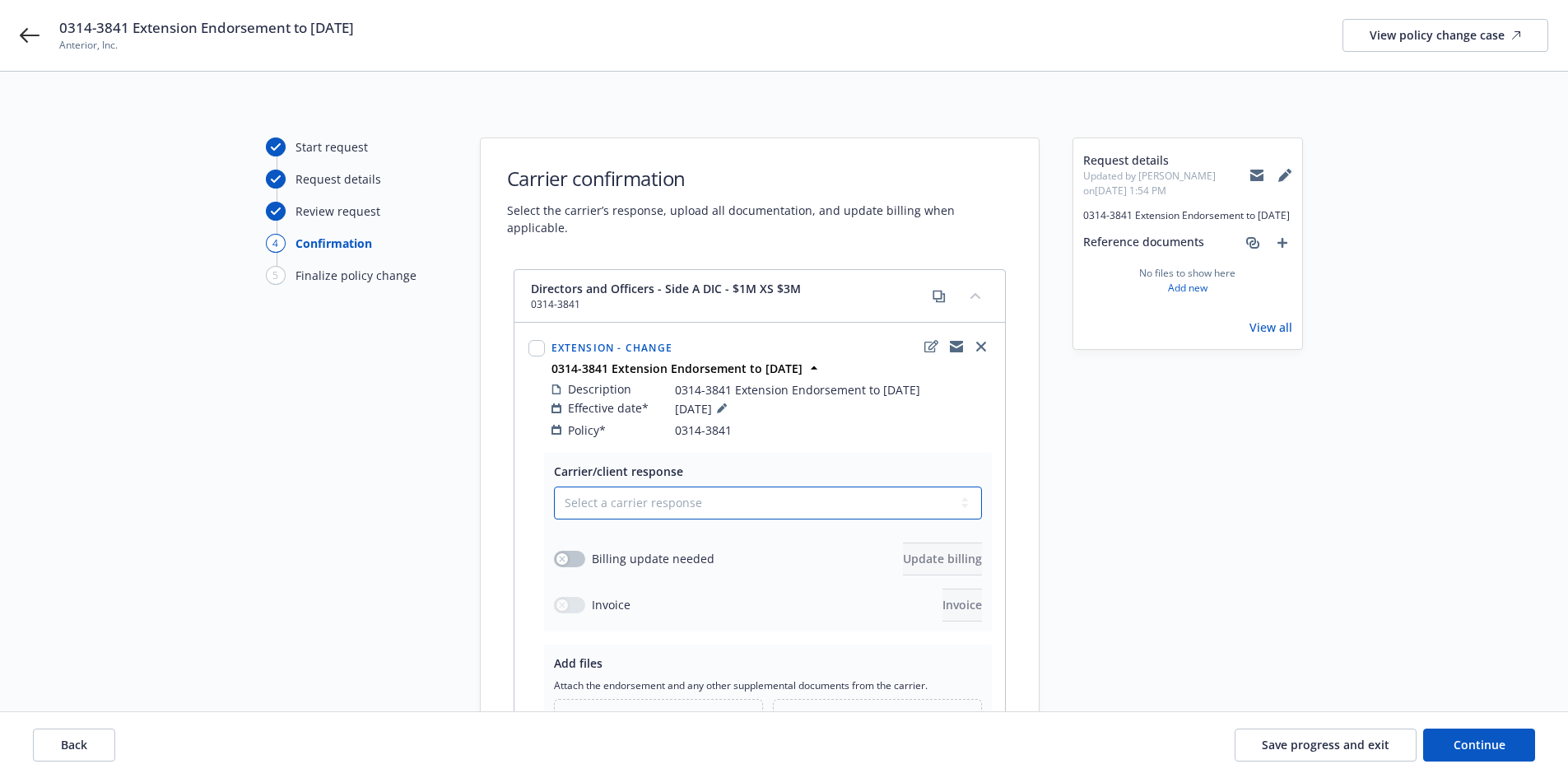
click at [626, 486] on select "Select a carrier response Accepted Accepted with revision No endorsement needed…" at bounding box center [768, 502] width 428 height 33
click at [554, 486] on select "Select a carrier response Accepted Accepted with revision No endorsement needed…" at bounding box center [768, 502] width 428 height 33
click at [555, 549] on div "Billing update needed" at bounding box center [635, 558] width 161 height 17
click at [572, 550] on button "button" at bounding box center [570, 558] width 32 height 16
click at [903, 550] on span "Update billing" at bounding box center [942, 558] width 79 height 15
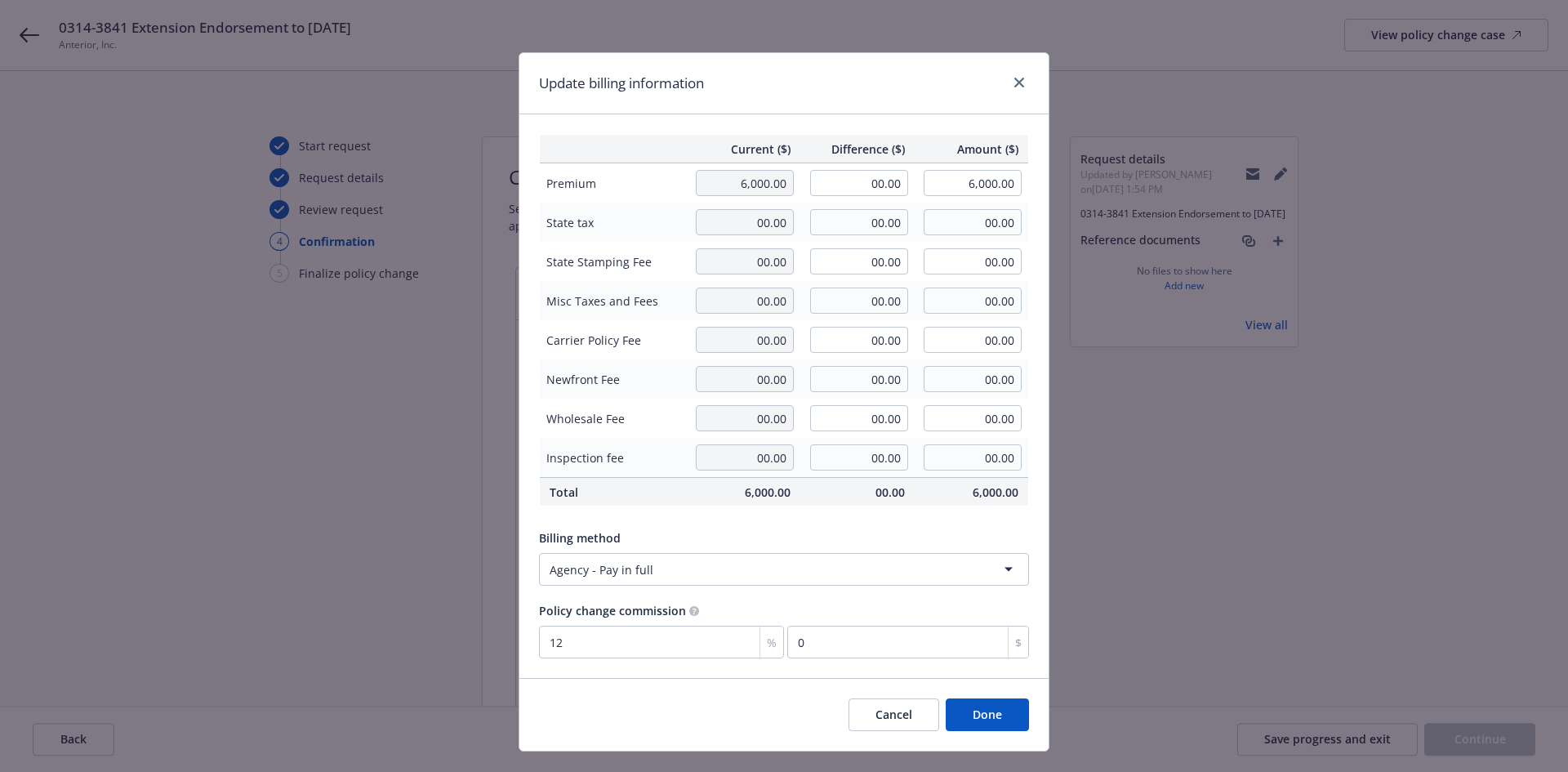
click at [854, 164] on td "00.00" at bounding box center [858, 183] width 114 height 40
click at [887, 181] on input "00.00" at bounding box center [859, 183] width 98 height 27
click at [865, 186] on input "00.00" at bounding box center [859, 183] width 98 height 27
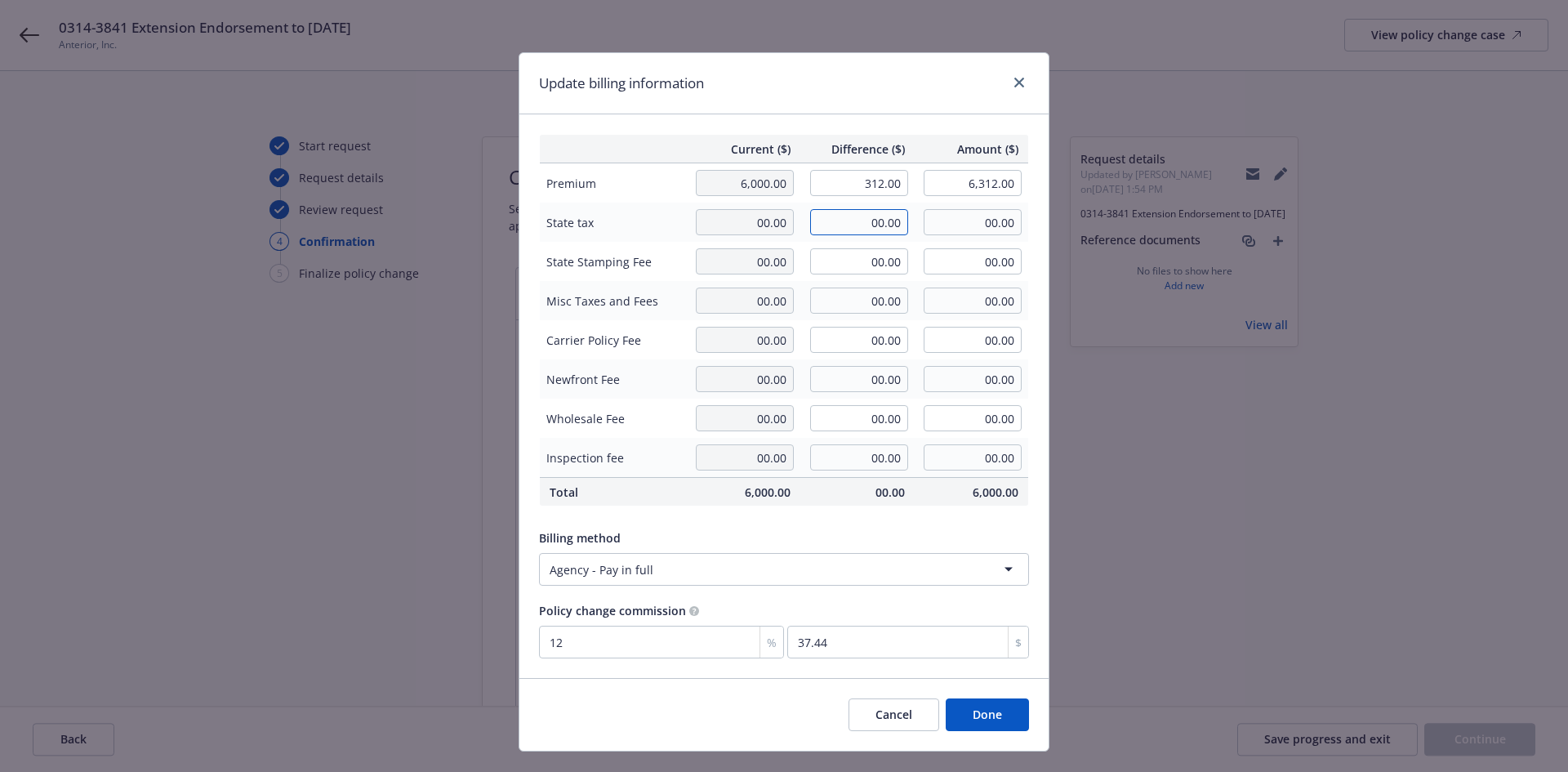
click at [900, 226] on input "00.00" at bounding box center [859, 222] width 98 height 27
click at [1006, 715] on button "Done" at bounding box center [988, 714] width 84 height 32
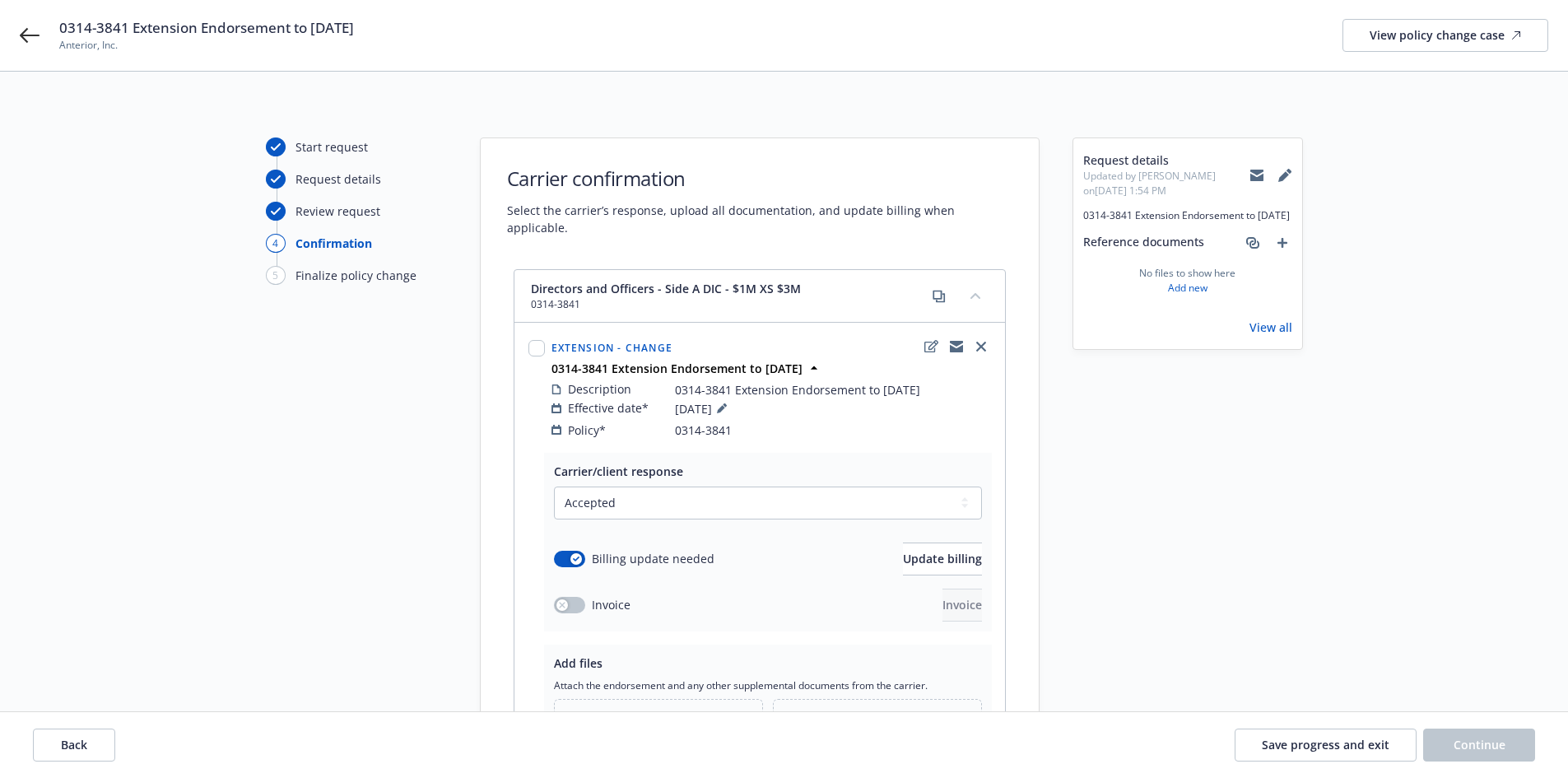
click at [638, 714] on span "Upload new files" at bounding box center [666, 722] width 93 height 17
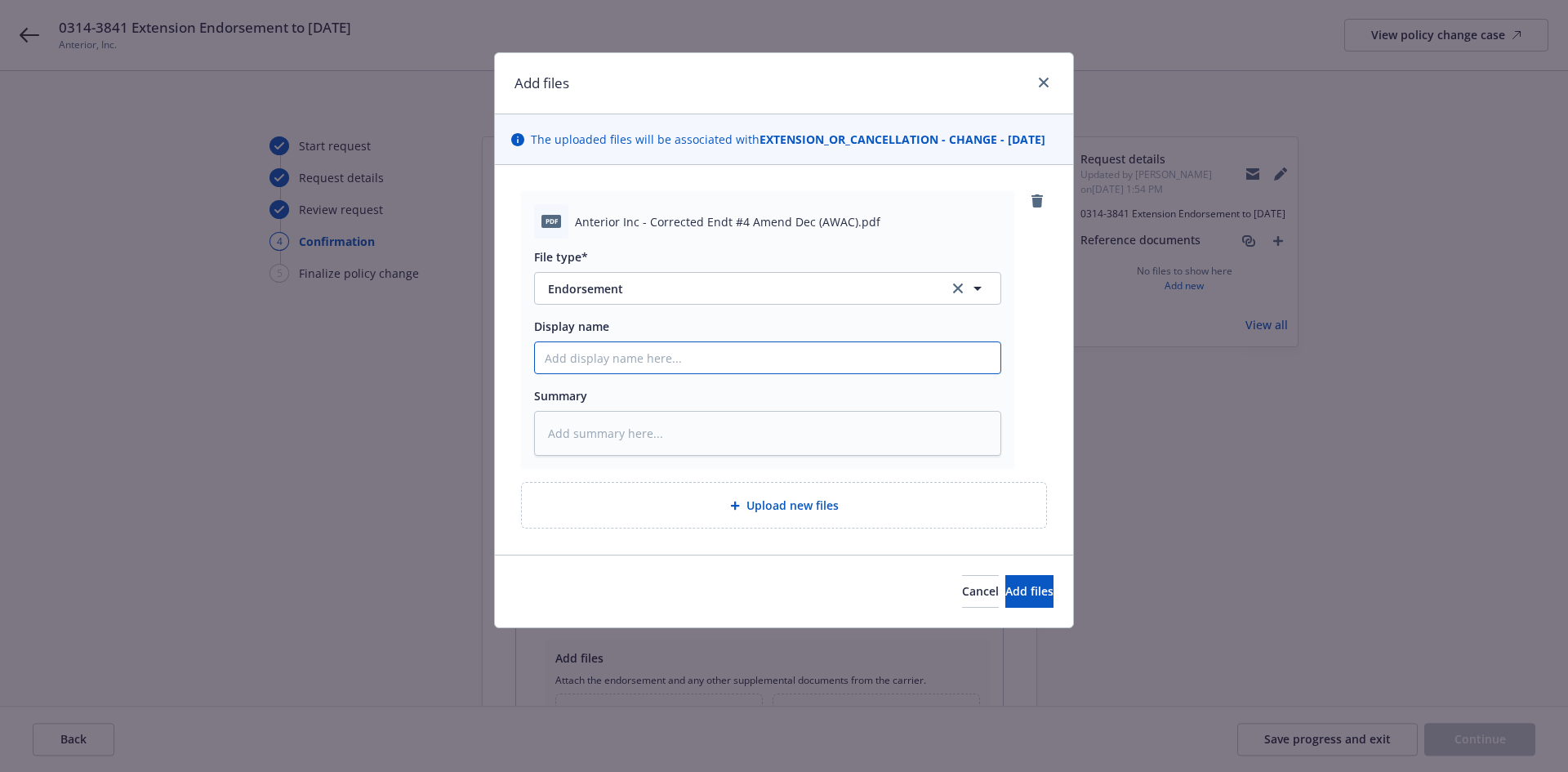
click at [561, 372] on input "Display name" at bounding box center [767, 357] width 465 height 31
paste input "0314-3841 Extension Endorsement to 8/30/25"
click at [606, 370] on input "0314-3841 Extension Endorsement to 8/30/25" at bounding box center [767, 357] width 465 height 31
click at [542, 373] on input "Extension Endorsement to 8/30/25" at bounding box center [767, 357] width 465 height 31
paste input "Anterior, Inc."
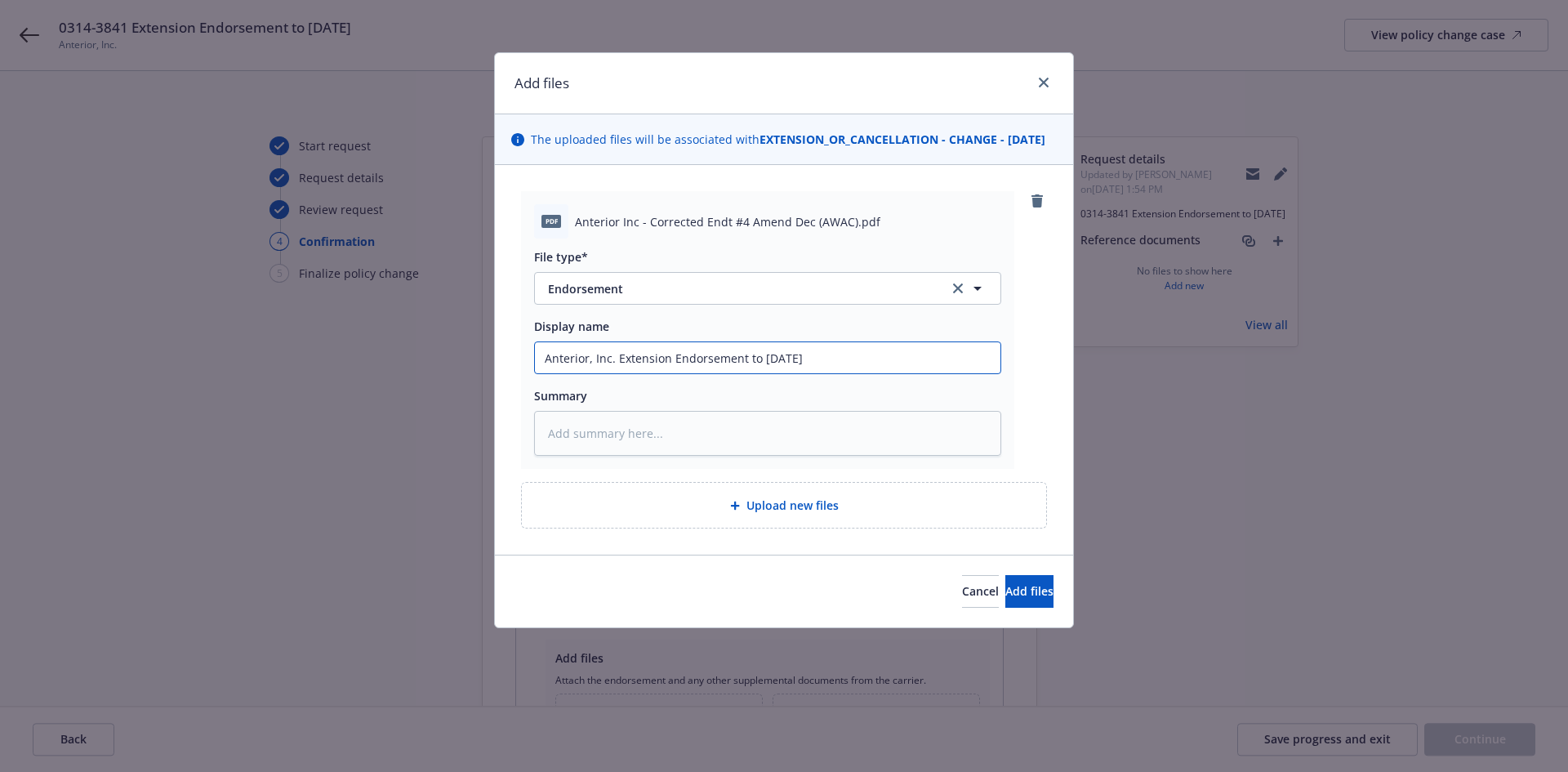
click at [821, 373] on input "Anterior, Inc. Extension Endorsement to 8/30/25" at bounding box center [767, 357] width 465 height 31
click at [616, 373] on input "Anterior, Inc. Extension Endorsement to 8/30/25" at bounding box center [767, 357] width 465 height 31
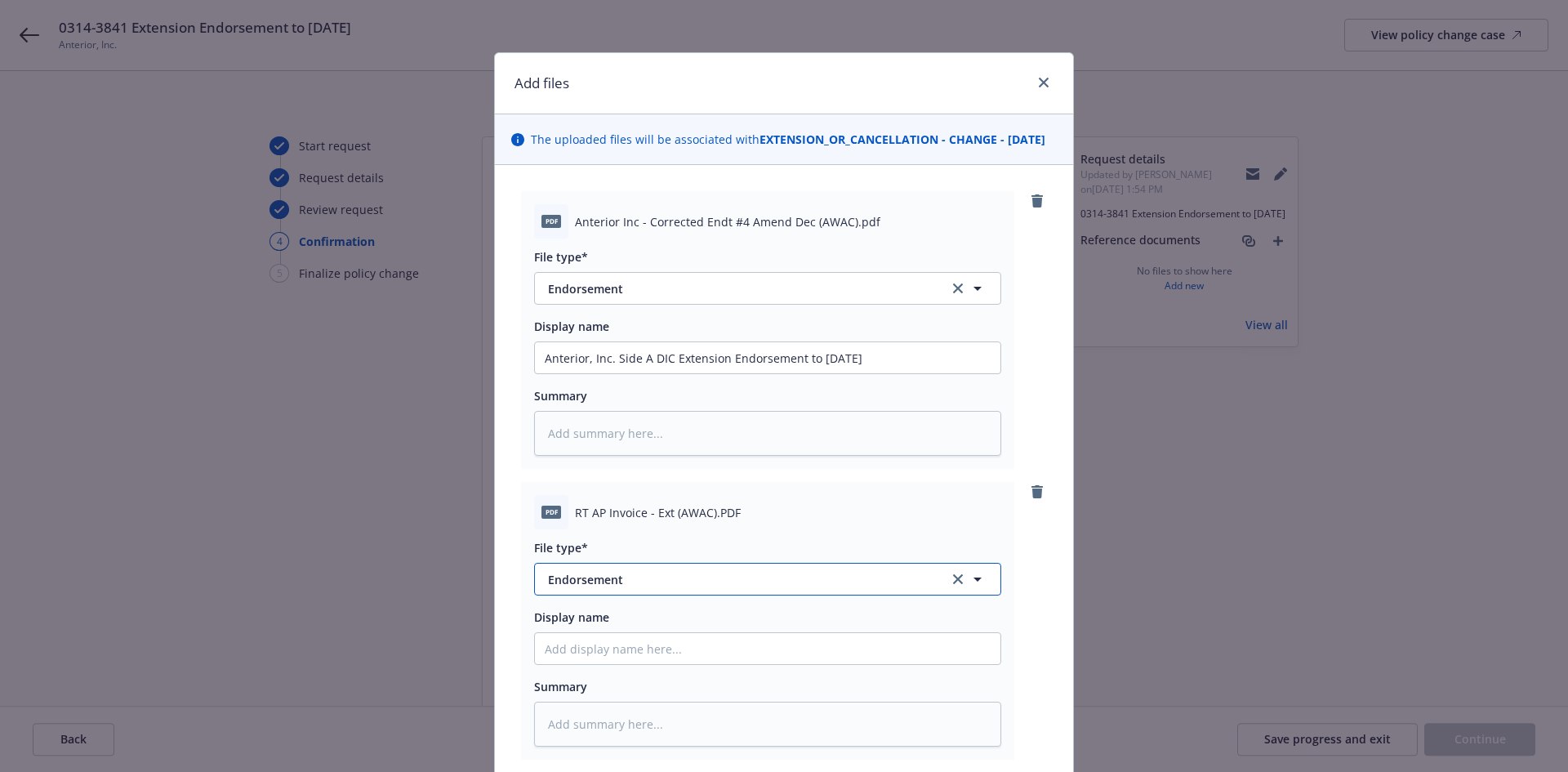
click at [612, 588] on span "Endorsement" at bounding box center [737, 579] width 378 height 17
click at [626, 545] on div "Invoice - Third Party" at bounding box center [606, 533] width 123 height 24
click at [601, 373] on input "Display name" at bounding box center [767, 357] width 465 height 31
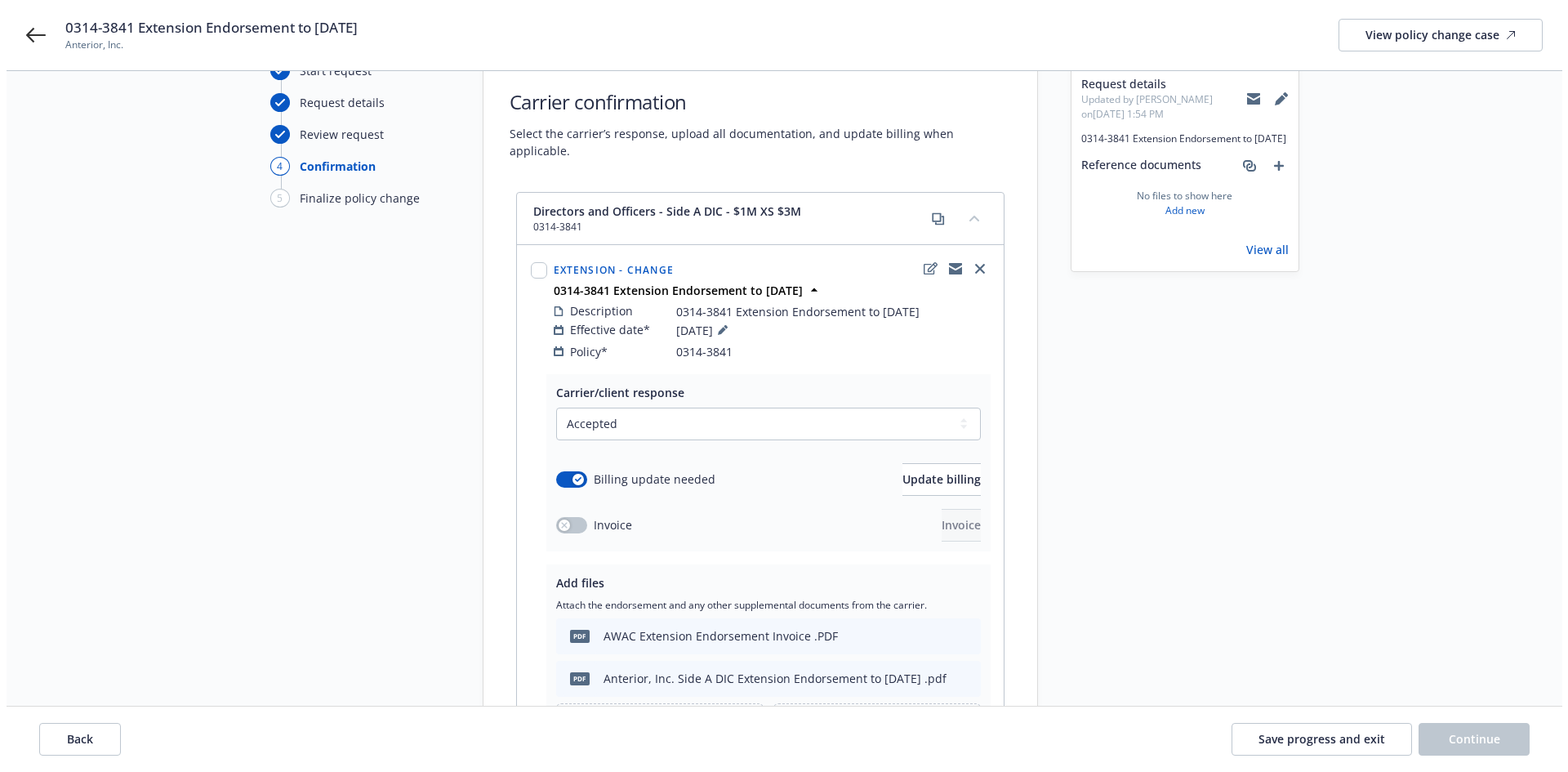
scroll to position [277, 0]
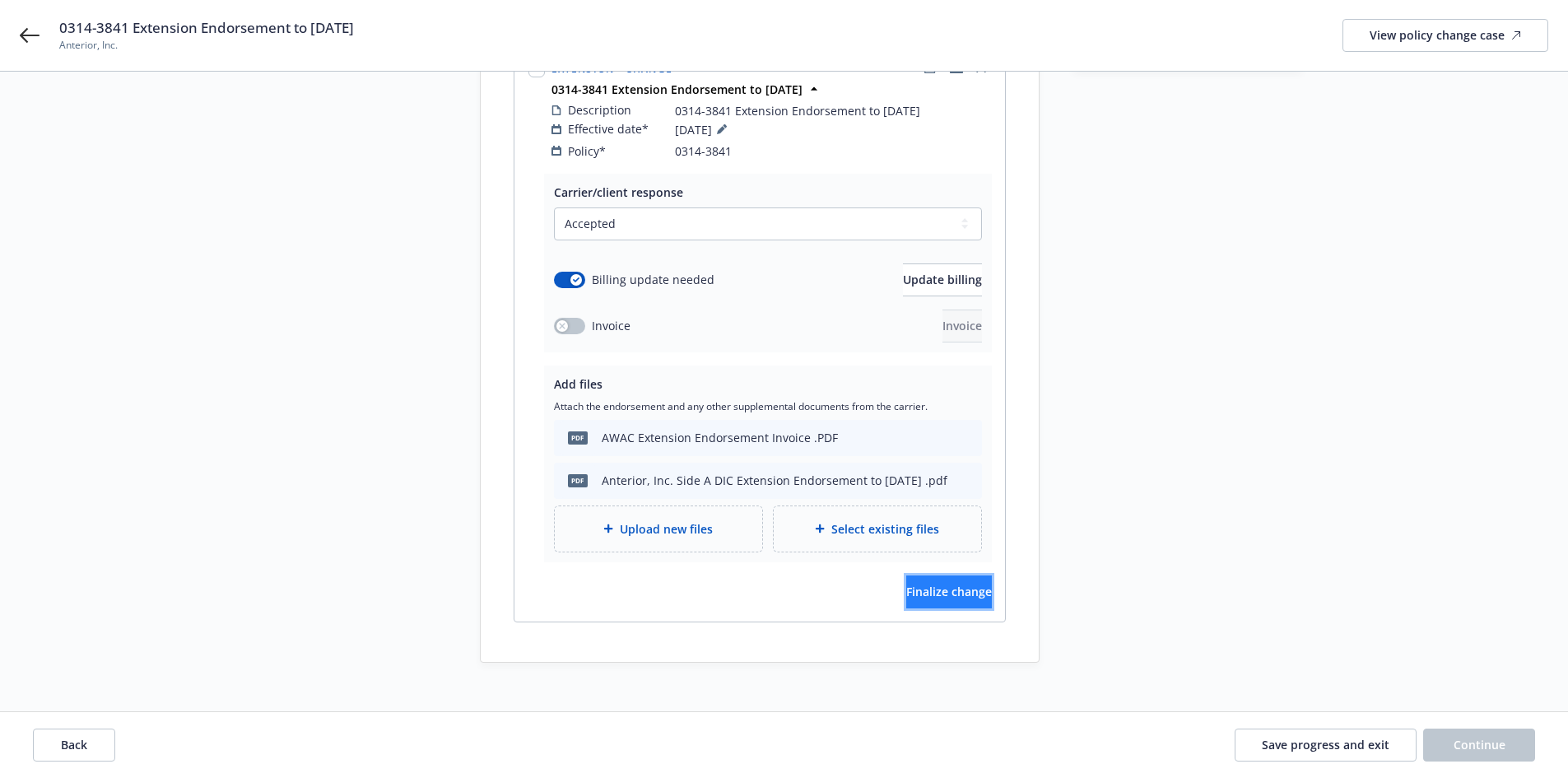
click at [915, 584] on span "Finalize change" at bounding box center [949, 591] width 85 height 15
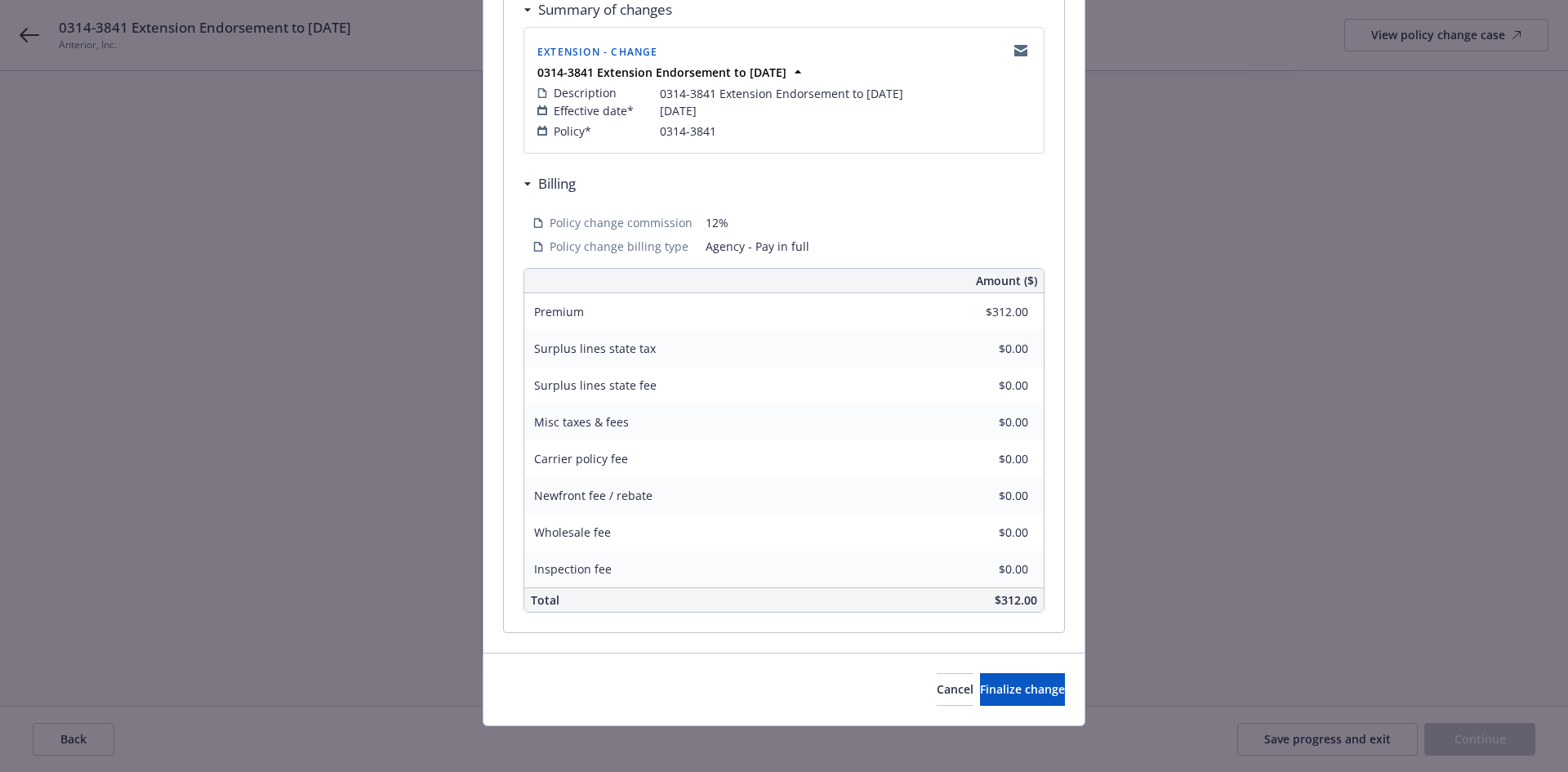
scroll to position [332, 0]
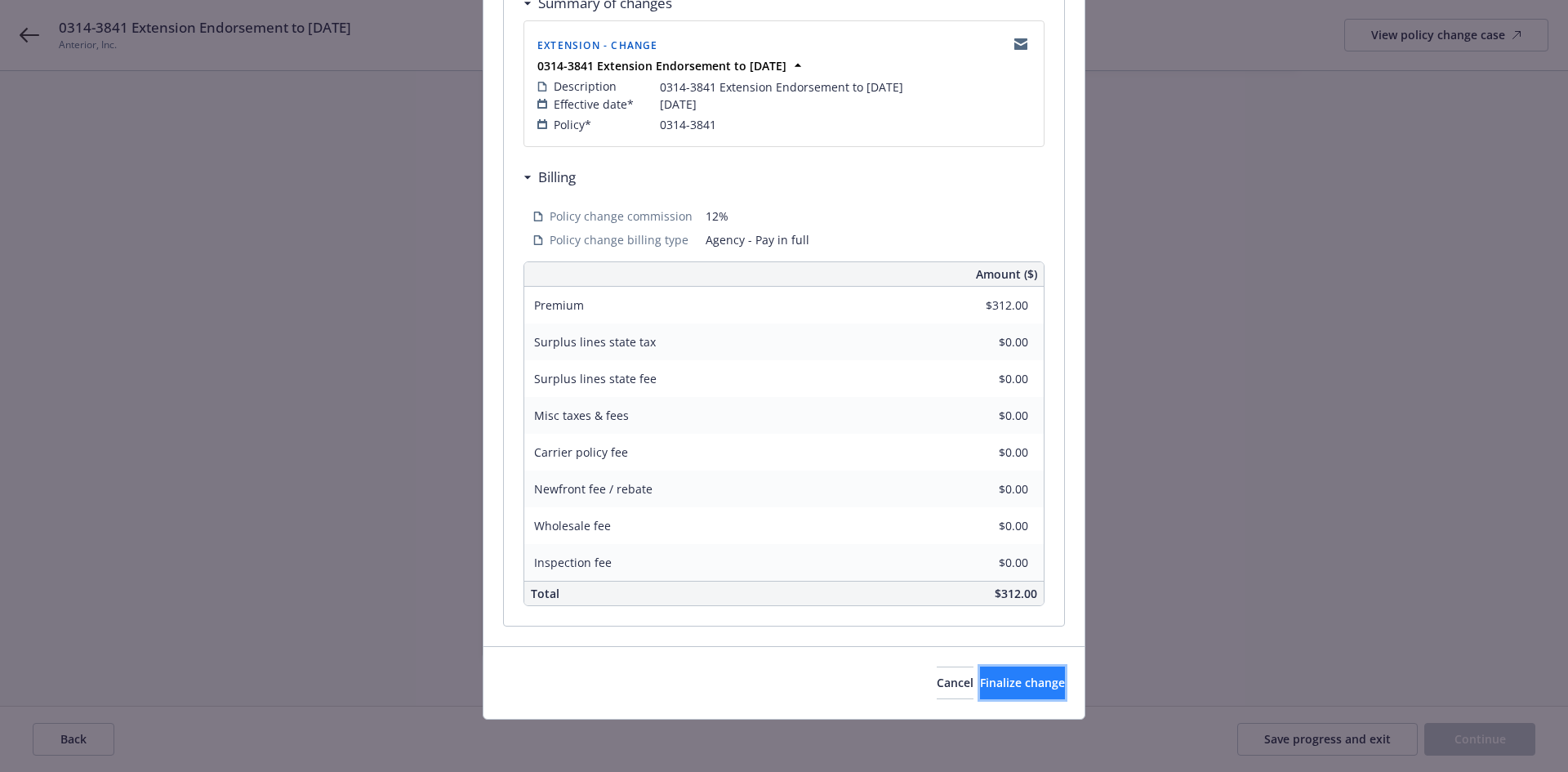
click at [1003, 691] on button "Finalize change" at bounding box center [1022, 683] width 85 height 32
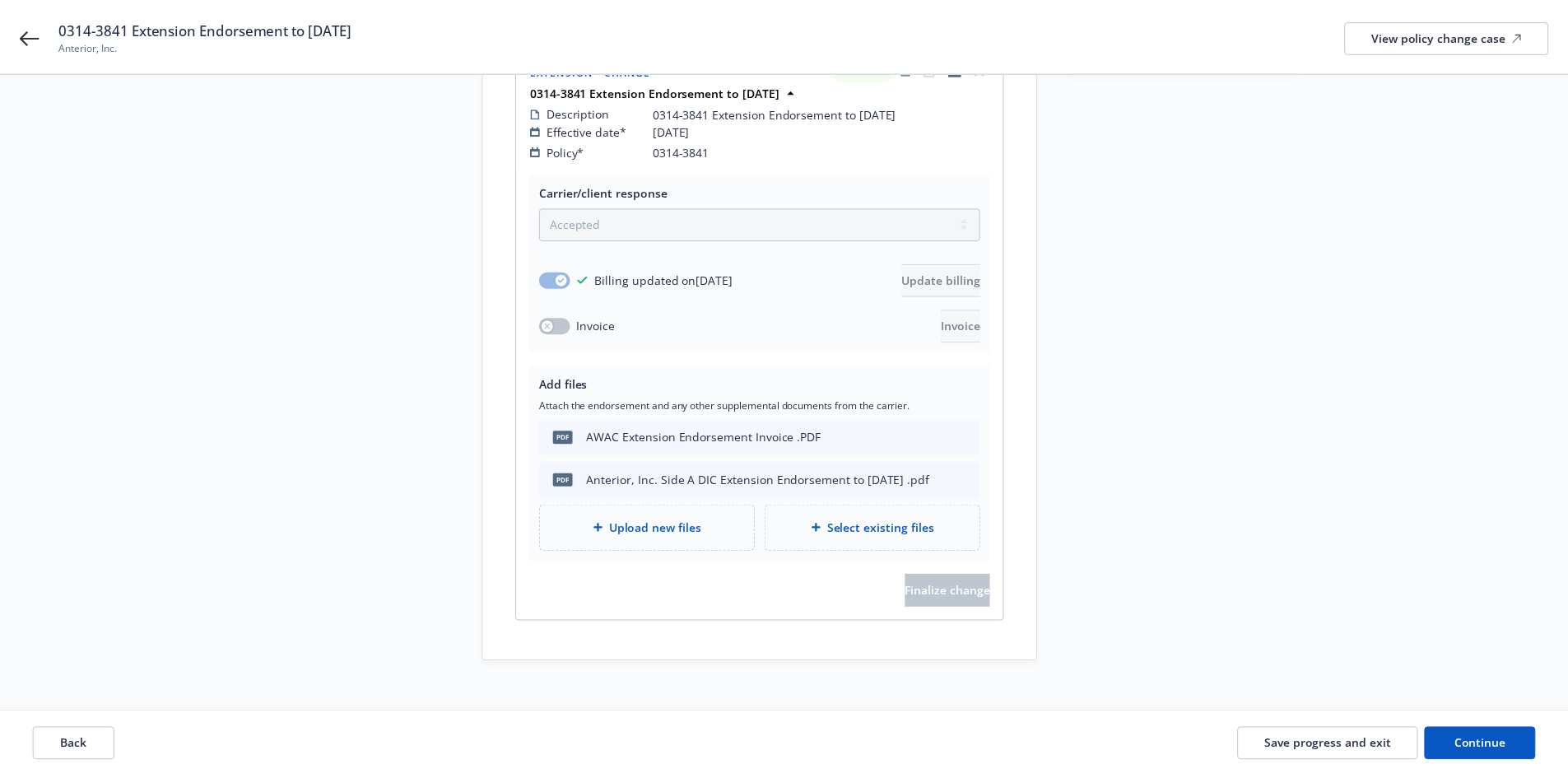
scroll to position [278, 0]
click at [1490, 737] on span "Continue" at bounding box center [1480, 745] width 52 height 15
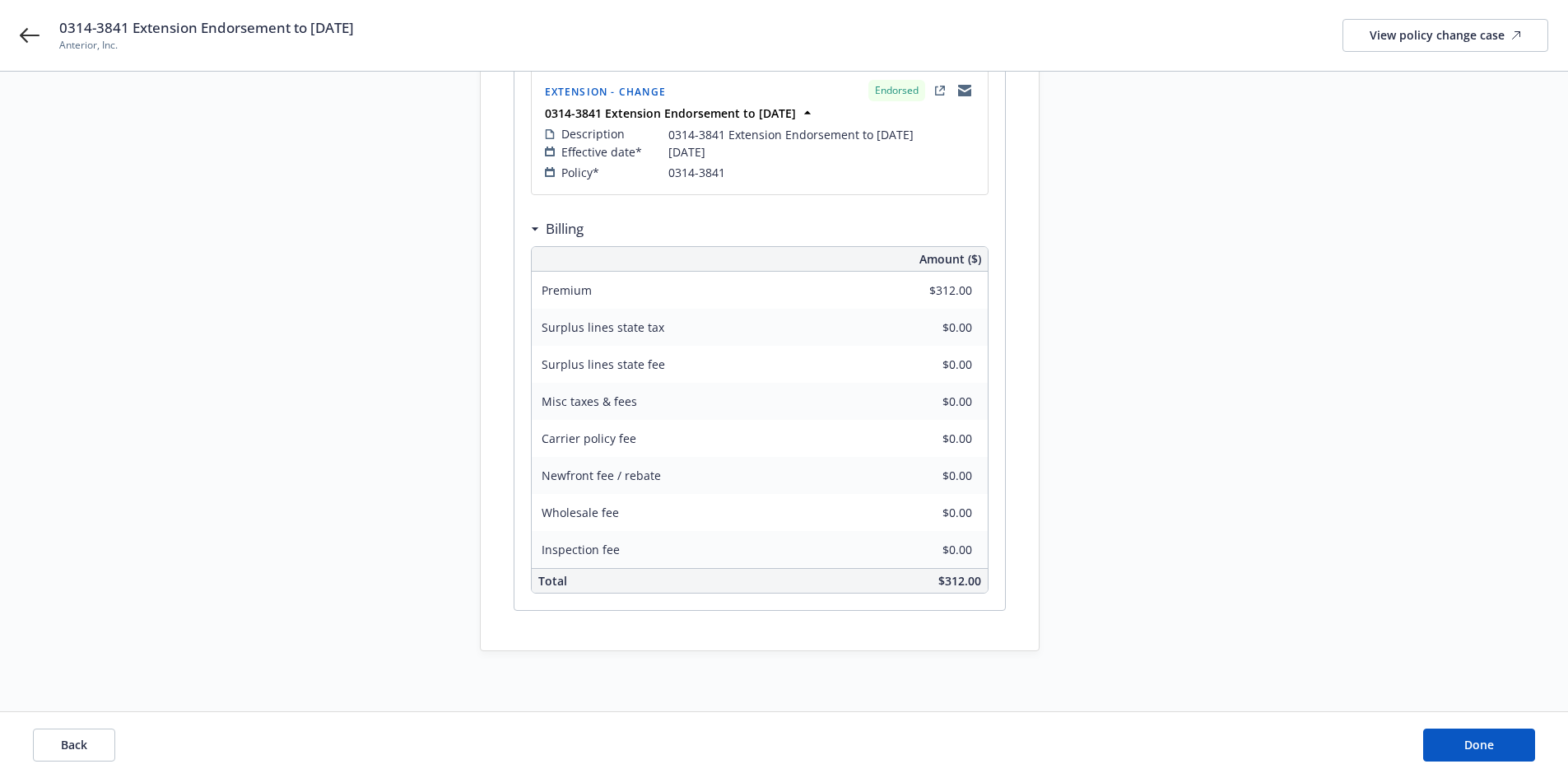
scroll to position [297, 0]
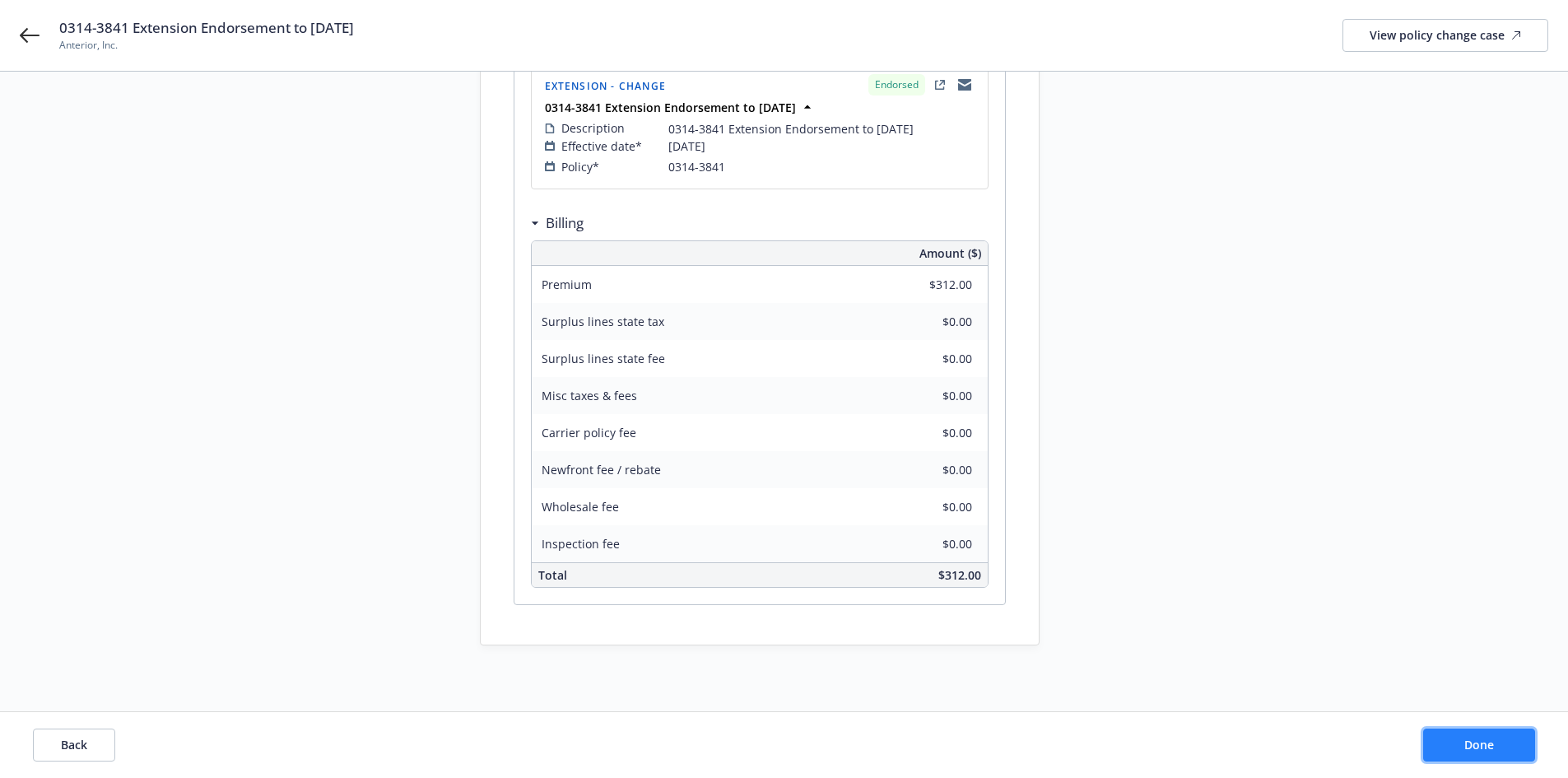
click at [1509, 744] on button "Done" at bounding box center [1479, 745] width 112 height 33
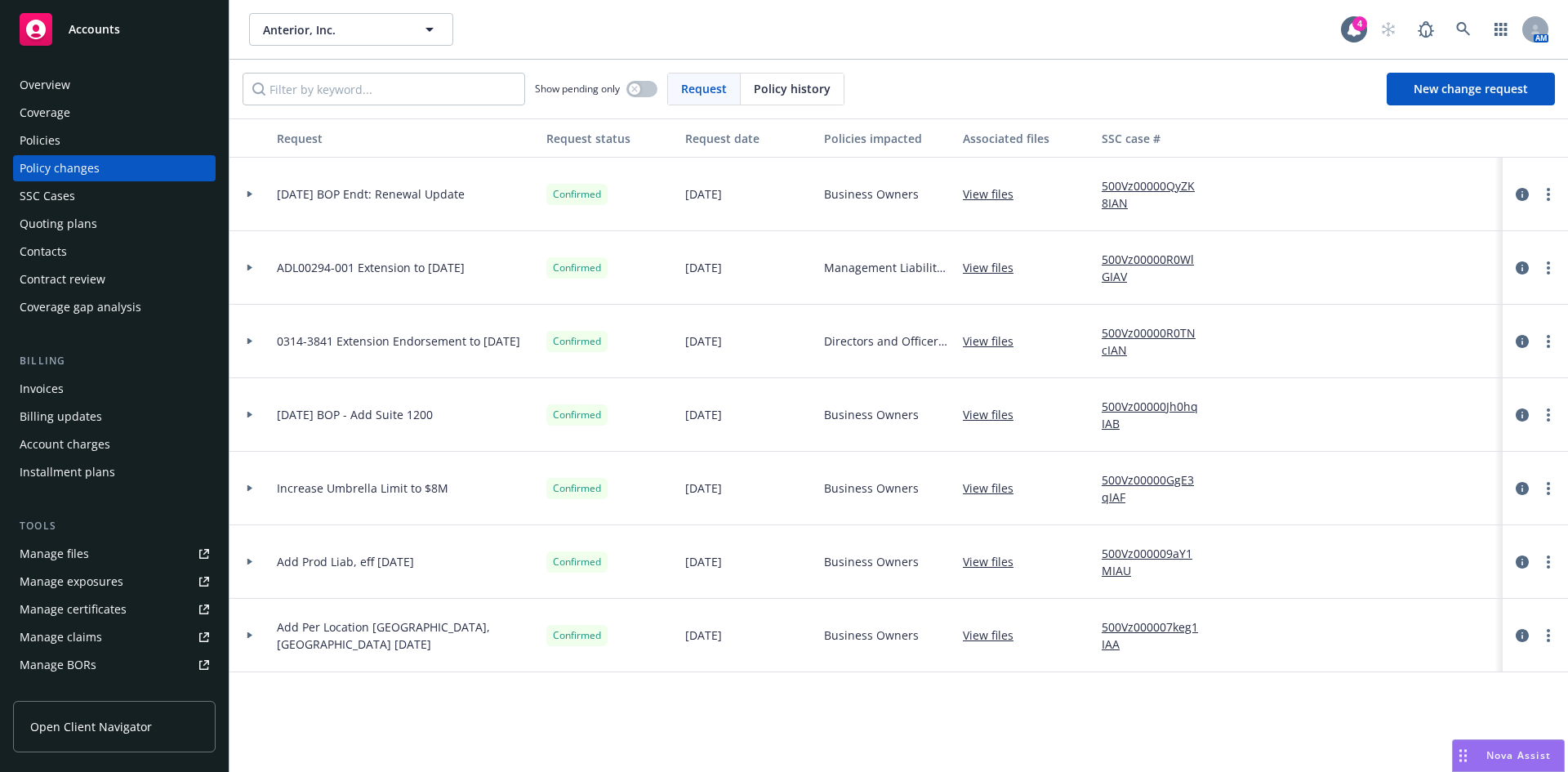
click at [66, 389] on div "Invoices" at bounding box center [115, 389] width 190 height 27
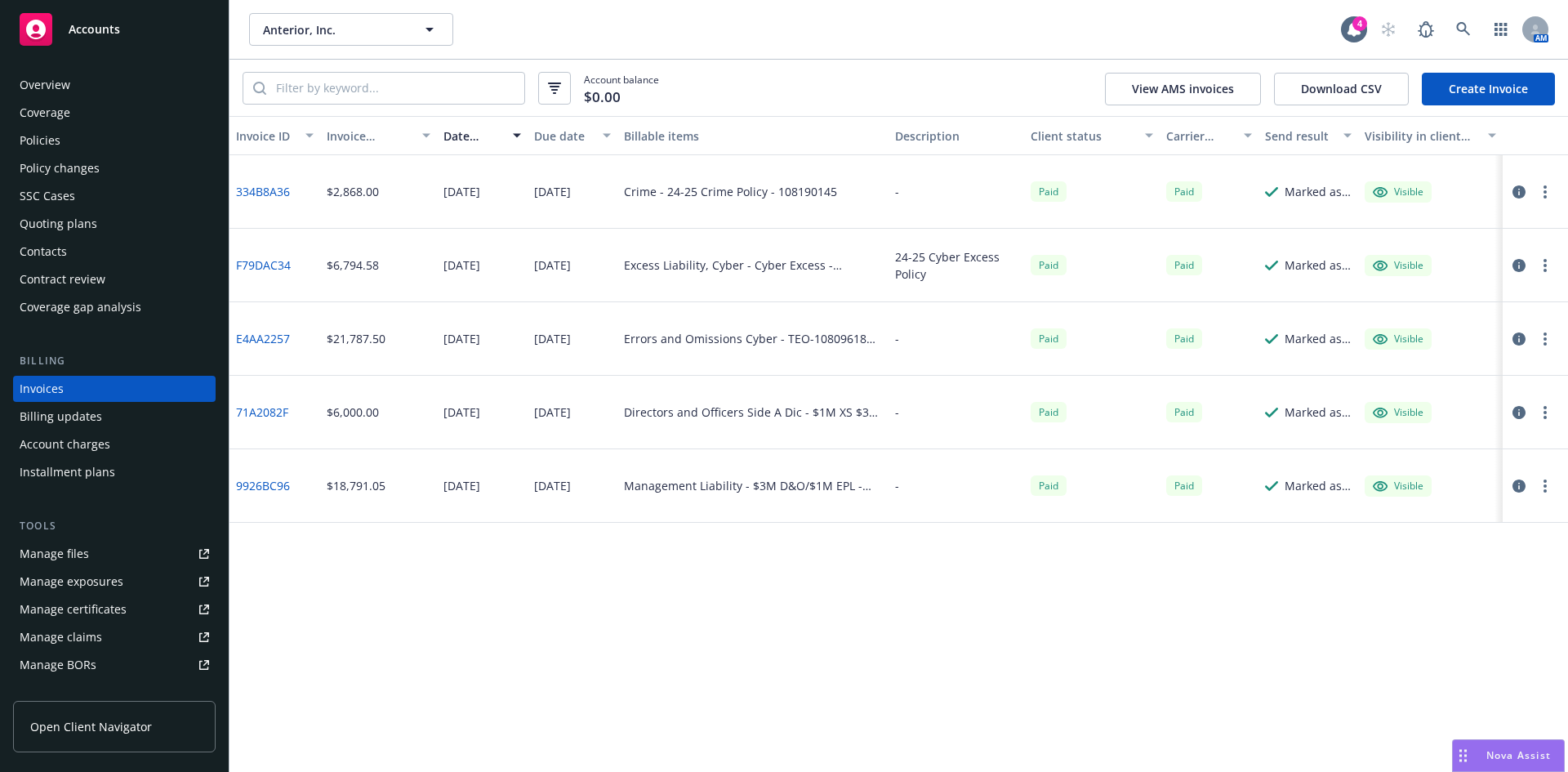
click at [1449, 92] on link "Create Invoice" at bounding box center [1488, 89] width 133 height 32
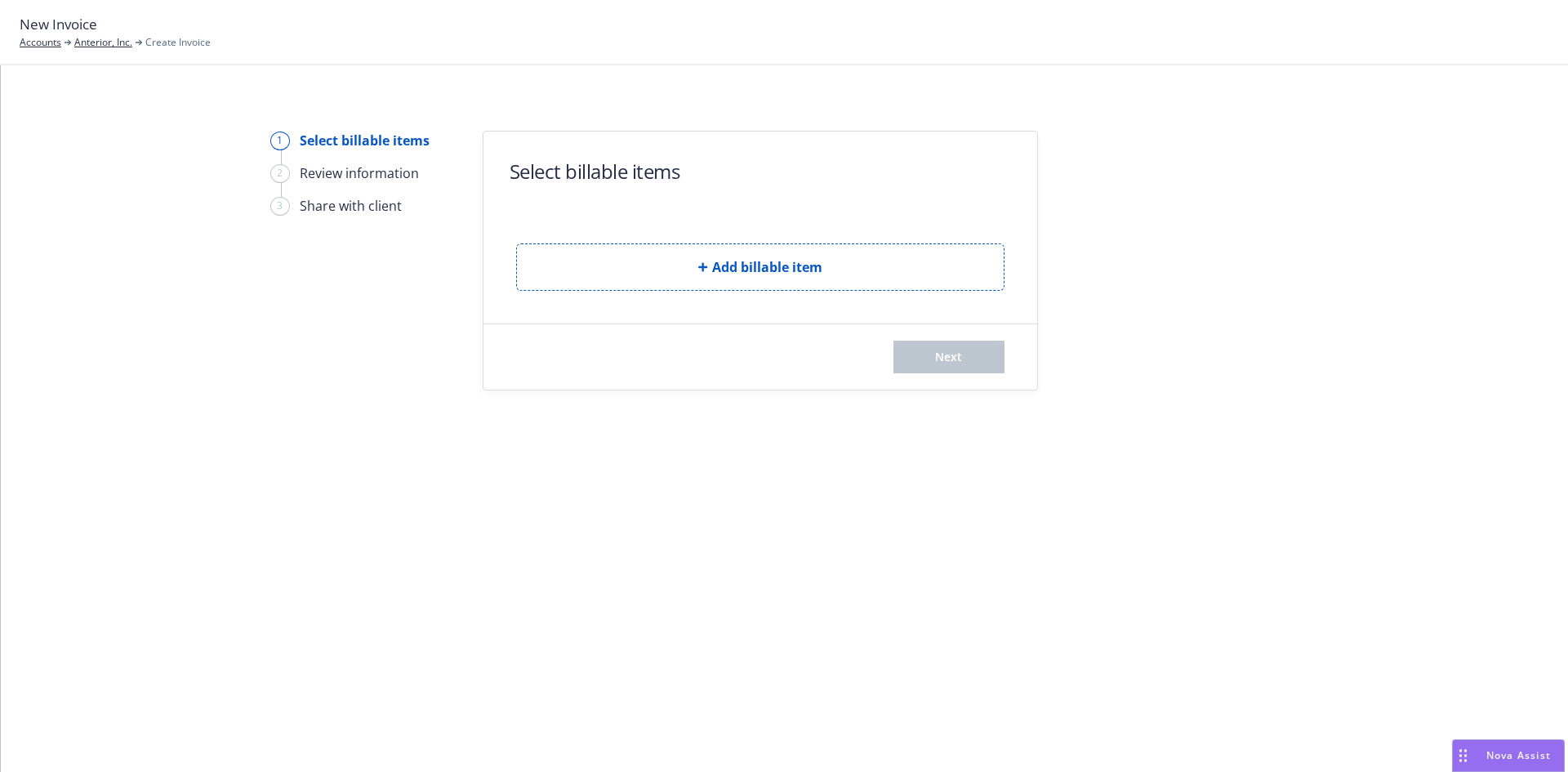
click at [719, 292] on form "Select billable items Add billable item Next" at bounding box center [760, 260] width 554 height 258
click at [717, 273] on span "Add billable item" at bounding box center [767, 267] width 110 height 20
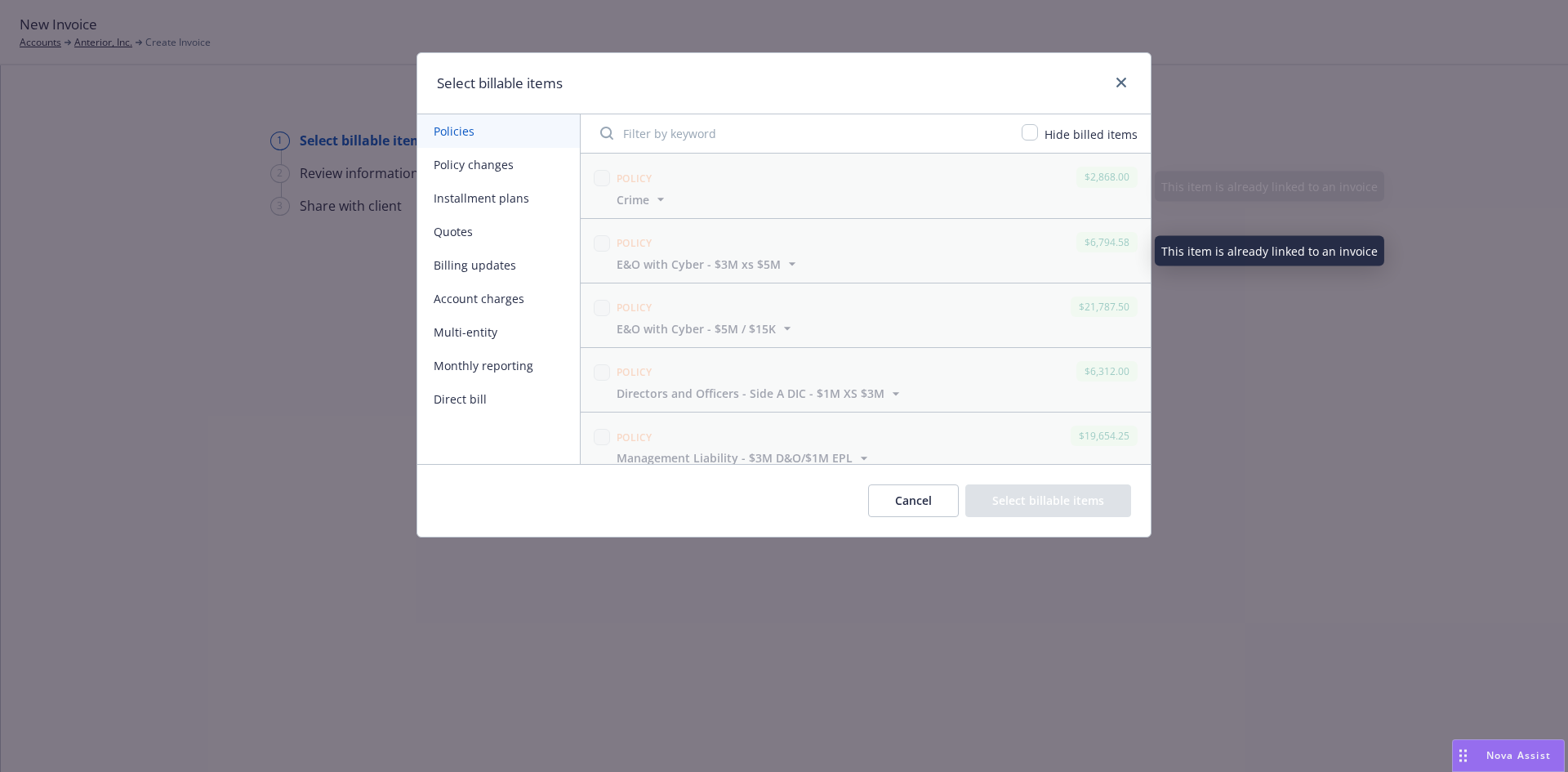
click at [469, 164] on button "Policy changes" at bounding box center [498, 164] width 162 height 33
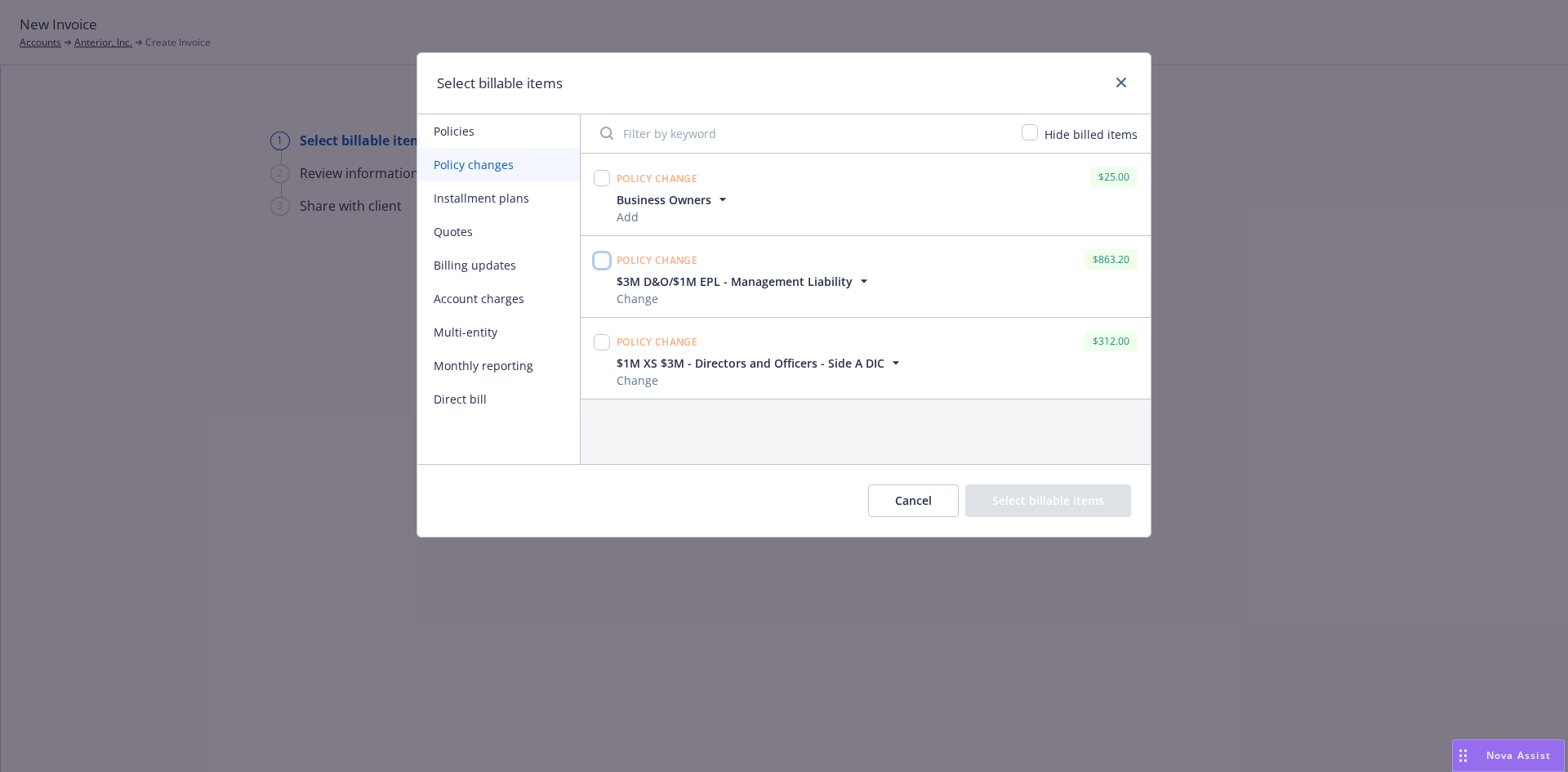
click at [601, 260] on input "checkbox" at bounding box center [601, 260] width 16 height 16
checkbox input "true"
click at [603, 338] on input "checkbox" at bounding box center [601, 342] width 16 height 16
checkbox input "true"
click at [1089, 494] on button "Select billable items" at bounding box center [1048, 500] width 166 height 32
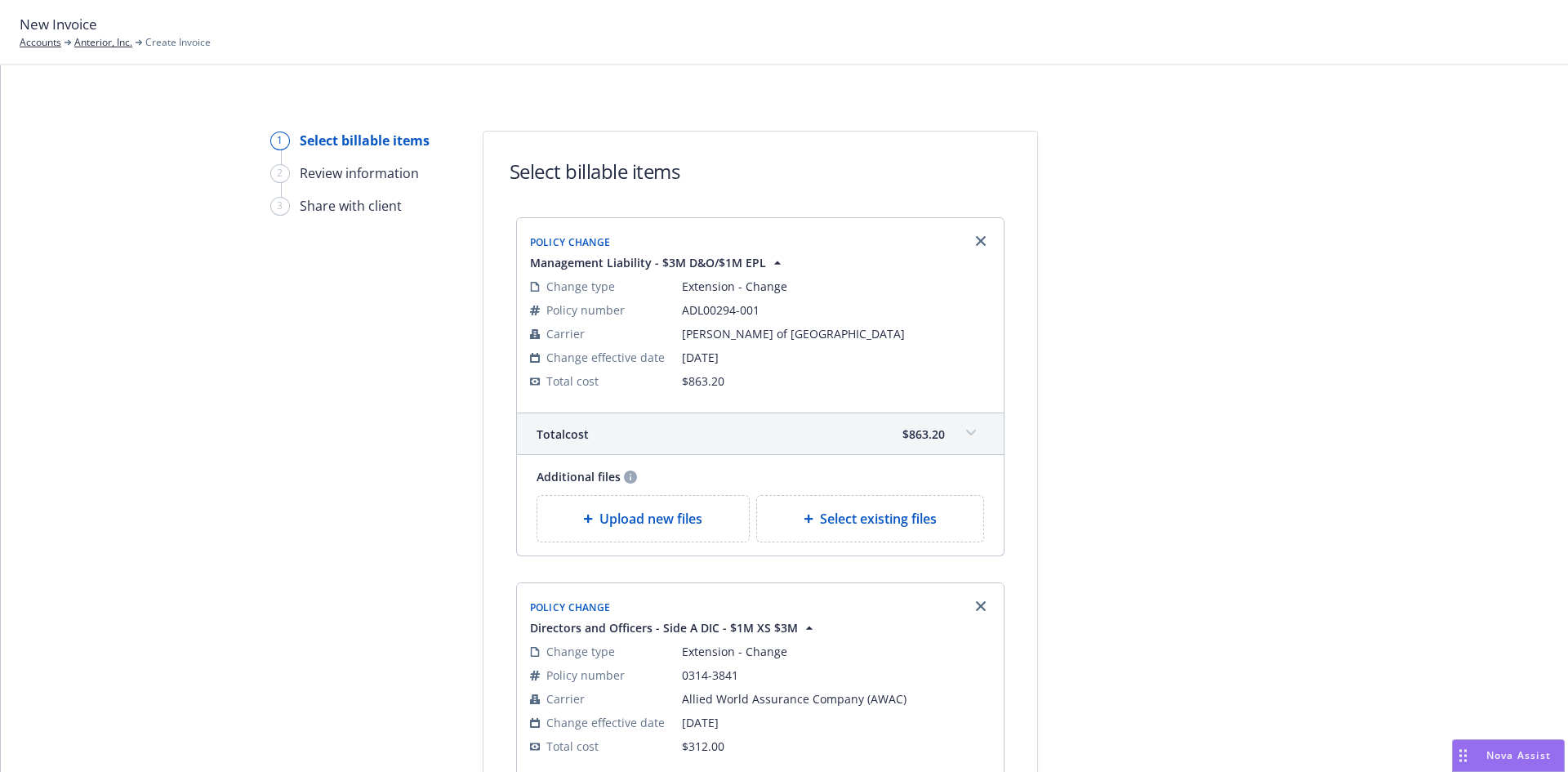
scroll to position [387, 0]
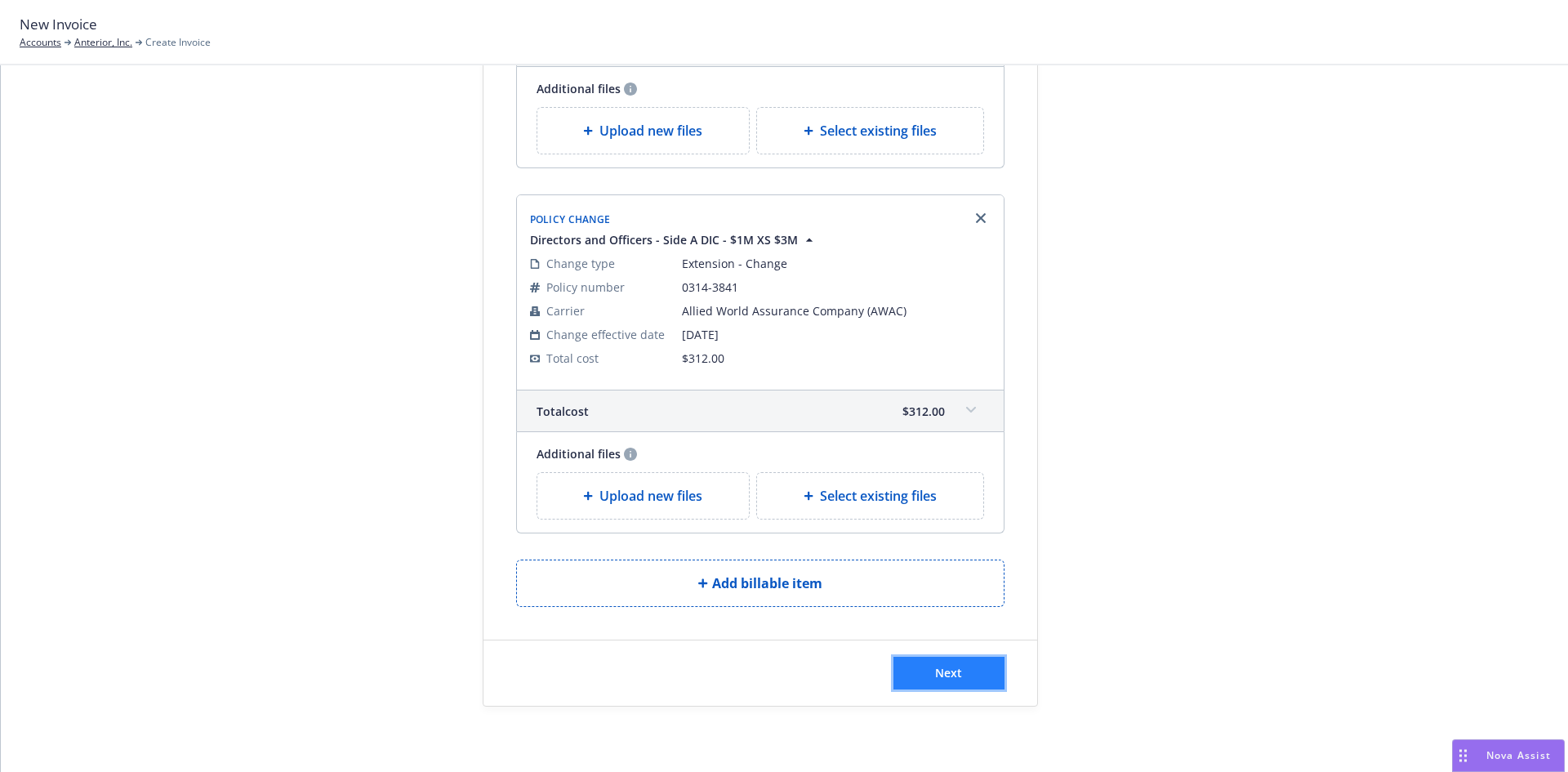
click at [940, 674] on span "Next" at bounding box center [949, 672] width 27 height 15
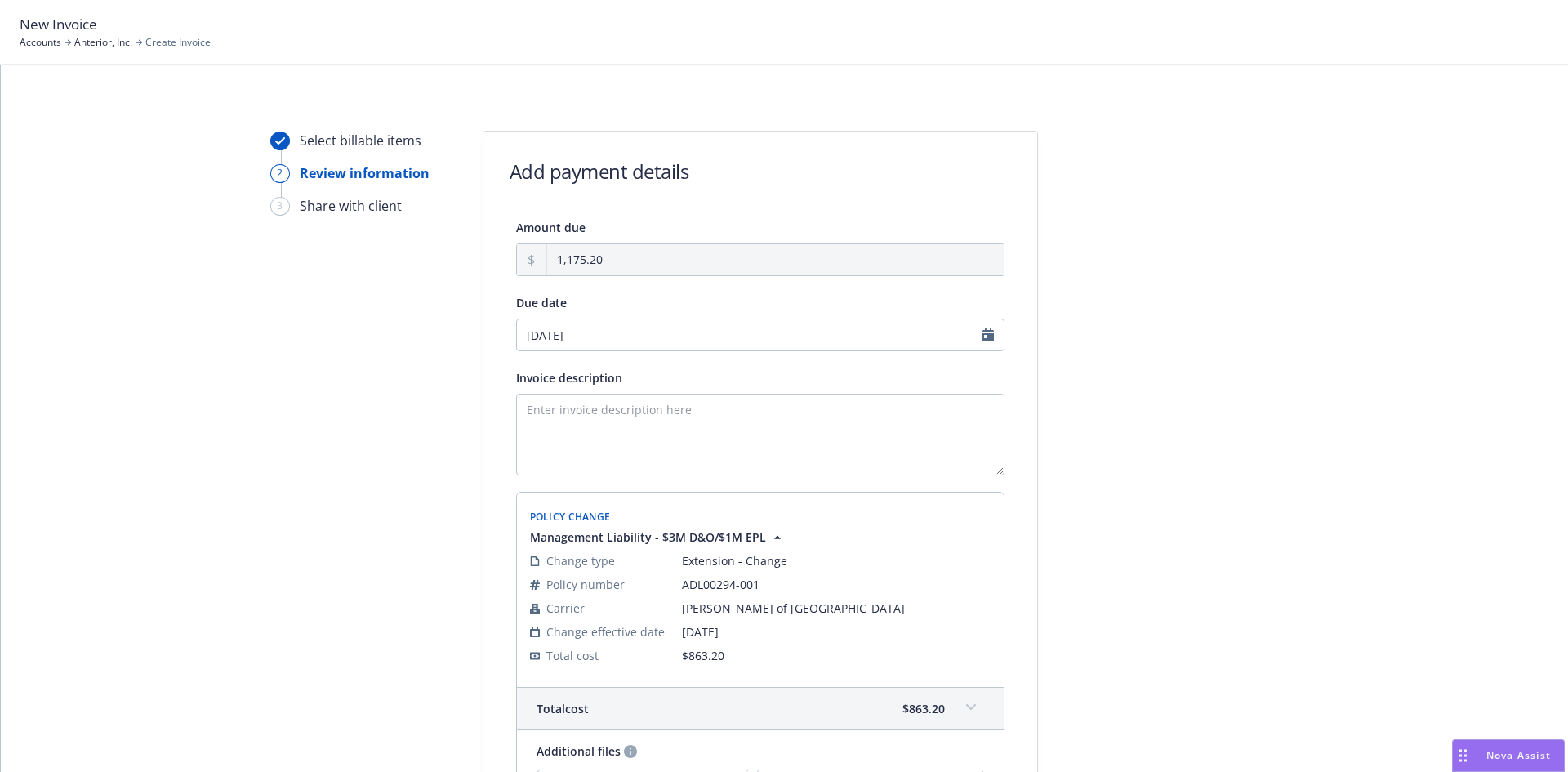
scroll to position [589, 0]
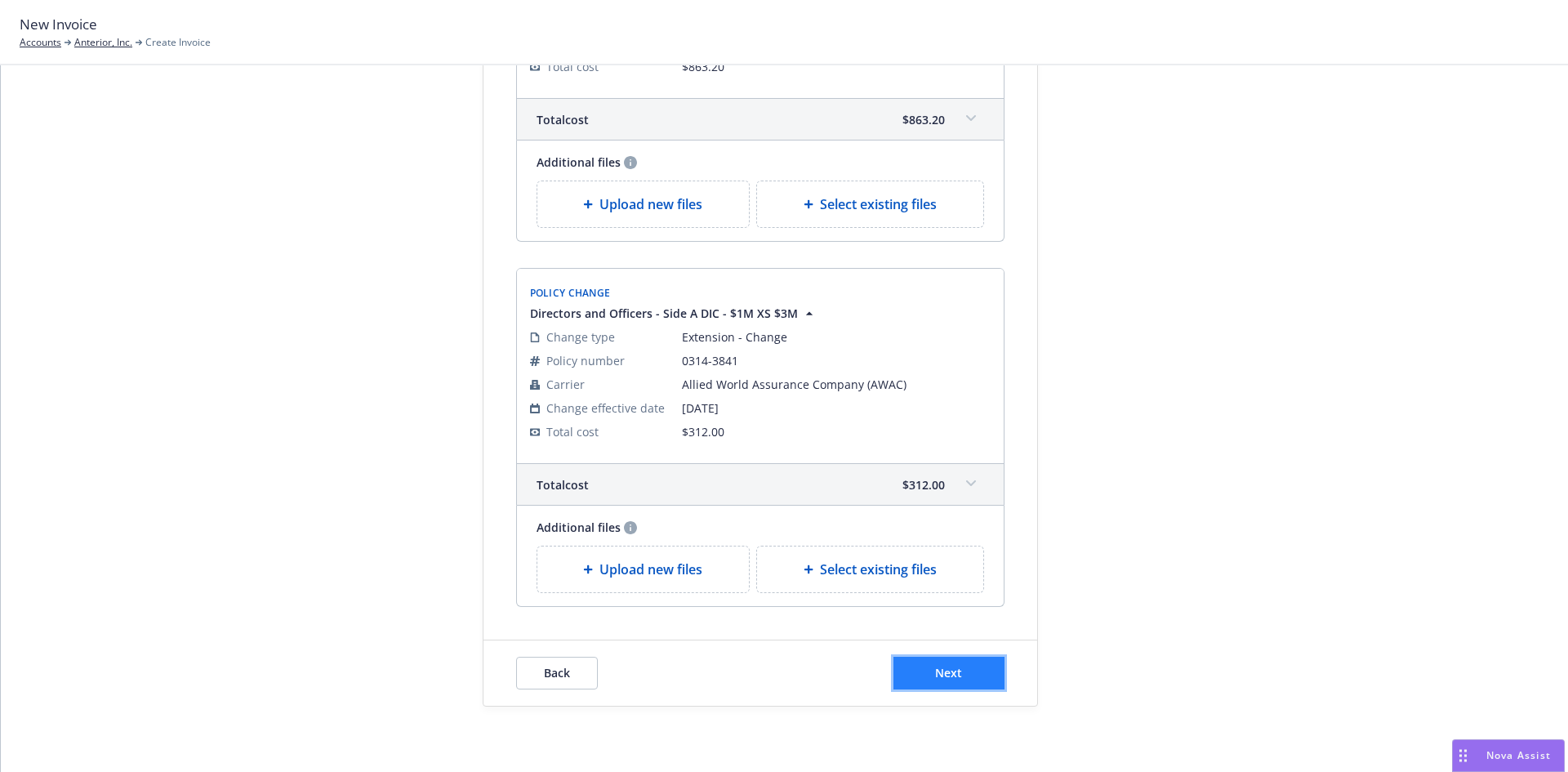
click at [941, 664] on button "Next" at bounding box center [949, 672] width 111 height 32
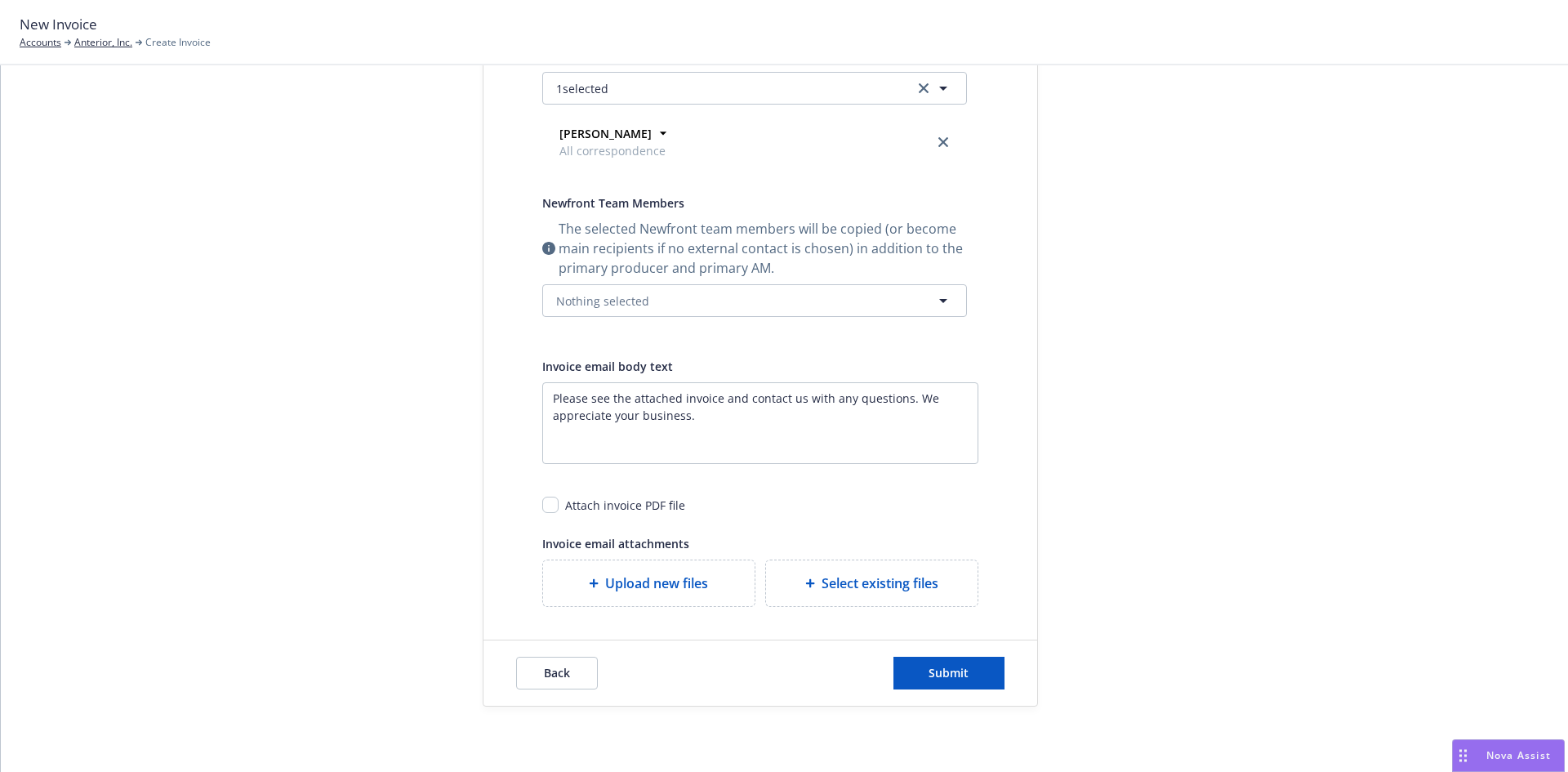
scroll to position [0, 0]
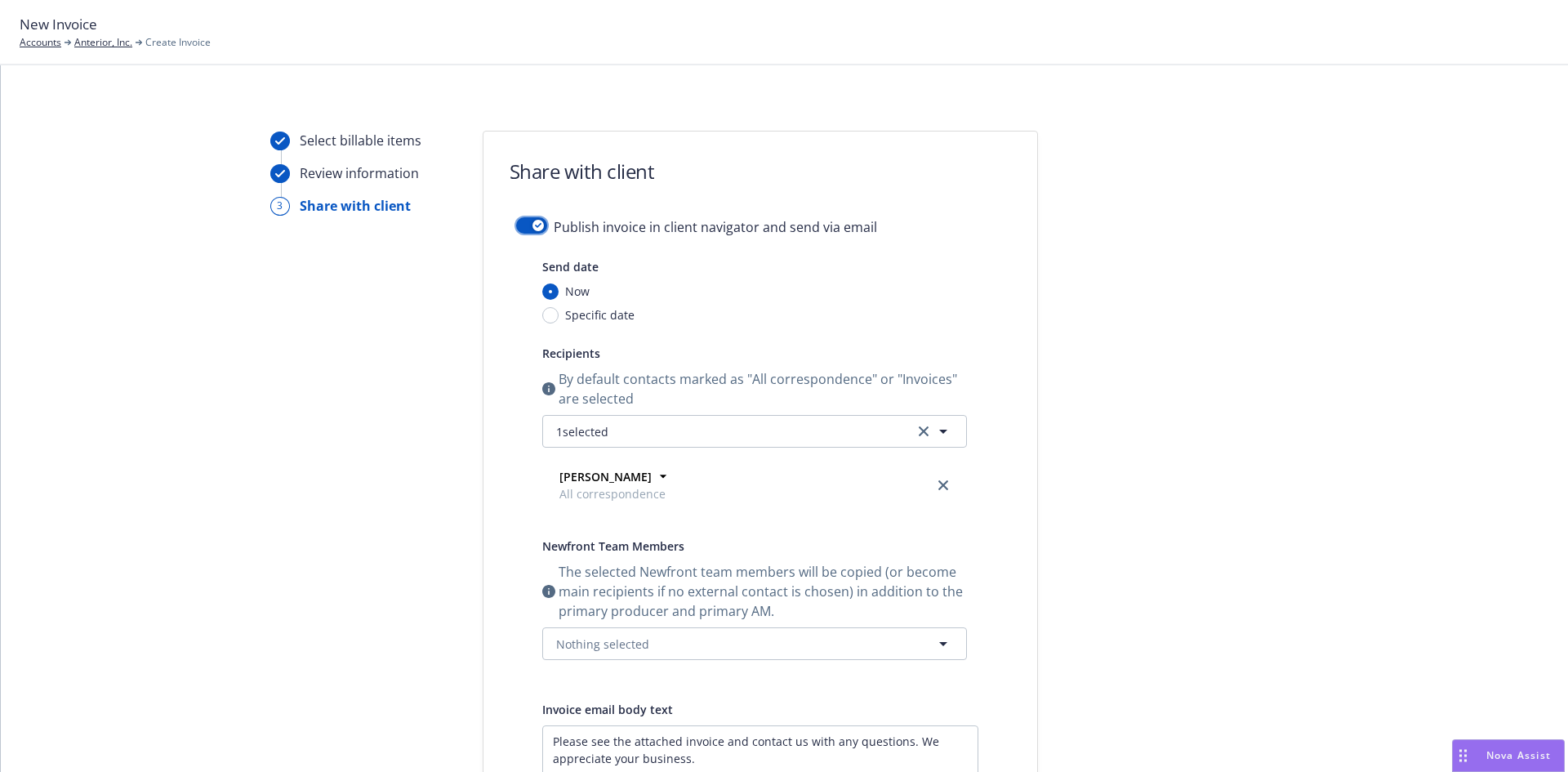
click at [521, 231] on button "button" at bounding box center [531, 225] width 31 height 16
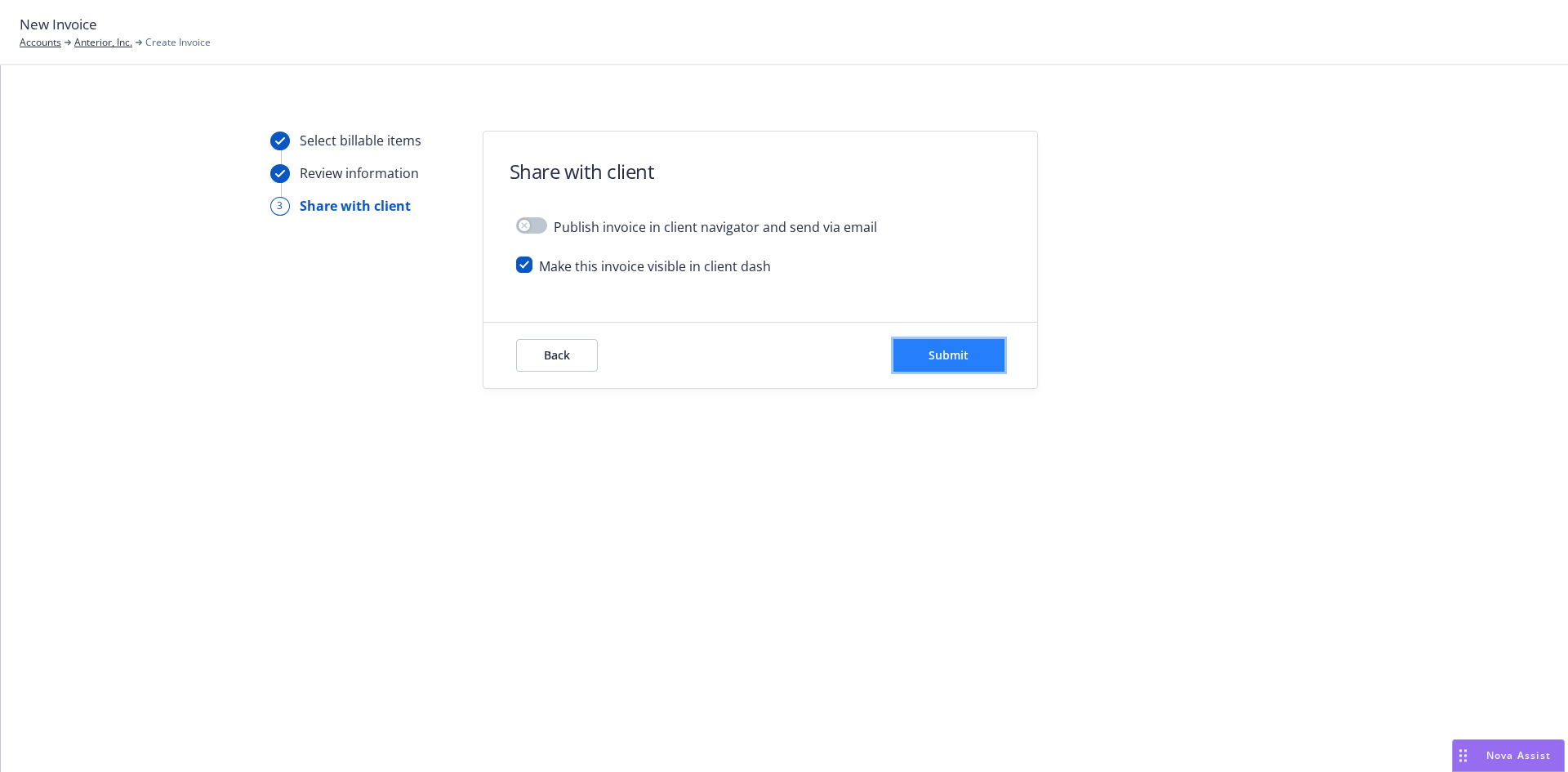
click at [955, 358] on span "Submit" at bounding box center [949, 354] width 40 height 15
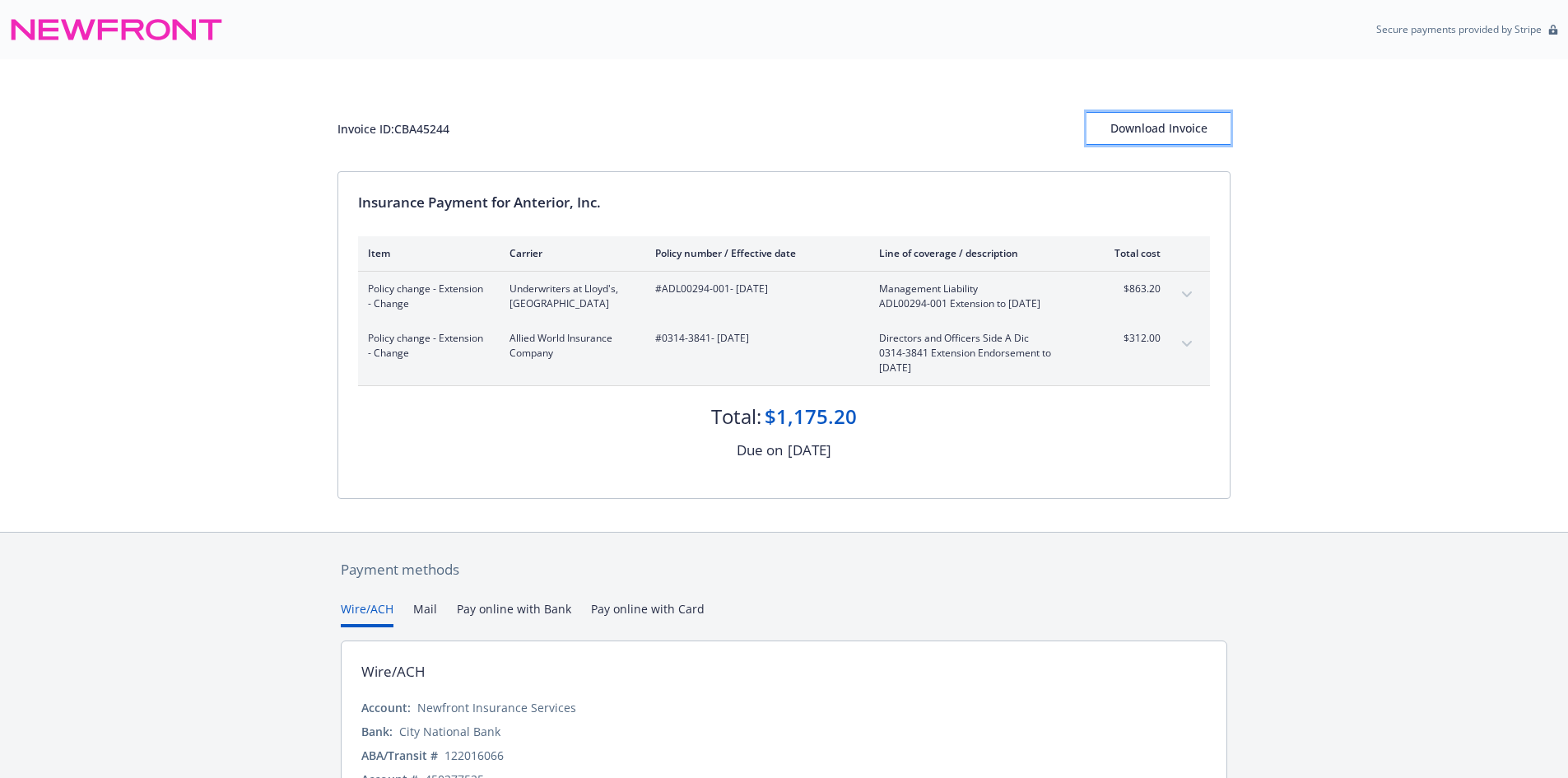
click at [1131, 140] on div "Download Invoice" at bounding box center [1158, 128] width 144 height 32
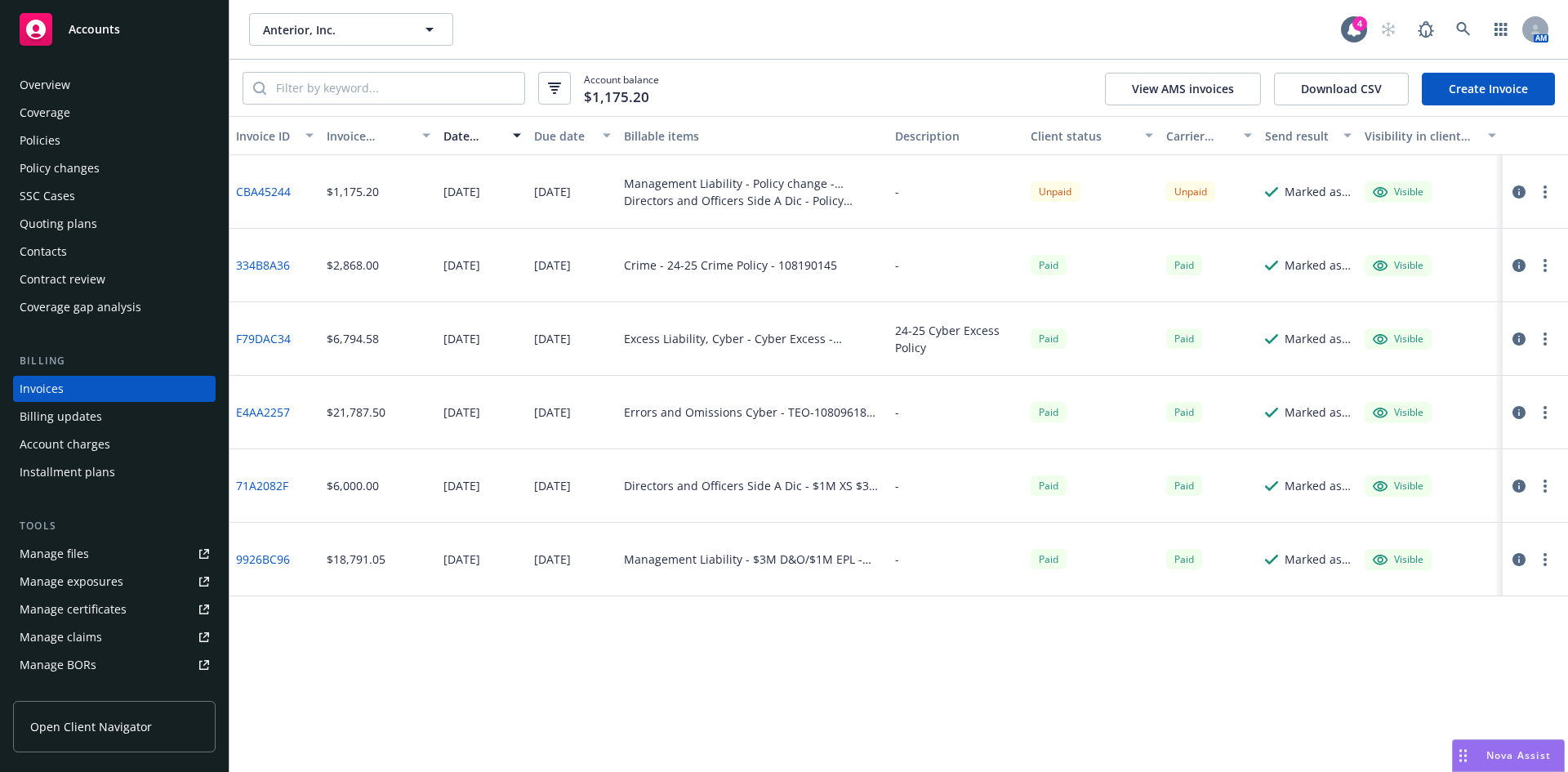
click at [76, 137] on div "Policies" at bounding box center [115, 141] width 190 height 27
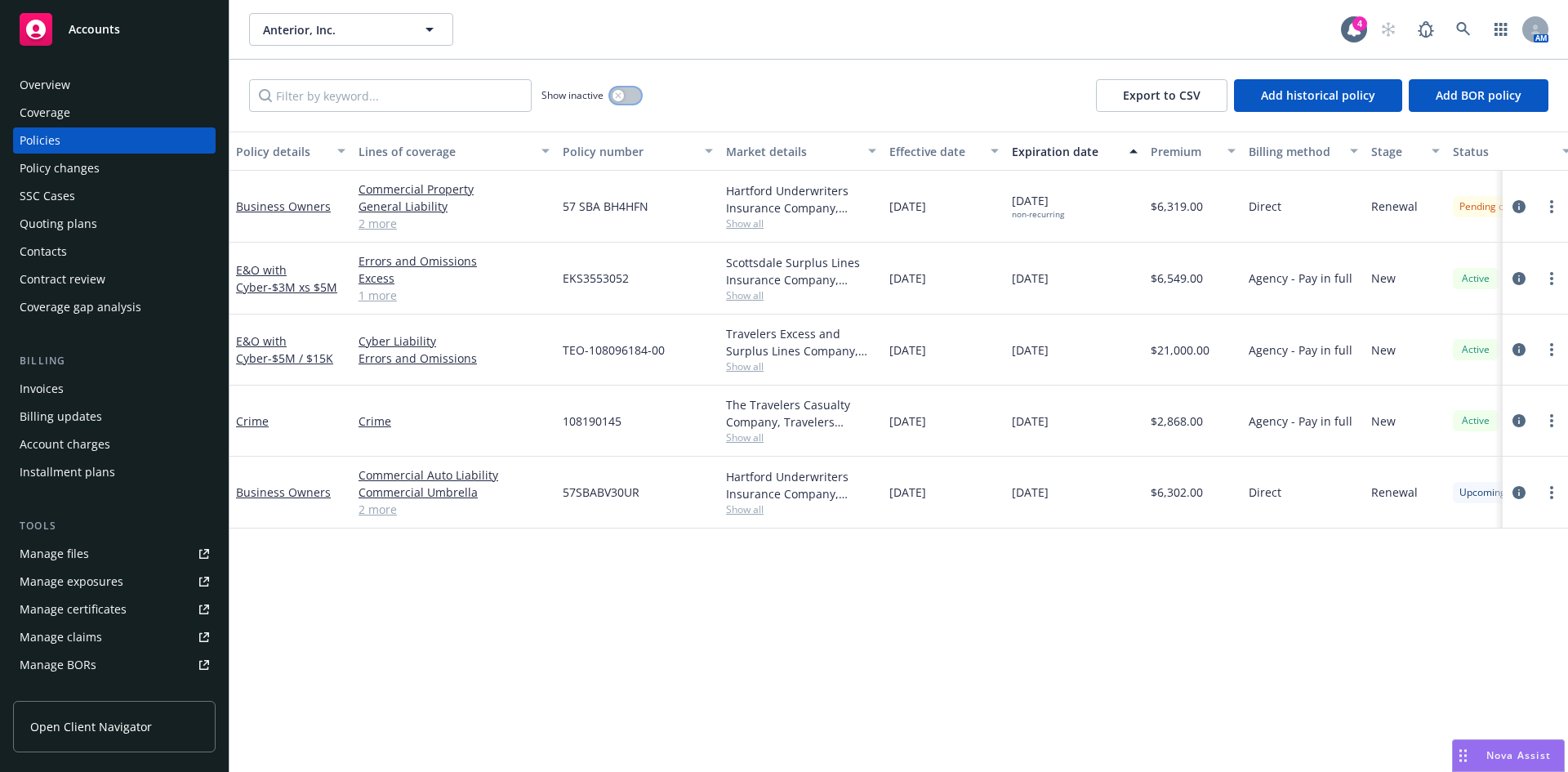
click at [619, 96] on icon "button" at bounding box center [618, 95] width 6 height 6
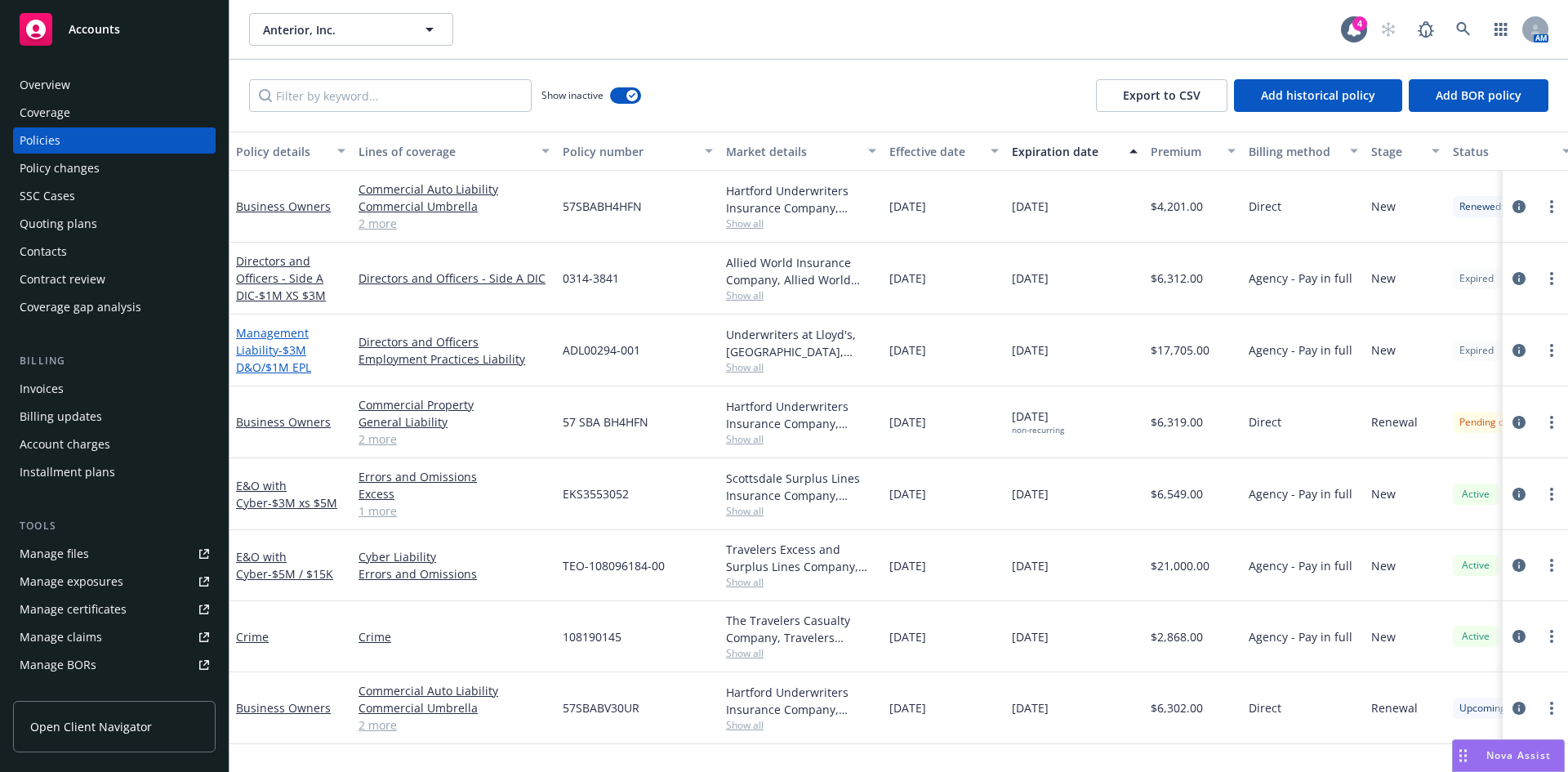
click at [263, 349] on link "Management Liability - $3M D&O/$1M EPL" at bounding box center [274, 349] width 75 height 49
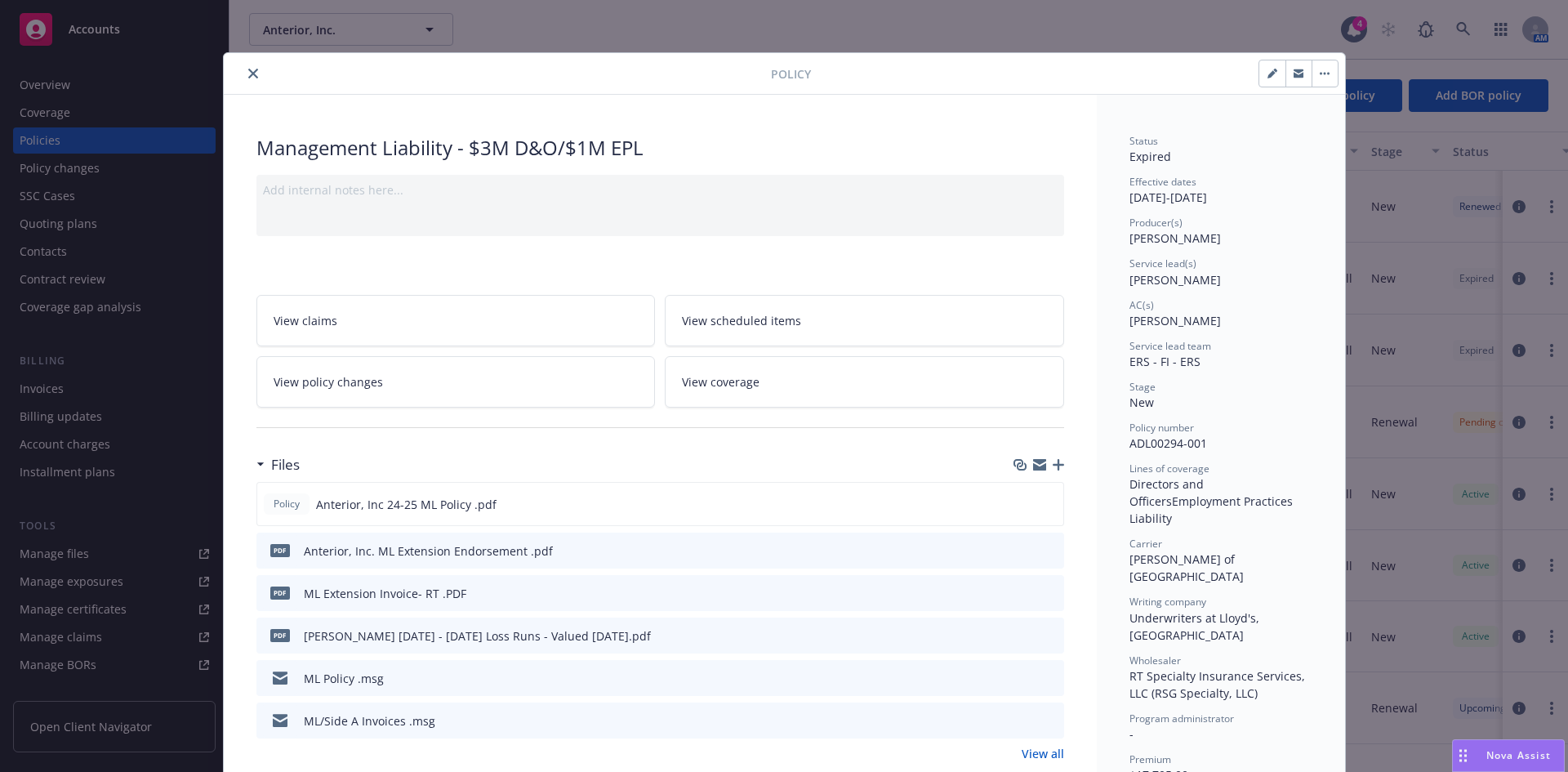
click at [1268, 71] on icon "button" at bounding box center [1273, 73] width 9 height 9
select select "NEW"
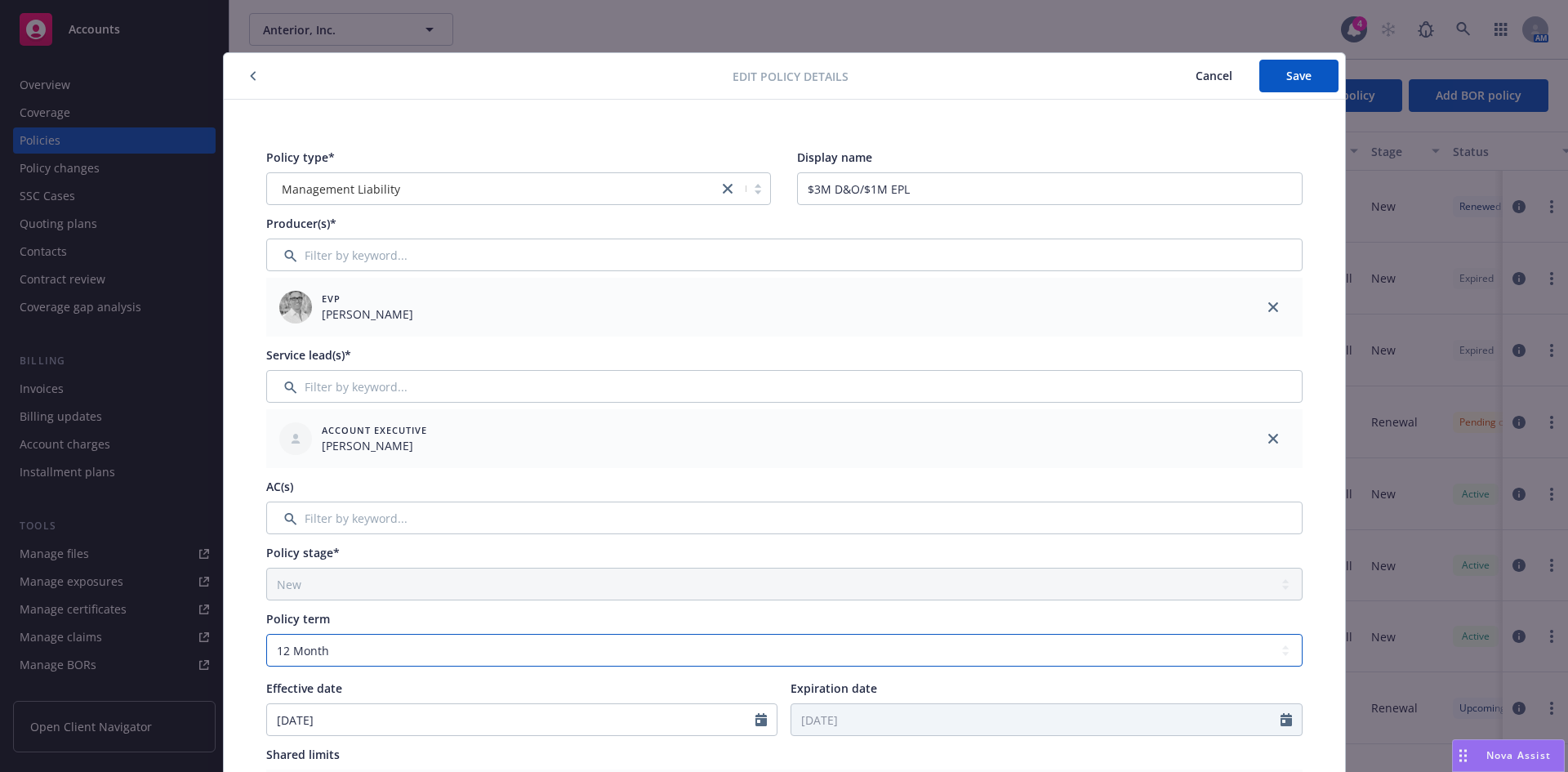
click at [341, 650] on select "Select policy term 12 Month 6 Month 4 Month 3 Month 2 Month 1 Month 36 Month (3…" at bounding box center [784, 650] width 1036 height 32
select select "other"
click at [266, 633] on select "Select policy term 12 Month 6 Month 4 Month 3 Month 2 Month 1 Month 36 Month (3…" at bounding box center [784, 650] width 1036 height 32
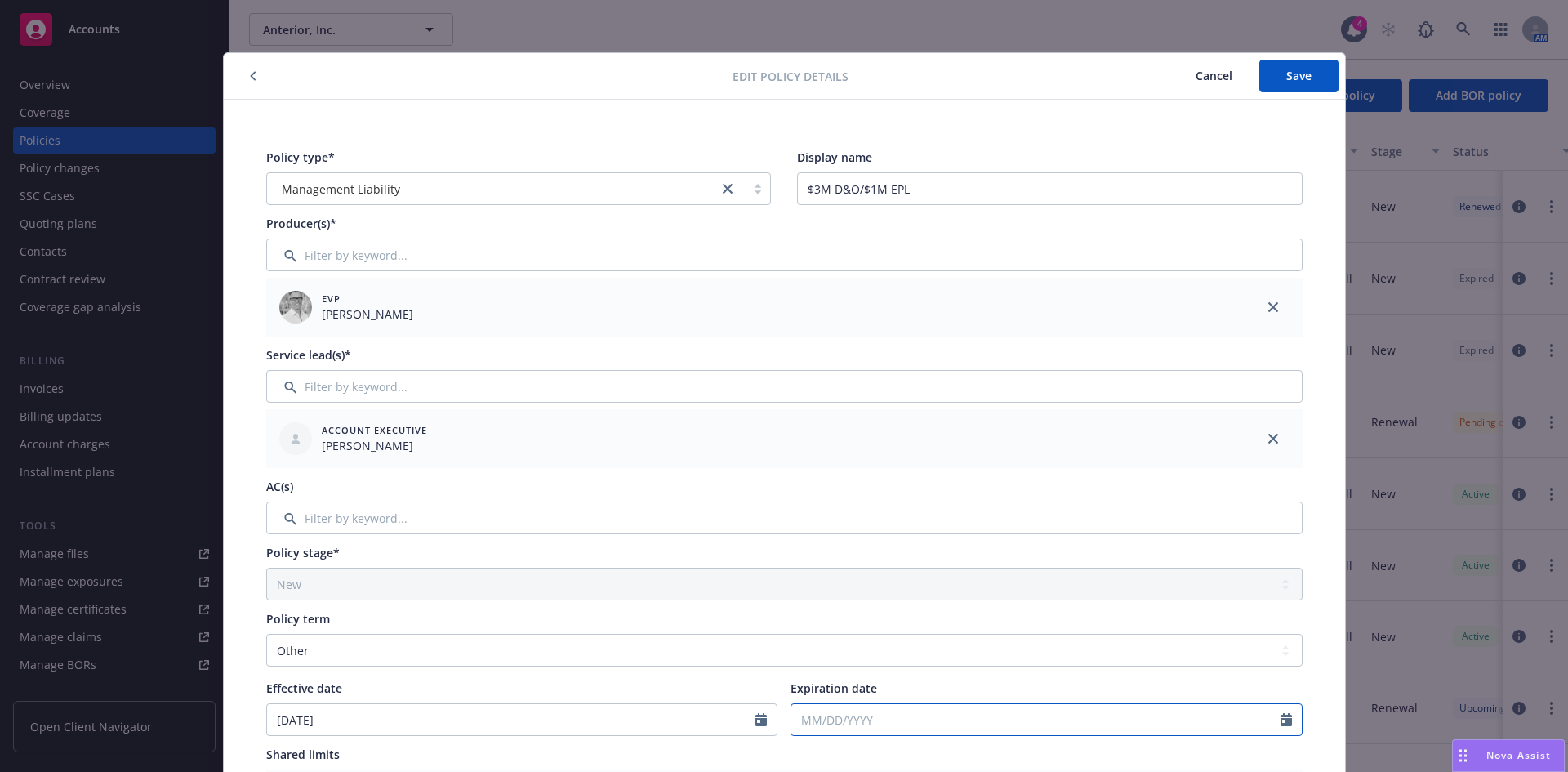
click at [894, 720] on input "Expiration date" at bounding box center [1035, 719] width 489 height 31
select select "8"
click at [959, 656] on span "30" at bounding box center [969, 656] width 22 height 20
type input "08/30/2025"
click at [1292, 80] on span "Save" at bounding box center [1298, 75] width 26 height 15
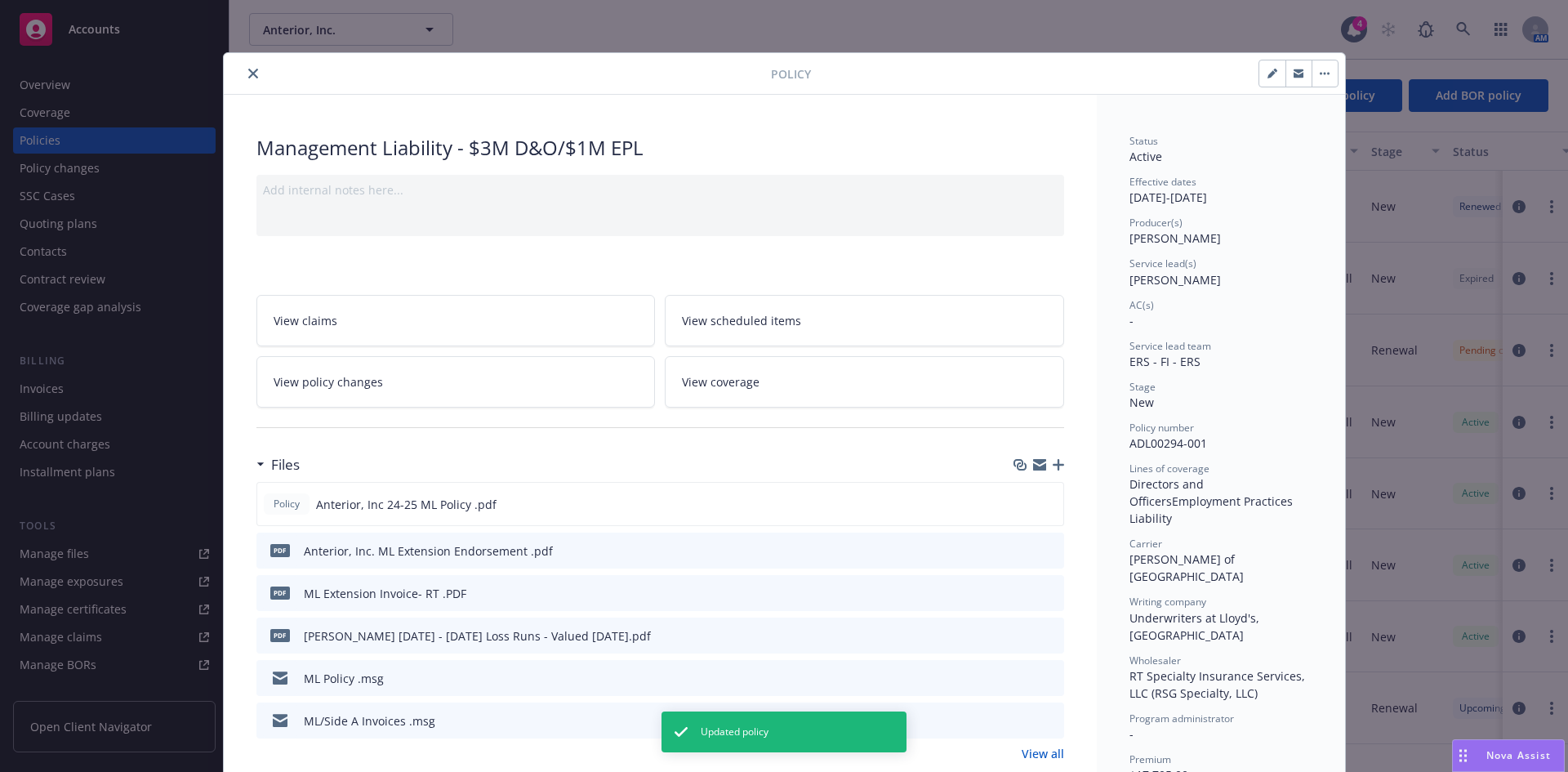
click at [248, 72] on icon "close" at bounding box center [253, 73] width 9 height 9
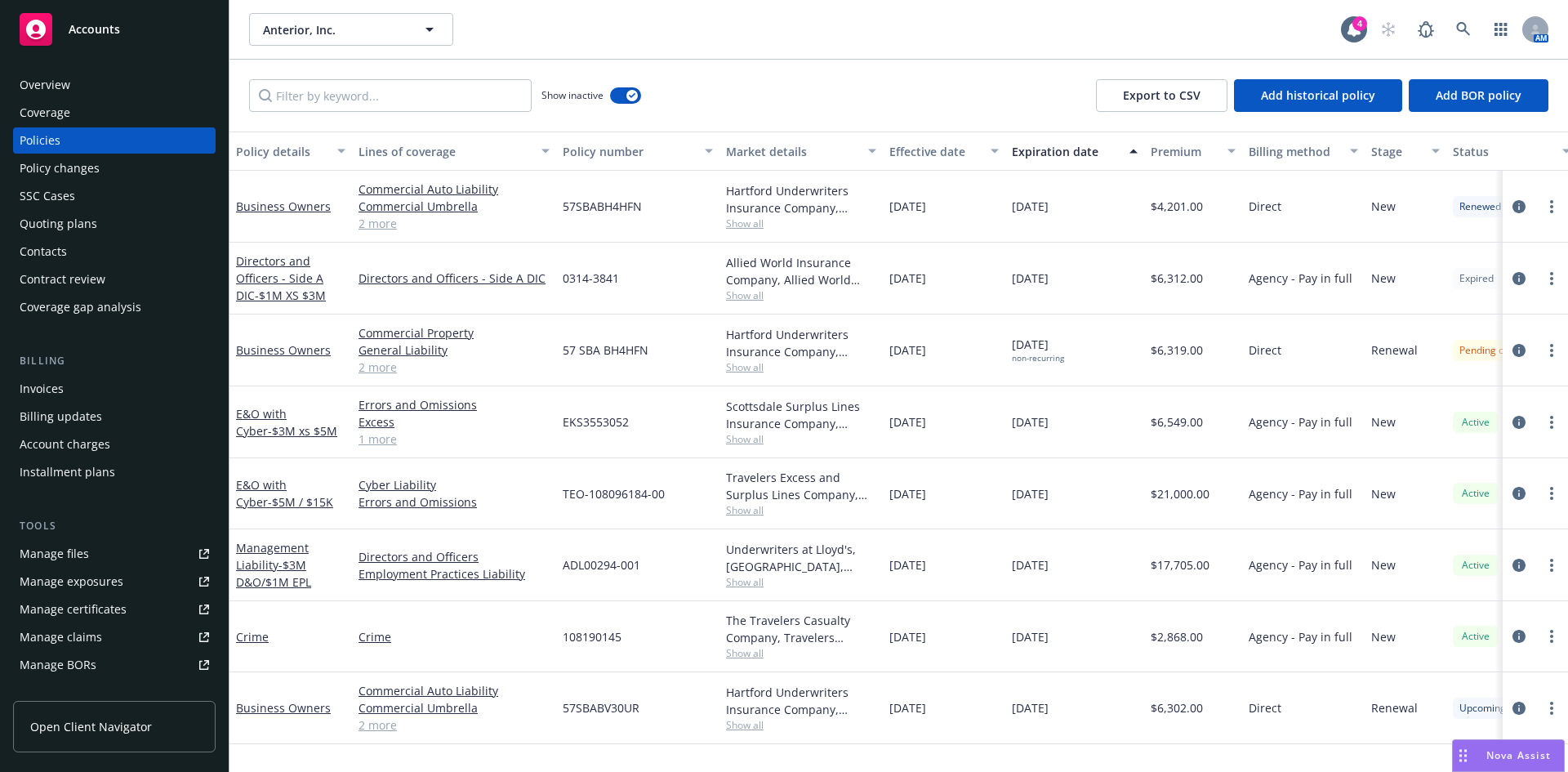
click at [257, 278] on link "Directors and Officers - Side A DIC - $1M XS $3M" at bounding box center [281, 278] width 90 height 49
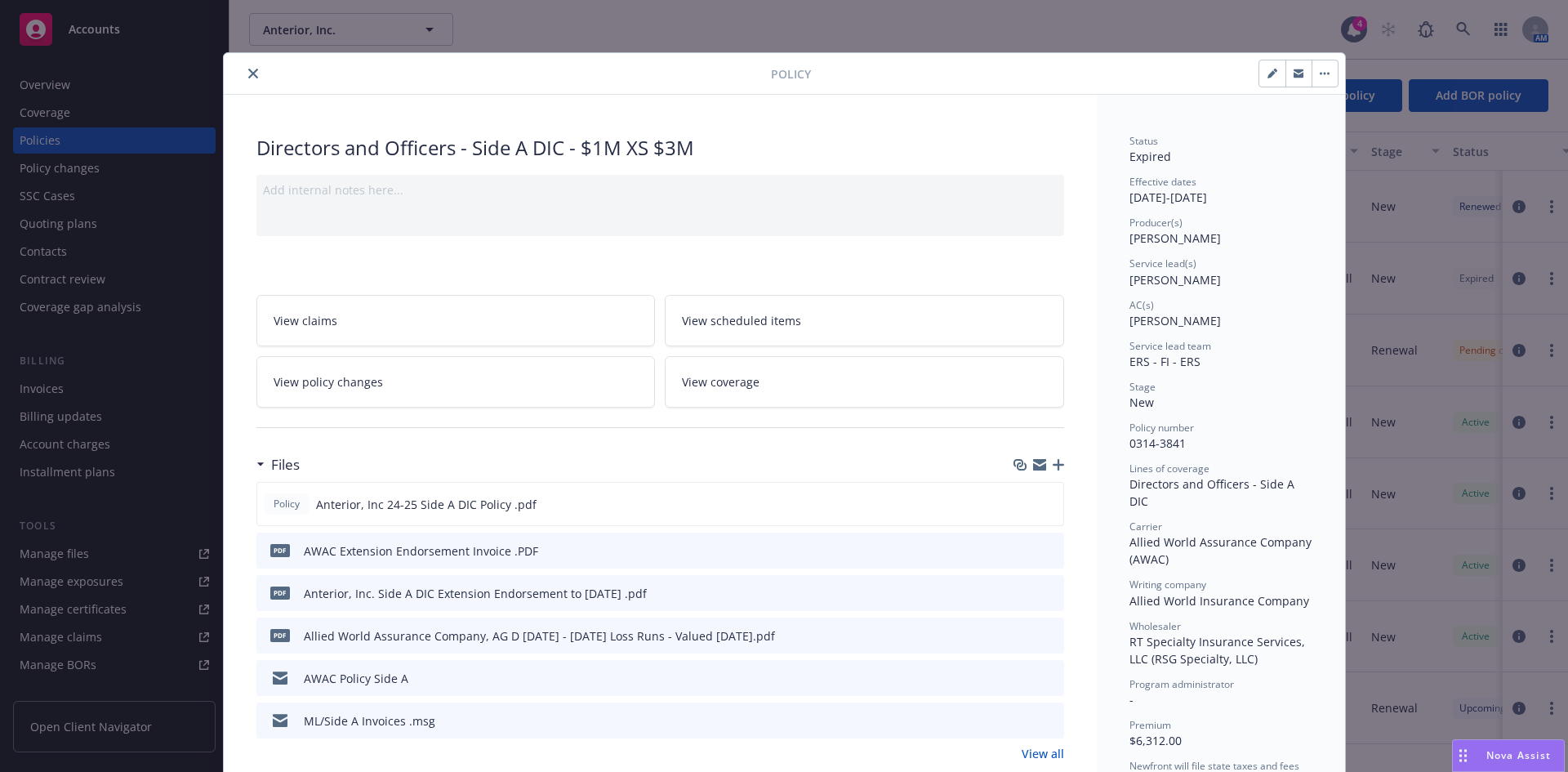
click at [1268, 68] on icon "button" at bounding box center [1273, 73] width 9 height 9
select select "NEW"
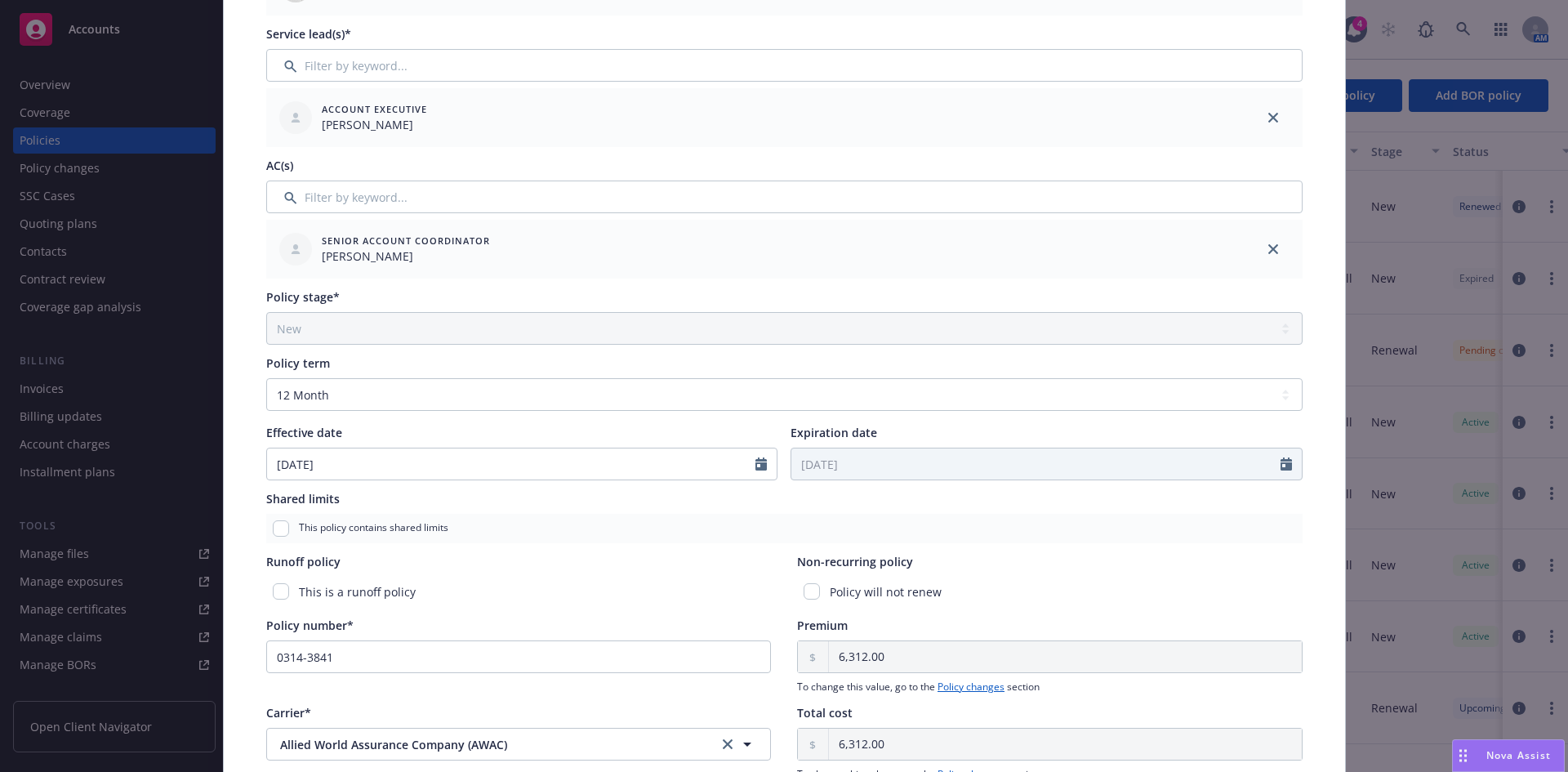
scroll to position [309, 0]
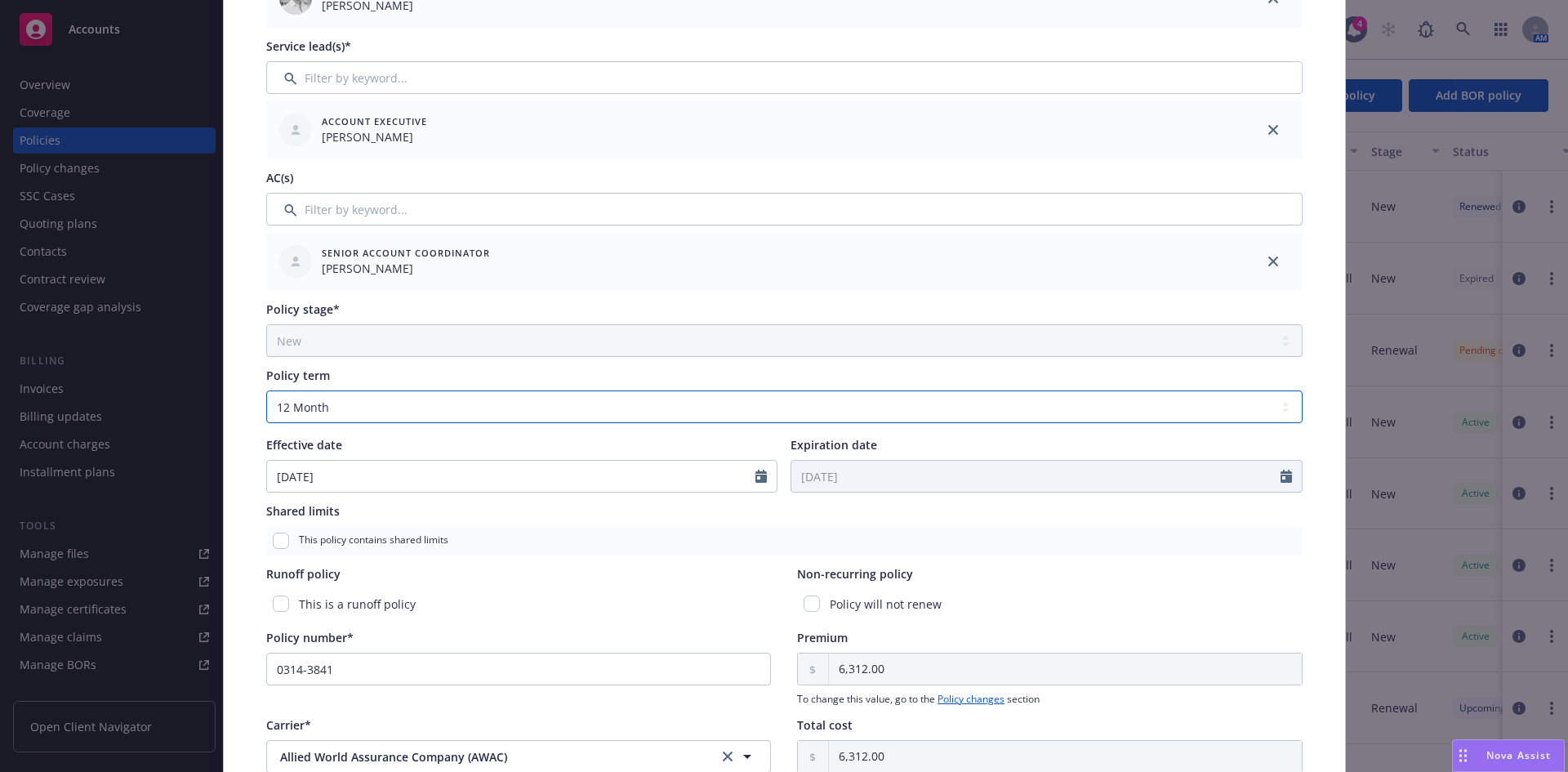
click at [309, 407] on select "Select policy term 12 Month 6 Month 4 Month 3 Month 2 Month 1 Month 36 Month (3…" at bounding box center [784, 406] width 1036 height 32
select select "other"
click at [266, 390] on select "Select policy term 12 Month 6 Month 4 Month 3 Month 2 Month 1 Month 36 Month (3…" at bounding box center [784, 406] width 1036 height 32
click at [851, 468] on input "Expiration date" at bounding box center [1035, 476] width 489 height 31
select select "8"
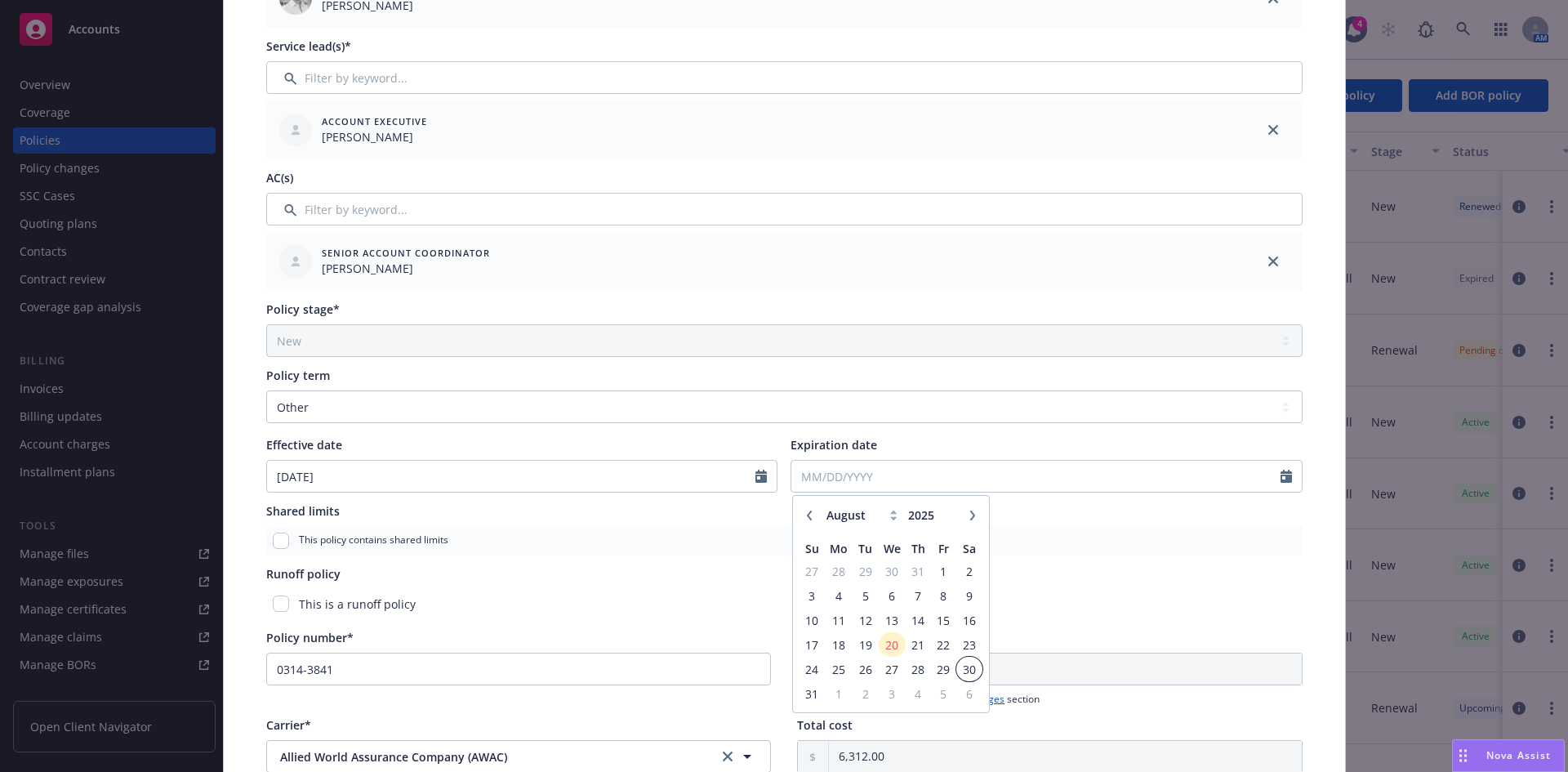
click at [959, 670] on span "30" at bounding box center [969, 668] width 22 height 20
type input "08/30/2025"
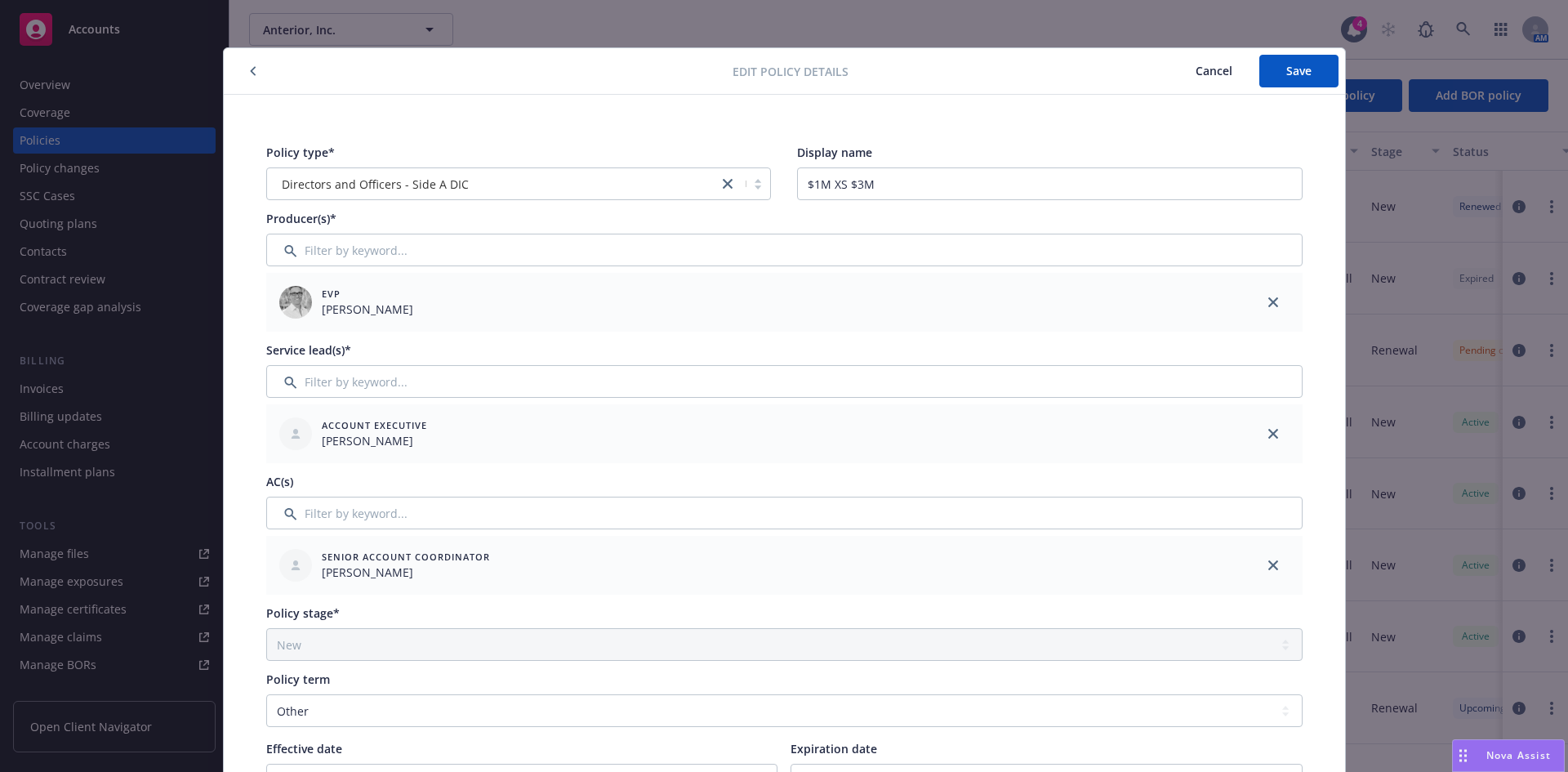
scroll to position [0, 0]
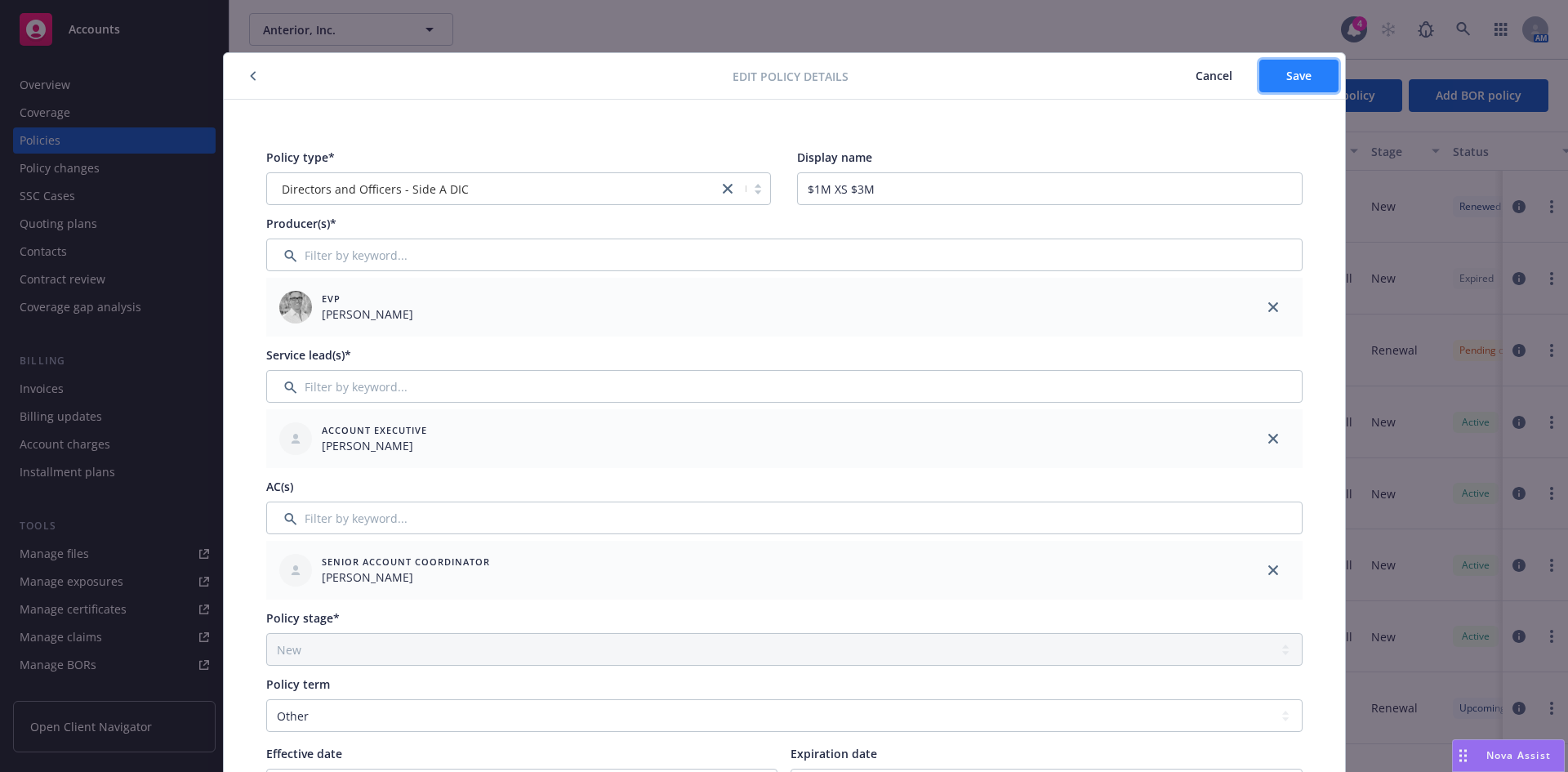
click at [1289, 78] on span "Save" at bounding box center [1298, 75] width 26 height 15
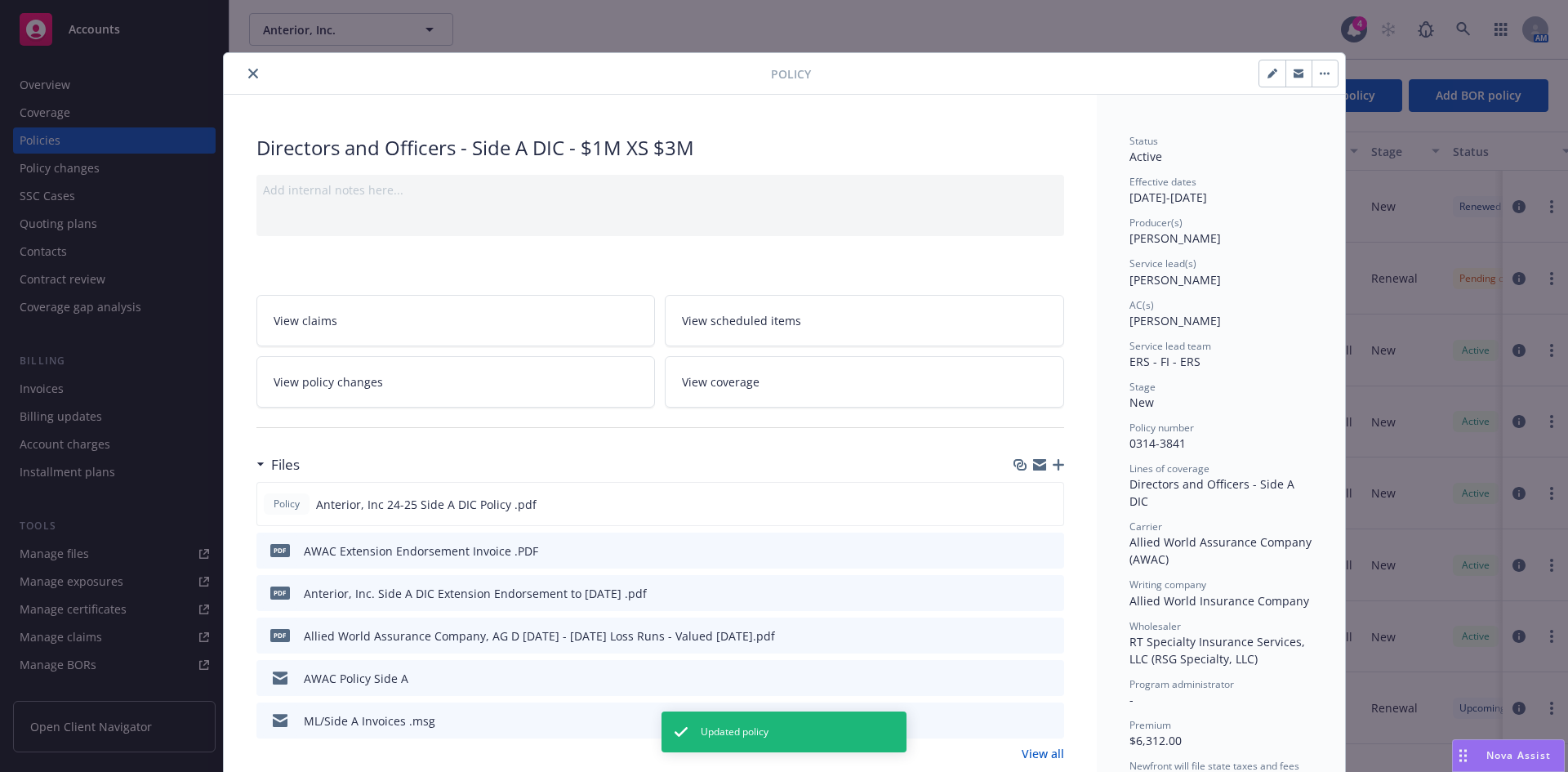
click at [248, 76] on icon "close" at bounding box center [253, 73] width 9 height 9
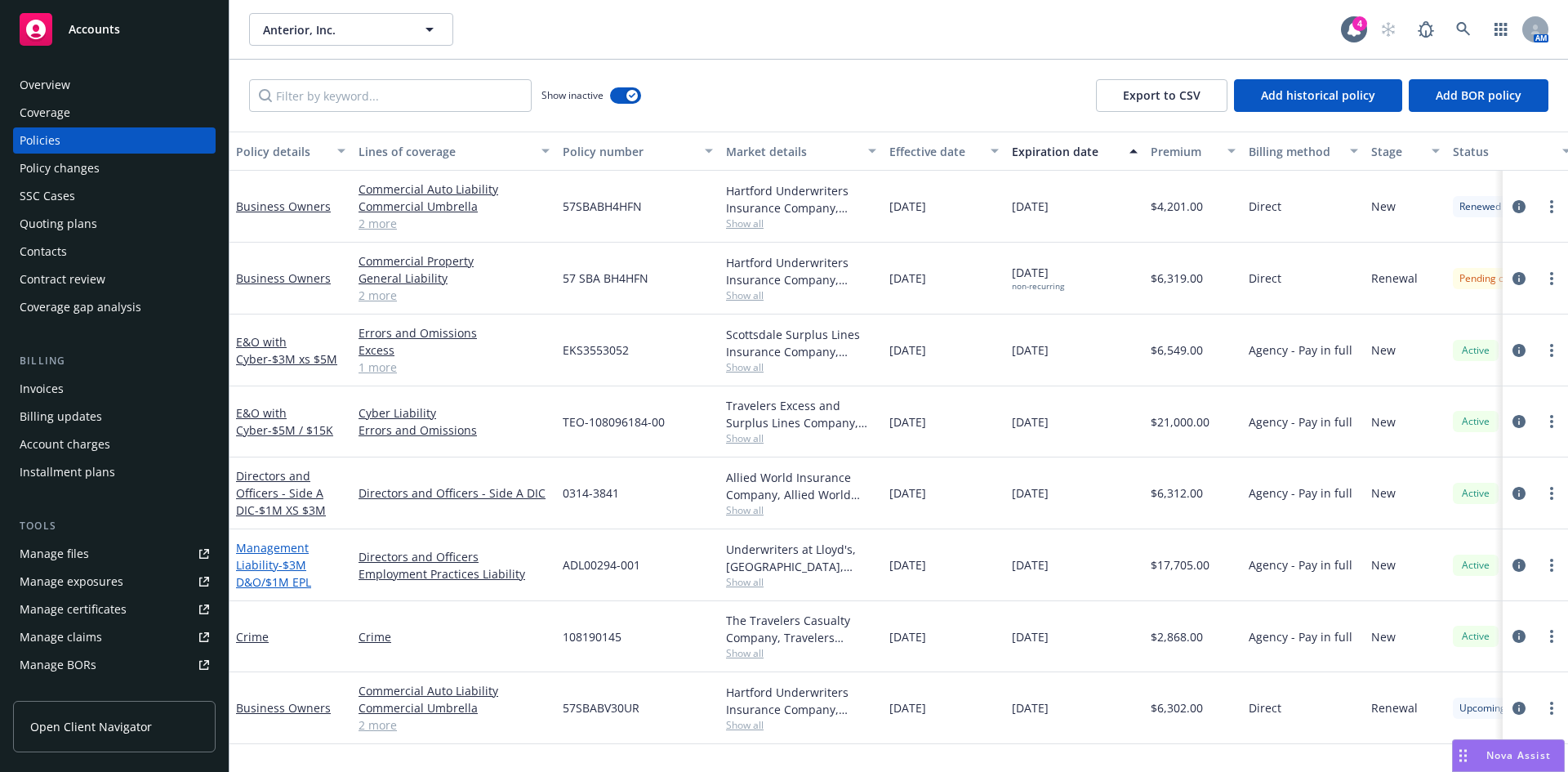
click at [262, 568] on link "Management Liability - $3M D&O/$1M EPL" at bounding box center [274, 564] width 75 height 49
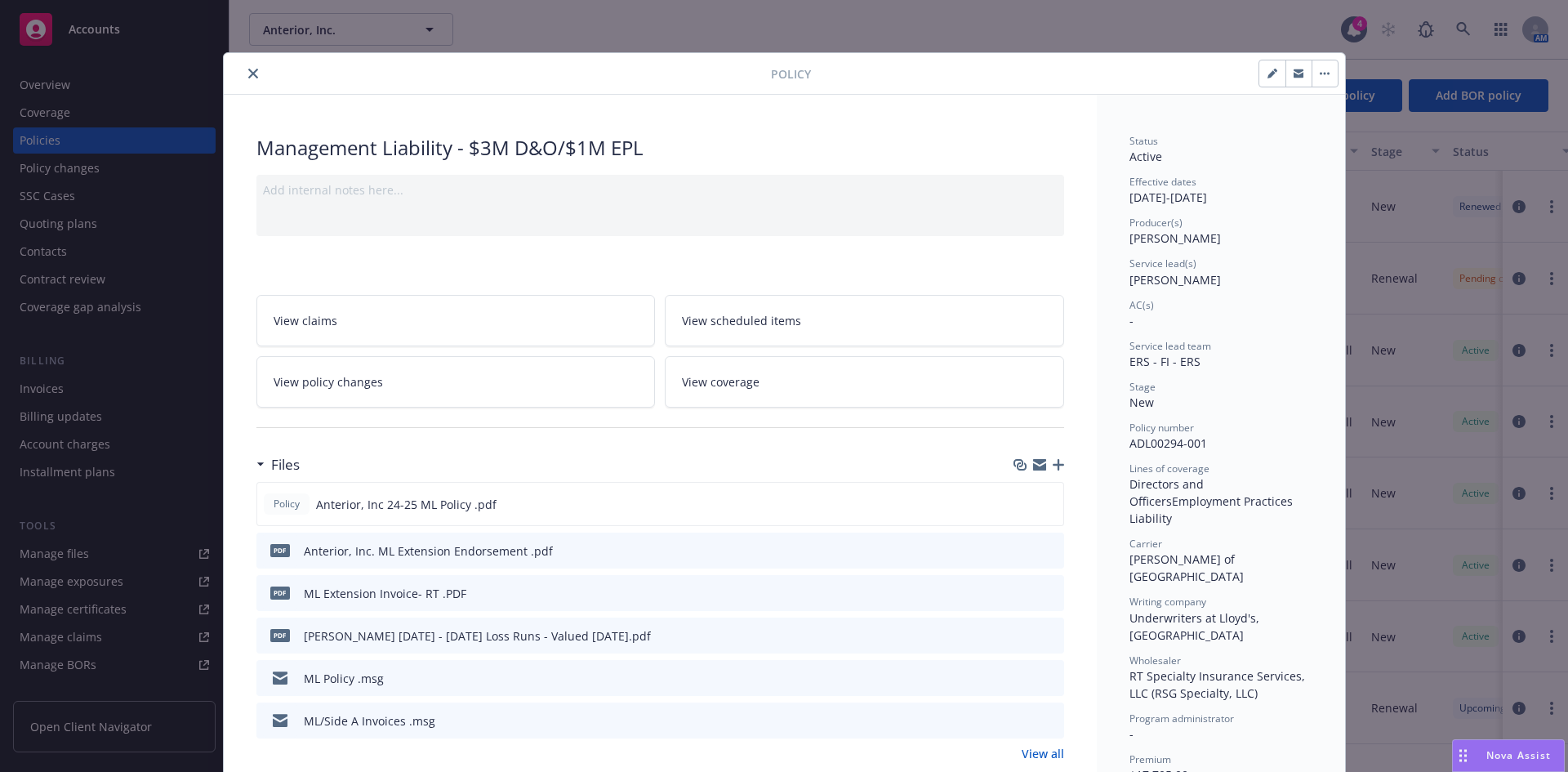
scroll to position [49, 0]
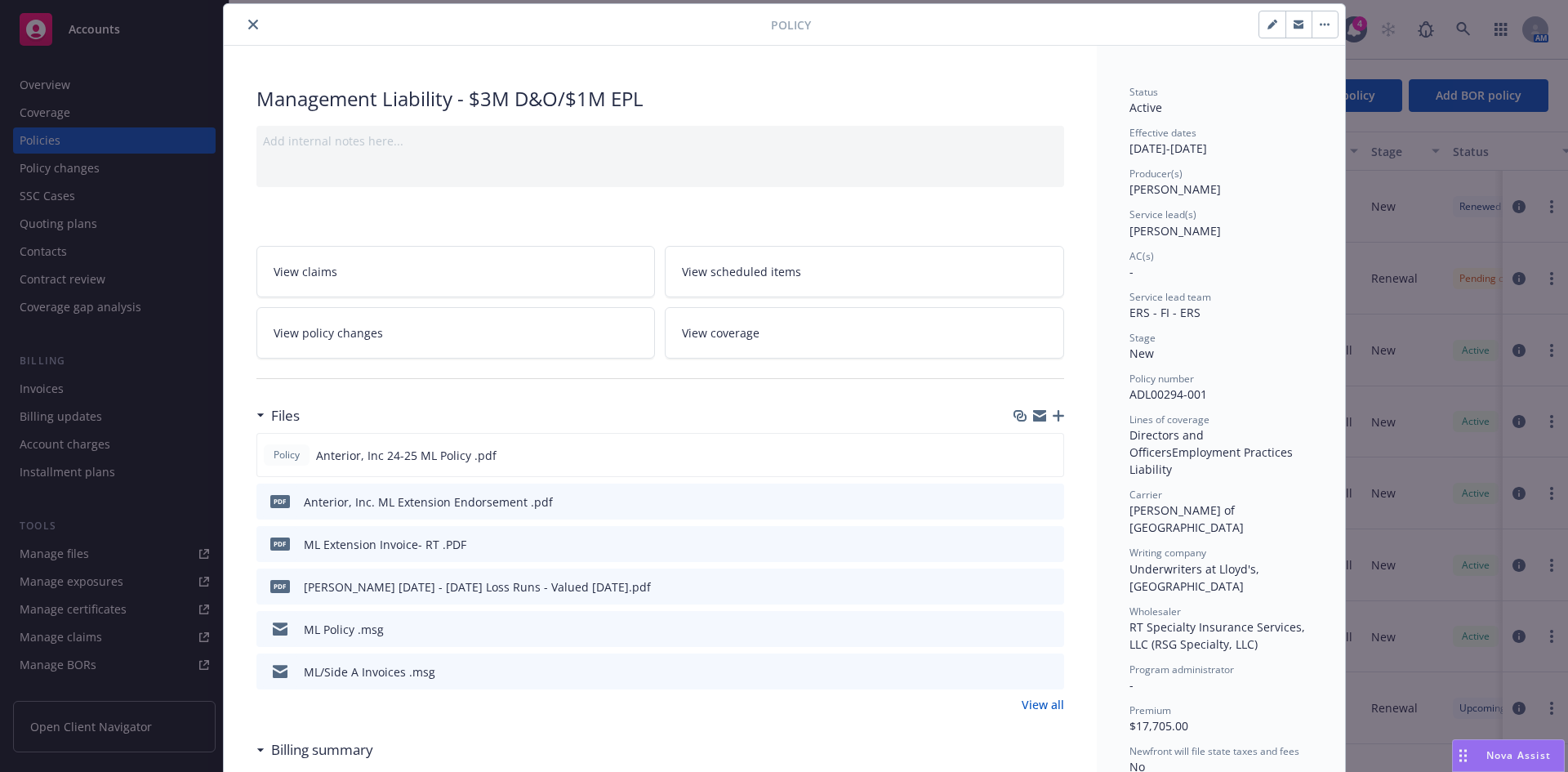
click at [1020, 502] on icon "download file" at bounding box center [1022, 500] width 13 height 13
click at [1055, 411] on icon "button" at bounding box center [1058, 416] width 11 height 11
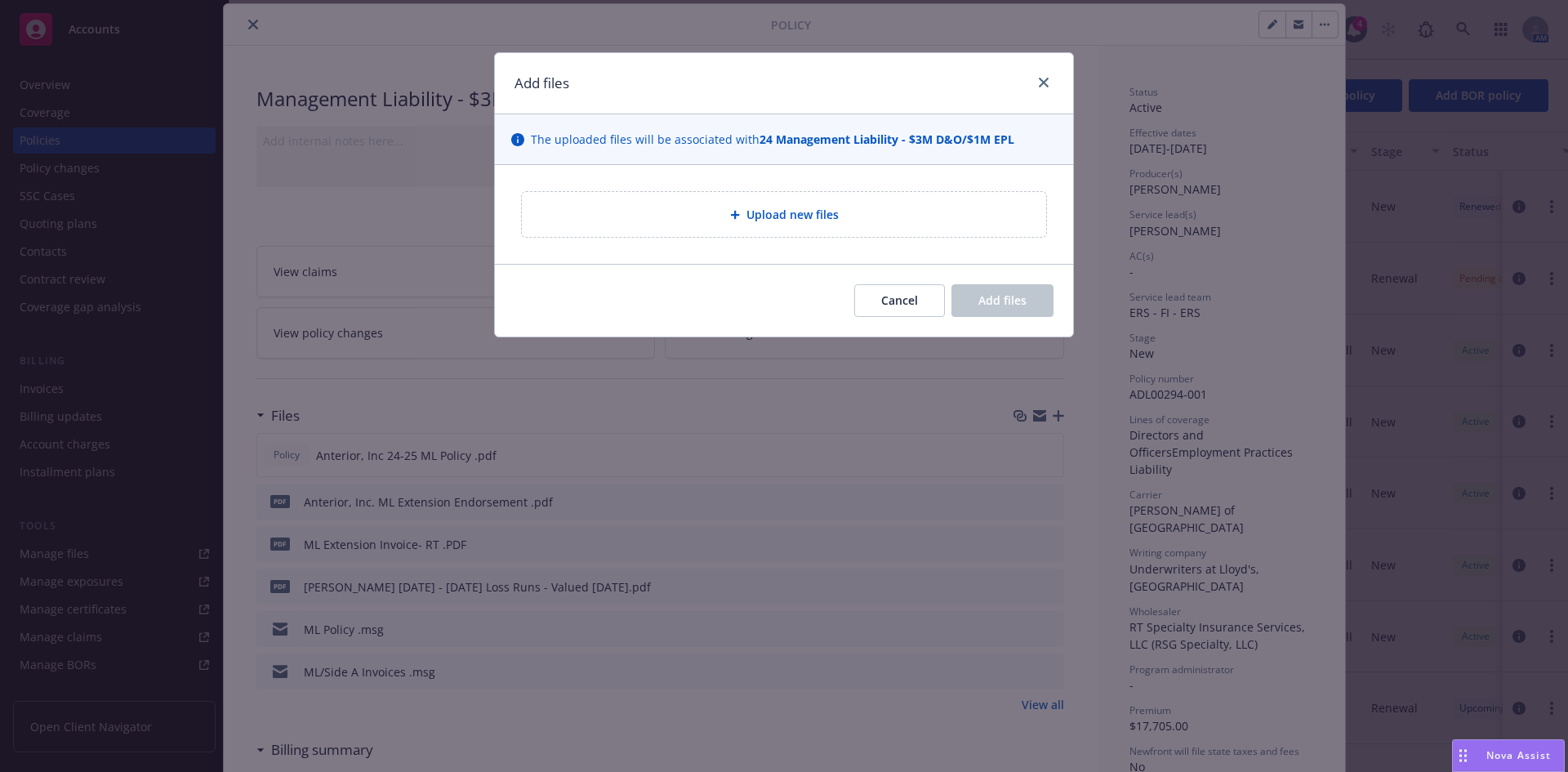
click at [844, 215] on div "Upload new files" at bounding box center [784, 215] width 499 height 19
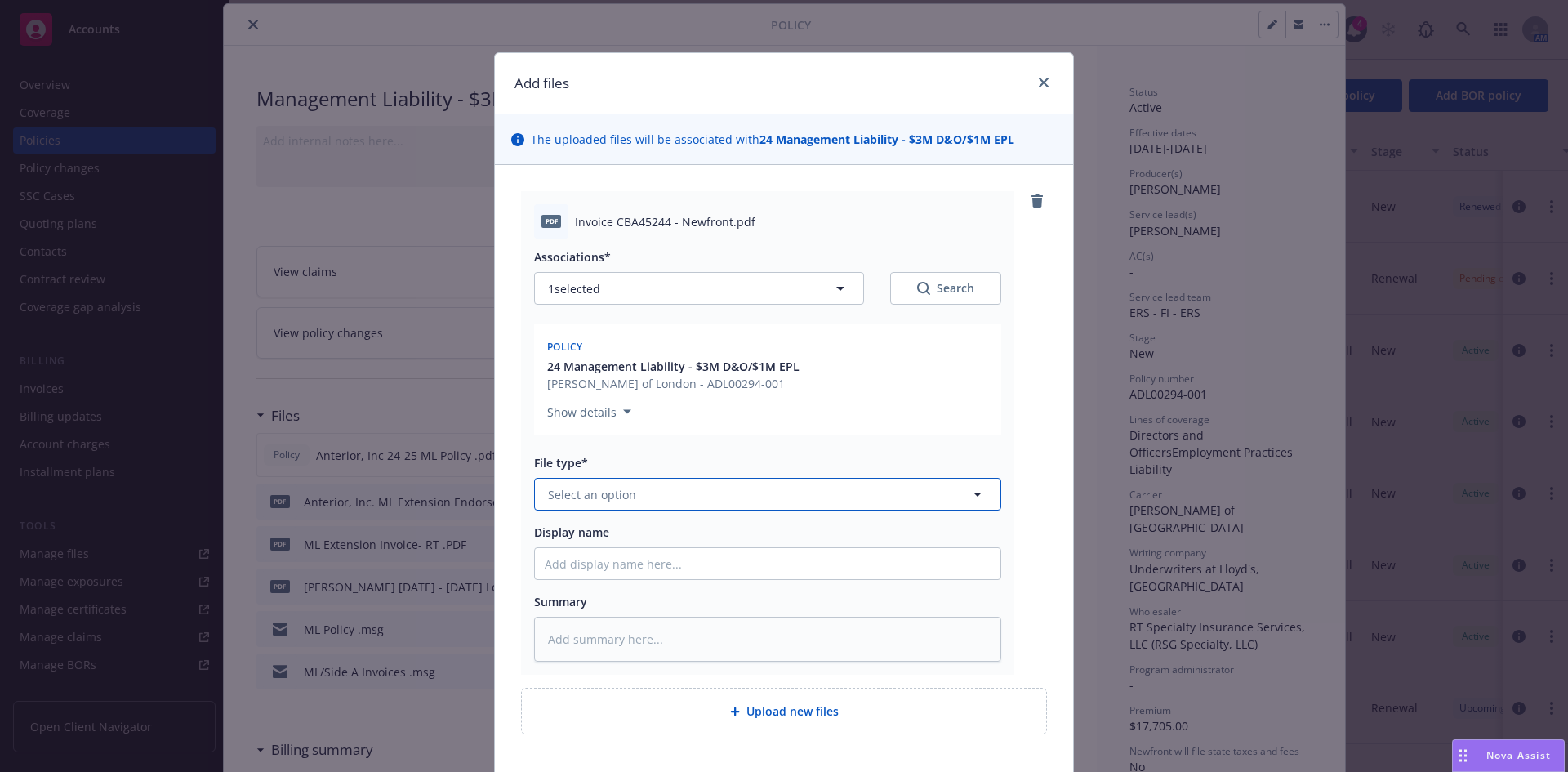
click at [556, 502] on span "Select an option" at bounding box center [592, 495] width 88 height 17
type input "inv"
click at [656, 544] on div "Invoice - Newfront" at bounding box center [768, 539] width 446 height 24
click at [572, 563] on input "Display name" at bounding box center [767, 563] width 465 height 31
paste input "Anterior, Inc."
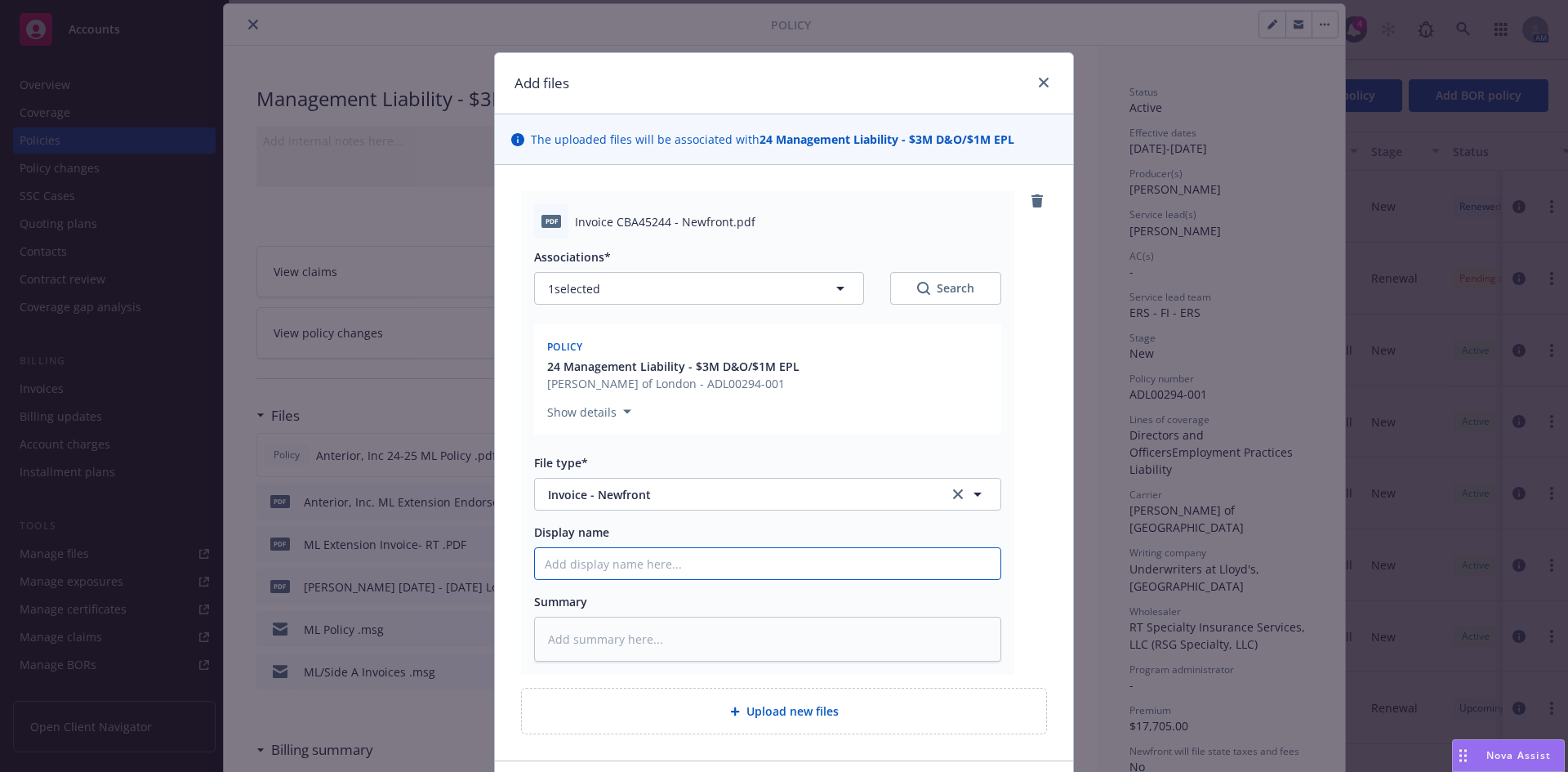
type textarea "x"
type input "Anterior, Inc. ML Extension Endorsement"
click at [627, 566] on input "Anterior, Inc. ML Extension Endorsement" at bounding box center [767, 563] width 465 height 31
type textarea "x"
type input "Anterior, Inc. ML/ Extension Endorsement"
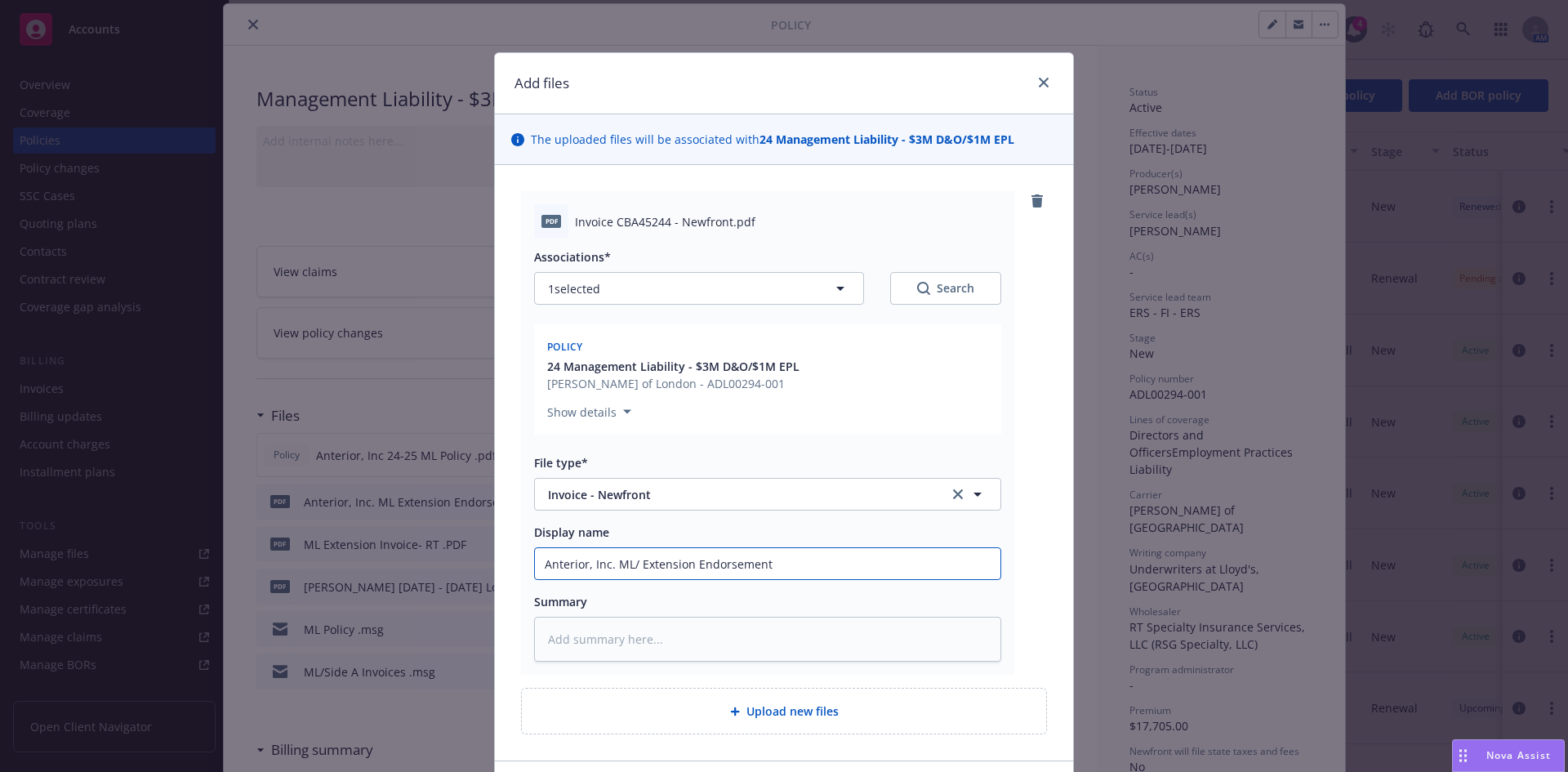
type textarea "x"
type input "Anterior, Inc. ML/S Extension Endorsement"
type textarea "x"
type input "Anterior, Inc. ML/Si Extension Endorsement"
type textarea "x"
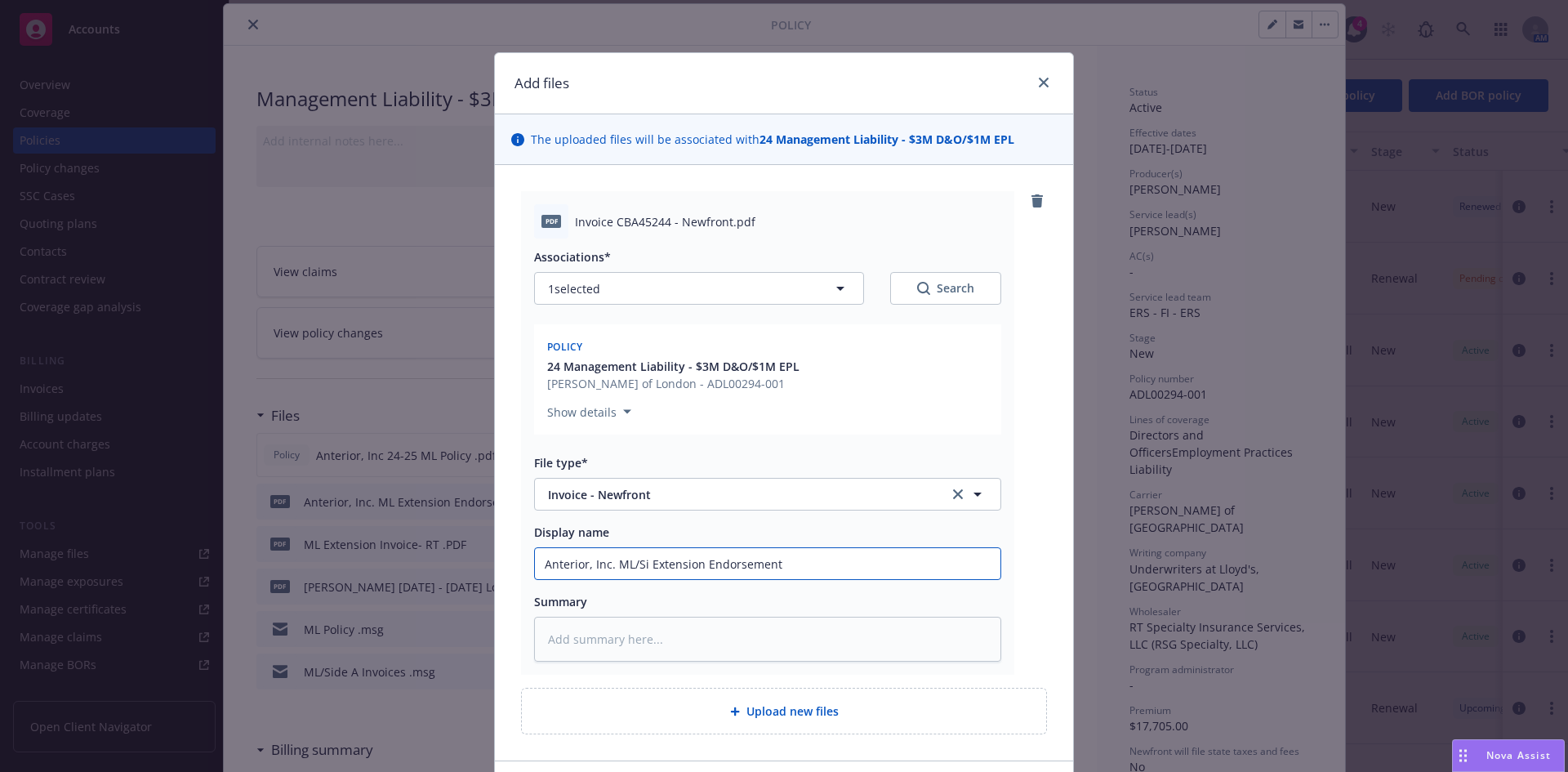
type input "Anterior, Inc. ML/Sid Extension Endorsement"
type textarea "x"
type input "Anterior, Inc. ML/Side Extension Endorsement"
type textarea "x"
type input "Anterior, Inc. ML/Side Extension Endorsement"
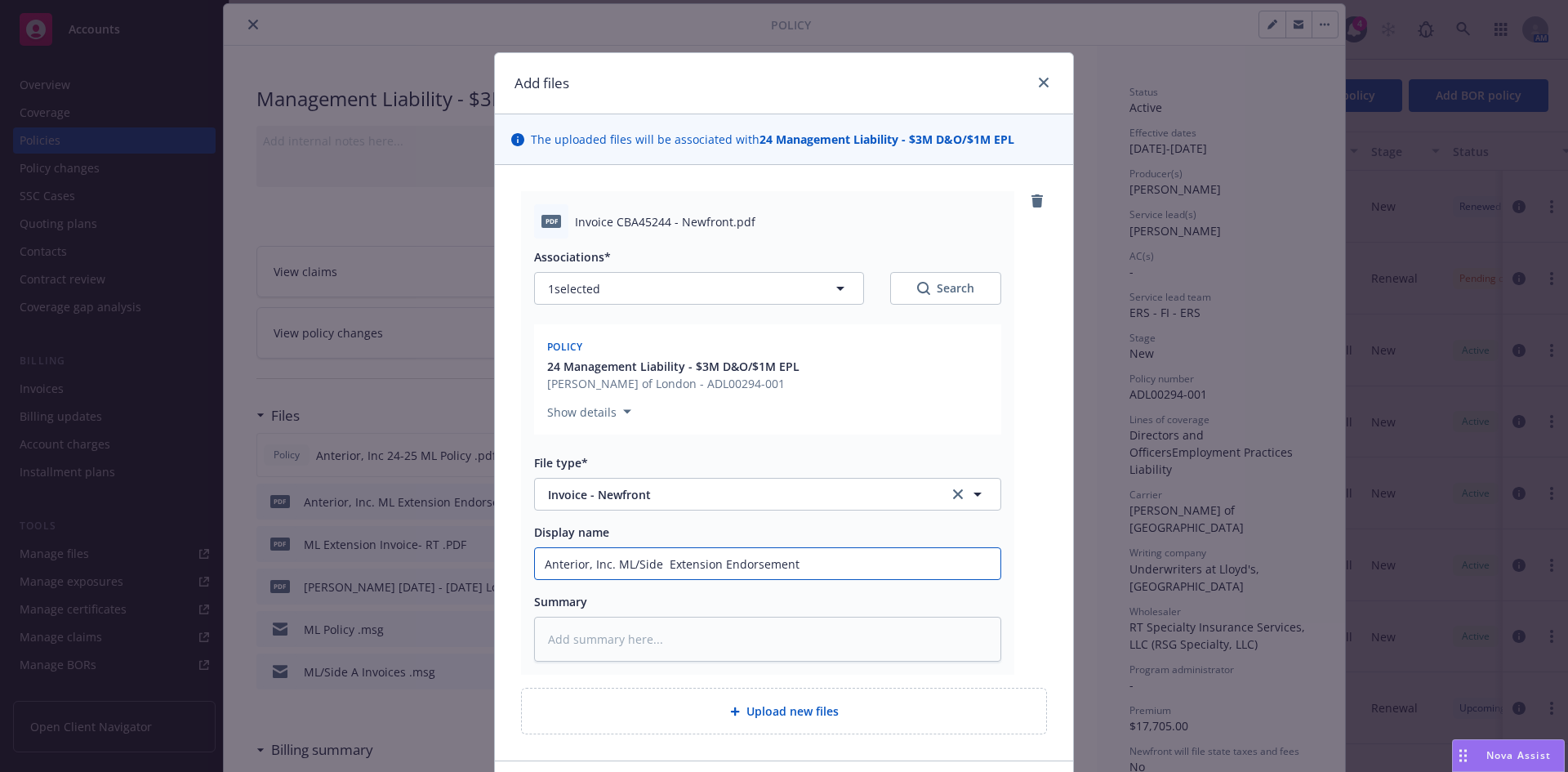
type textarea "x"
type input "Anterior, Inc. ML/Side A Extension Endorsement"
click at [811, 569] on input "Anterior, Inc. ML/Side A Extension Endorsement" at bounding box center [767, 563] width 465 height 31
type textarea "x"
type input "Anterior, Inc. ML/Side A Extension Endorsement I"
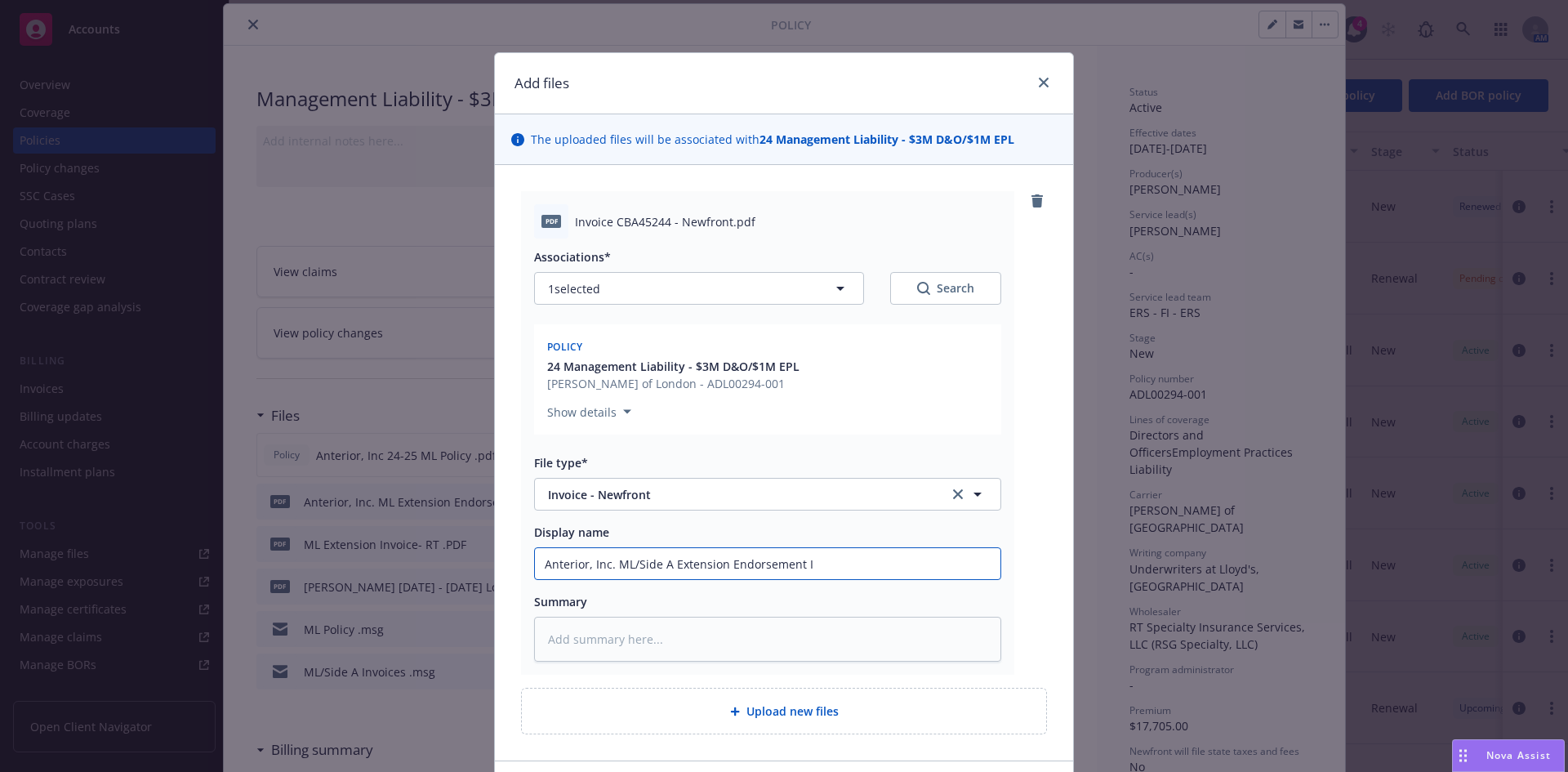
type textarea "x"
type input "Anterior, Inc. ML/Side A Extension Endorsement In"
type textarea "x"
type input "Anterior, Inc. ML/Side A Extension Endorsement I"
type textarea "x"
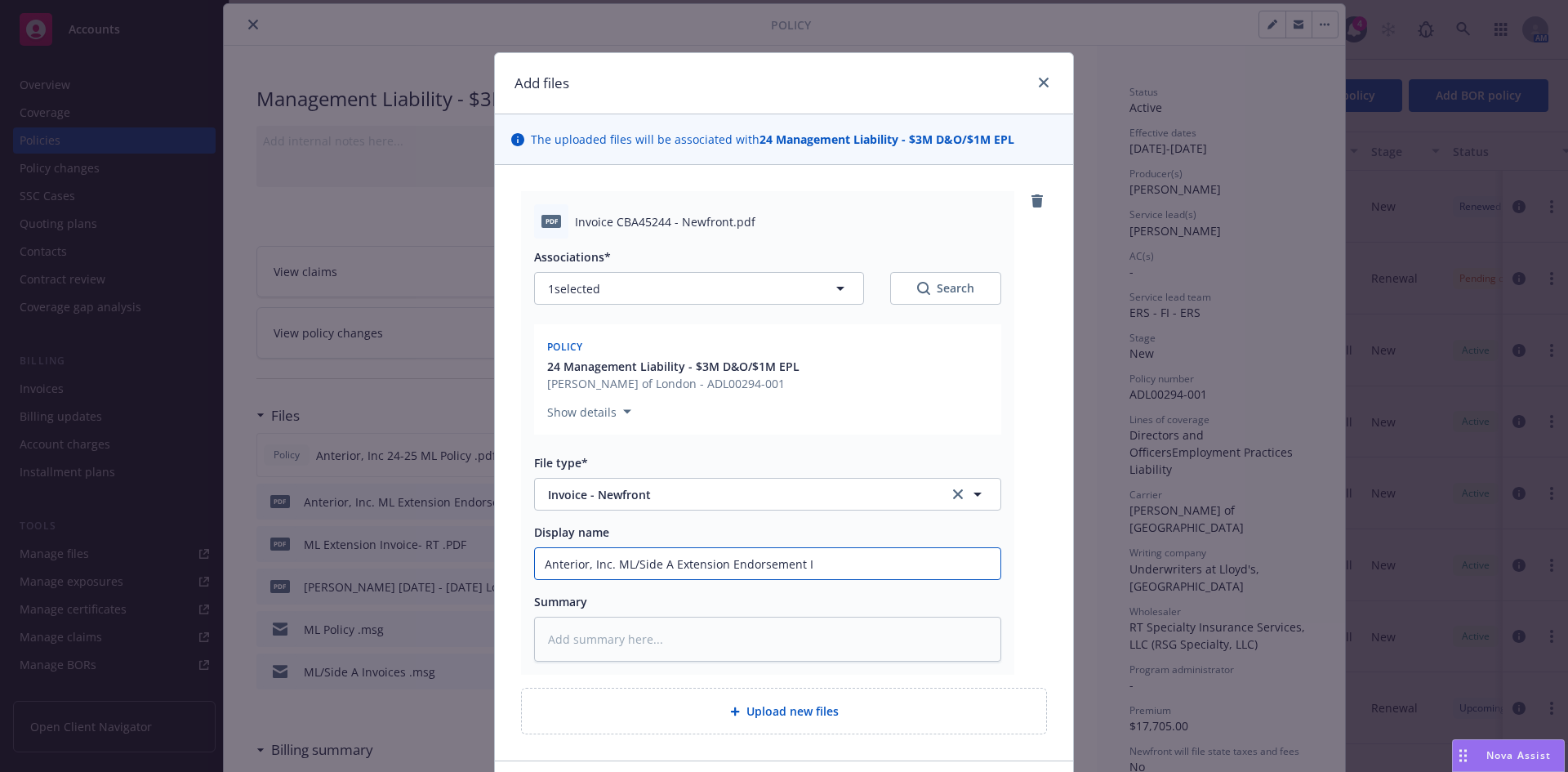
type input "Anterior, Inc. ML/Side A Extension Endorsement"
type textarea "x"
type input "Anterior, Inc. ML/Side A Extension Endorsement"
type textarea "x"
type input "Anterior, Inc. ML/Side A Extension Endorsemen"
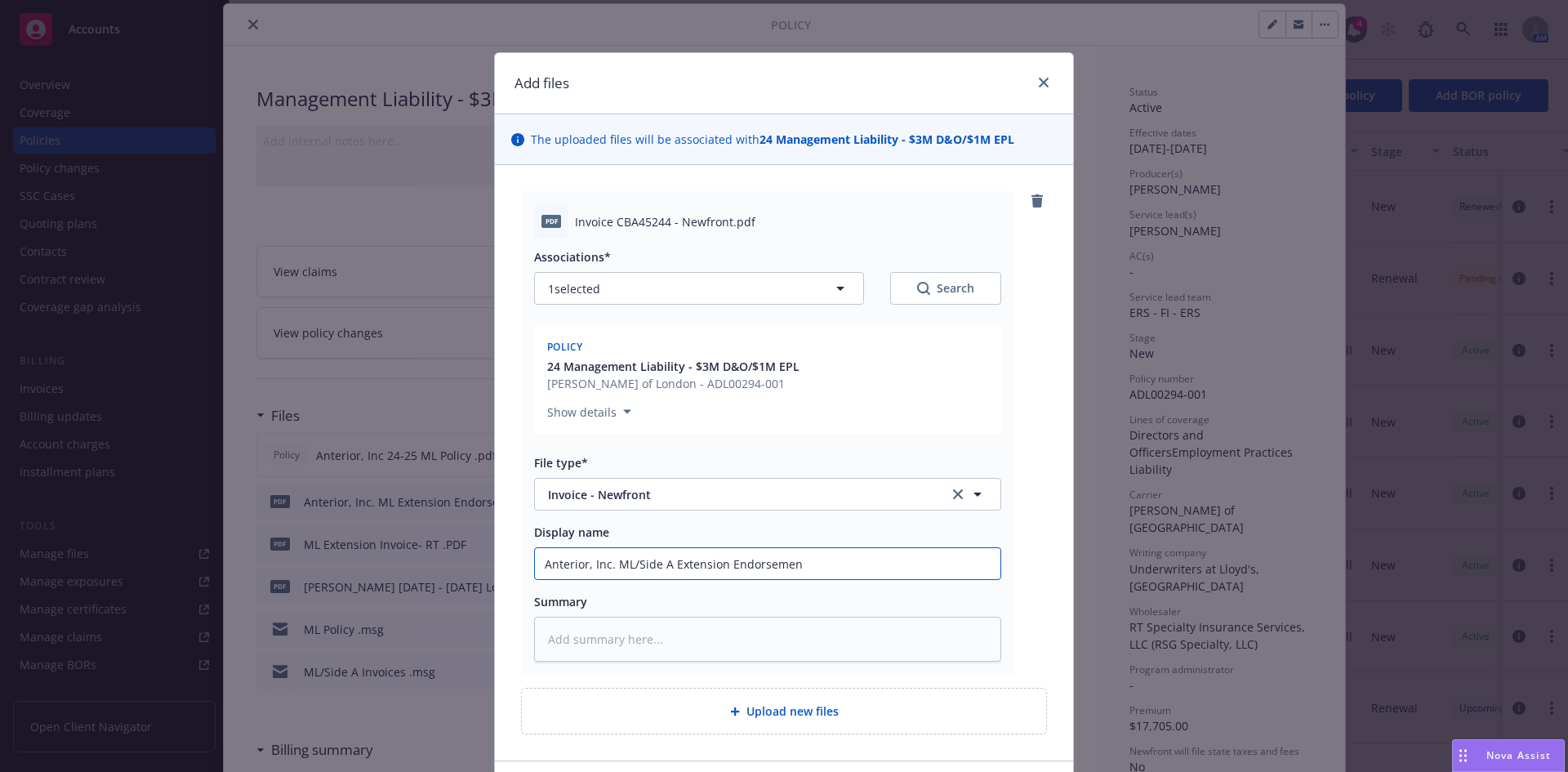
type textarea "x"
type input "Anterior, Inc. ML/Side A Extension Endorseme"
type textarea "x"
type input "Anterior, Inc. ML/Side A Extension Endorsem"
type textarea "x"
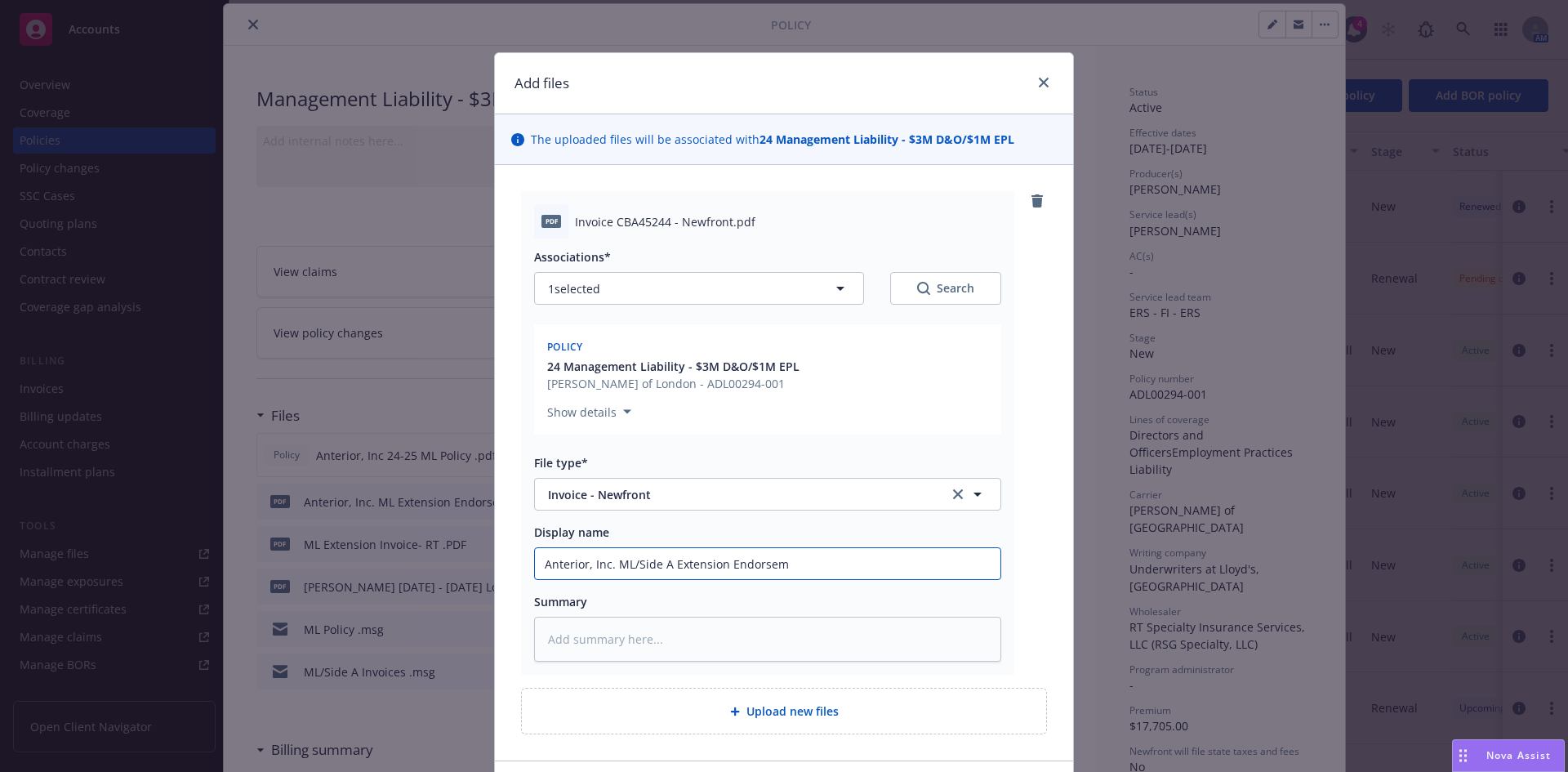
type input "Anterior, Inc. ML/Side A Extension Endorse"
type textarea "x"
type input "Anterior, Inc. ML/Side A Extension Endors"
type textarea "x"
type input "Anterior, Inc. ML/Side A Extension Endor"
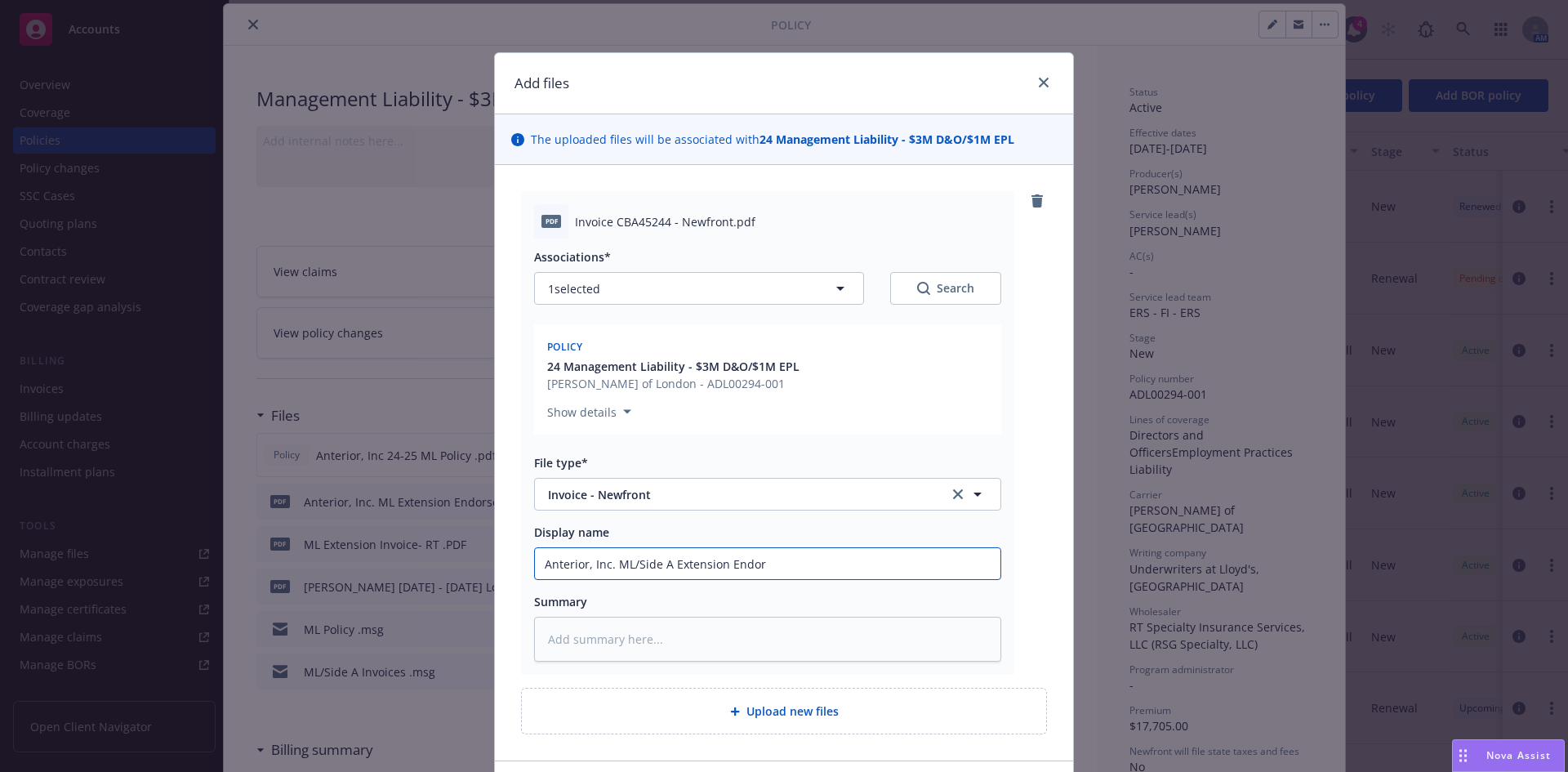
type textarea "x"
type input "Anterior, Inc. ML/Side A Extension Endo"
type textarea "x"
type input "Anterior, Inc. ML/Side A Extension End"
type textarea "x"
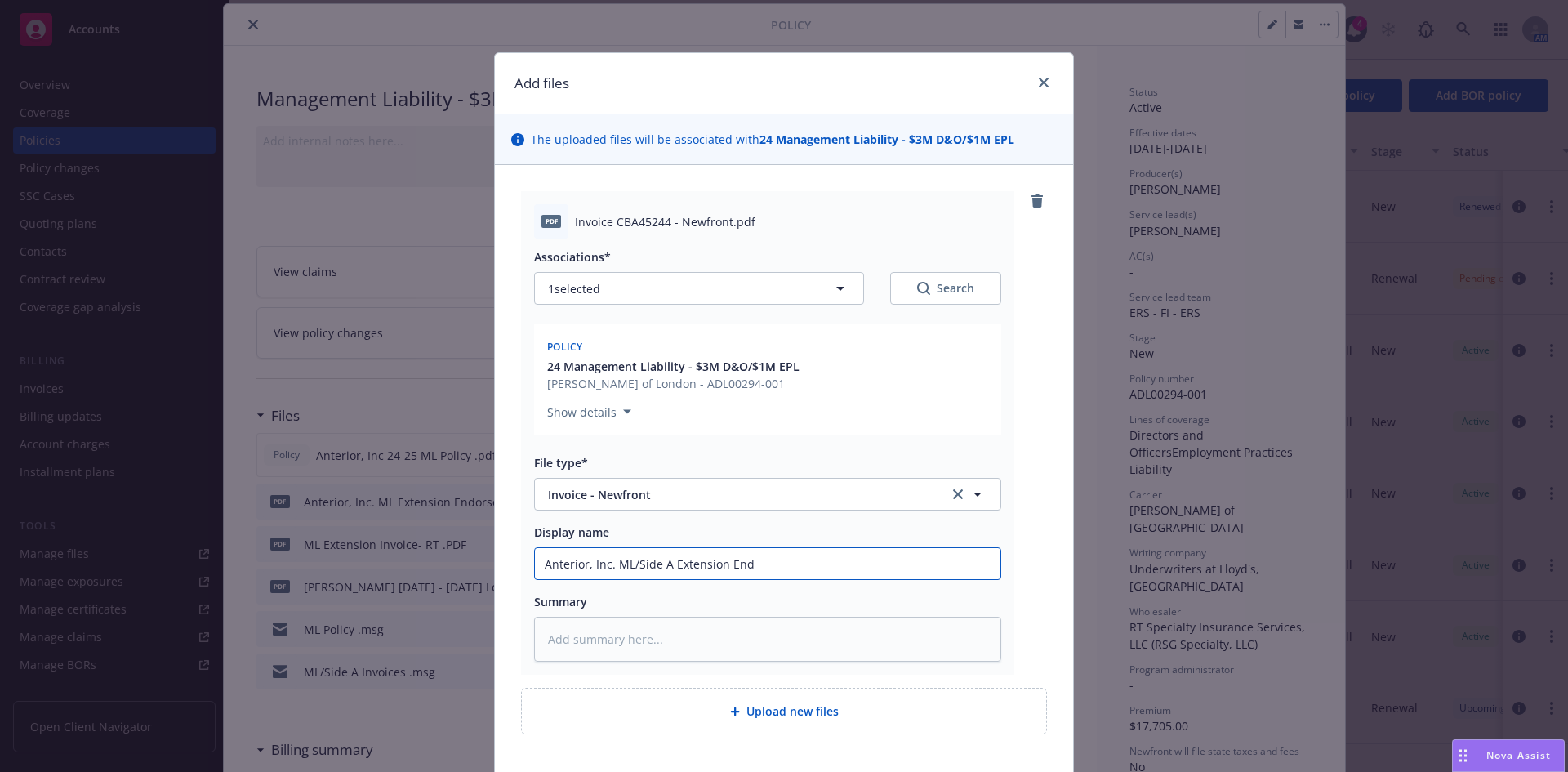
type input "Anterior, Inc. ML/Side A Extension En"
type textarea "x"
type input "Anterior, Inc. ML/Side A Extension E"
type textarea "x"
type input "Anterior, Inc. ML/Side A Extension"
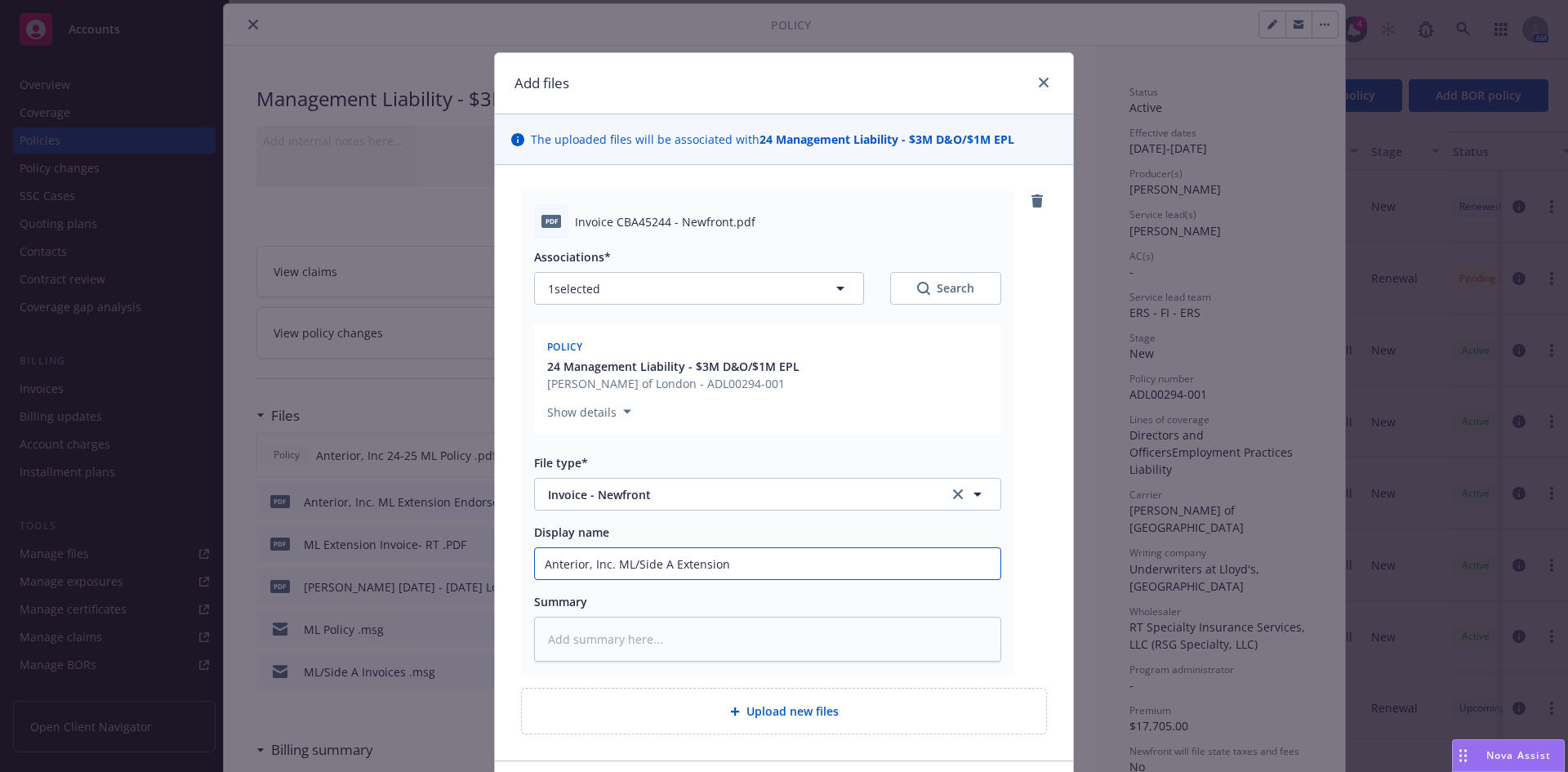
type textarea "x"
type input "Anterior, Inc. ML/Side A Extension"
type textarea "x"
type input "Anterior, Inc. ML/Side A Extensio"
type textarea "x"
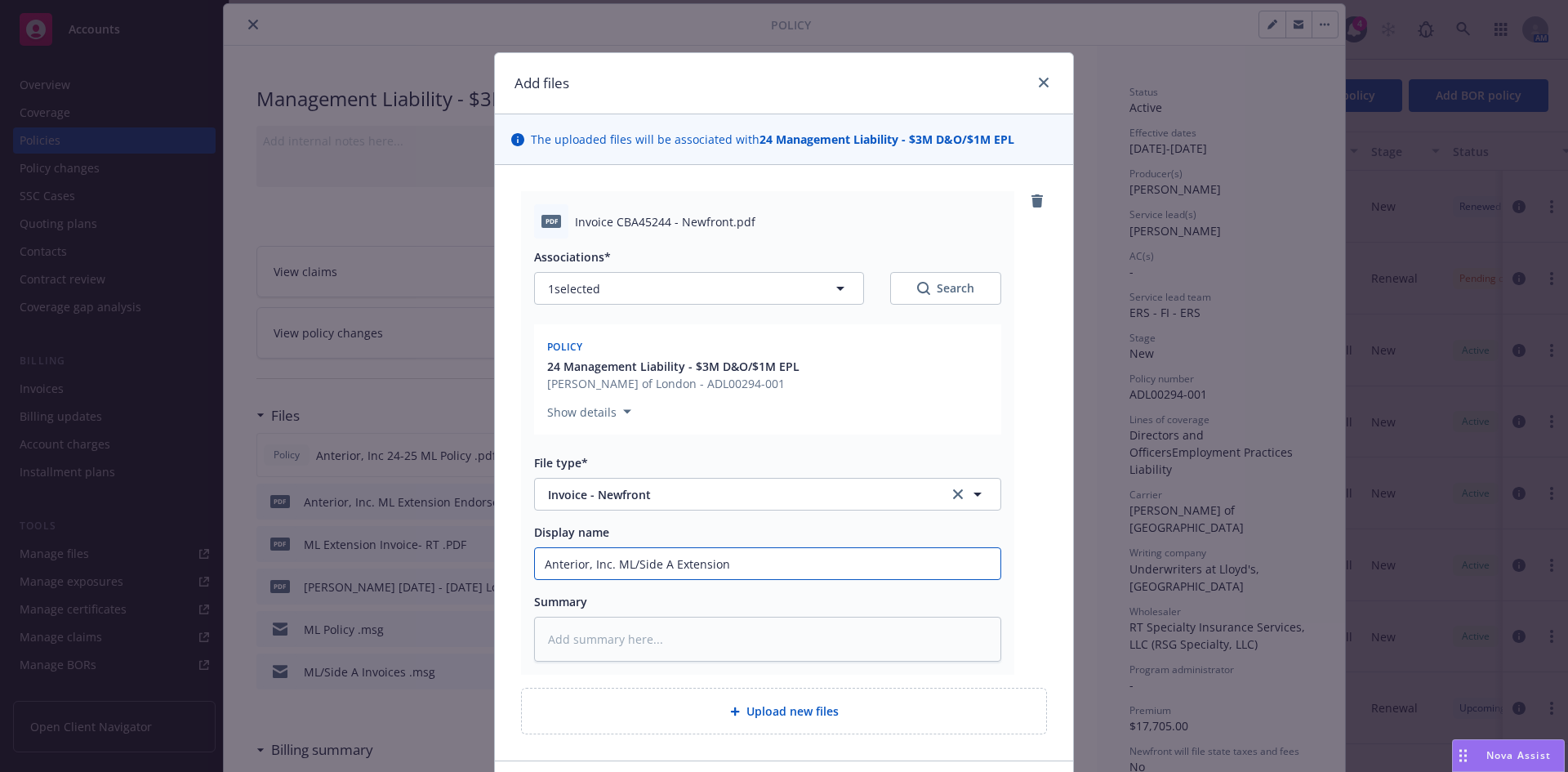
type input "Anterior, Inc. ML/Side A Extension"
type textarea "x"
type input "Anterior, Inc. ML/Side A Extension A"
type textarea "x"
type input "Anterior, Inc. ML/Side A Extension AP"
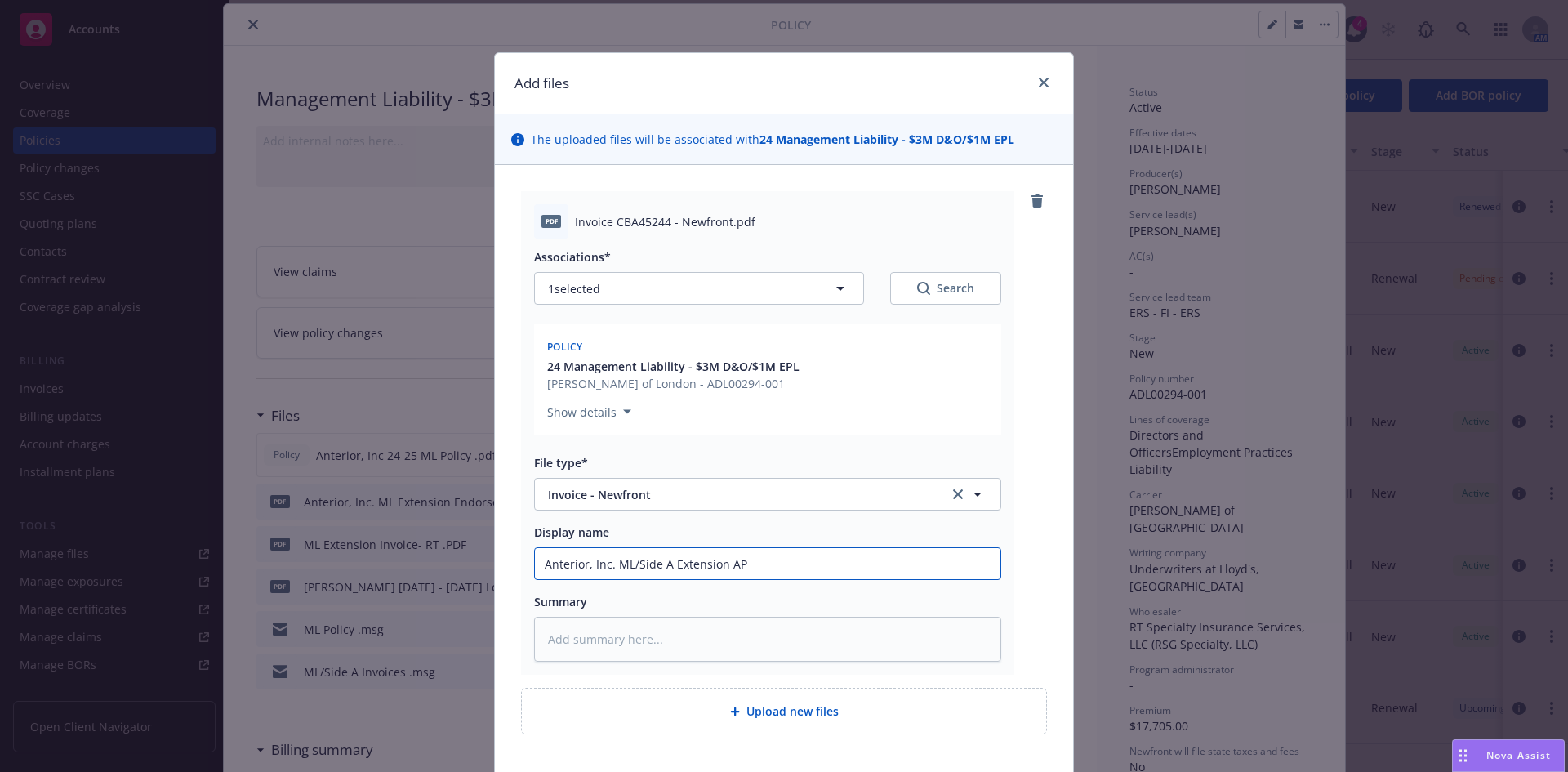
type textarea "x"
type input "Anterior, Inc. ML/Side A Extension AP"
type textarea "x"
type input "Anterior, Inc. ML/Side A Extension AP I"
type textarea "x"
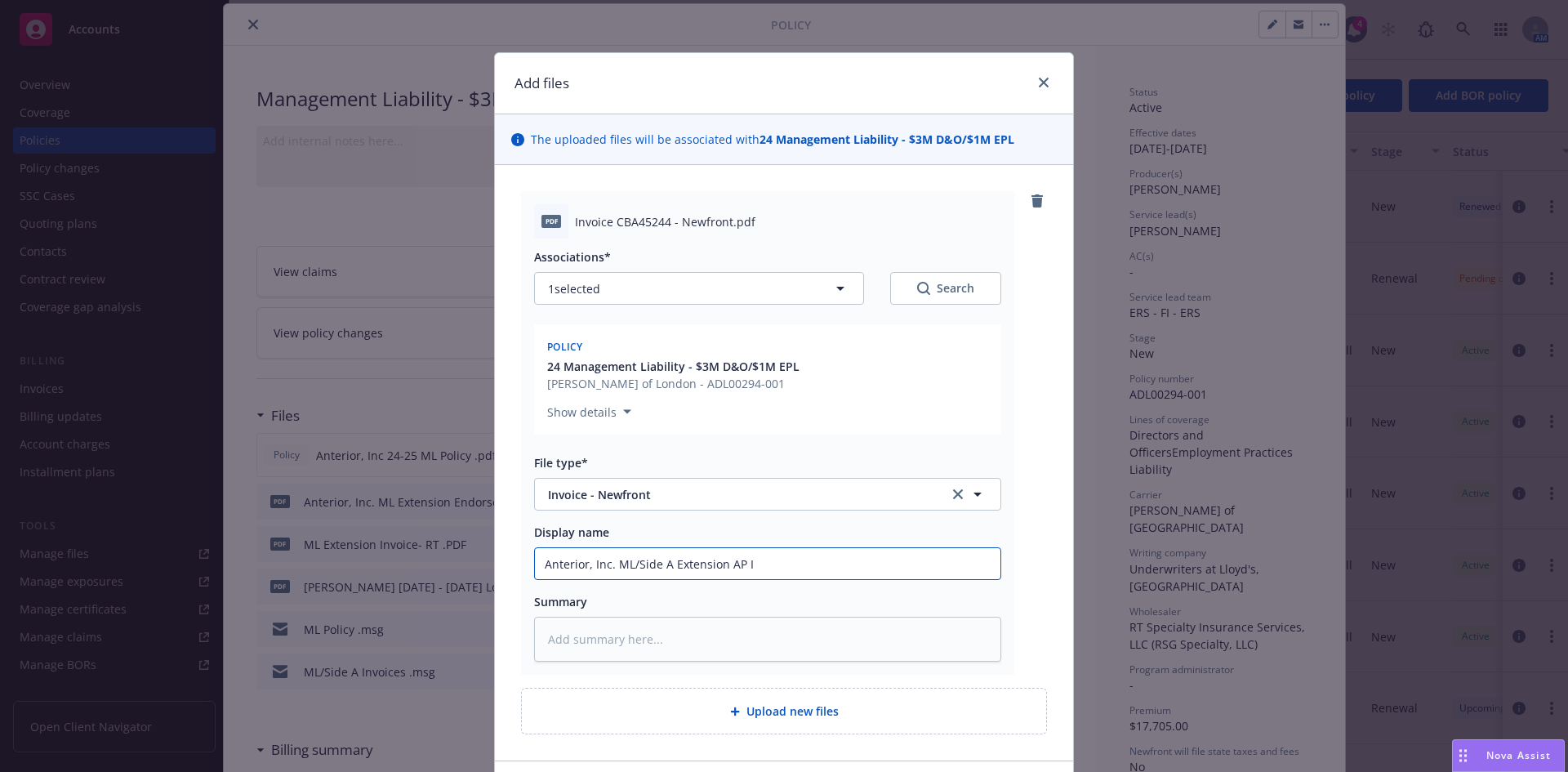
type input "Anterior, Inc. ML/Side A Extension AP In"
type textarea "x"
type input "Anterior, Inc. ML/Side A Extension AP Inv"
type textarea "x"
type input "Anterior, Inc. ML/Side A Extension AP Invoc"
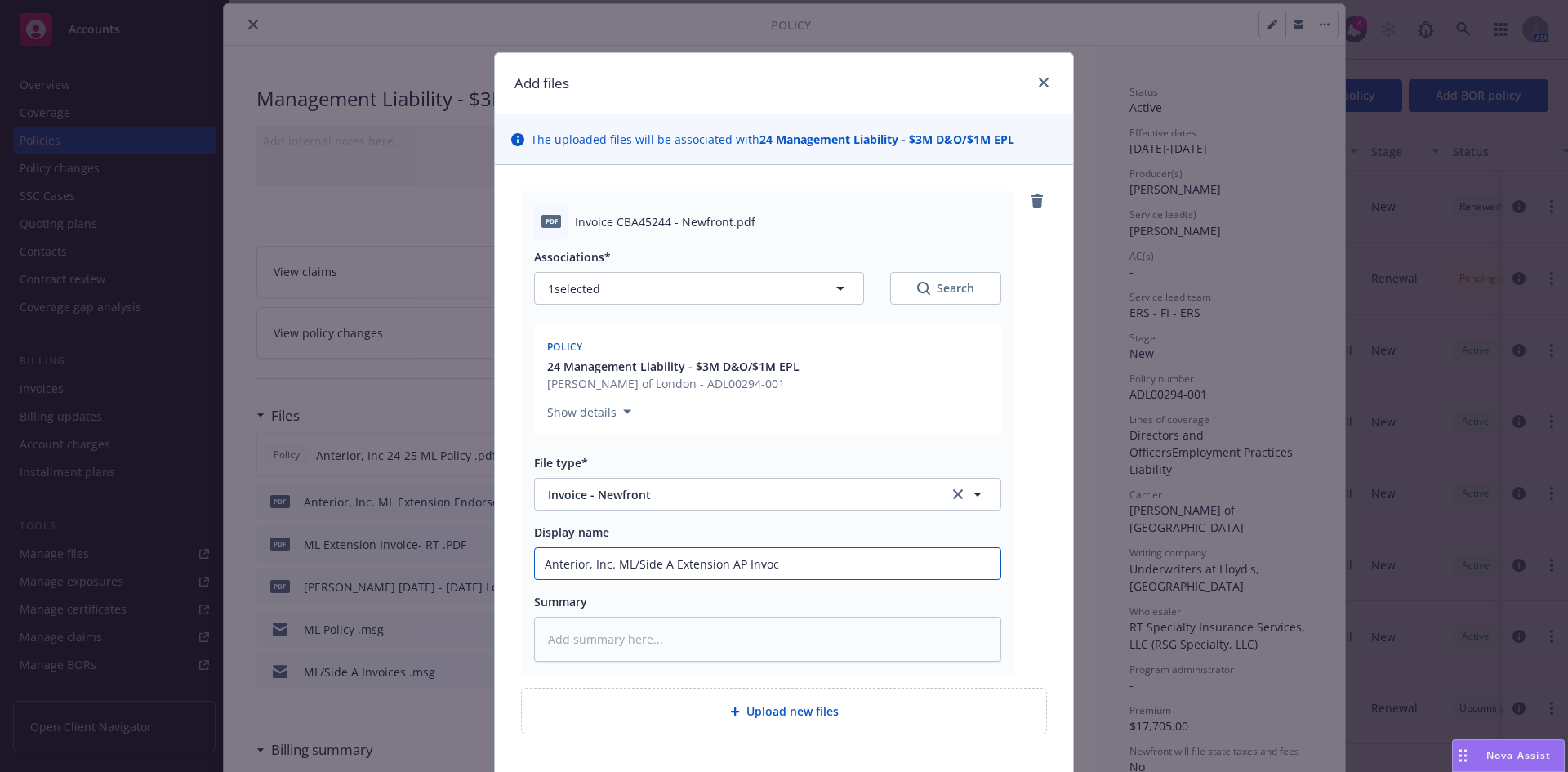
type textarea "x"
type input "Anterior, Inc. ML/Side A Extension AP Invoci"
type textarea "x"
type input "Anterior, Inc. ML/Side A Extension AP Invocie"
type textarea "x"
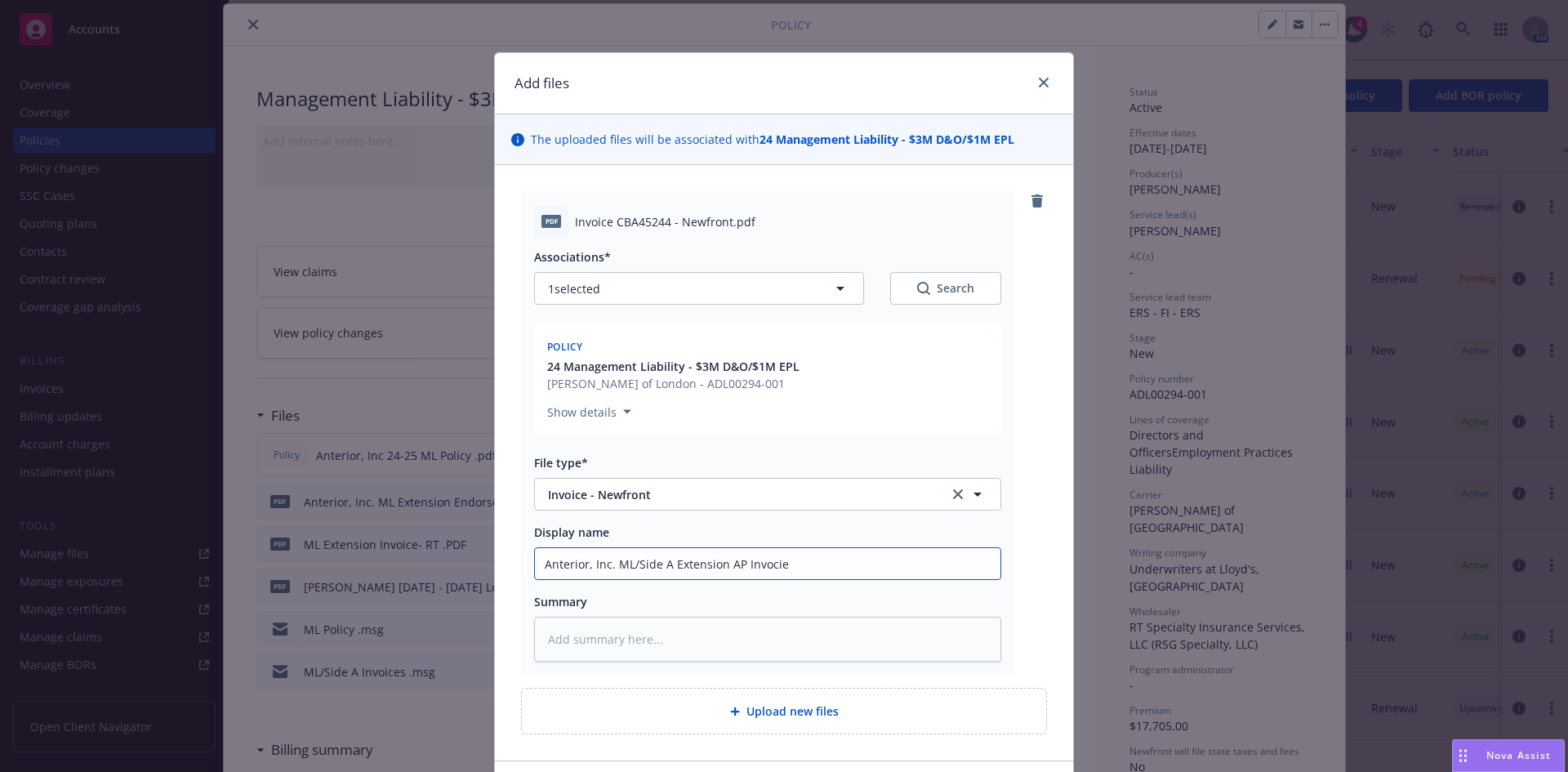
type input "Anterior, Inc. ML/Side A Extension AP Invocie"
type textarea "x"
type input "Anterior, Inc. ML/Side A Extension AP Invocie"
type textarea "x"
type input "Anterior, Inc. ML/Side A Extension AP Invoci"
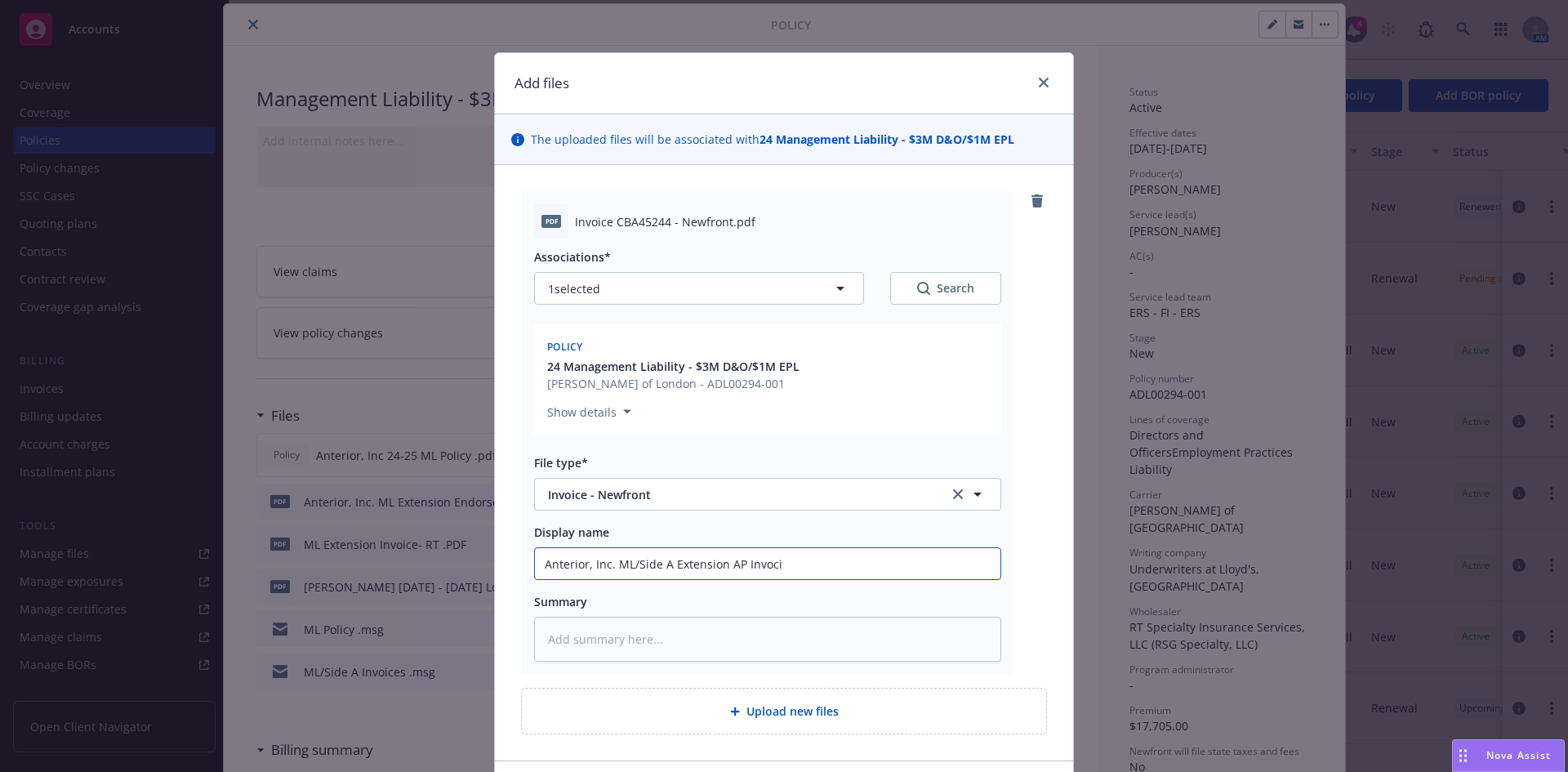
type textarea "x"
type input "Anterior, Inc. ML/Side A Extension AP Invoc"
type textarea "x"
type input "Anterior, Inc. ML/Side A Extension AP Invo"
type textarea "x"
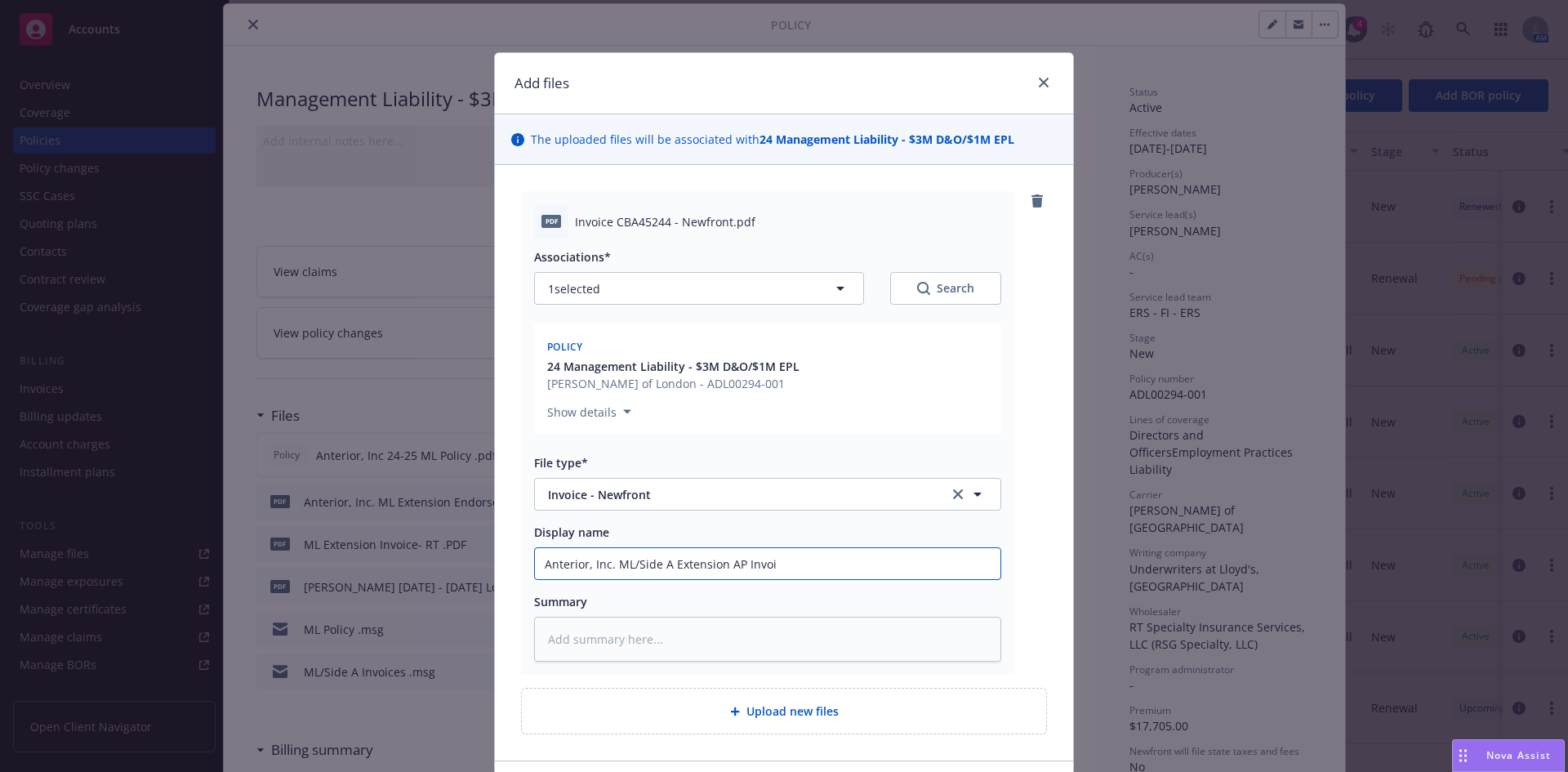
type input "Anterior, Inc. ML/Side A Extension AP Invoic"
type textarea "x"
type input "Anterior, Inc. ML/Side A Extension AP Invoice"
type textarea "x"
type input "Anterior, Inc. ML/Side A Extension AP Invoice"
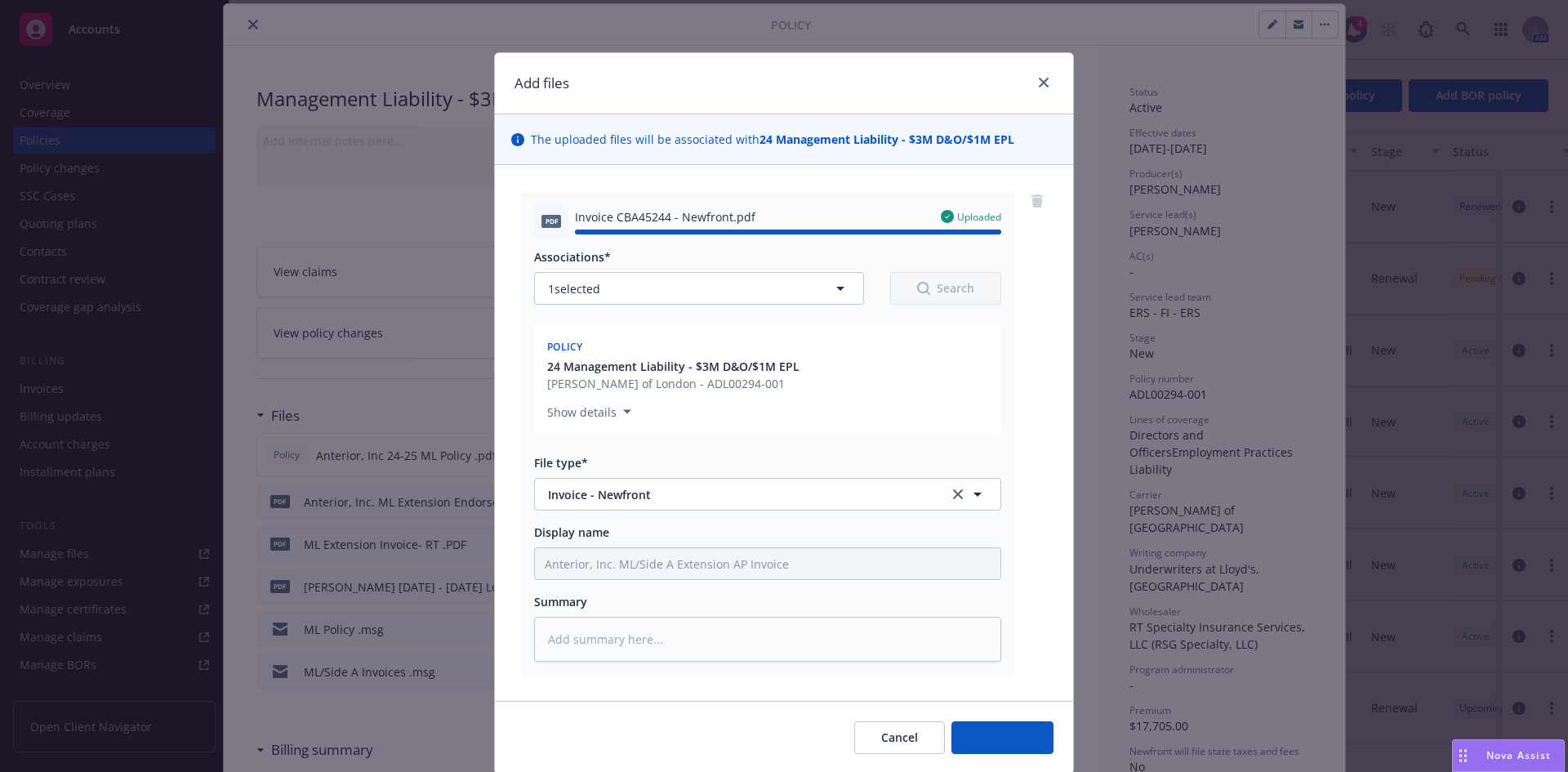
type textarea "x"
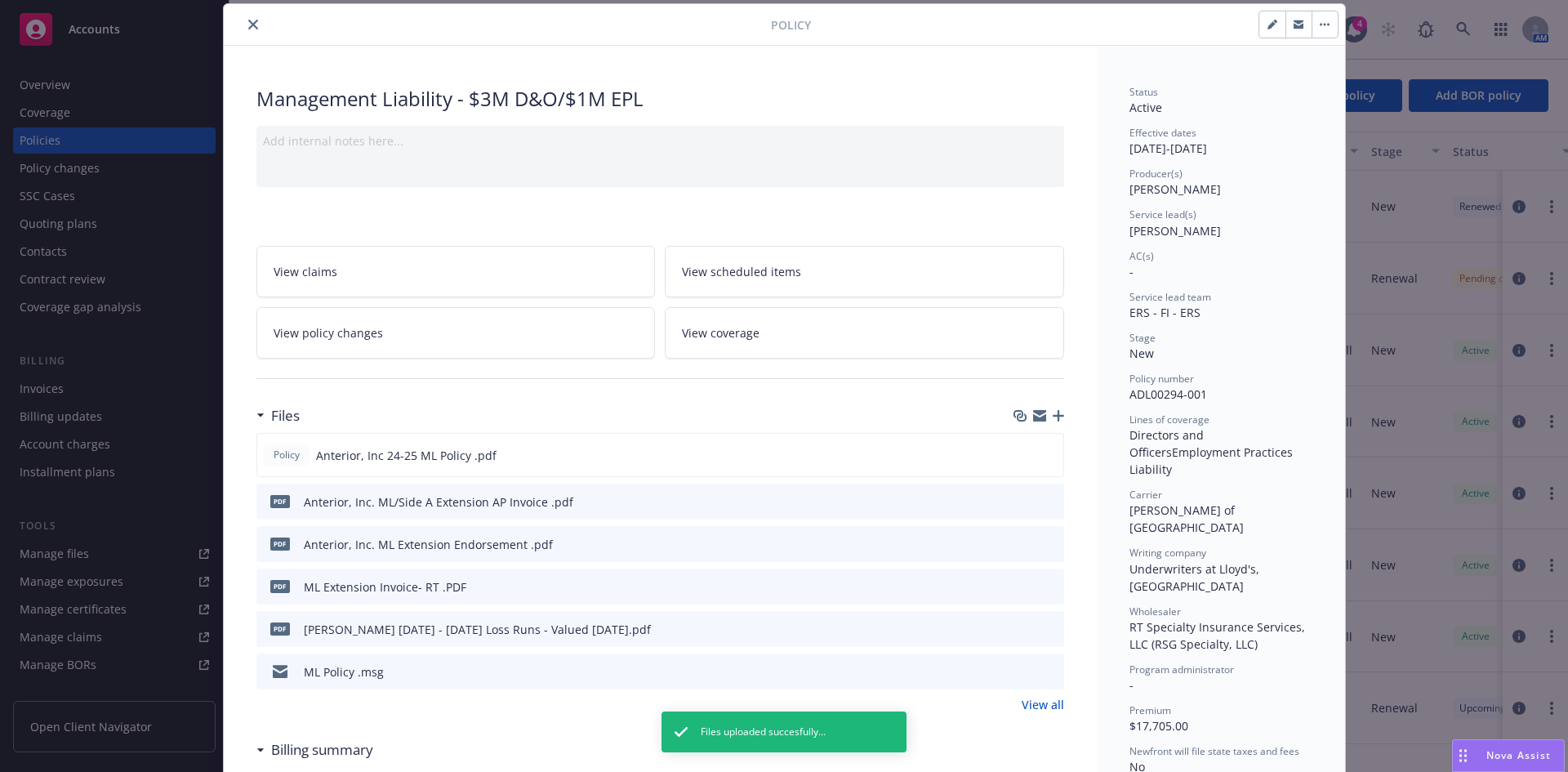
click at [1022, 502] on button "download file" at bounding box center [1021, 500] width 16 height 16
click at [248, 26] on button "close" at bounding box center [253, 24] width 20 height 20
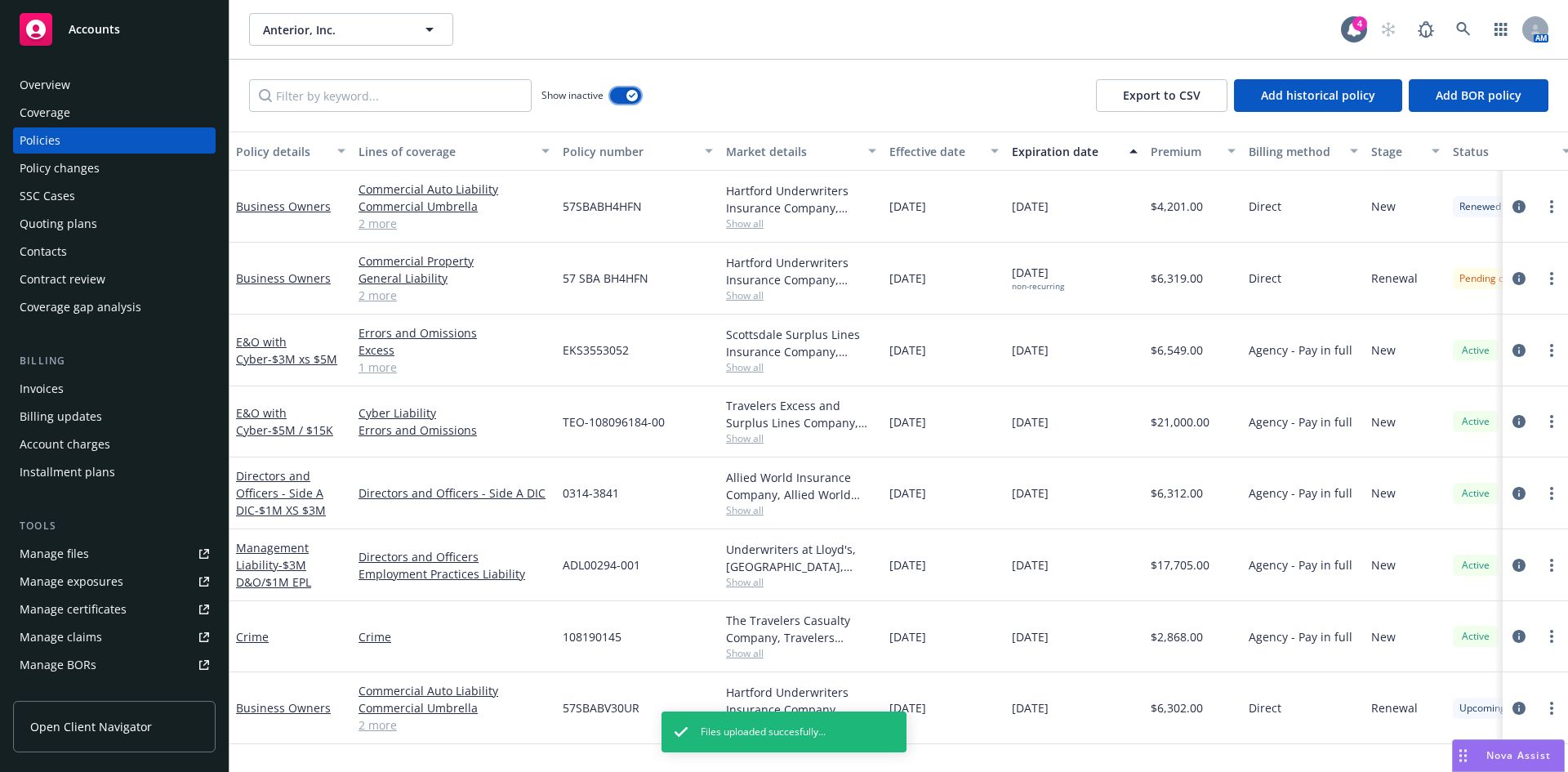
click at [620, 98] on button "button" at bounding box center [625, 95] width 31 height 16
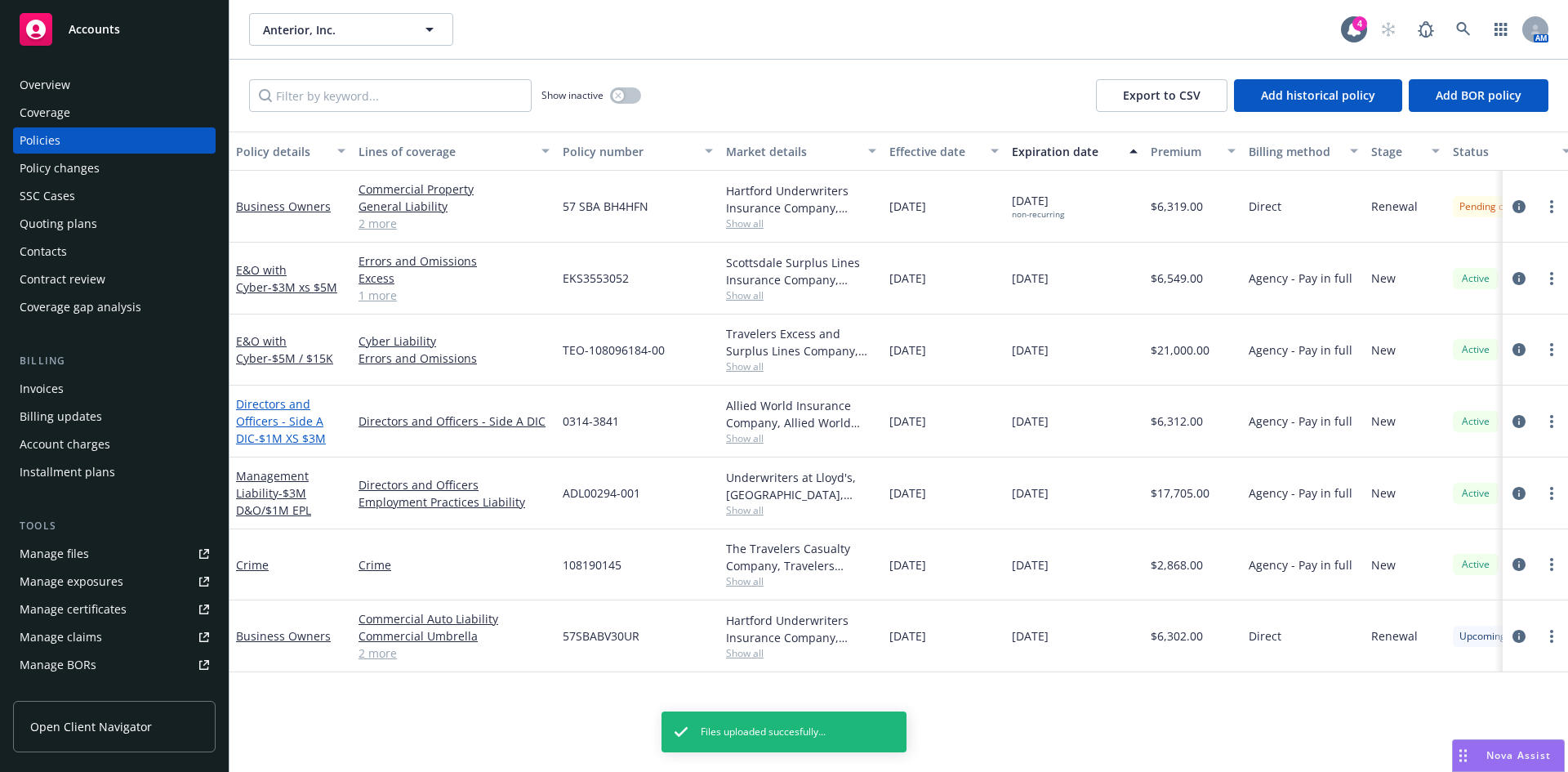
click at [290, 439] on span "- $1M XS $3M" at bounding box center [290, 438] width 71 height 15
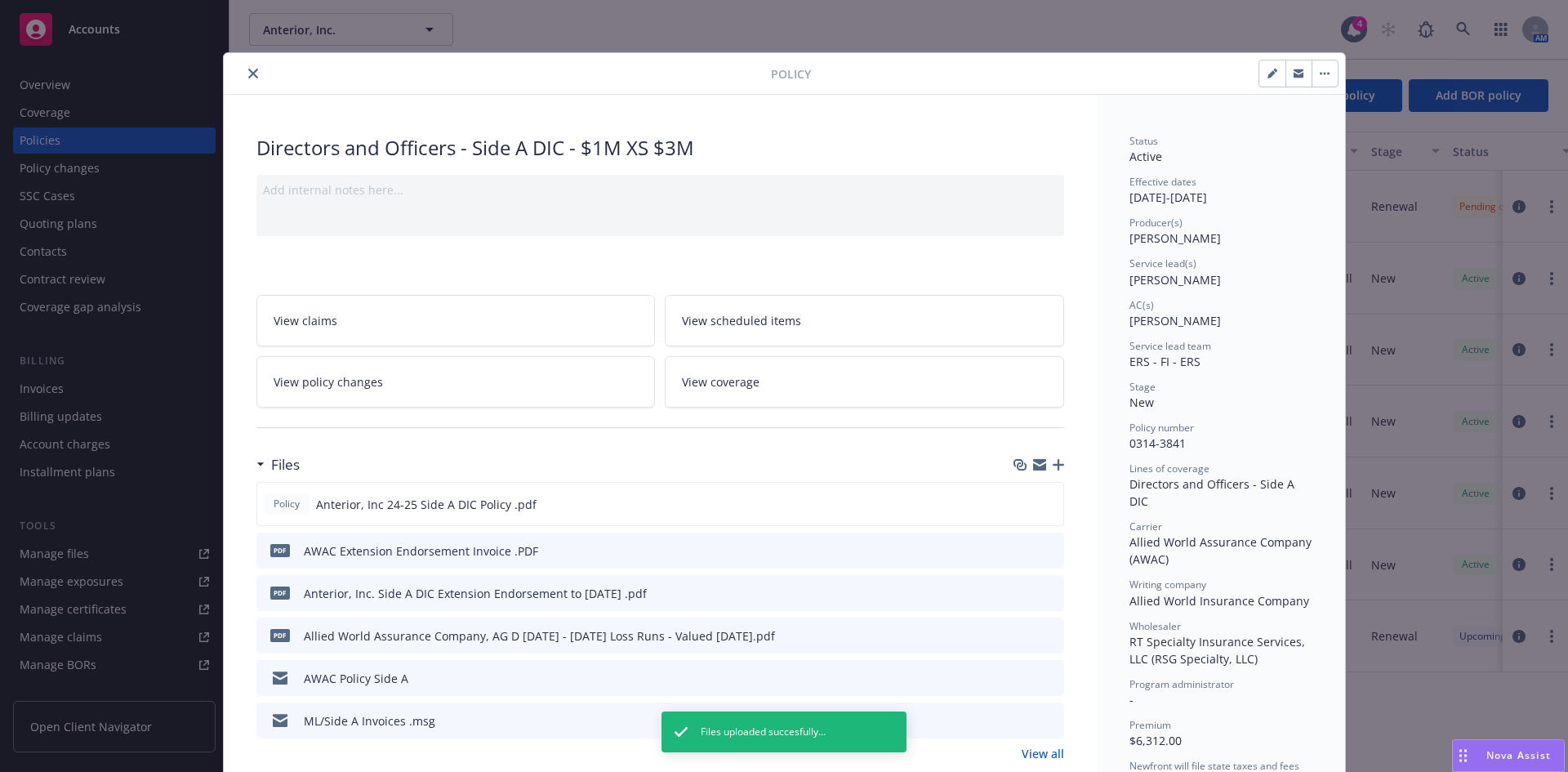
scroll to position [49, 0]
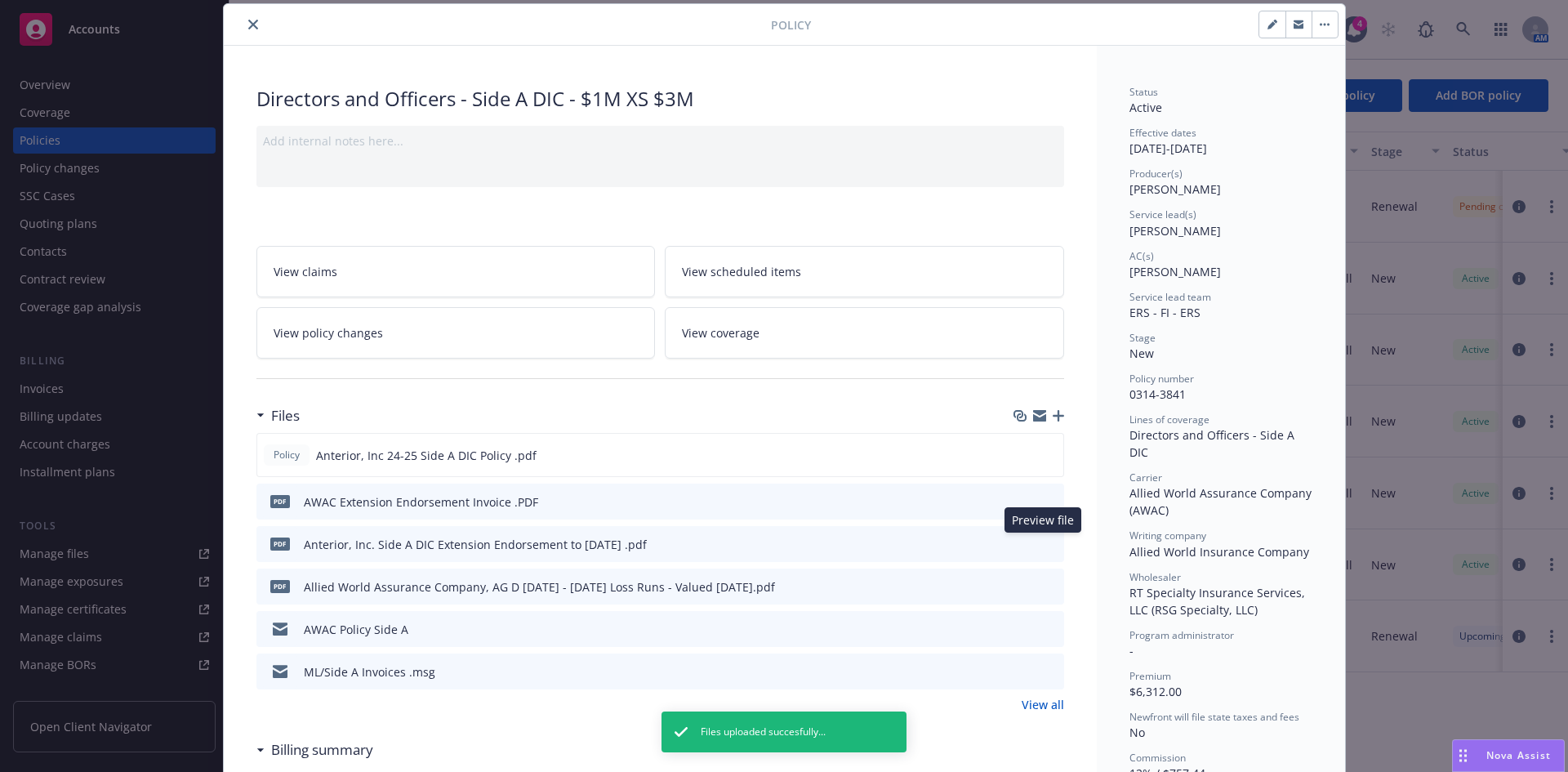
click at [1047, 545] on icon "preview file" at bounding box center [1048, 543] width 14 height 11
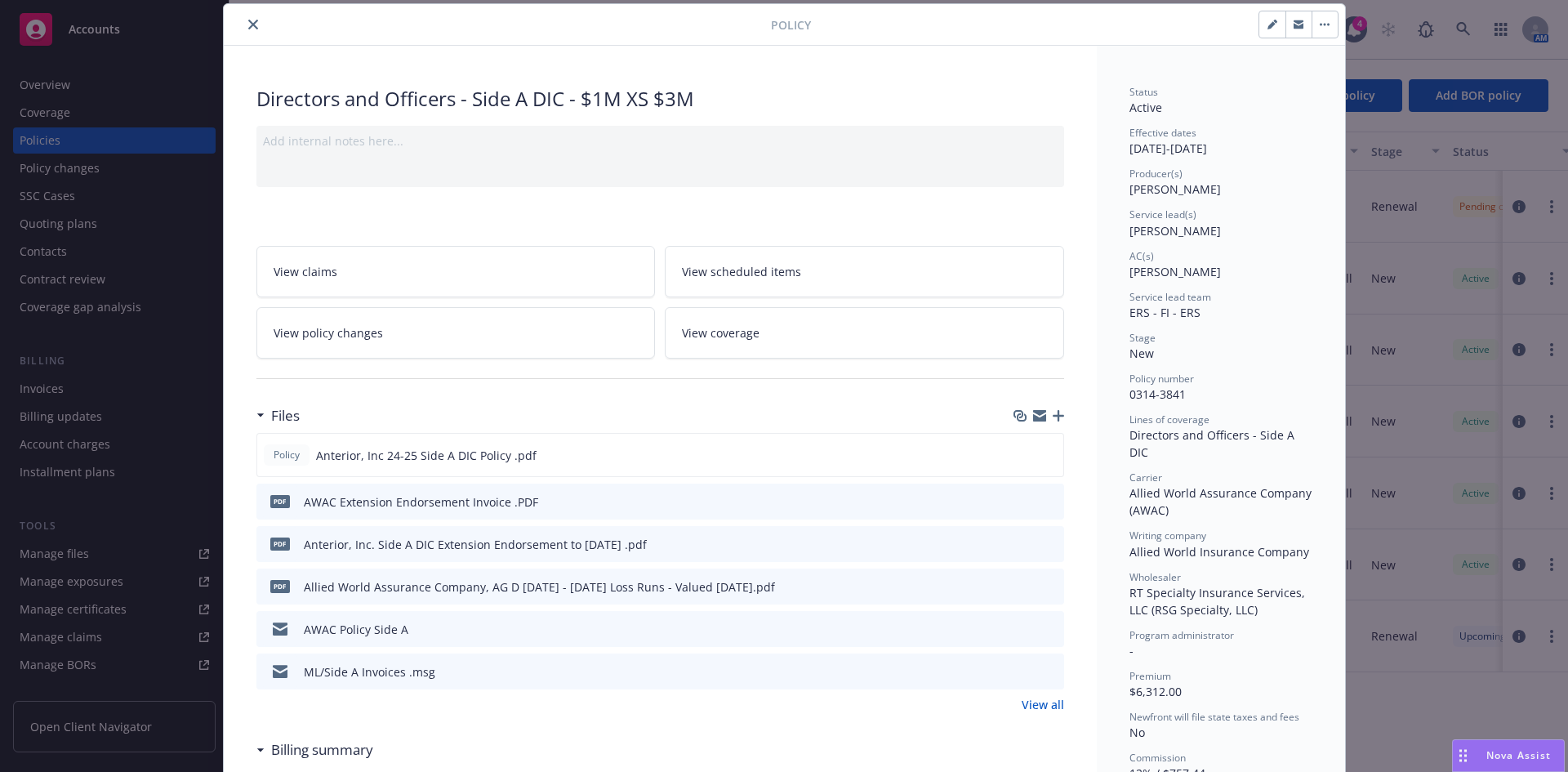
drag, startPoint x: 1012, startPoint y: 540, endPoint x: 979, endPoint y: 521, distance: 38.1
click at [1015, 540] on icon "download file" at bounding box center [1022, 543] width 13 height 13
click at [248, 21] on icon "close" at bounding box center [253, 25] width 9 height 9
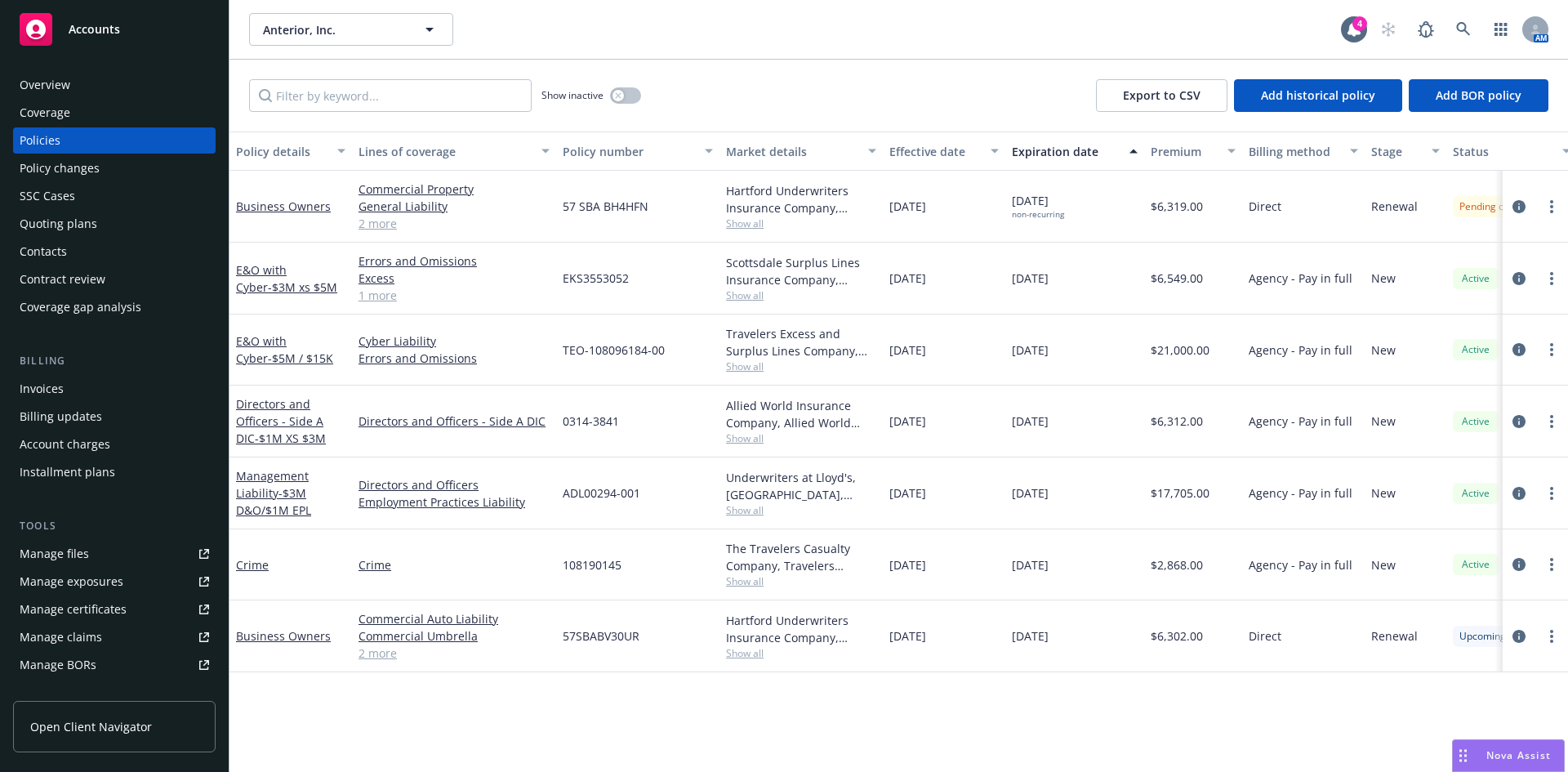
click at [829, 69] on div "Show inactive Export to CSV Add historical policy Add BOR policy" at bounding box center [898, 96] width 1338 height 72
click at [90, 553] on link "Manage files" at bounding box center [114, 554] width 202 height 27
click at [1459, 16] on link at bounding box center [1464, 29] width 32 height 32
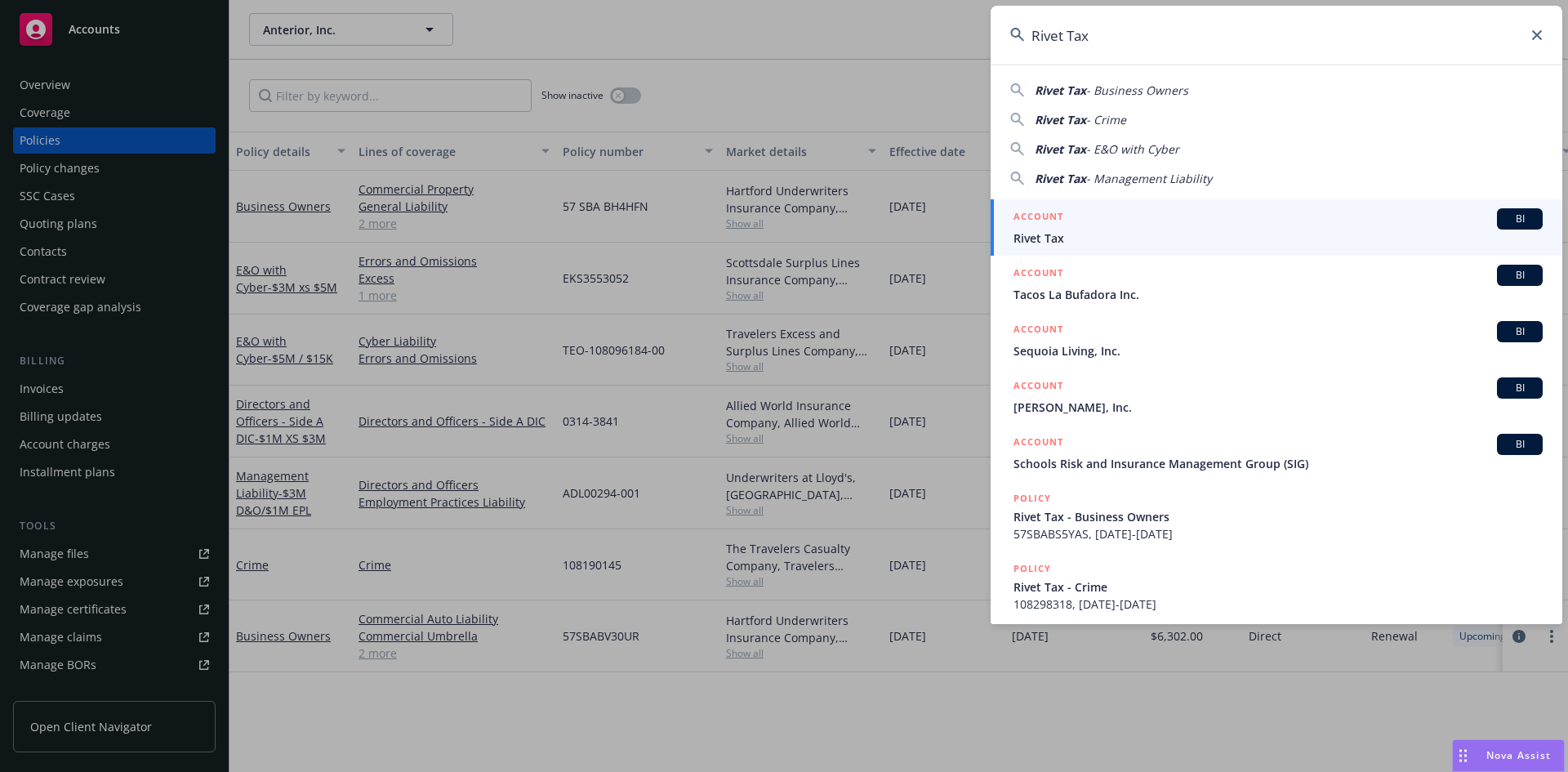
type input "Rivet Tax"
click at [1055, 223] on h5 "ACCOUNT" at bounding box center [1038, 217] width 49 height 20
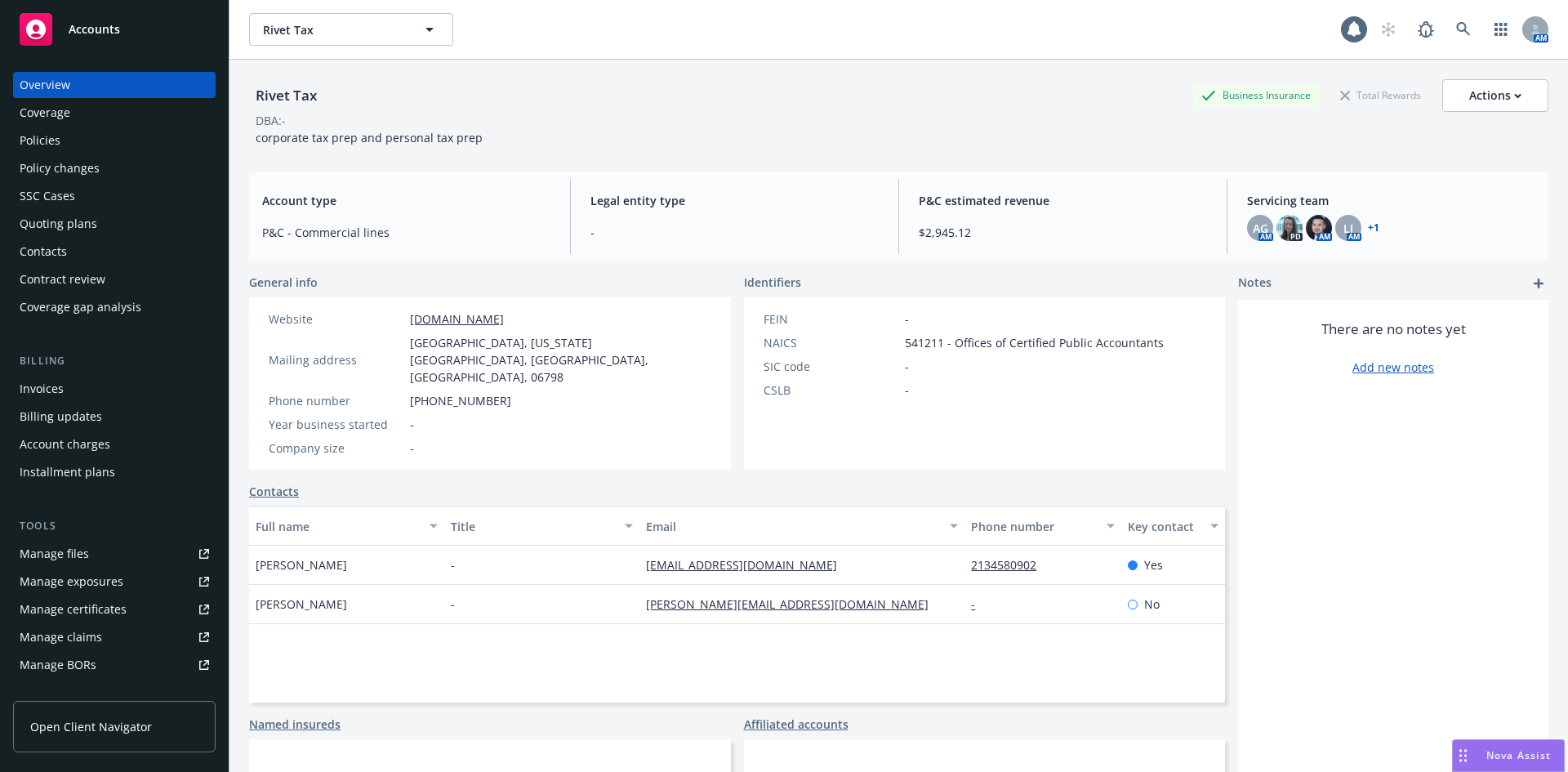
click at [55, 383] on div "Invoices" at bounding box center [42, 389] width 44 height 27
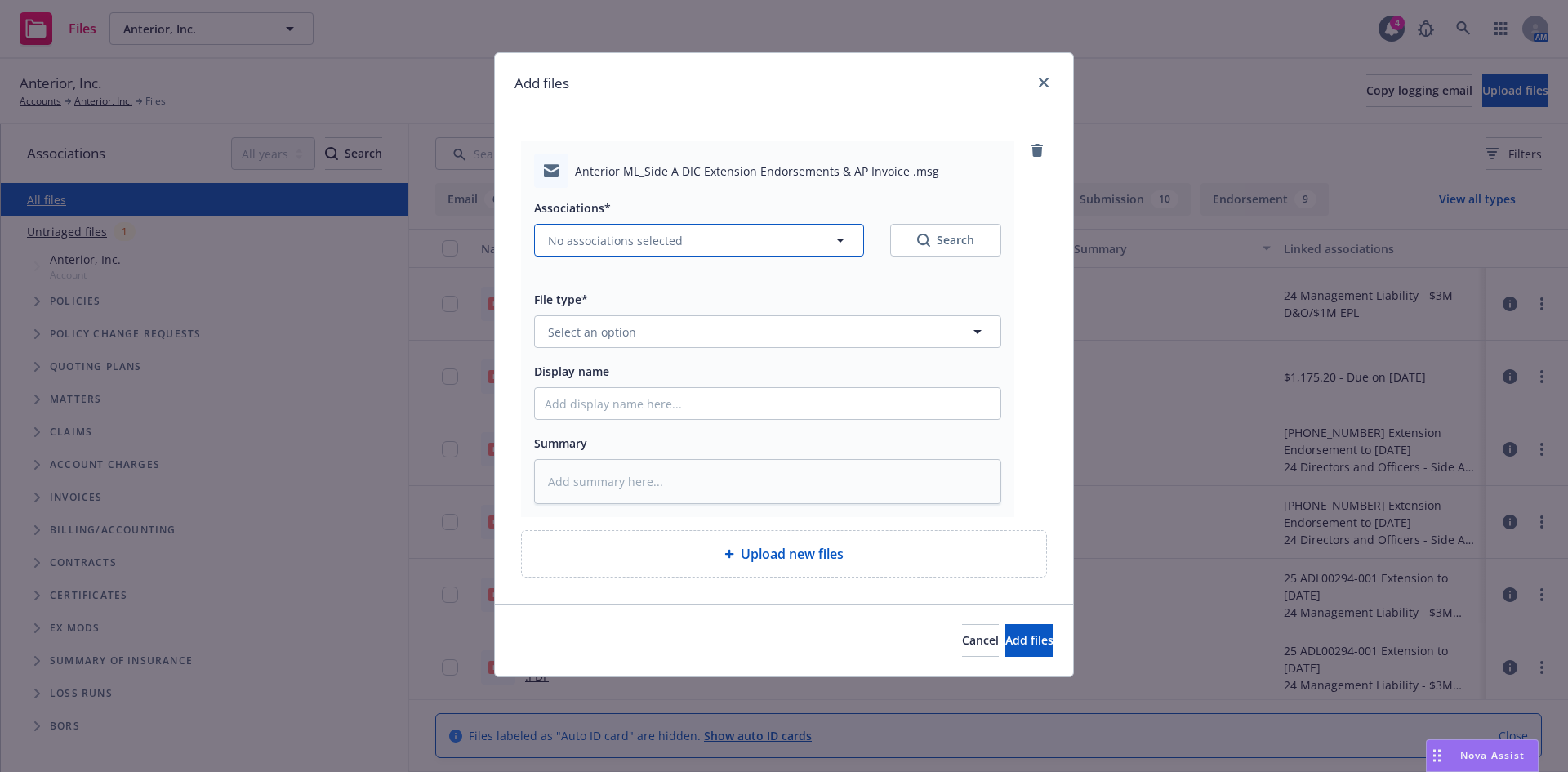
click at [604, 246] on span "No associations selected" at bounding box center [615, 240] width 135 height 17
type textarea "x"
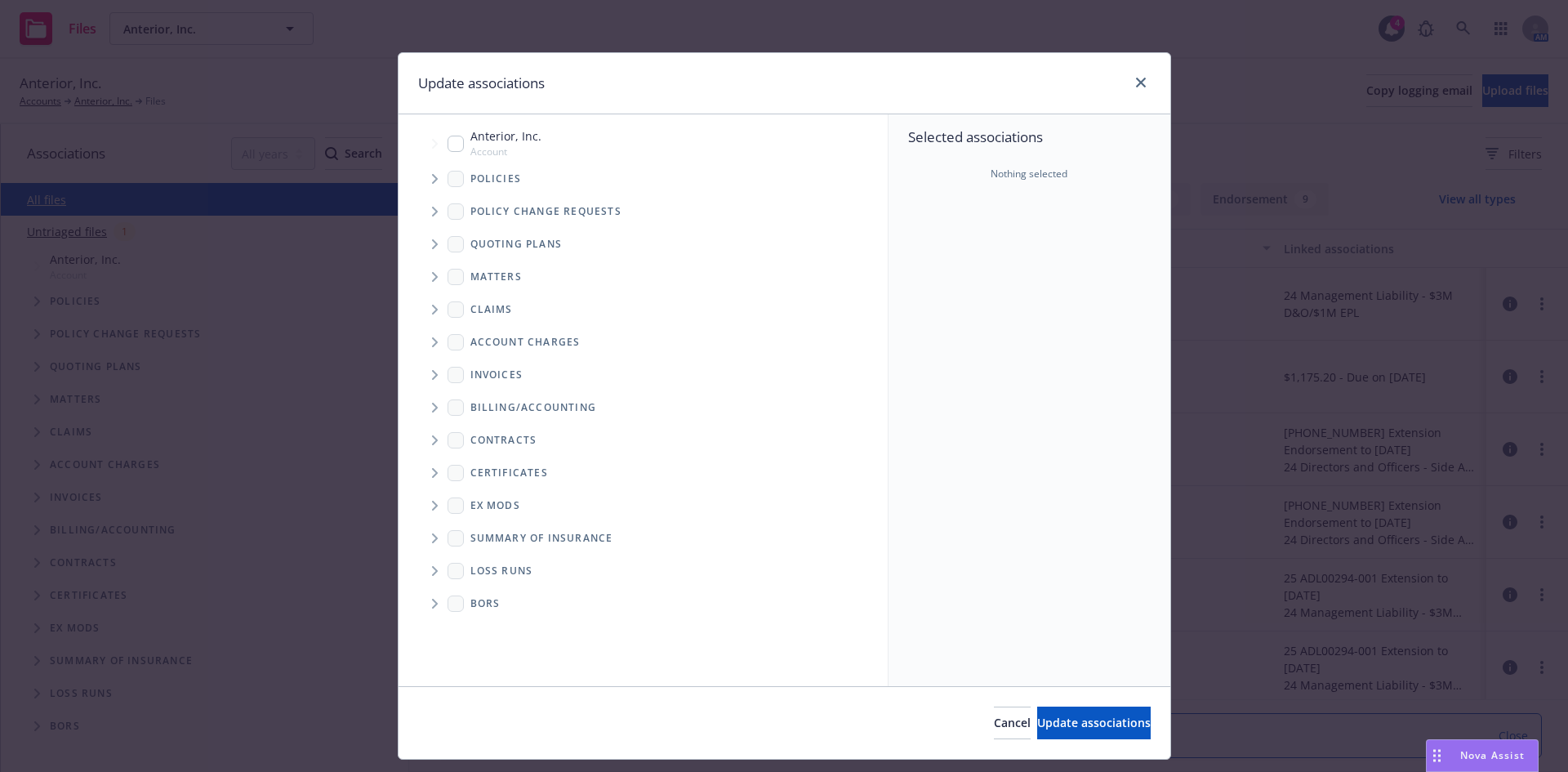
click at [422, 176] on span "Tree Example" at bounding box center [435, 179] width 27 height 27
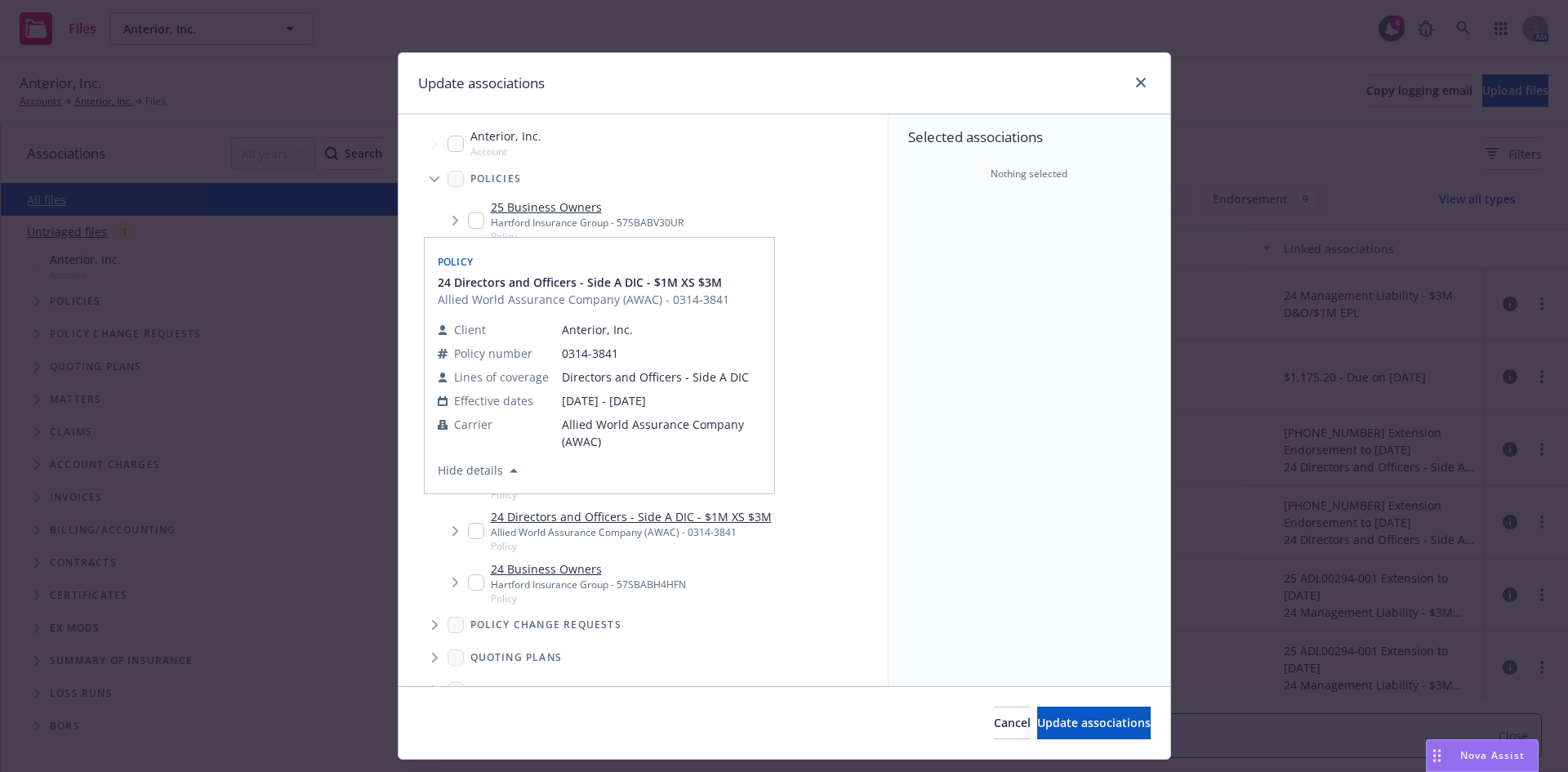
click at [468, 480] on button "Hide details" at bounding box center [478, 470] width 93 height 20
checkbox input "true"
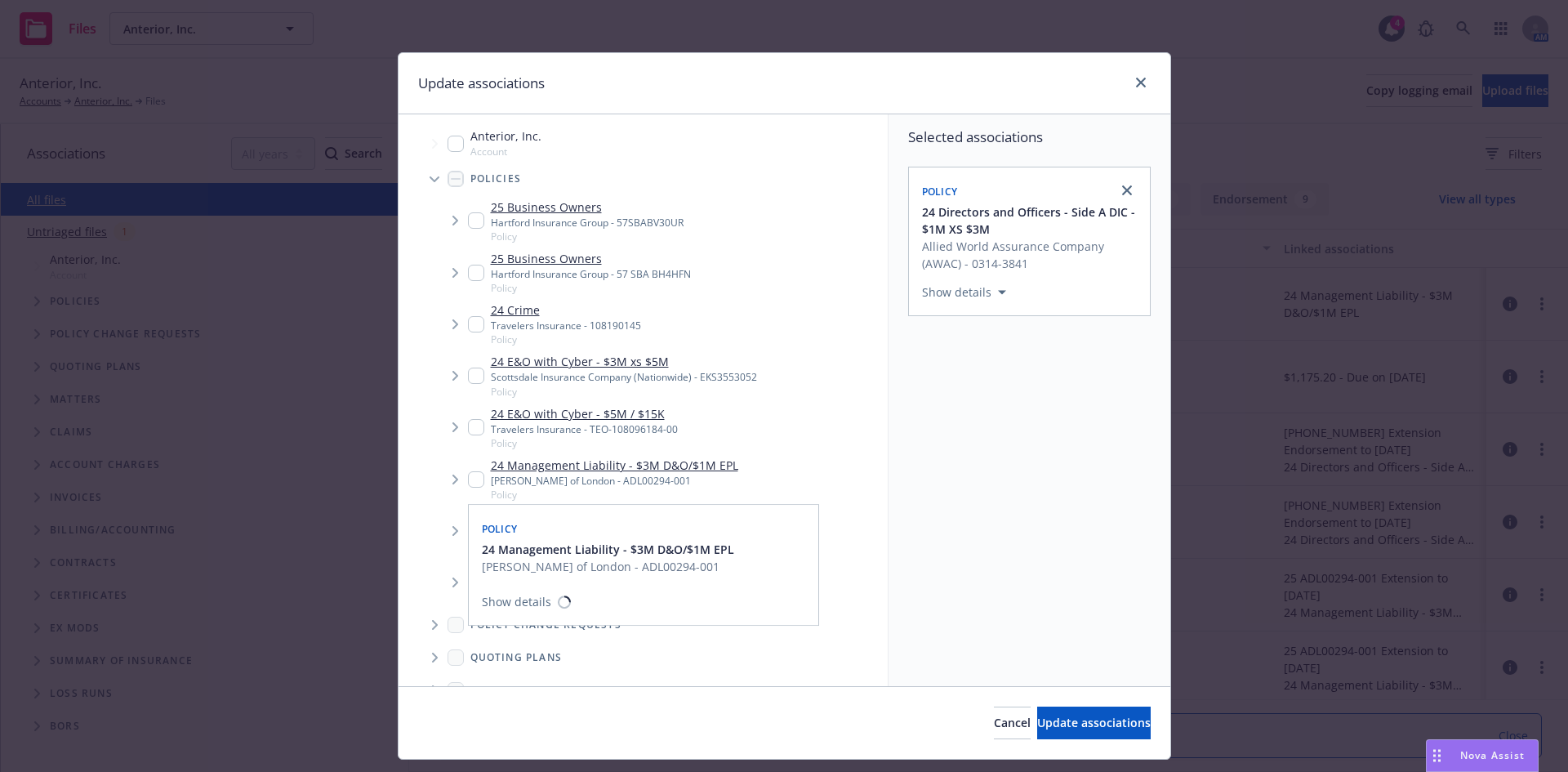
click at [468, 480] on input "Tree Example" at bounding box center [476, 479] width 16 height 16
checkbox input "true"
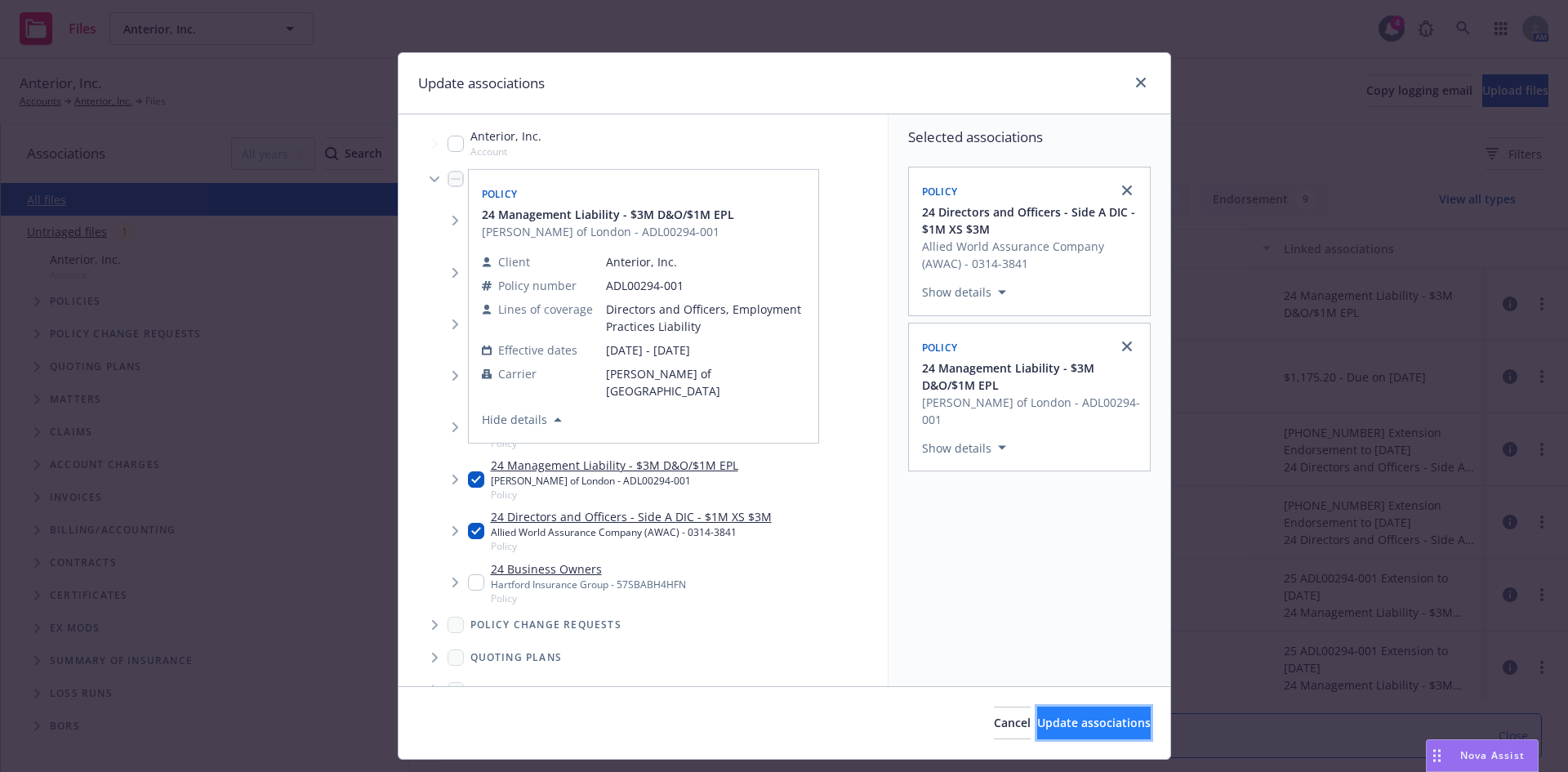
click at [1048, 720] on span "Update associations" at bounding box center [1094, 722] width 114 height 15
type textarea "x"
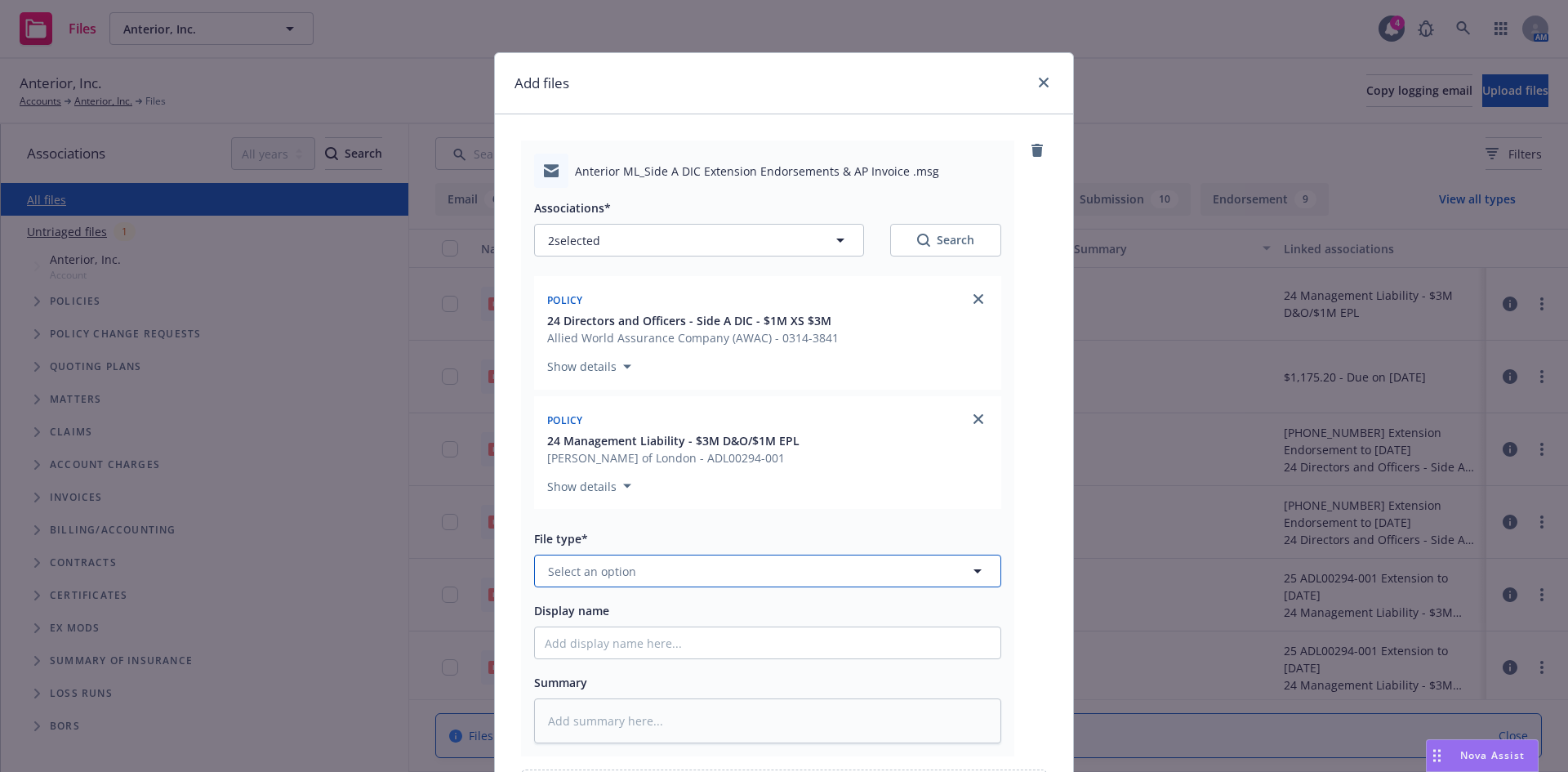
click at [602, 561] on button "Select an option" at bounding box center [767, 571] width 467 height 32
type input "i"
type input "endorse"
click at [635, 528] on span "Endorsement delivery" at bounding box center [612, 525] width 123 height 17
click at [608, 641] on input "Display name" at bounding box center [767, 642] width 465 height 31
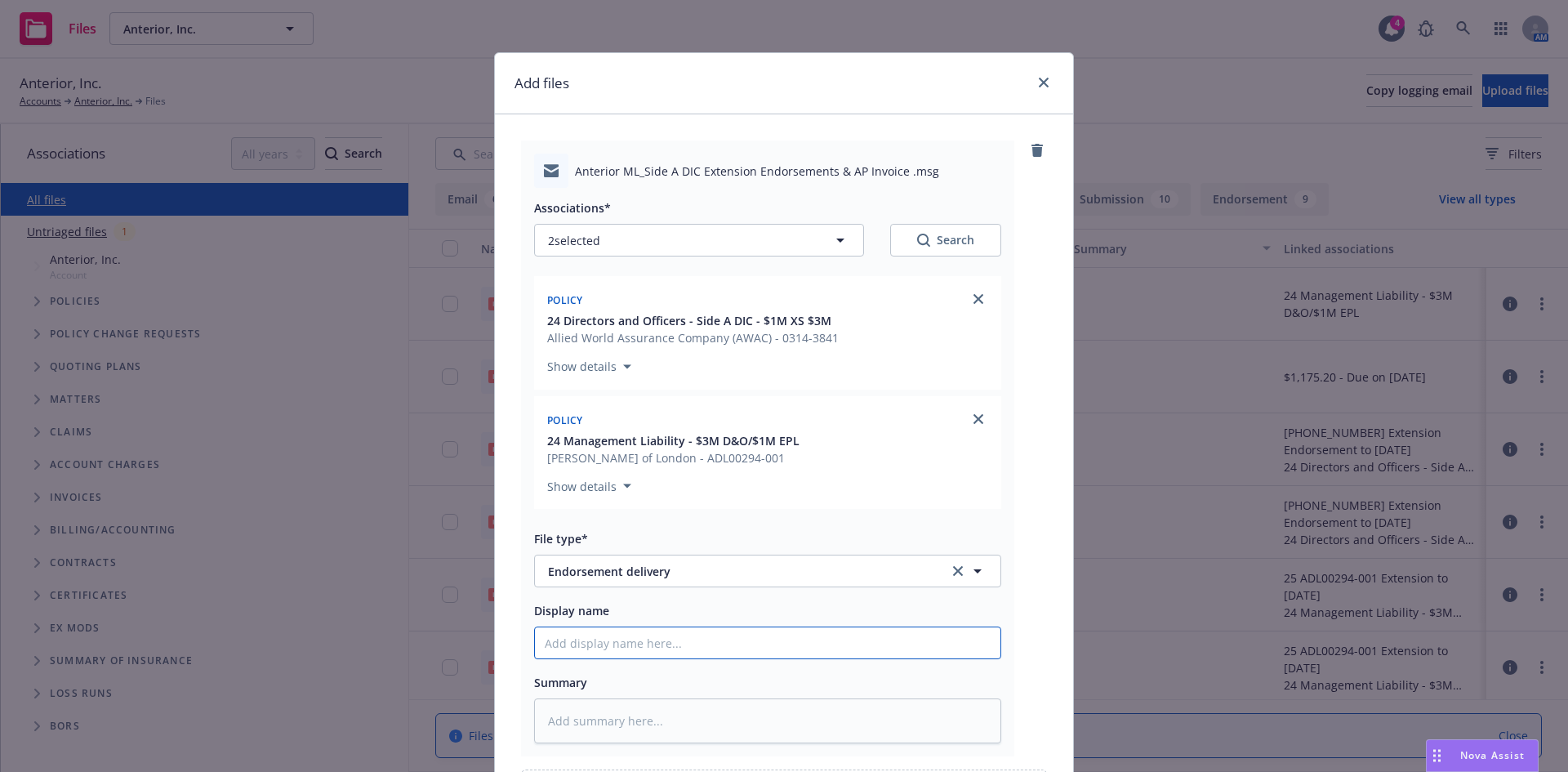
type textarea "x"
type input "E"
type textarea "x"
type input "En"
type textarea "x"
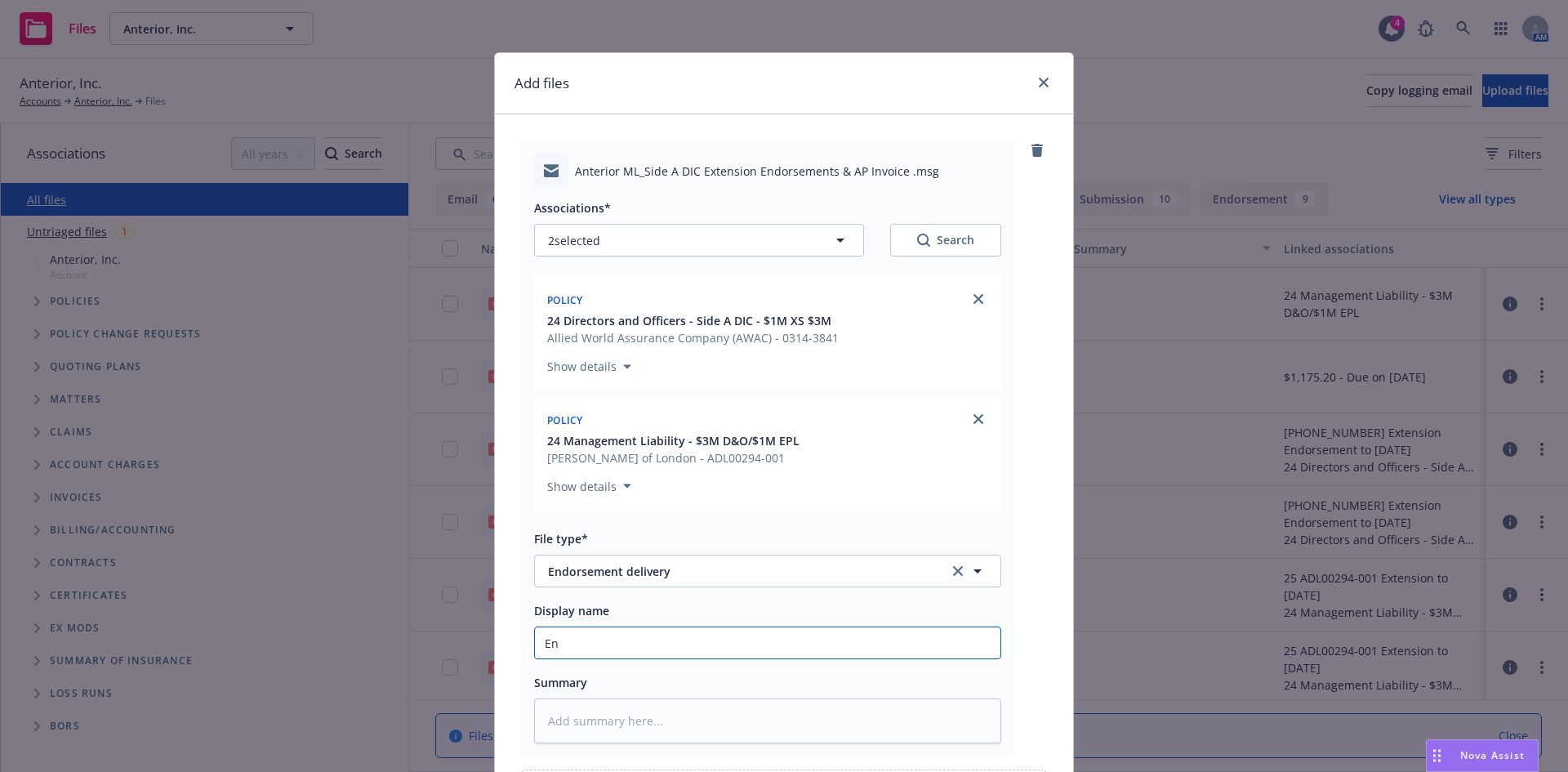
type input "End"
type textarea "x"
type input "Endo"
type textarea "x"
type input "Endor"
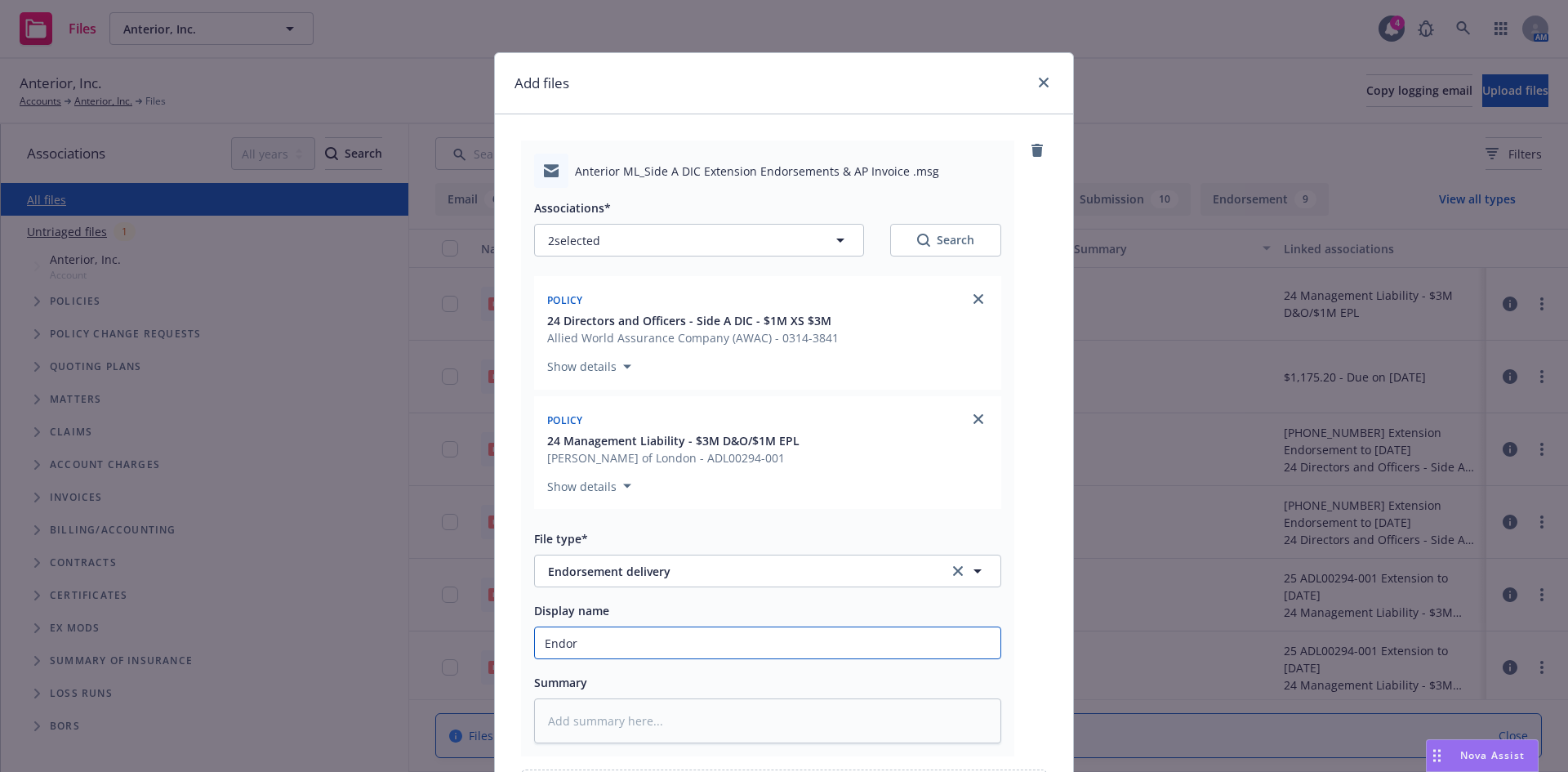
type textarea "x"
type input "Endors"
type textarea "x"
type input "Endorse"
type textarea "x"
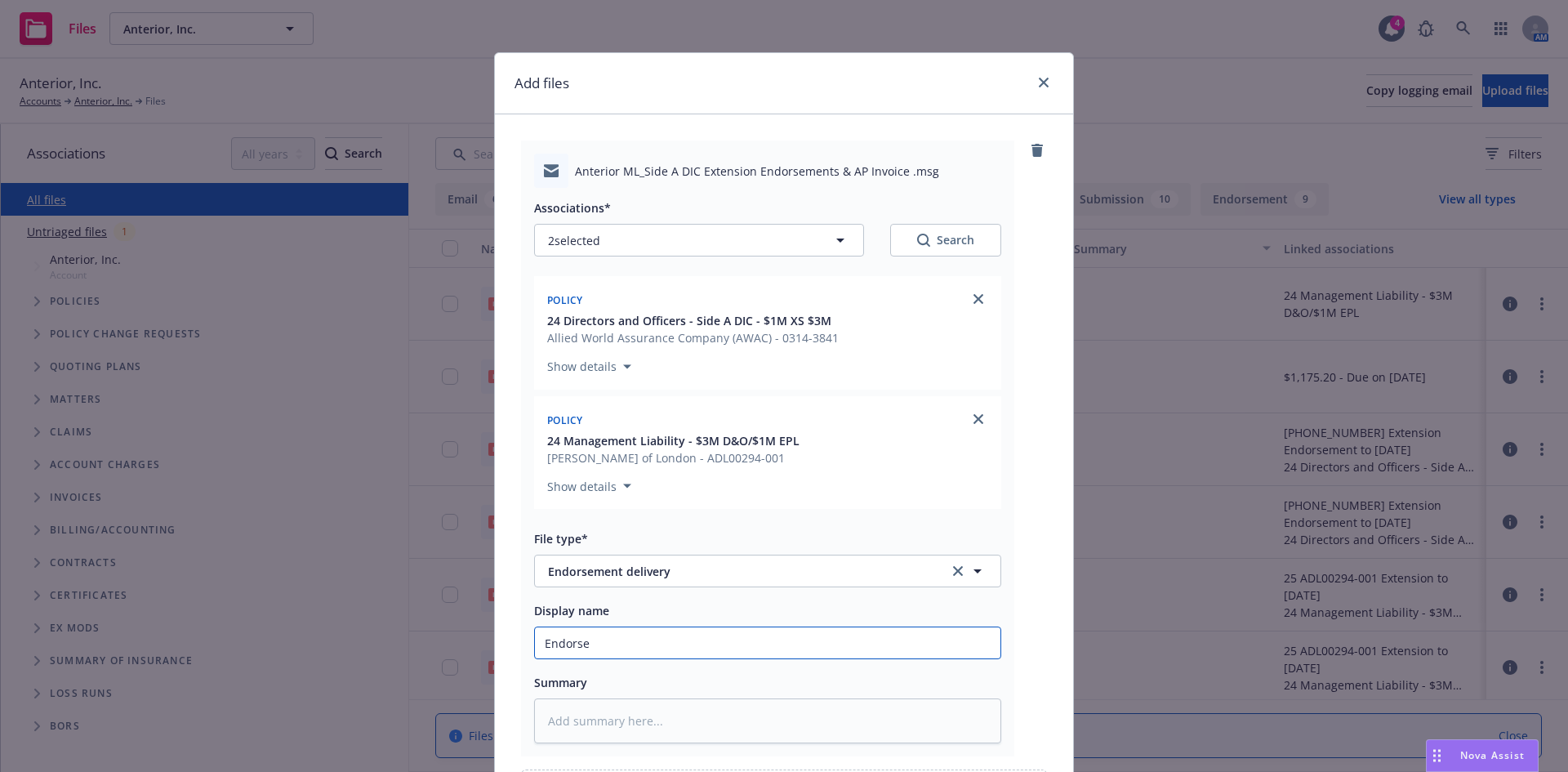
type input "Endorsem"
type textarea "x"
type input "Endorseme"
type textarea "x"
type input "Endorsemen"
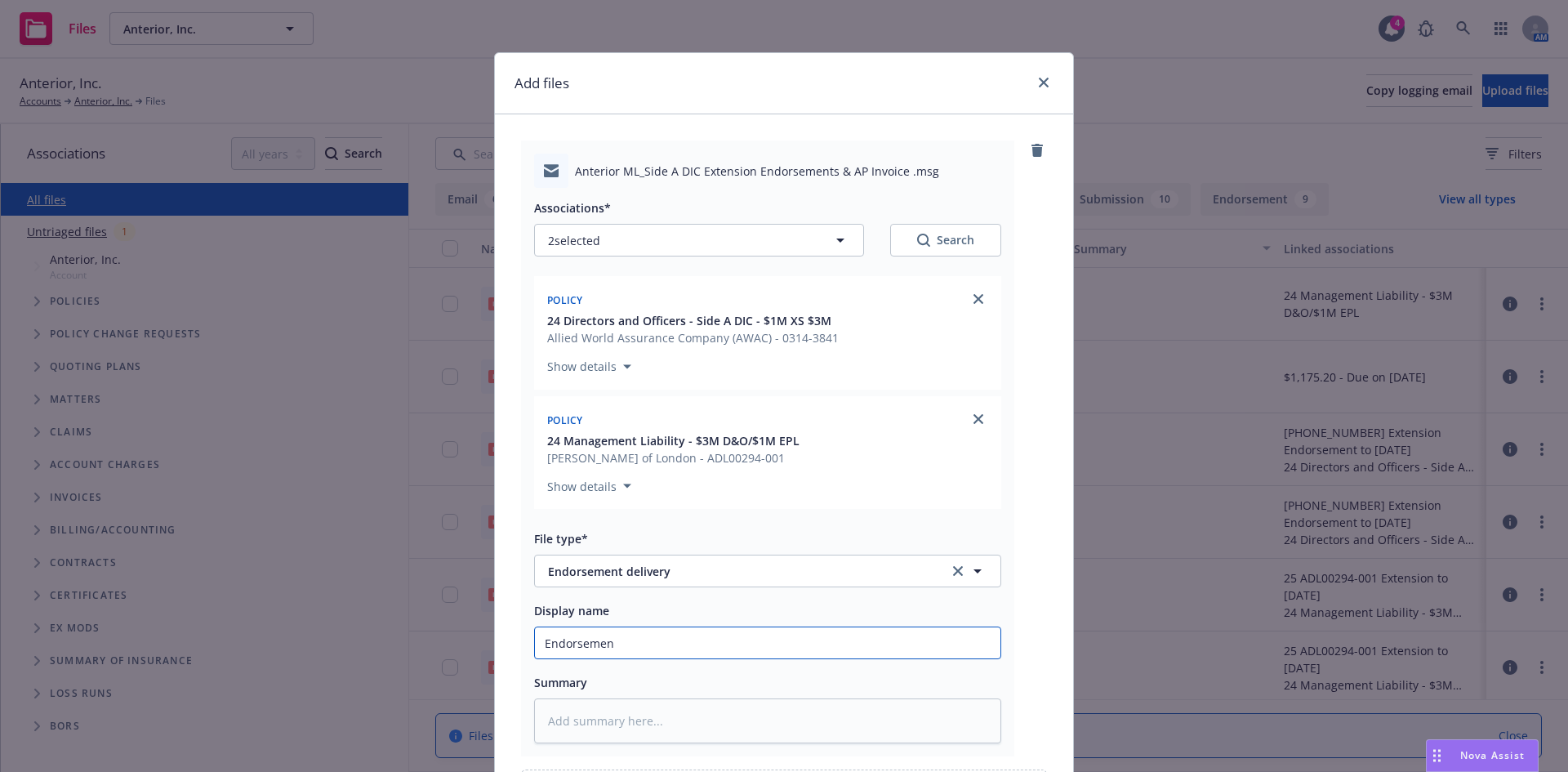
type textarea "x"
type input "Endorsement"
type textarea "x"
type input "Endorsement"
type textarea "x"
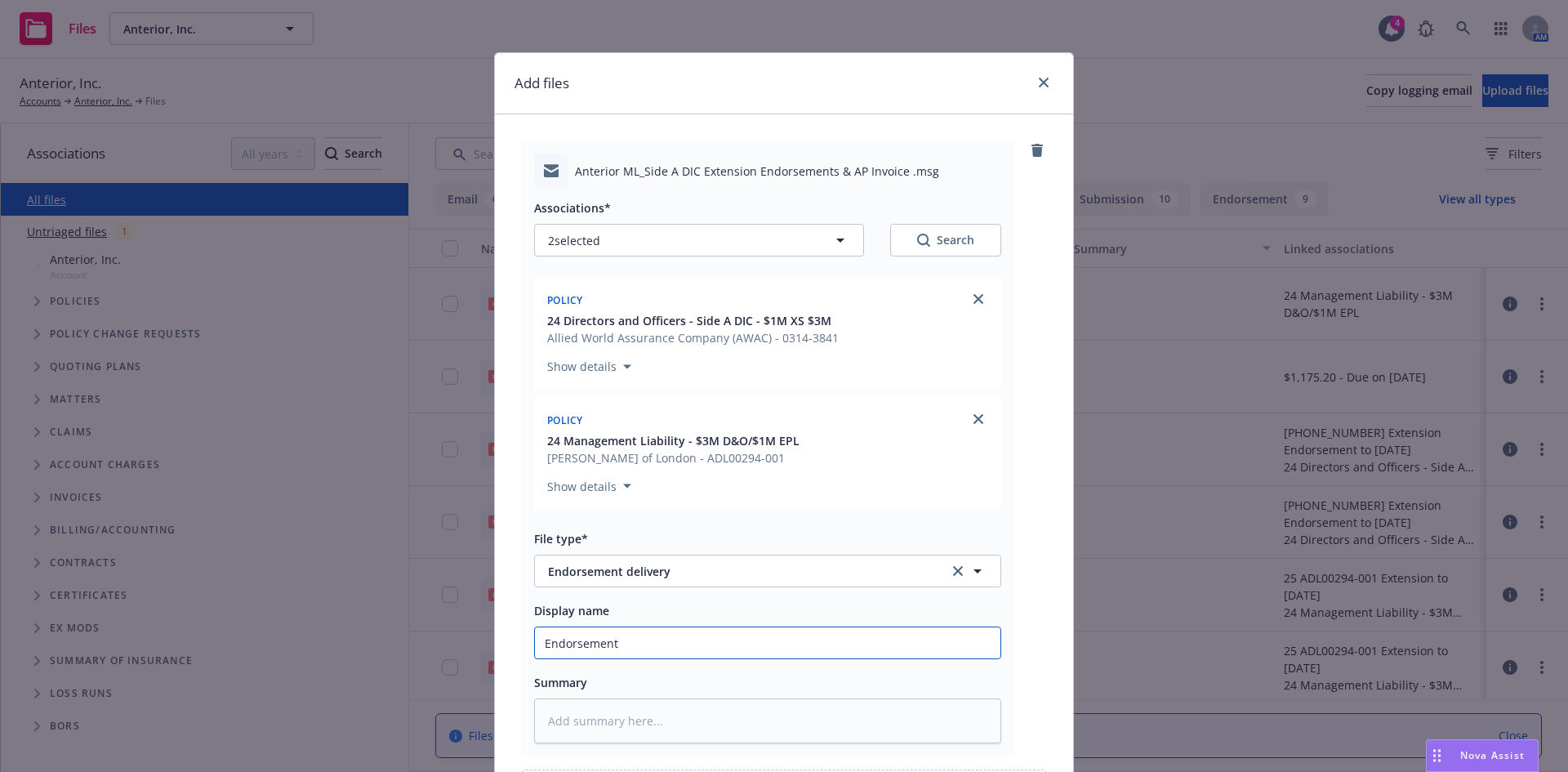
type input "Endorsements"
type textarea "x"
type input "Endorsements"
type textarea "x"
type input "Endorsements"
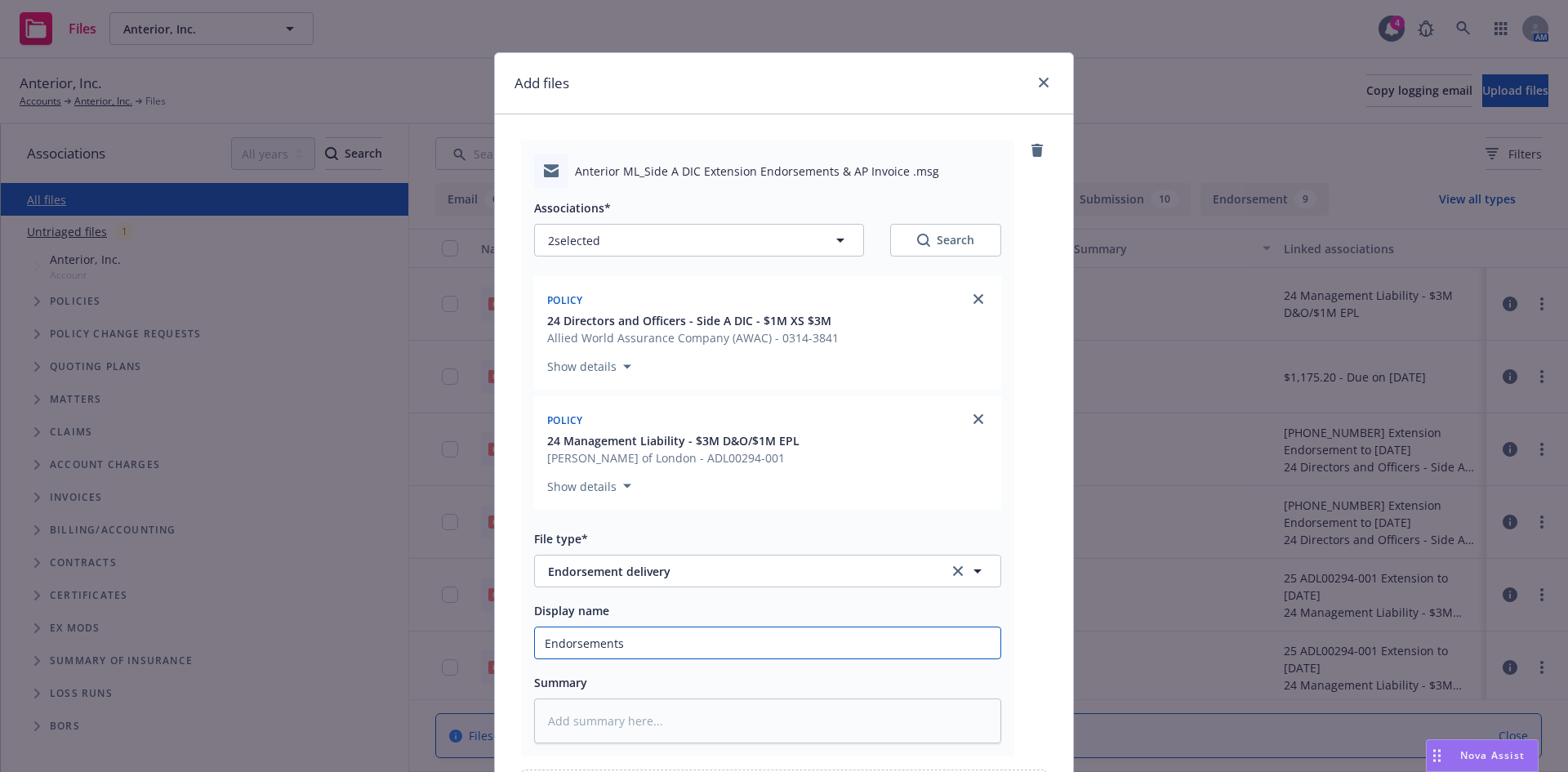
type textarea "x"
type input "Endorsement"
type textarea "x"
type input "Endorsement"
type textarea "x"
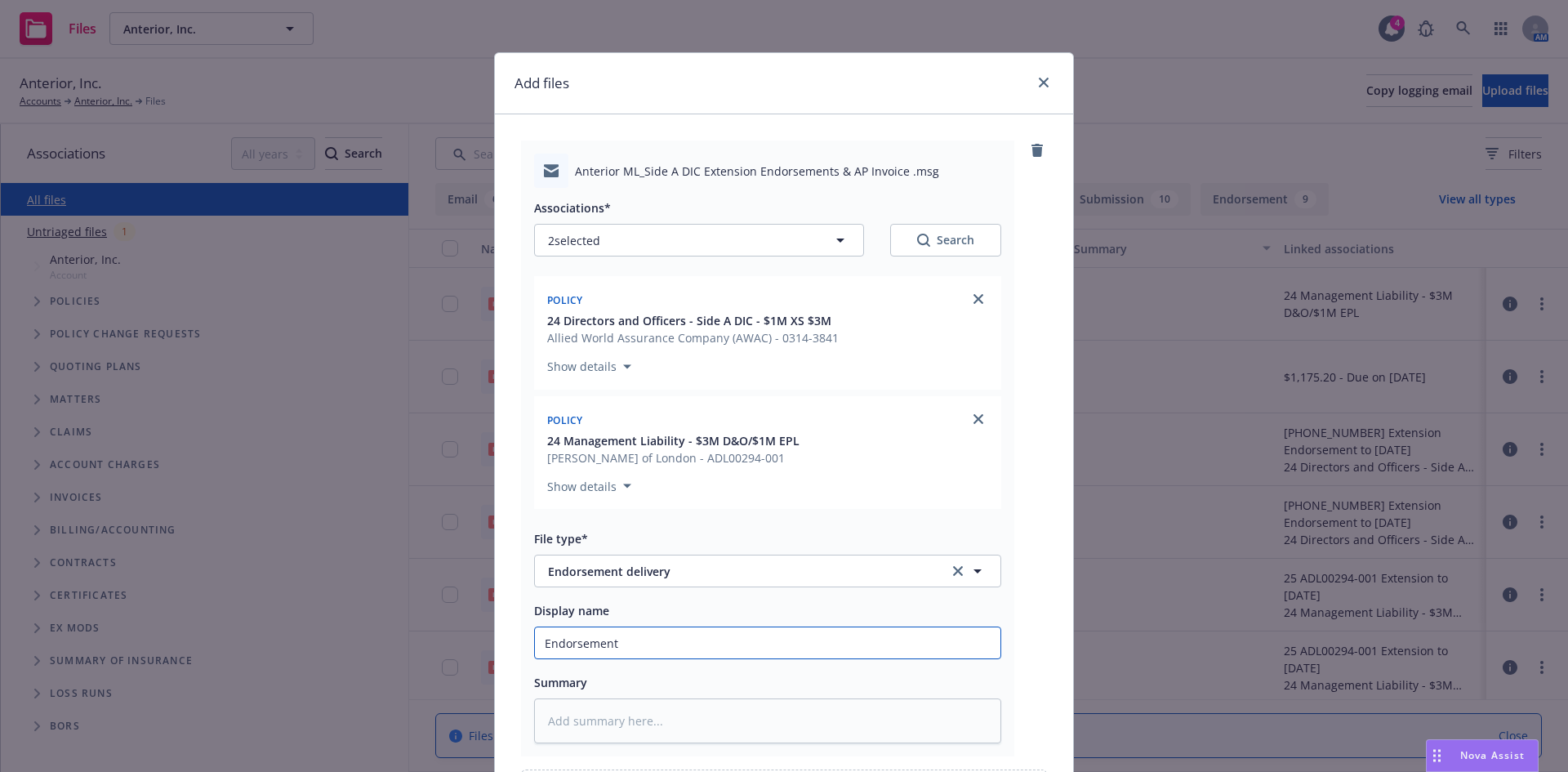
type input "Endorsement D"
type textarea "x"
type input "Endorsement De"
type textarea "x"
type input "Endorsement Del"
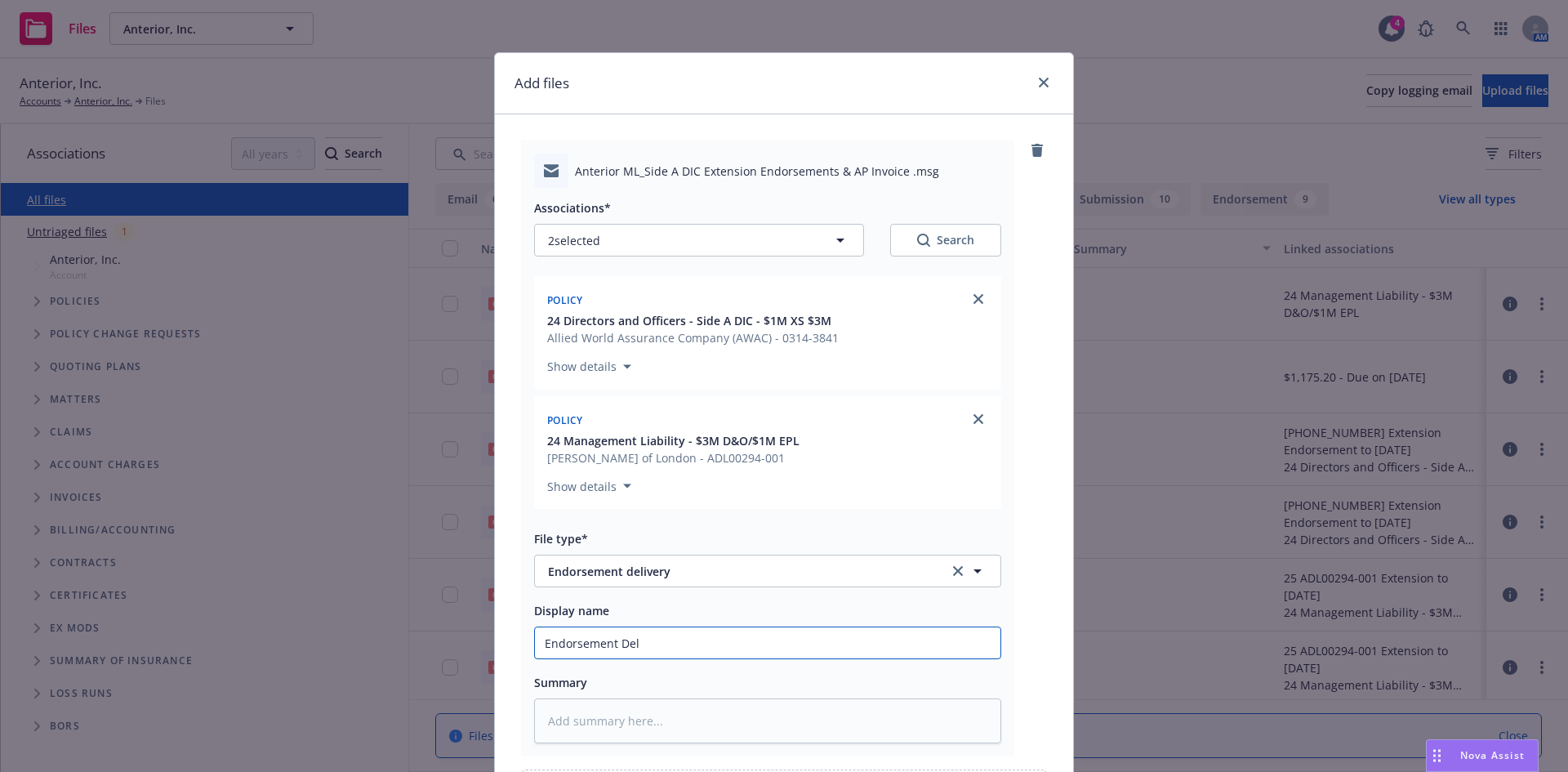
type textarea "x"
type input "Endorsement Deli"
type textarea "x"
type input "Endorsement Deliv"
type textarea "x"
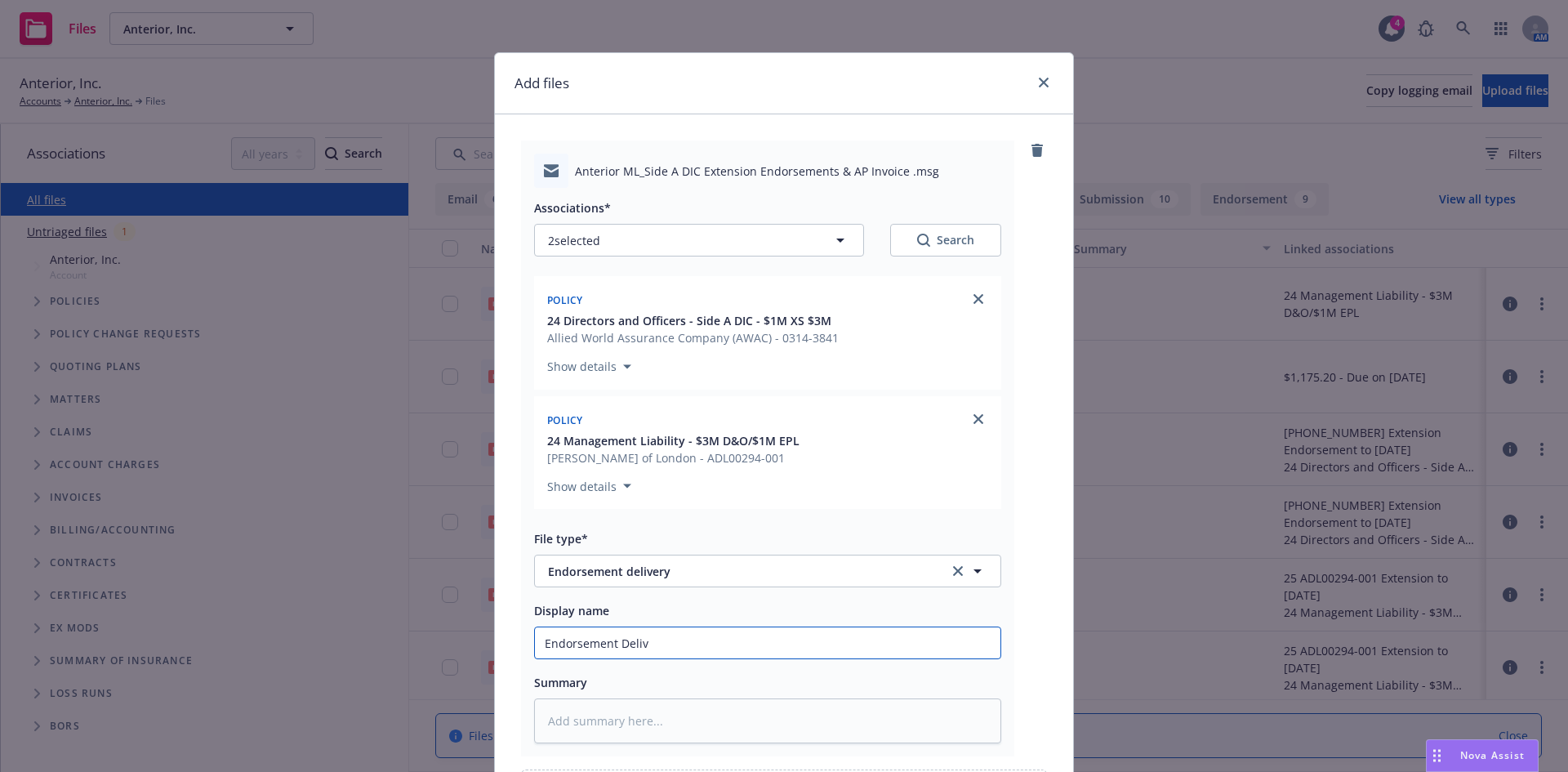
type input "Endorsement Delive"
type textarea "x"
type input "Endorsement Deliver"
type textarea "x"
type input "Endorsement Delivery"
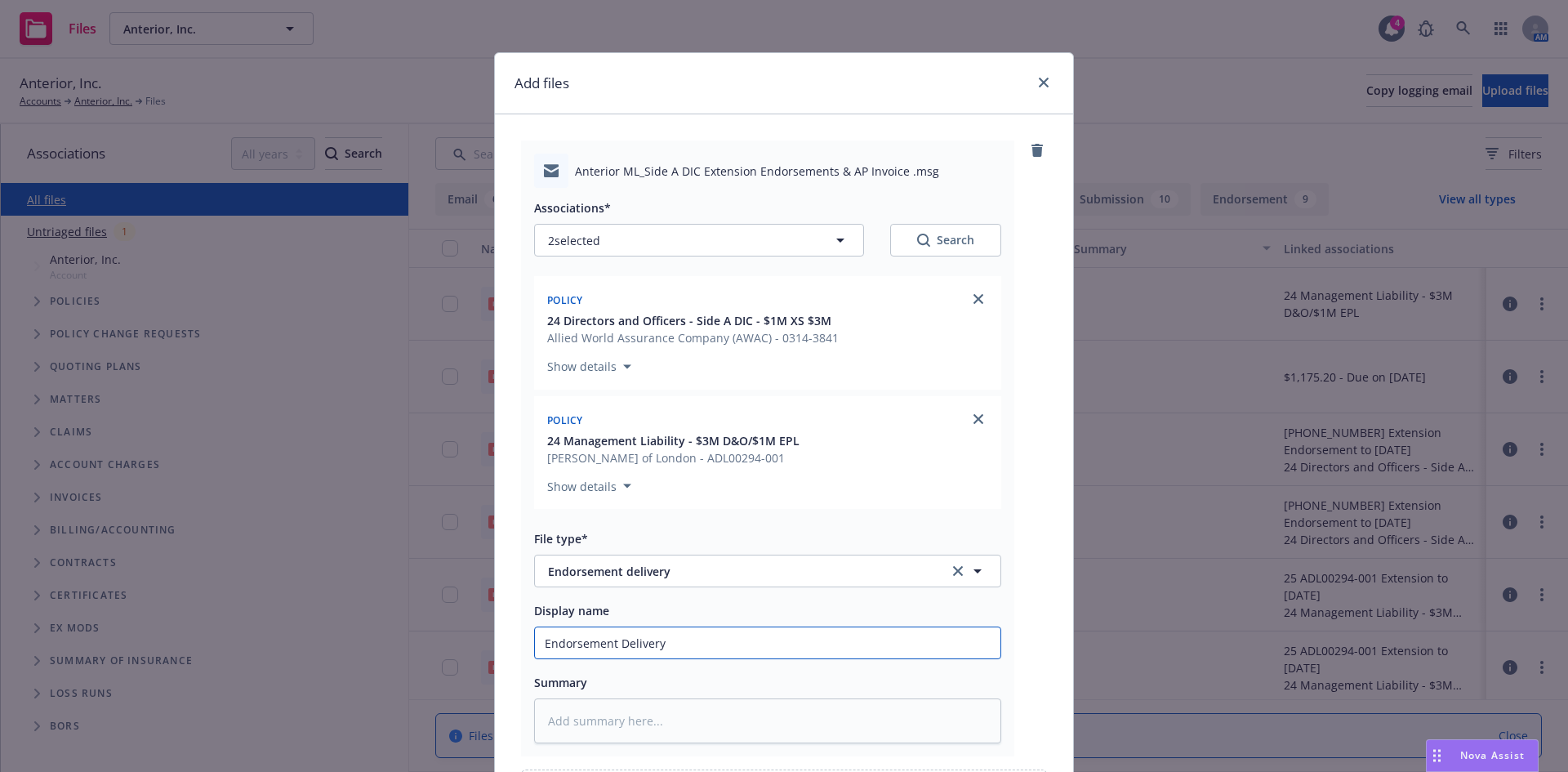
type textarea "x"
type input "Endorsement Delivery-"
type textarea "x"
type input "Endorsement Delivery-"
type textarea "x"
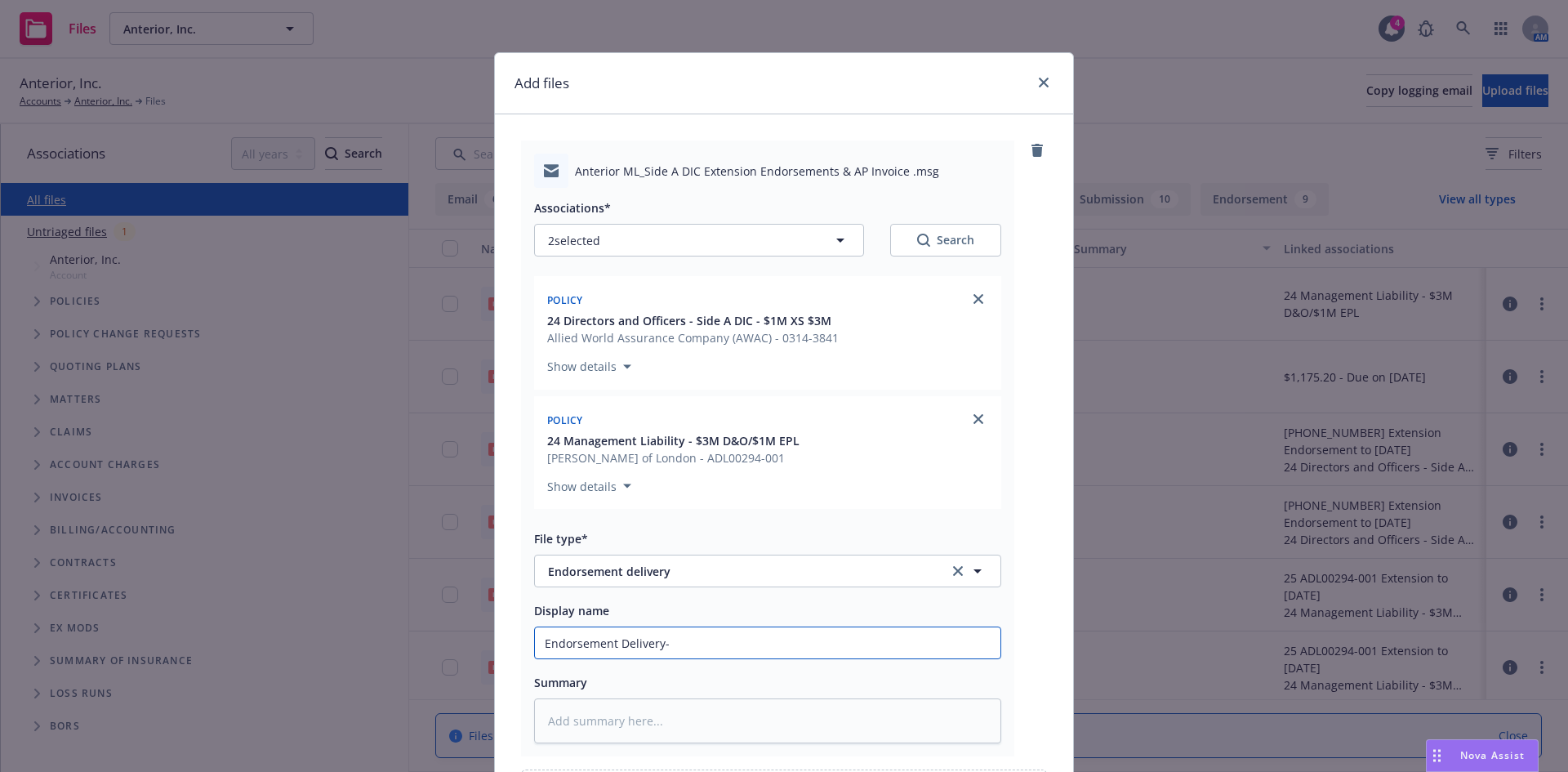
type input "Endorsement Delivery- M"
type textarea "x"
type input "Endorsement Delivery- ML"
type textarea "x"
type input "Endorsement Delivery- ML/"
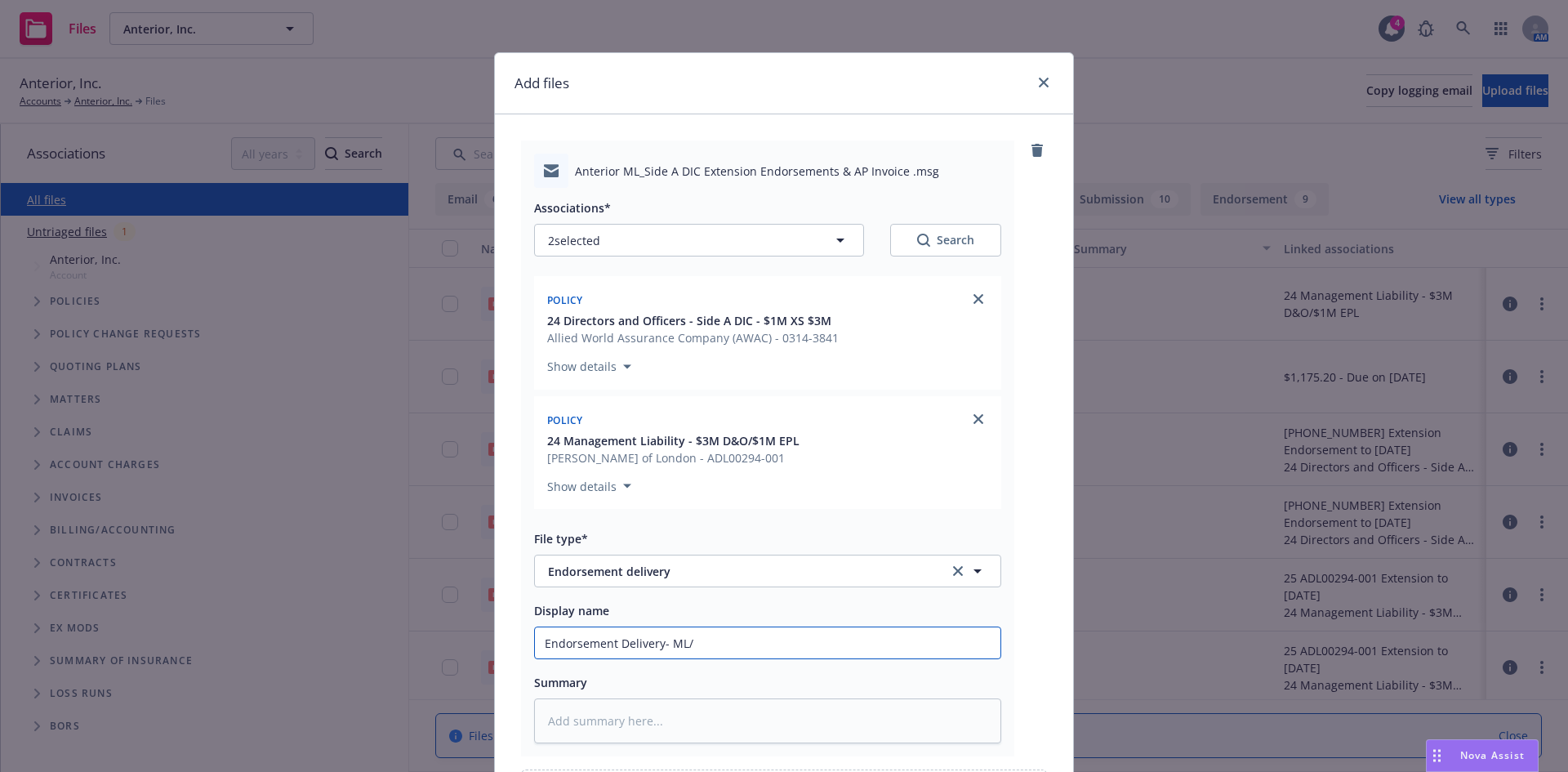
type textarea "x"
type input "Endorsement Delivery- ML/S"
type textarea "x"
type input "Endorsement Delivery- ML/Sid"
type textarea "x"
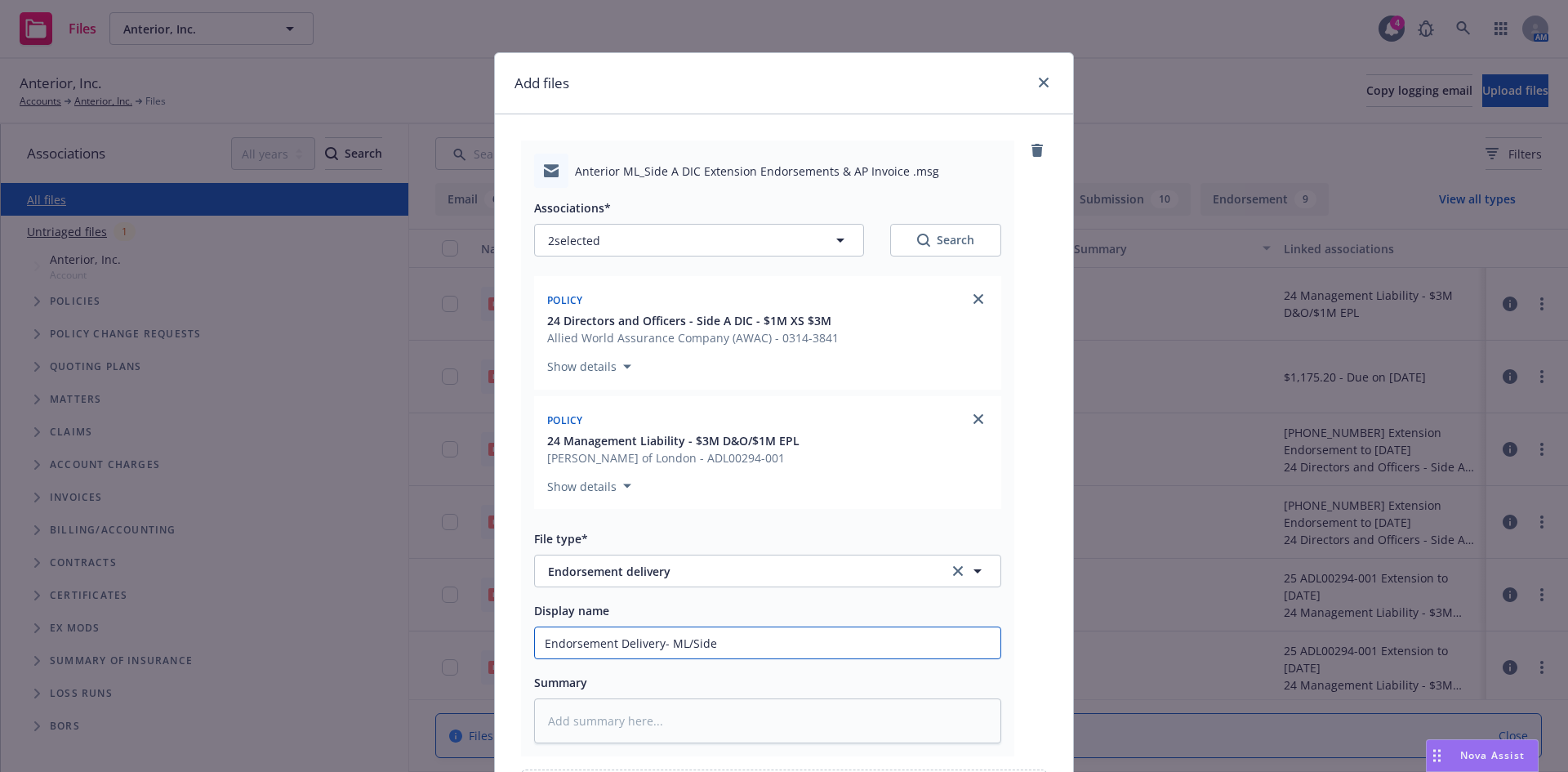
type input "Endorsement Delivery- ML/Side"
type textarea "x"
type input "Endorsement Delivery- ML/Side A"
type textarea "x"
type input "Endorsement Delivery- ML/Side A"
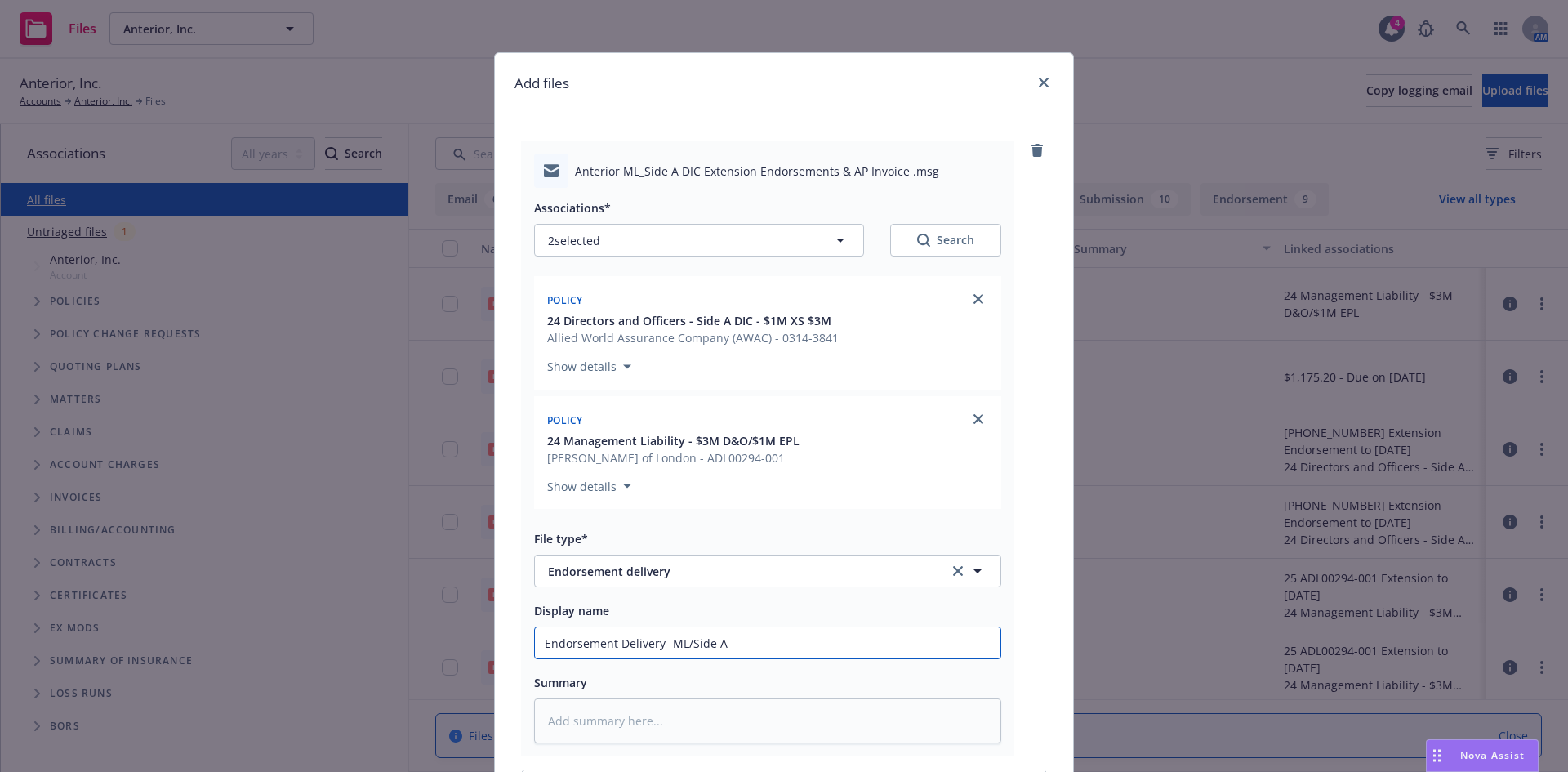
type textarea "x"
type input "Endorsement Delivery- ML/Side A E"
type textarea "x"
type input "Endorsement Delivery- ML/Side A Ex"
type textarea "x"
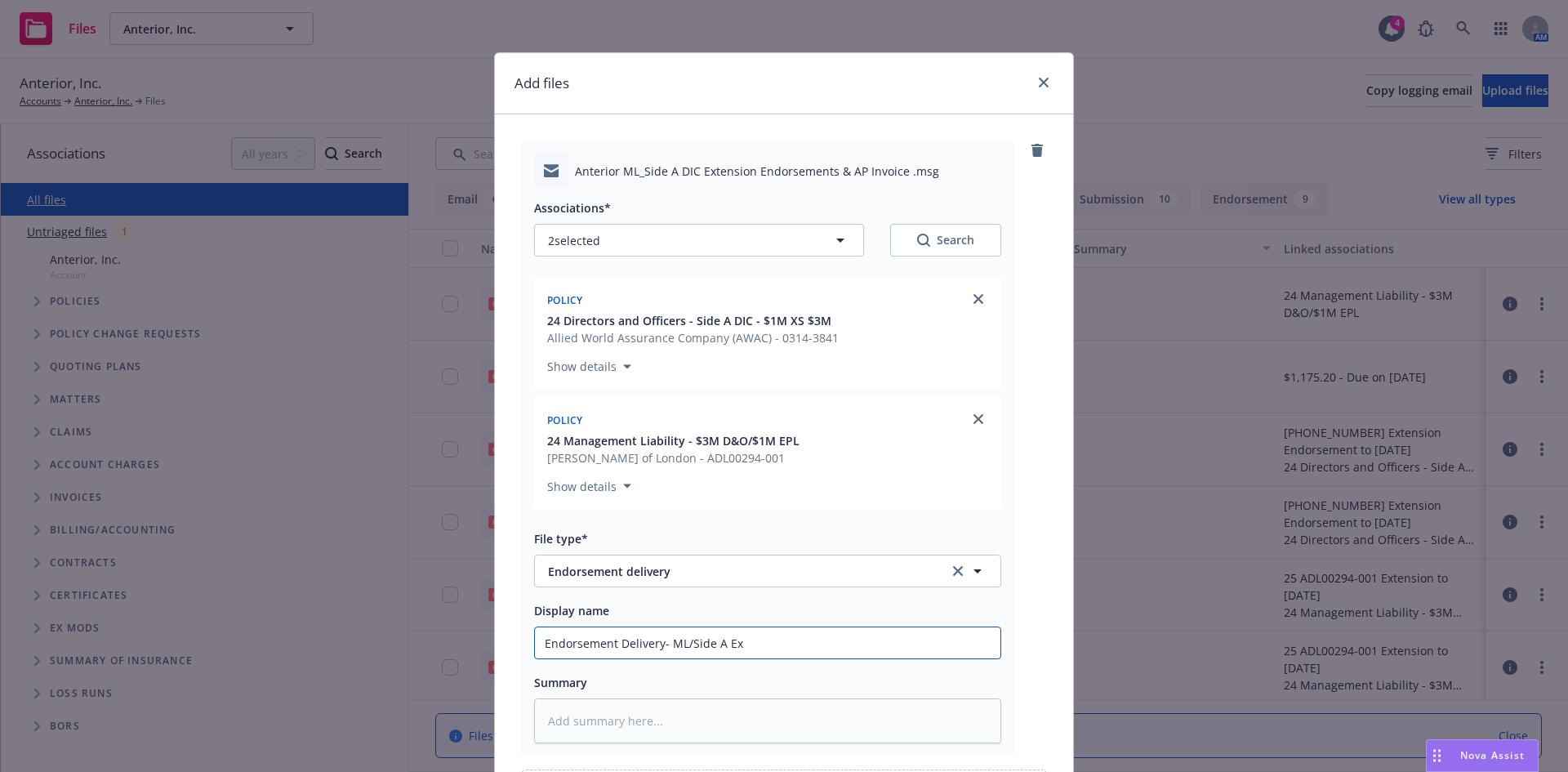
type input "Endorsement Delivery- ML/Side A Ext"
type textarea "x"
type input "Endorsement Delivery- ML/Side A Exte"
type textarea "x"
type input "Endorsement Delivery- ML/Side A Exten"
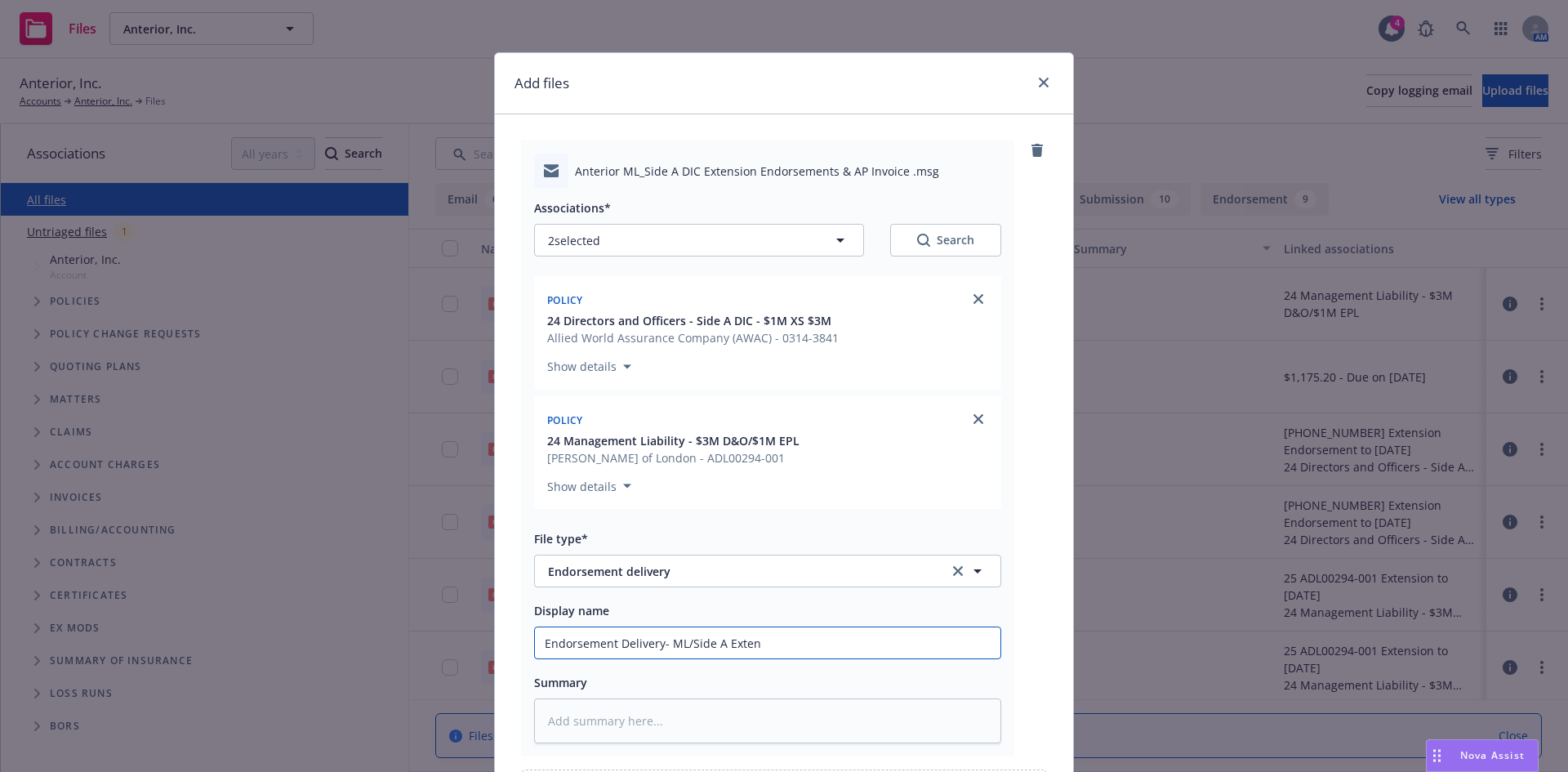
type textarea "x"
type input "Endorsement Delivery- ML/Side A Exteni"
type textarea "x"
type input "Endorsement Delivery- ML/Side A Extenio"
type textarea "x"
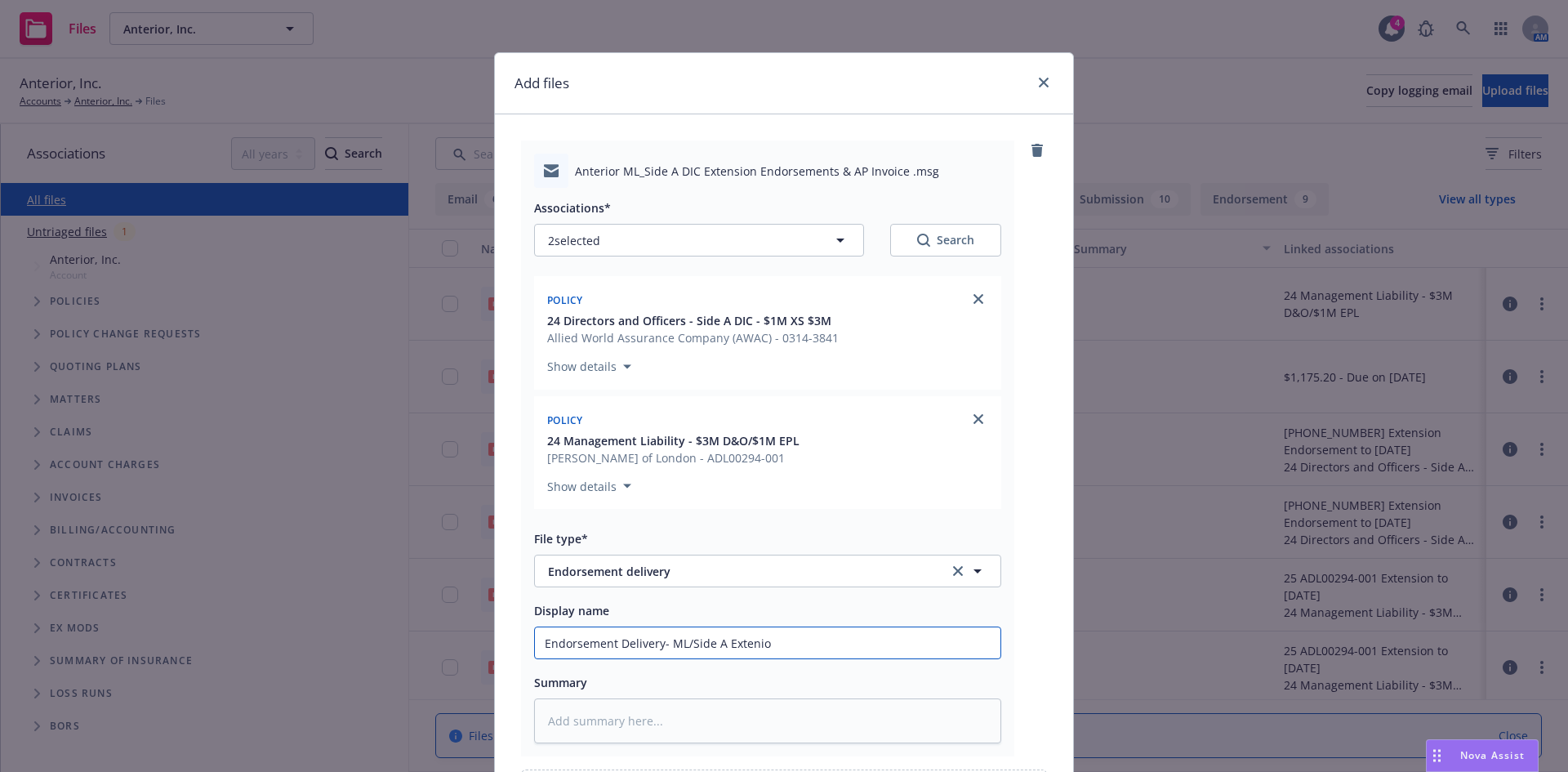
type input "Endorsement Delivery- ML/Side A Exteni"
type textarea "x"
type input "Endorsement Delivery- ML/Side A Exten"
type textarea "x"
type input "Endorsement Delivery- ML/Side A Extenn"
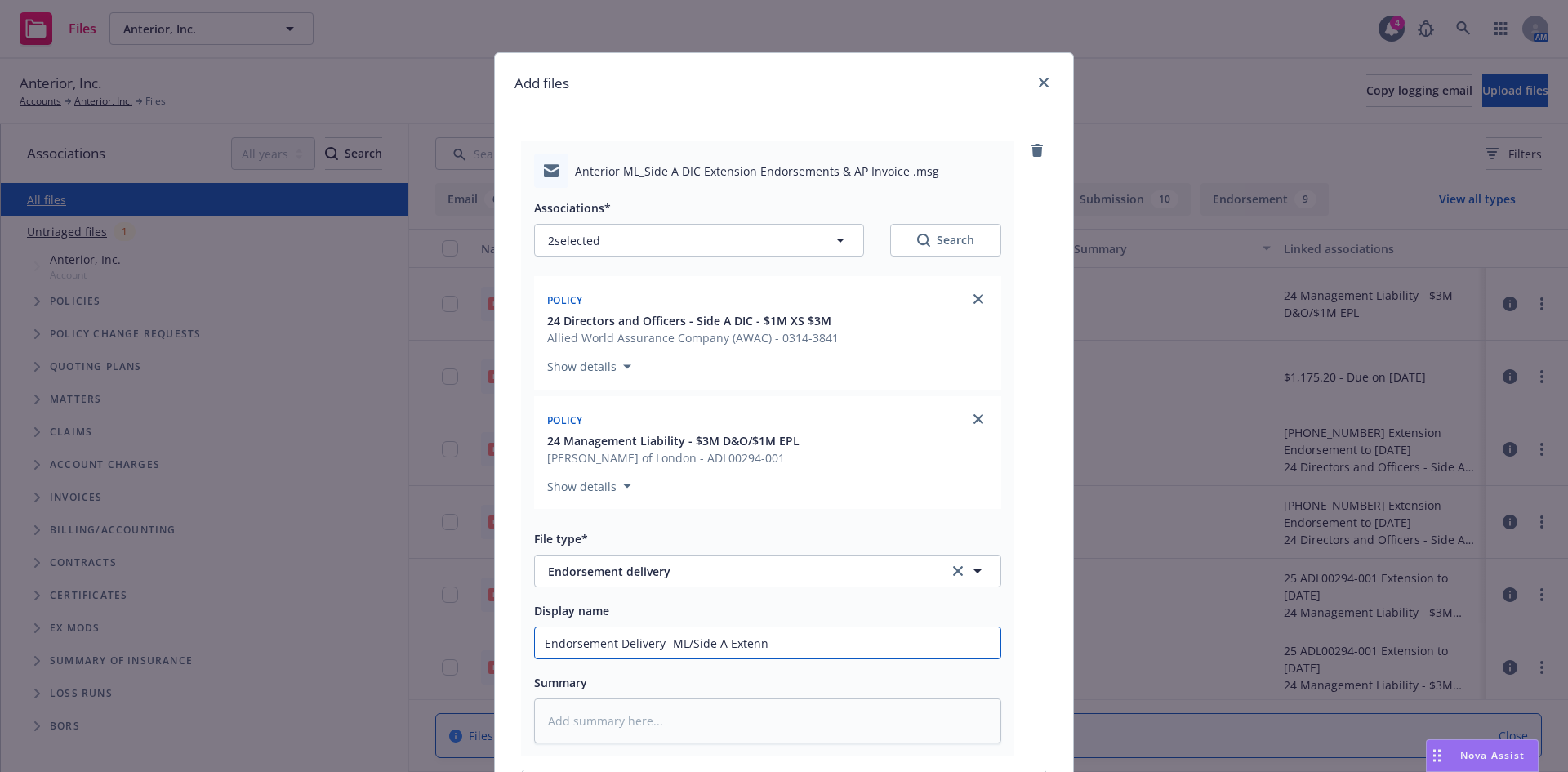
type textarea "x"
type input "Endorsement Delivery- ML/Side A Exten"
type textarea "x"
type input "Endorsement Delivery- ML/Side A Exteni"
type textarea "x"
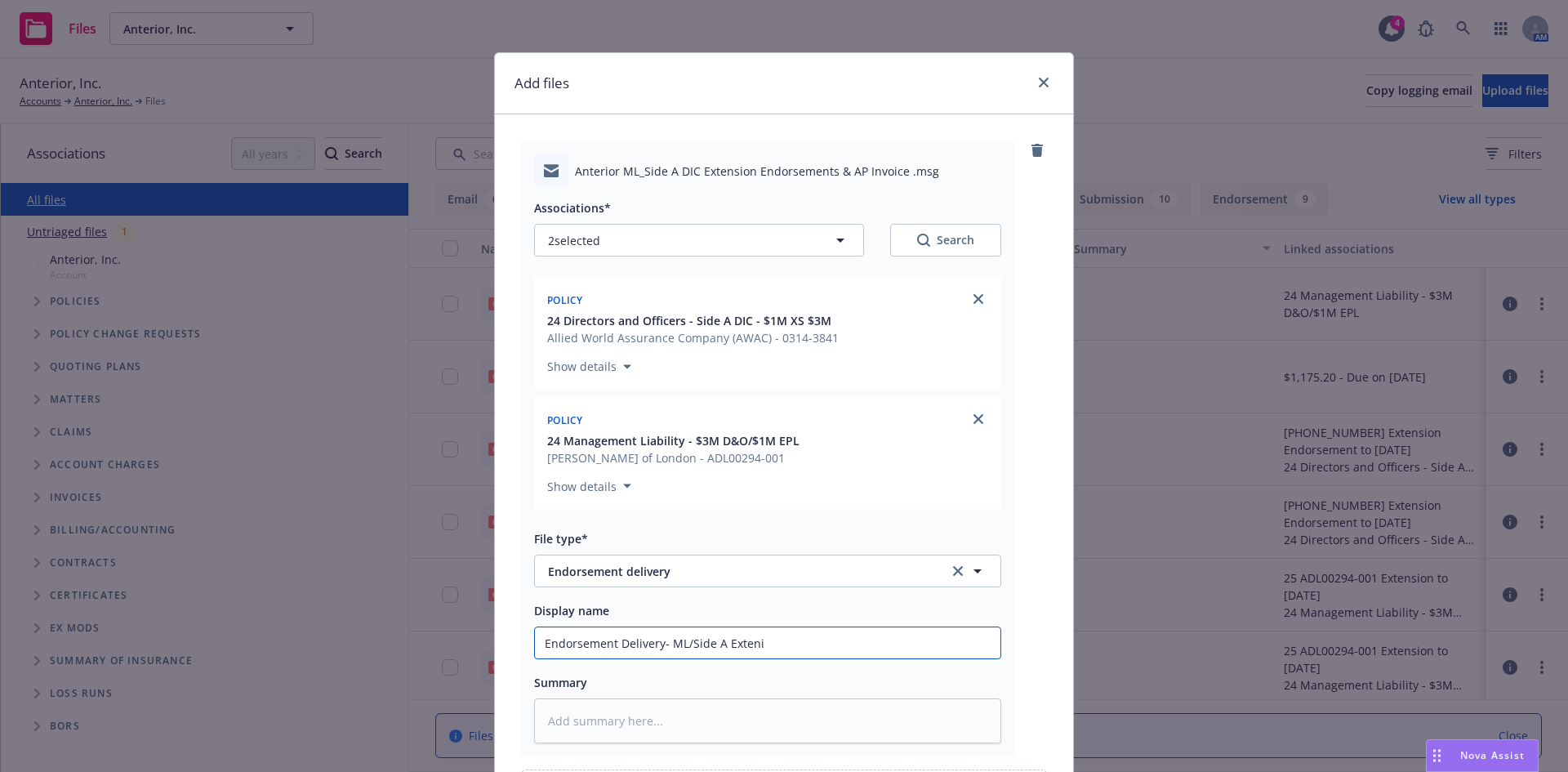
type input "Endorsement Delivery- ML/Side A Extenio"
type textarea "x"
type input "Endorsement Delivery- ML/Side A Extenion"
type textarea "x"
type input "Endorsement Delivery- ML/Side A Extenions"
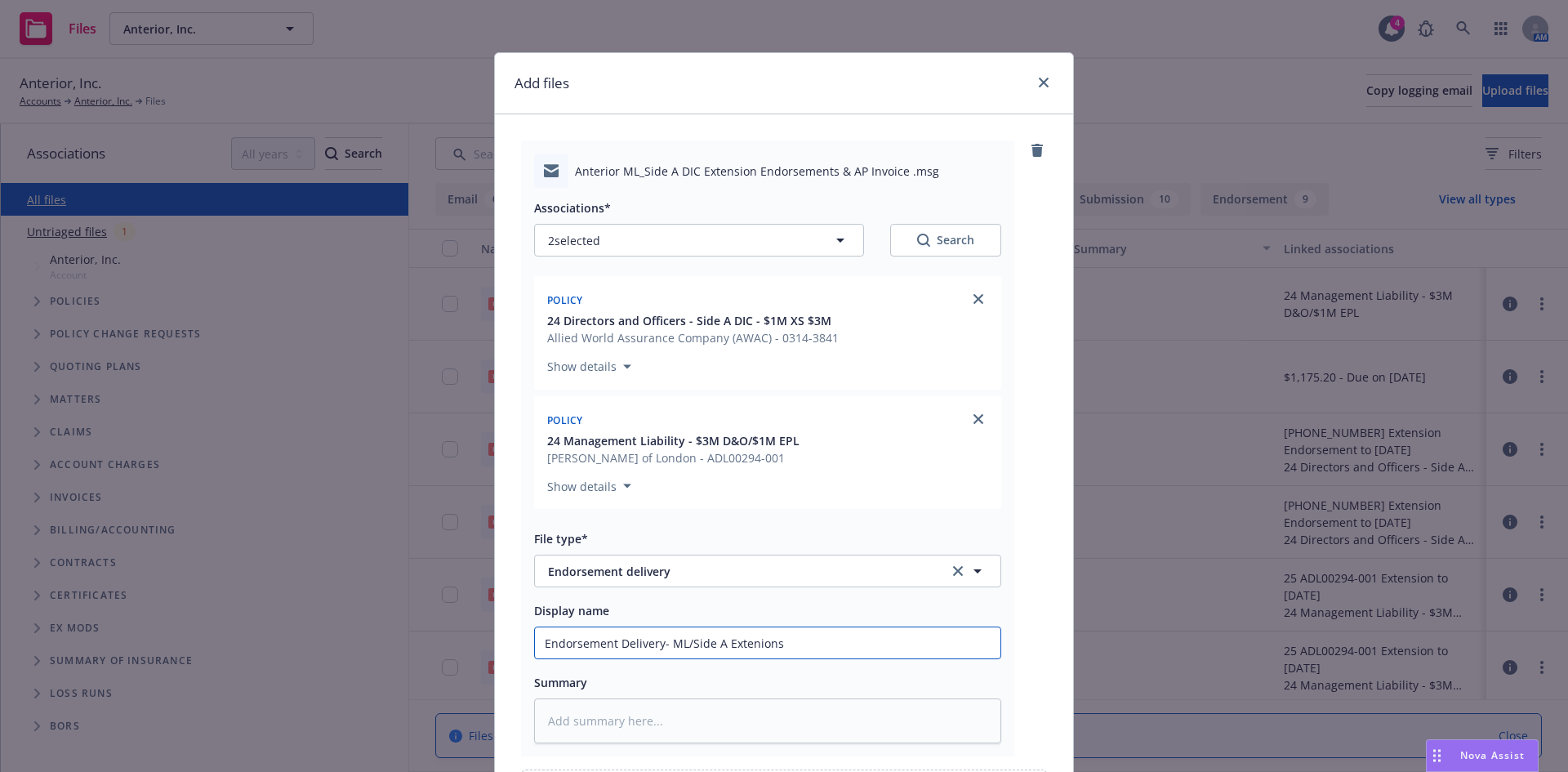
type textarea "x"
type input "Endorsement Delivery- ML/Side A Extenions"
type textarea "x"
type input "Endorsement Delivery- ML/Side A Extenions"
type textarea "x"
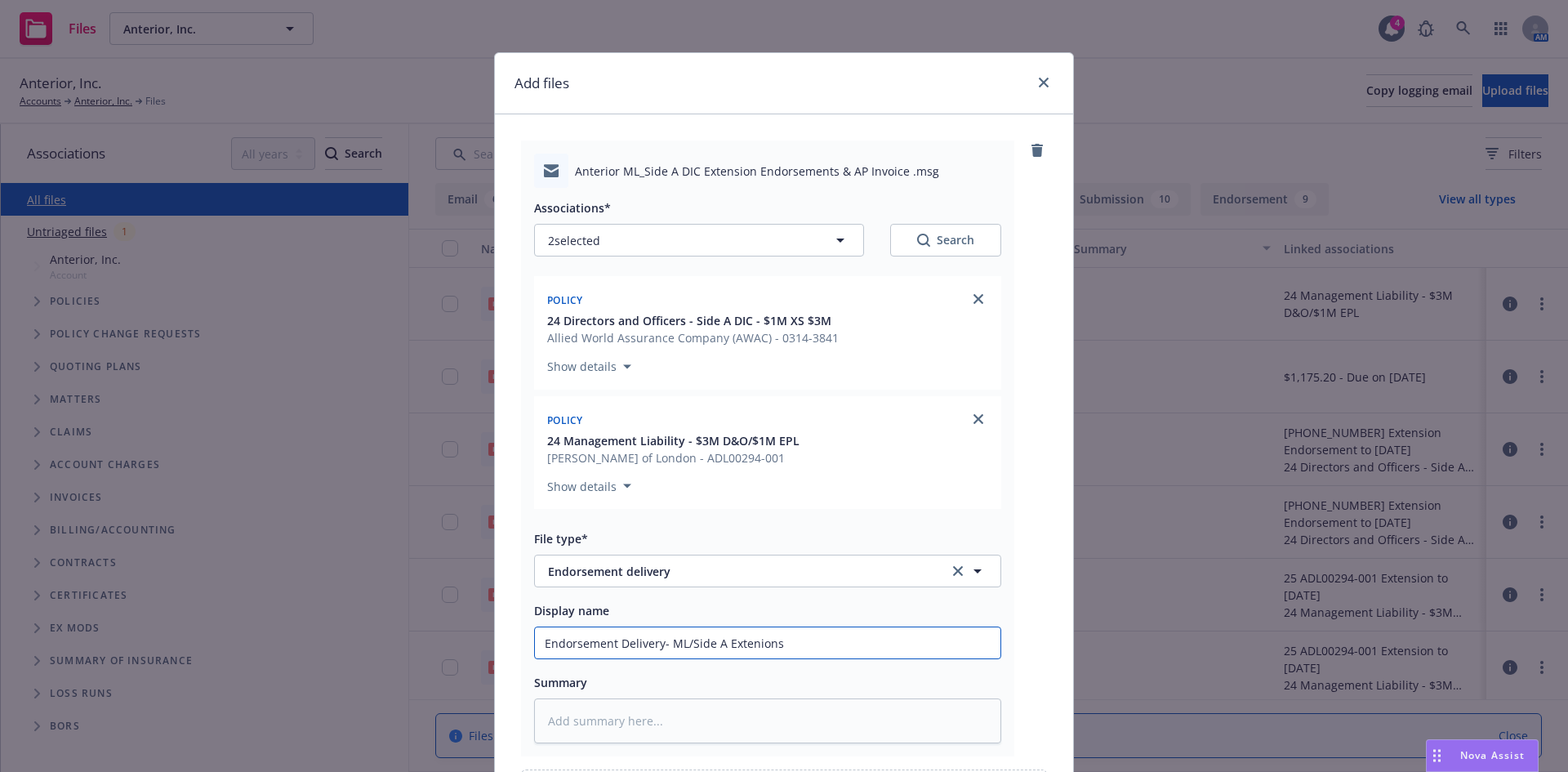
type input "Endorsement Delivery- ML/Side A Extenion"
type textarea "x"
type input "Endorsement Delivery- ML/Side A Extenio"
type textarea "x"
type input "Endorsement Delivery- ML/Side A Exteni"
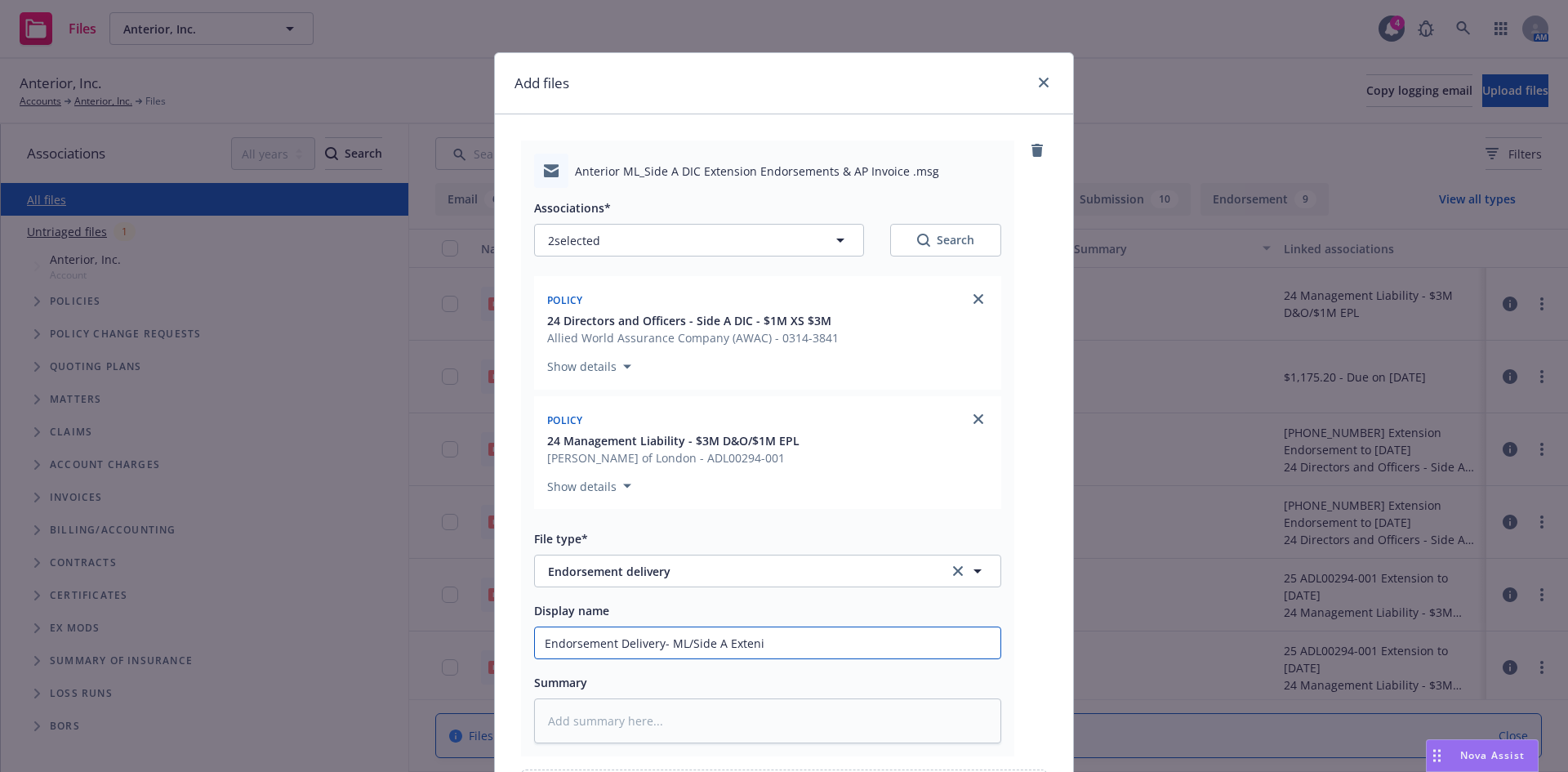
type textarea "x"
type input "Endorsement Delivery- ML/Side A Exten"
type textarea "x"
type input "Endorsement Delivery- ML/Side A Exte"
type textarea "x"
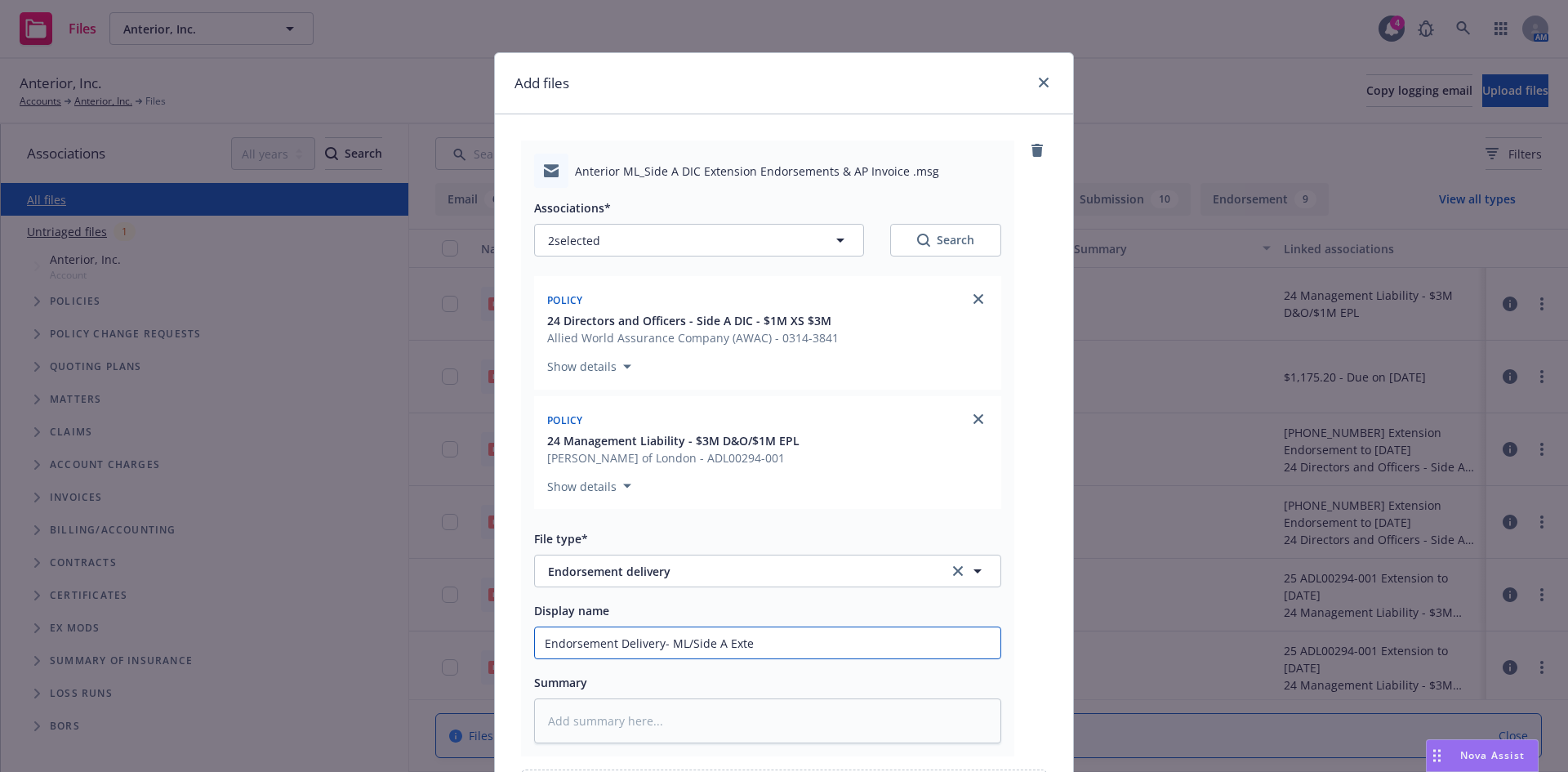
type input "Endorsement Delivery- ML/Side A Extet"
type textarea "x"
type input "Endorsement Delivery- ML/Side A Exteti"
type textarea "x"
type input "Endorsement Delivery- ML/Side A Extetio"
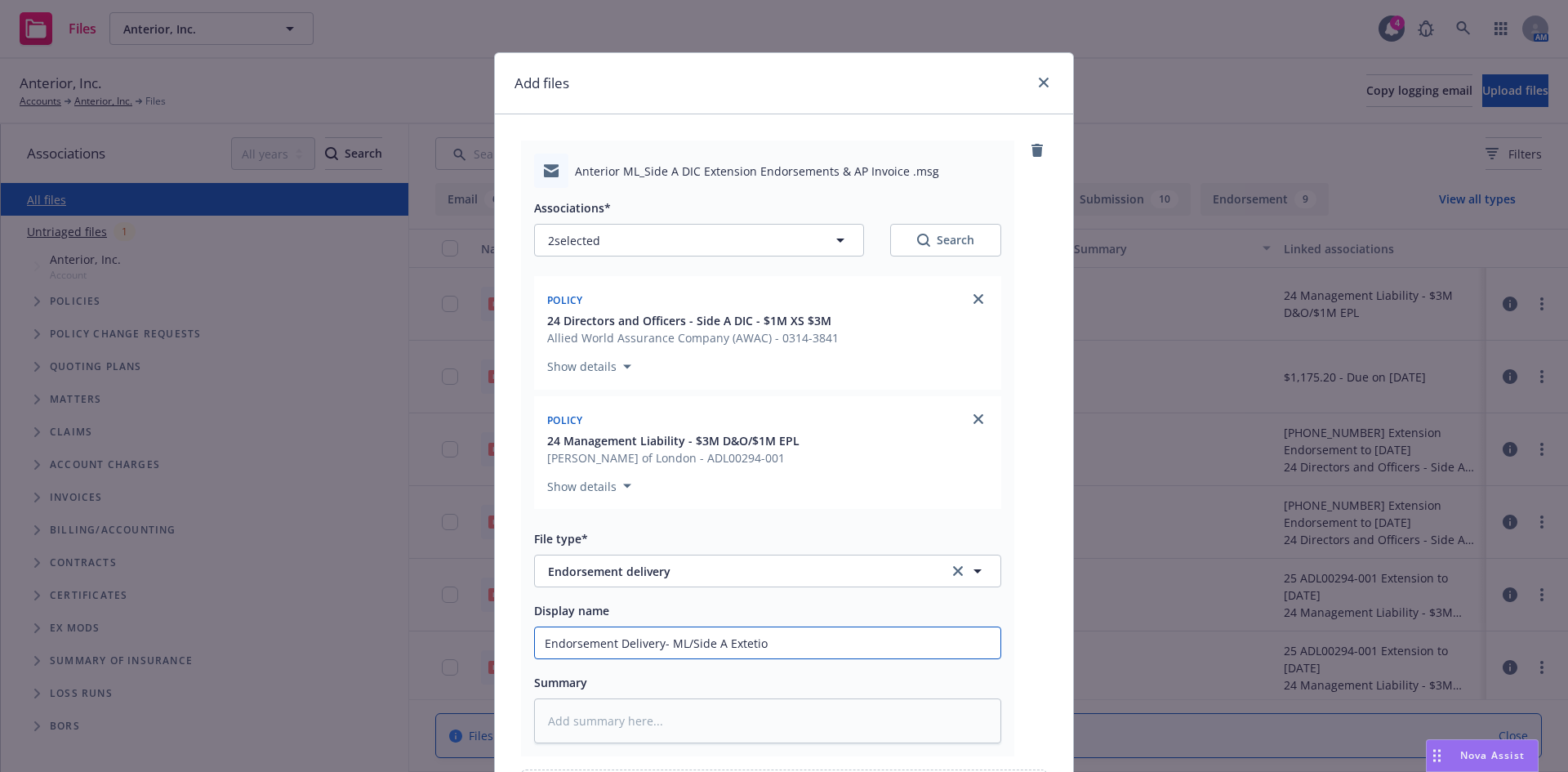
type textarea "x"
type input "Endorsement Delivery- ML/Side A Extetion"
type textarea "x"
type input "Endorsement Delivery- ML/Side A Extetion"
type textarea "x"
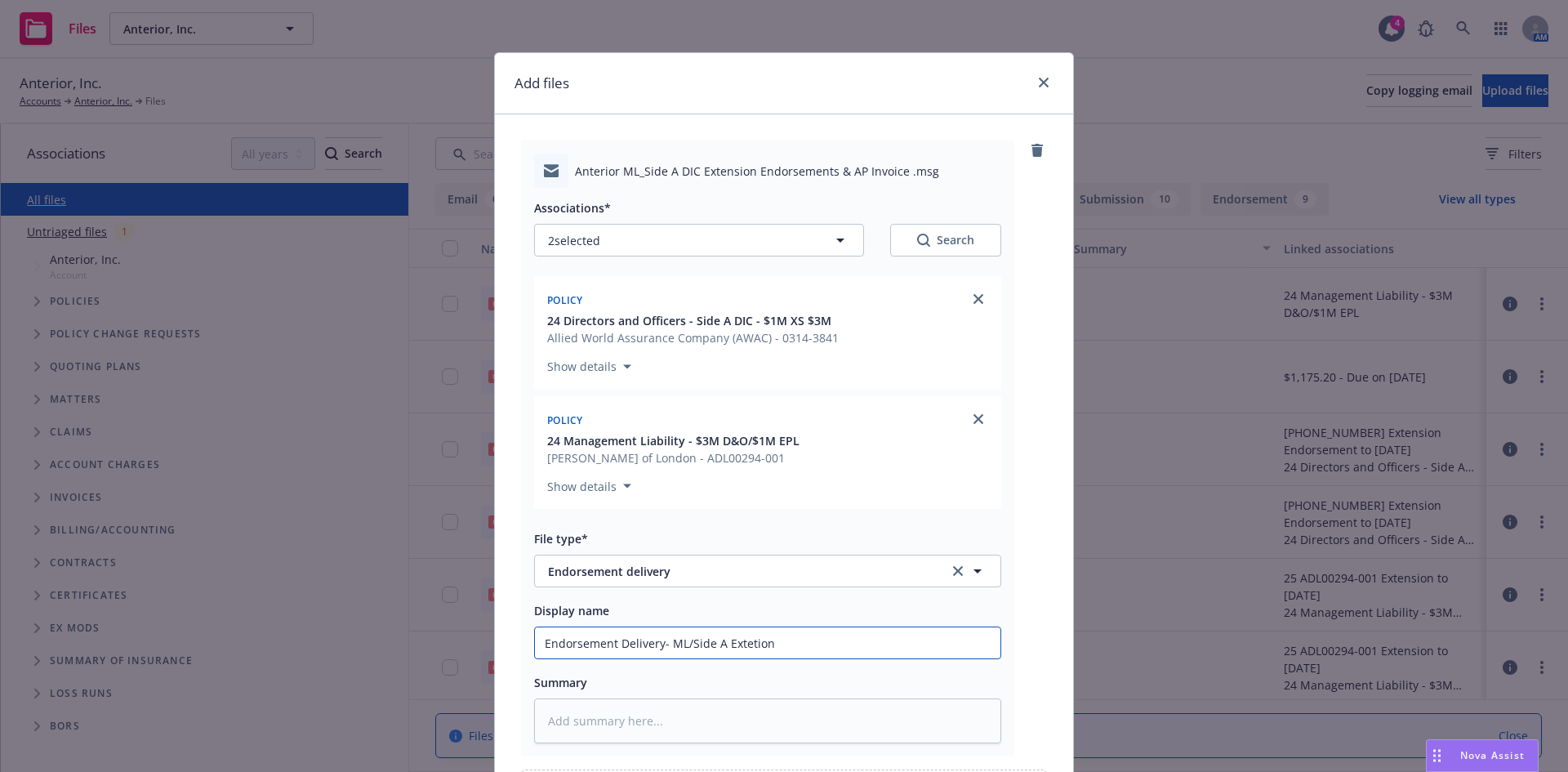
type input "Endorsement Delivery- ML/Side A Extetion"
type textarea "x"
type input "Endorsement Delivery- ML/Side A Extetio"
type textarea "x"
type input "Endorsement Delivery- ML/Side A Exteti"
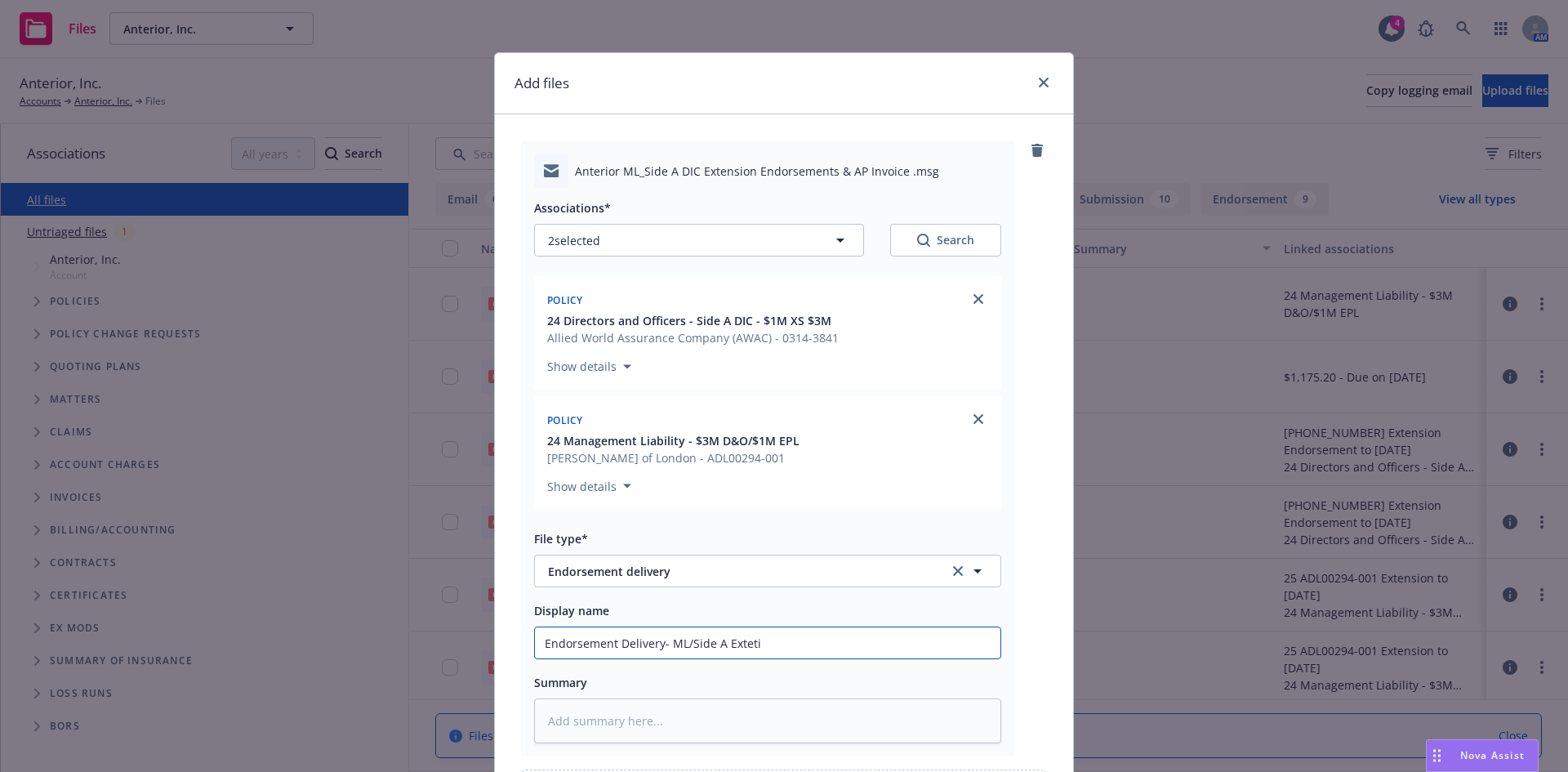
type textarea "x"
type input "Endorsement Delivery- ML/Side A Extet"
type textarea "x"
type input "Endorsement Delivery- ML/Side A Exte"
type textarea "x"
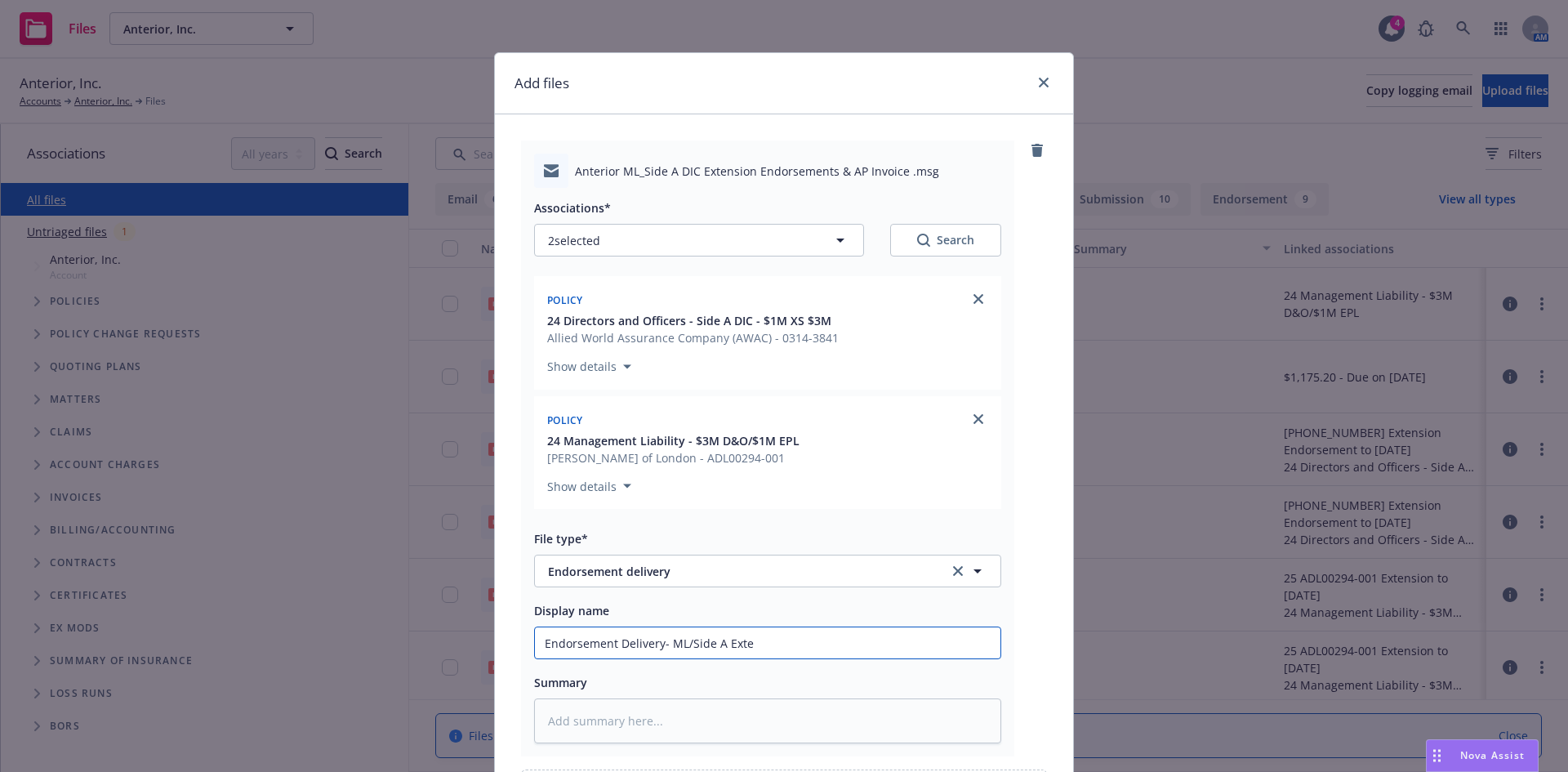
type input "Endorsement Delivery- ML/Side A Exten"
type textarea "x"
type input "Endorsement Delivery- ML/Side A Extent"
type textarea "x"
type input "Endorsement Delivery- ML/Side A Extenti"
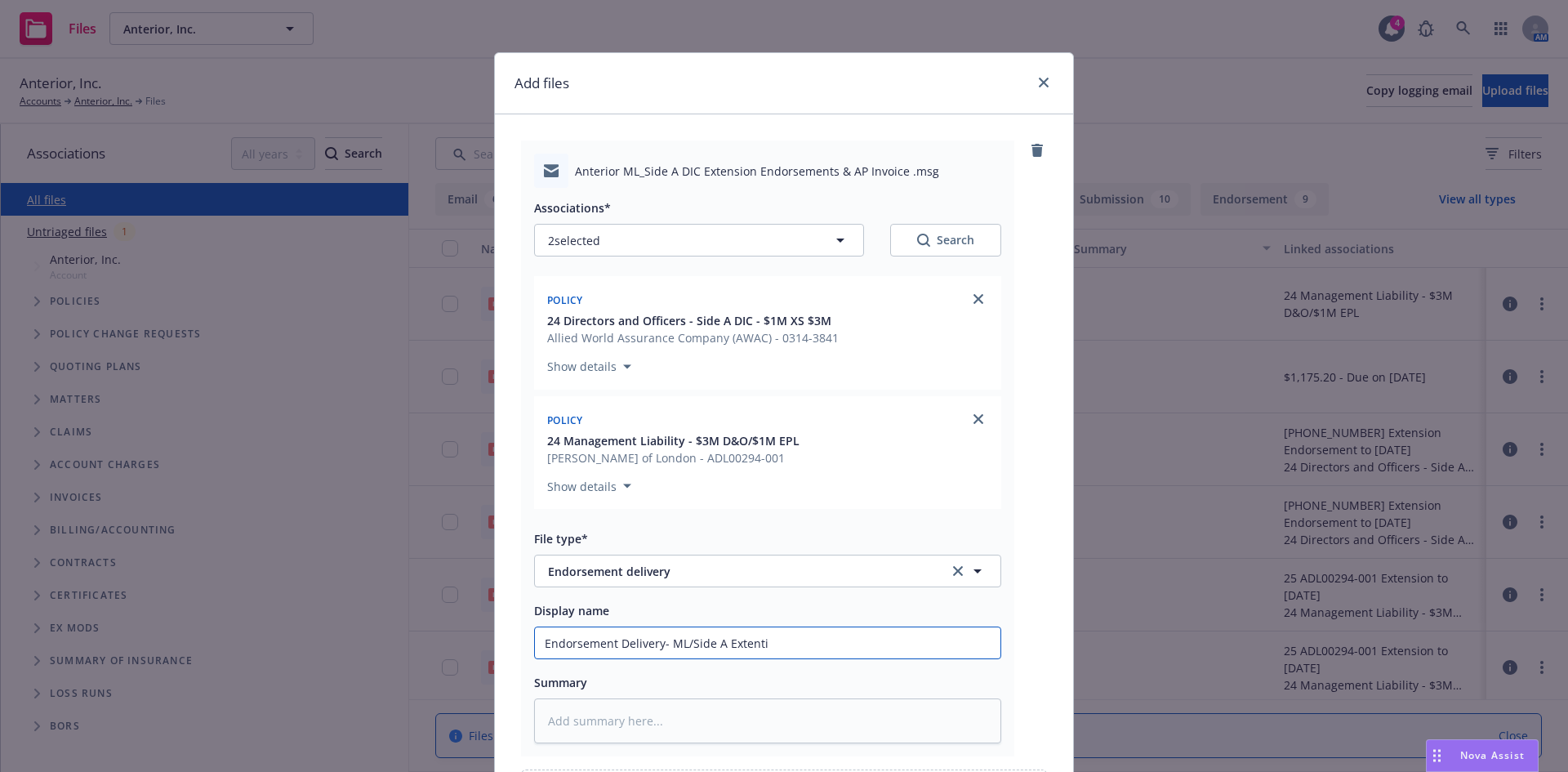
type textarea "x"
type input "Endorsement Delivery- ML/Side A Extentio"
type textarea "x"
type input "Endorsement Delivery- ML/Side A Extention"
type textarea "x"
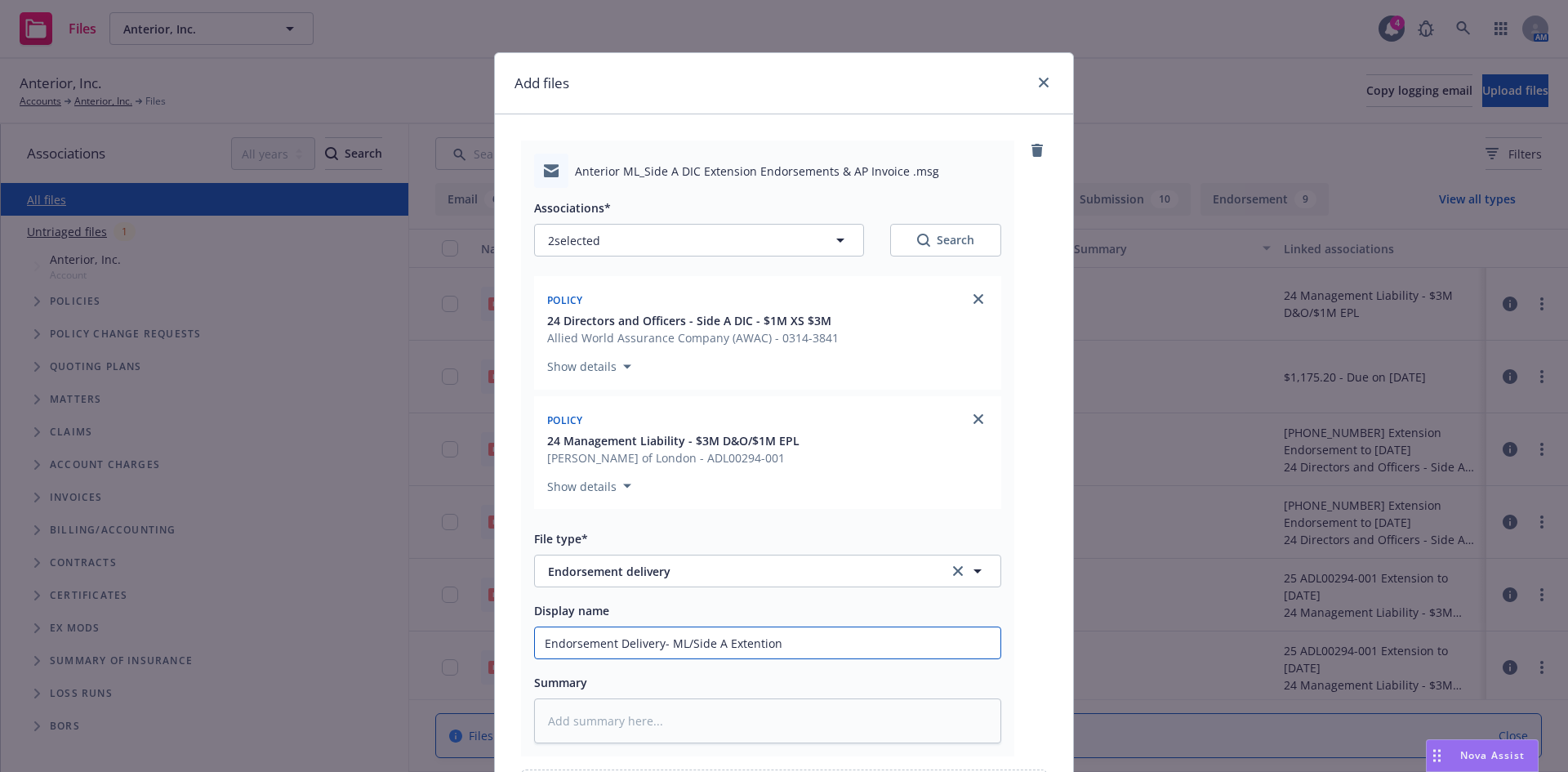
type input "Endorsement Delivery- ML/Side A Extention"
type textarea "x"
type input "Endorsement Delivery- ML/Side A Extension"
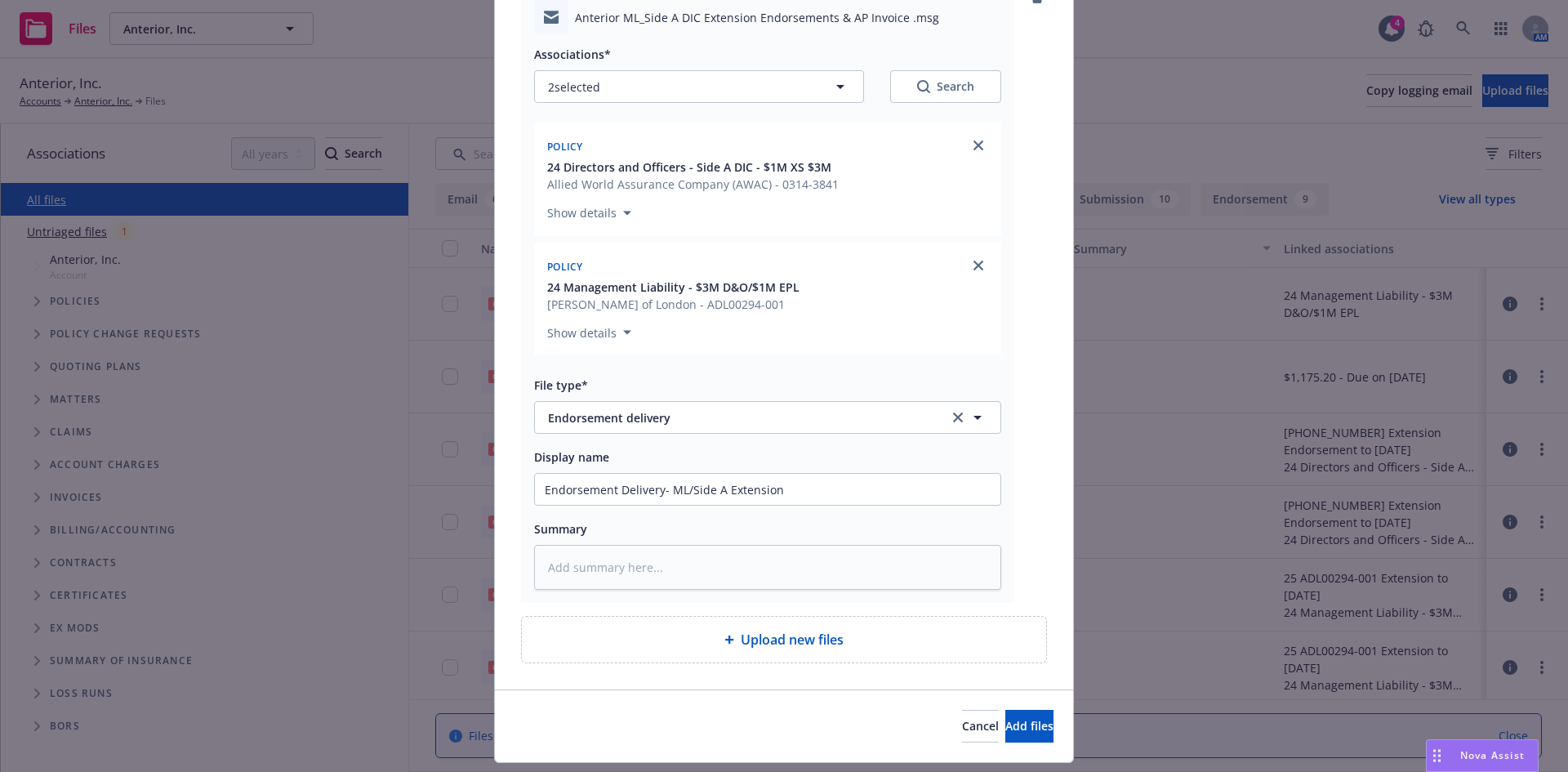
scroll to position [197, 0]
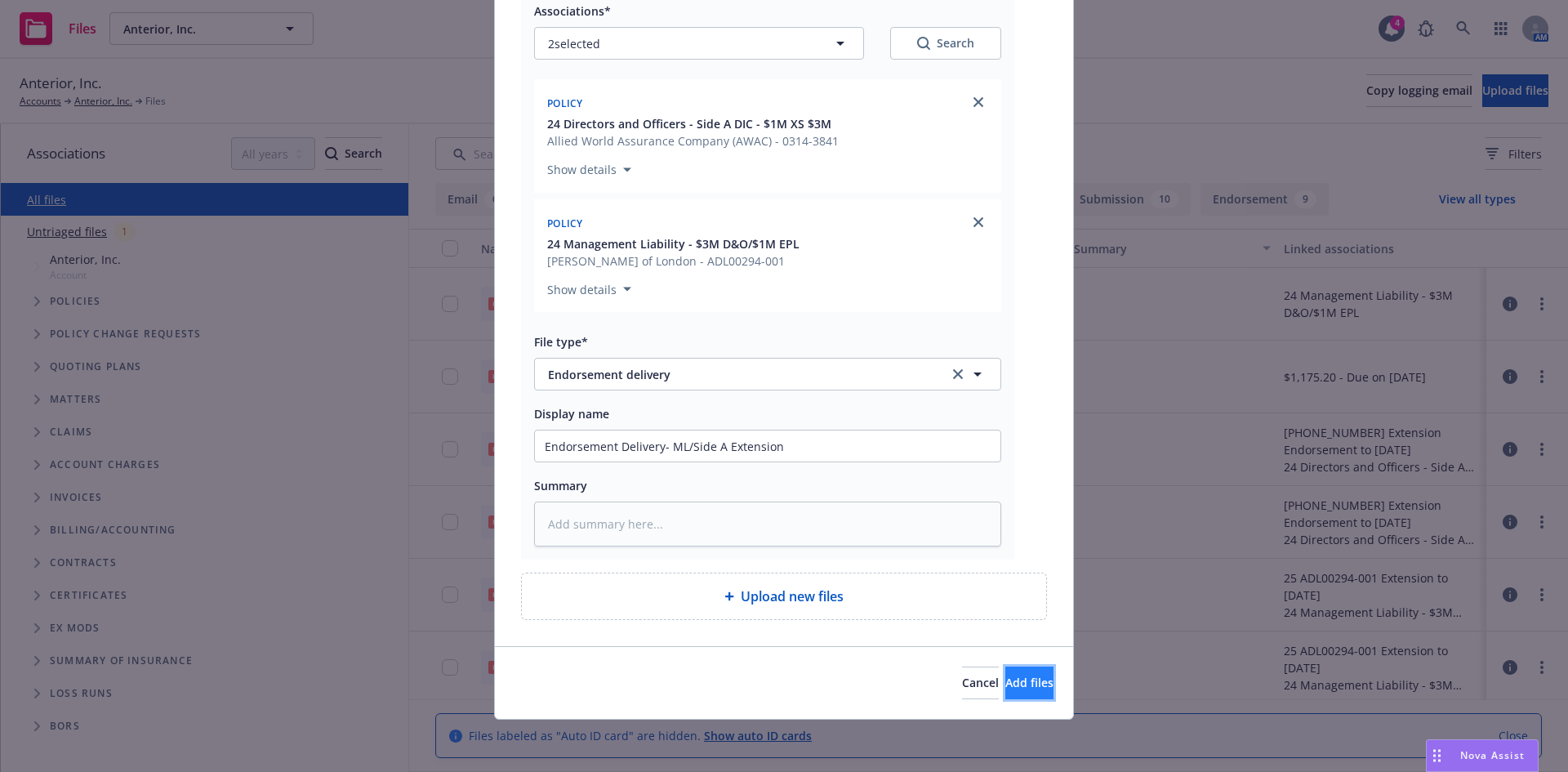
click at [1006, 684] on span "Add files" at bounding box center [1030, 682] width 48 height 15
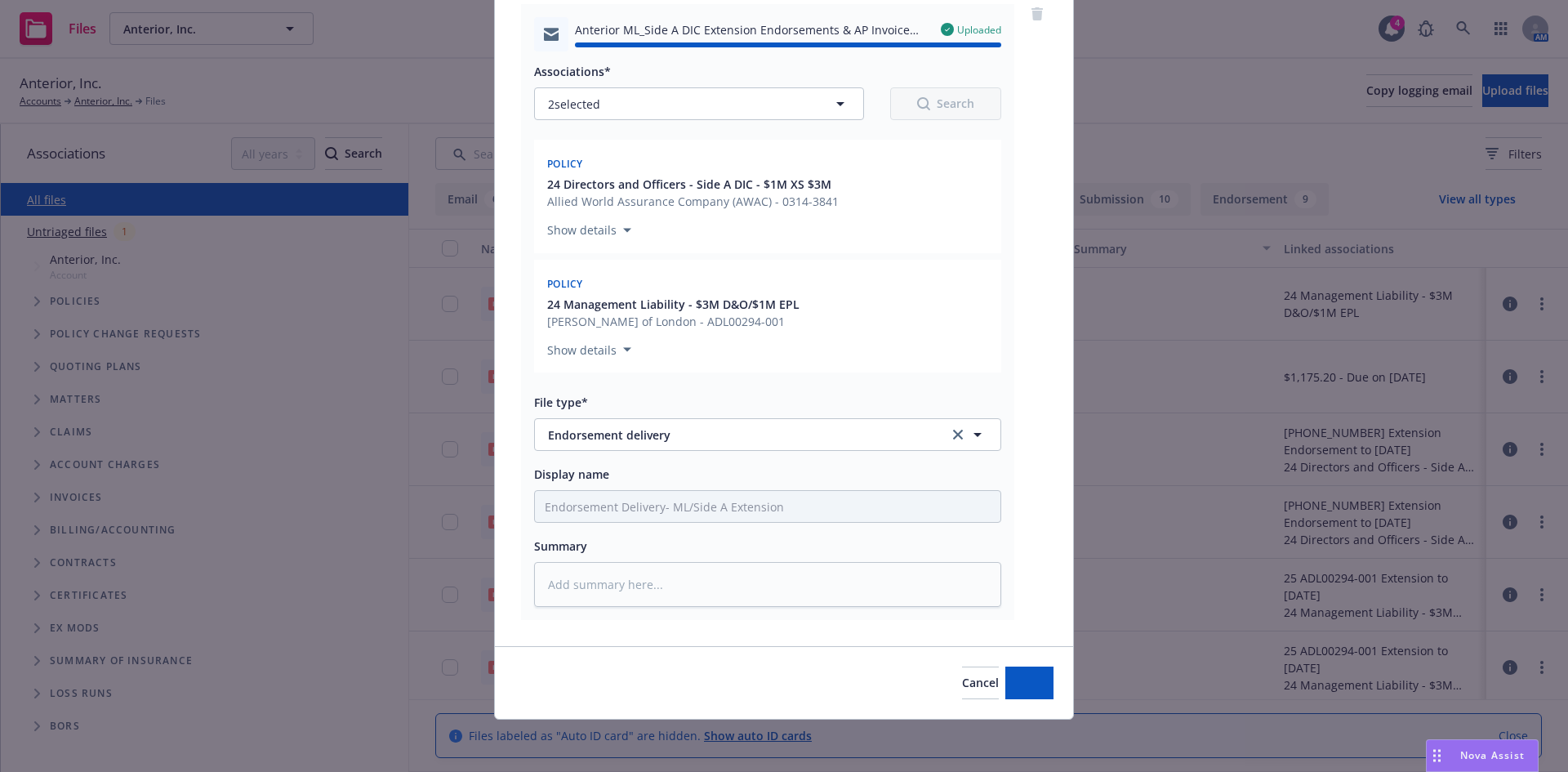
type textarea "x"
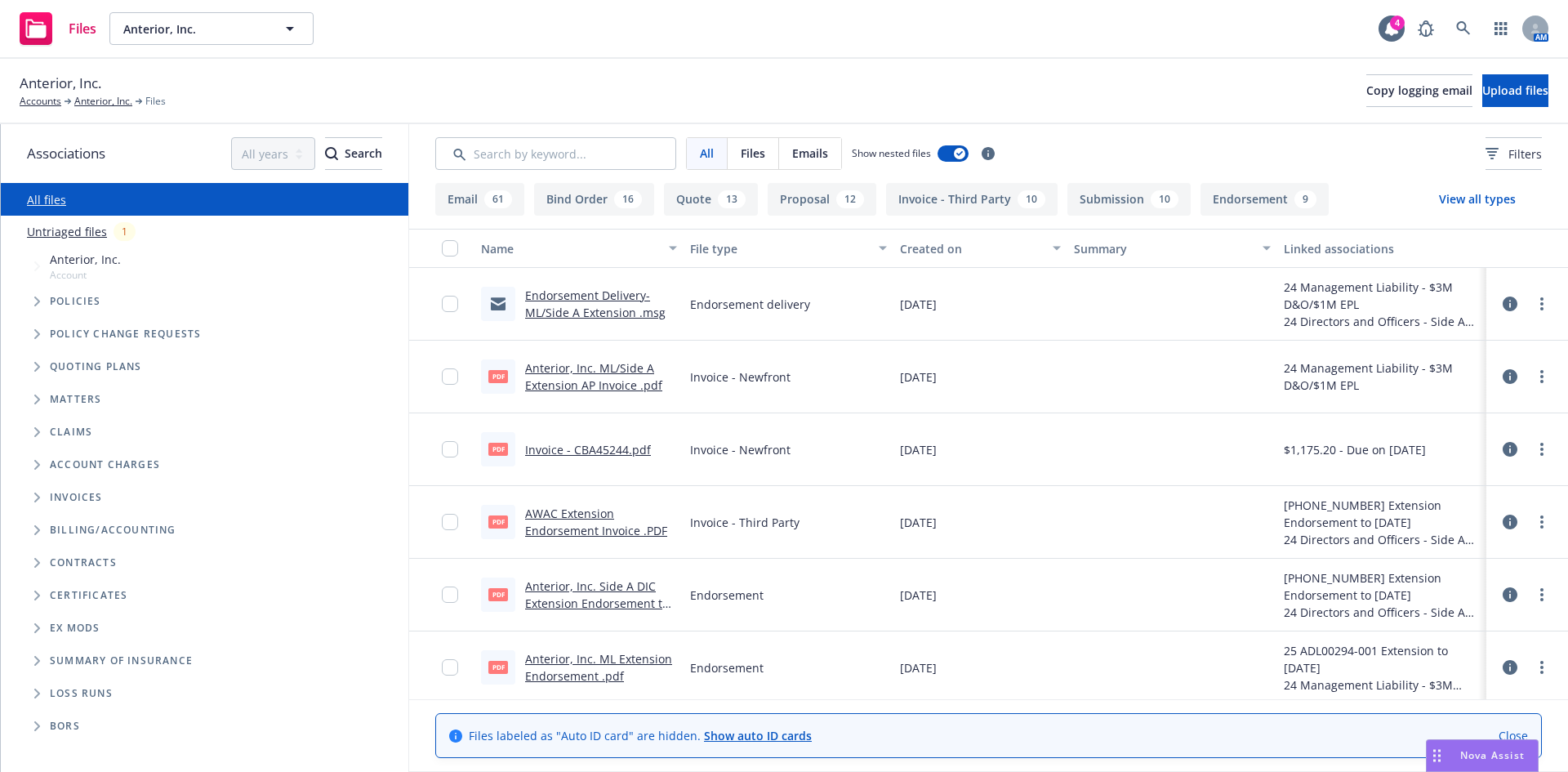
click at [633, 66] on div "Anterior, Inc. Accounts Anterior, Inc. Files Copy logging email Upload files" at bounding box center [784, 91] width 1568 height 66
